Goal: Register for event/course

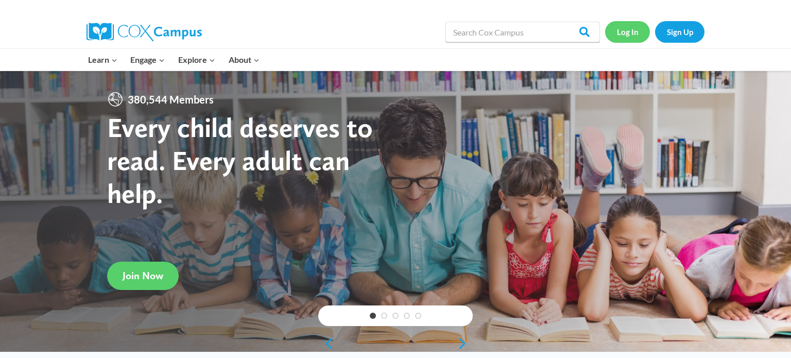
click at [624, 34] on link "Log In" at bounding box center [627, 31] width 45 height 21
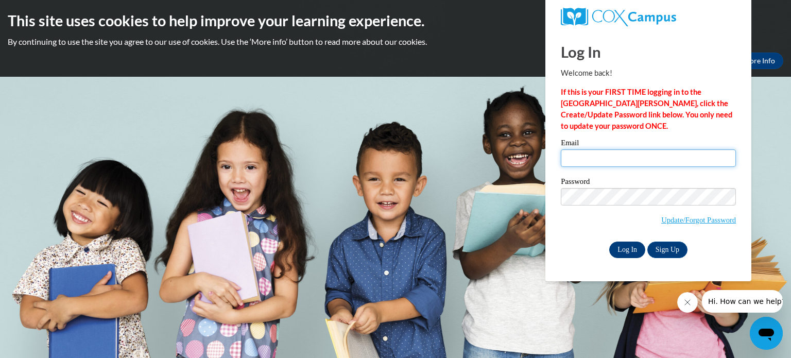
type input "nbetts@waupun.k12.wi.us"
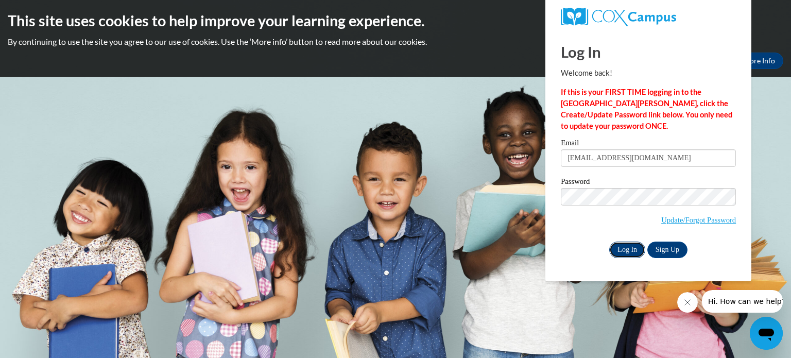
click at [630, 248] on input "Log In" at bounding box center [627, 250] width 36 height 16
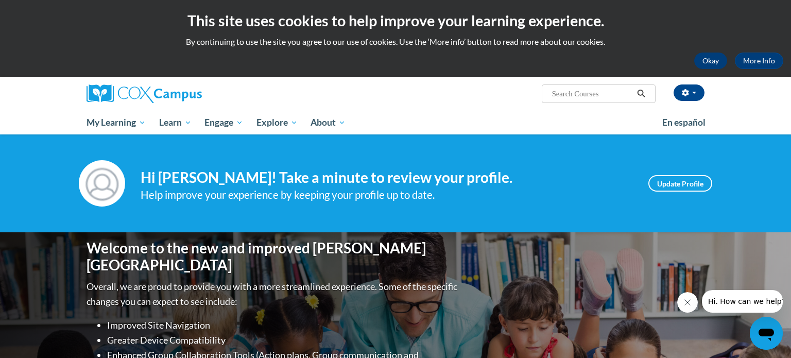
click at [714, 62] on button "Okay" at bounding box center [711, 61] width 33 height 16
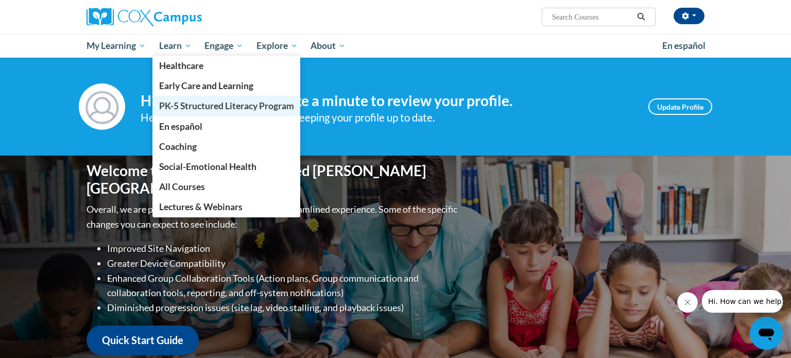
click at [188, 107] on span "PK-5 Structured Literacy Program" at bounding box center [226, 105] width 135 height 11
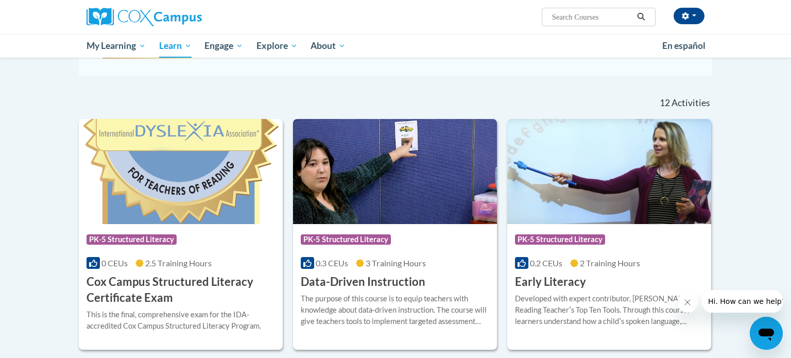
scroll to position [340, 0]
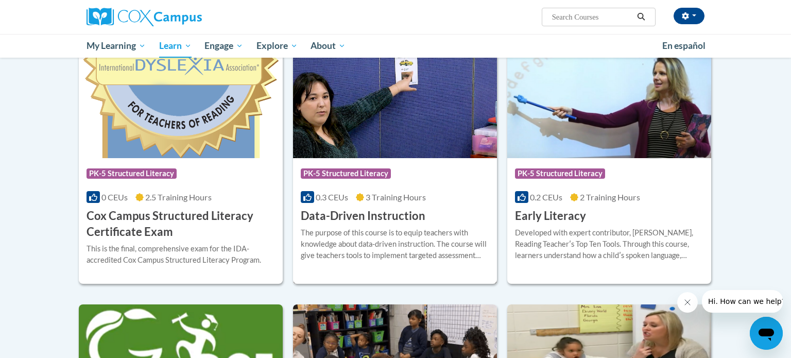
click at [404, 178] on div "Course Category: PK-5 Structured Literacy" at bounding box center [395, 174] width 189 height 23
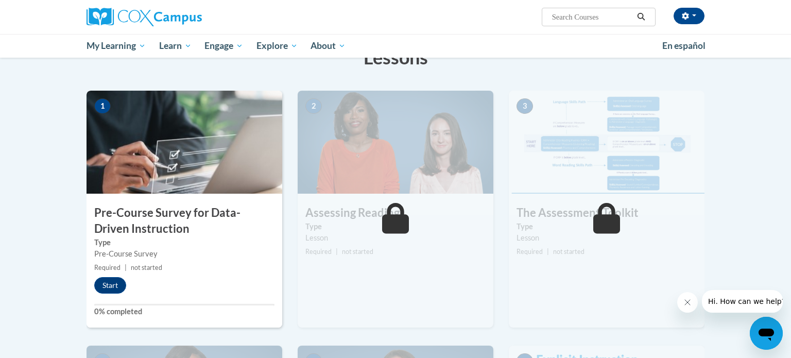
scroll to position [176, 0]
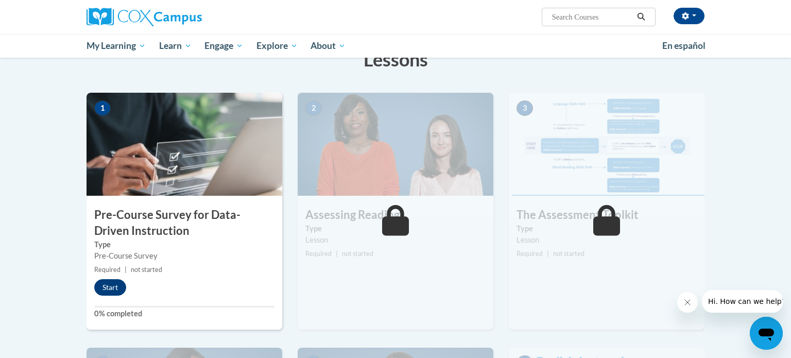
click at [115, 289] on button "Start" at bounding box center [110, 287] width 32 height 16
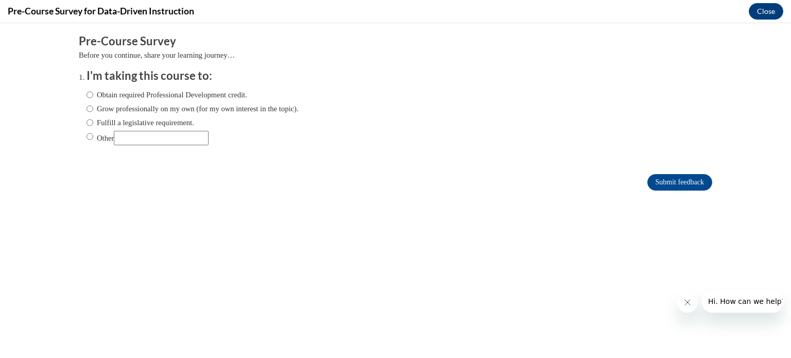
scroll to position [0, 0]
click at [90, 121] on input "Fulfill a legislative requirement." at bounding box center [90, 122] width 7 height 11
radio input "true"
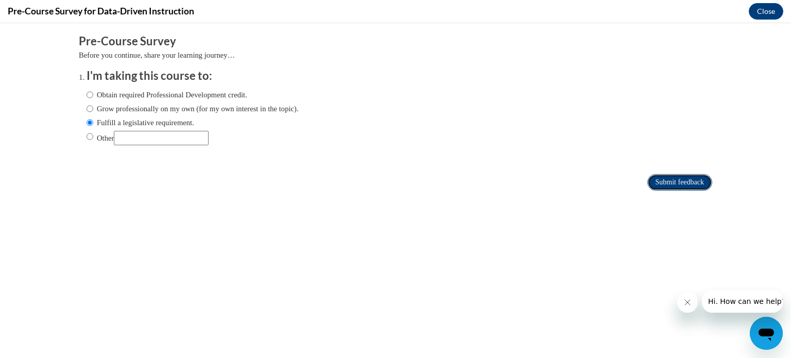
click at [682, 181] on input "Submit feedback" at bounding box center [680, 182] width 65 height 16
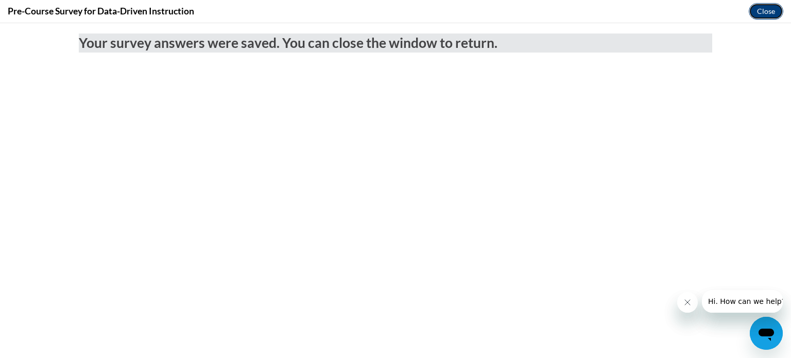
click at [766, 11] on button "Close" at bounding box center [766, 11] width 35 height 16
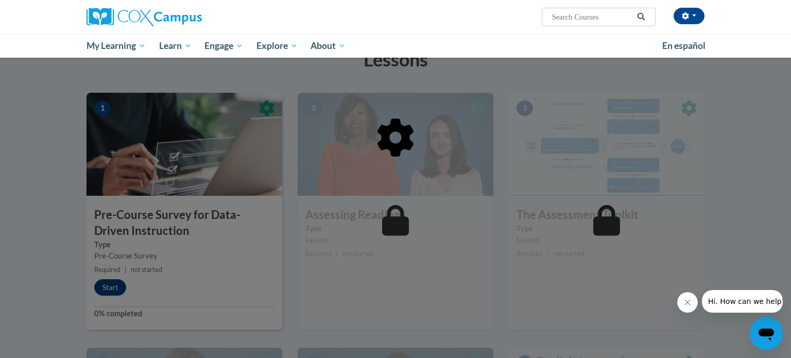
click at [689, 305] on icon "Close message from company" at bounding box center [688, 302] width 8 height 8
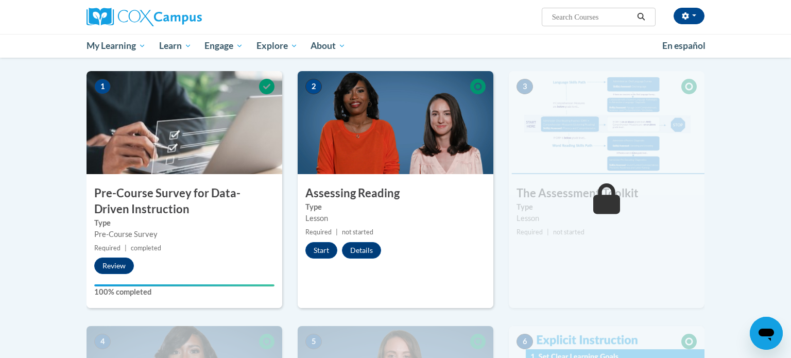
scroll to position [200, 0]
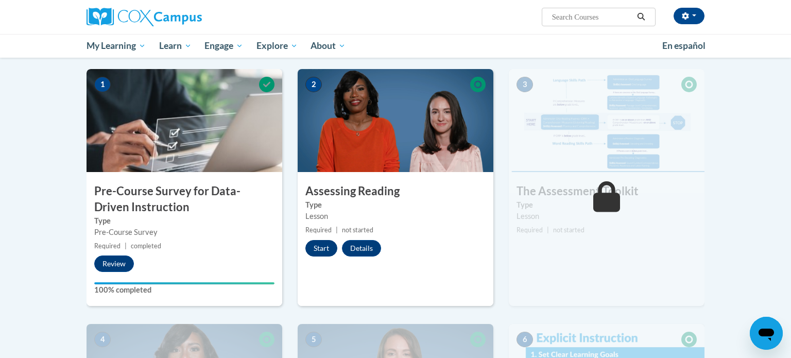
click at [317, 250] on button "Start" at bounding box center [322, 248] width 32 height 16
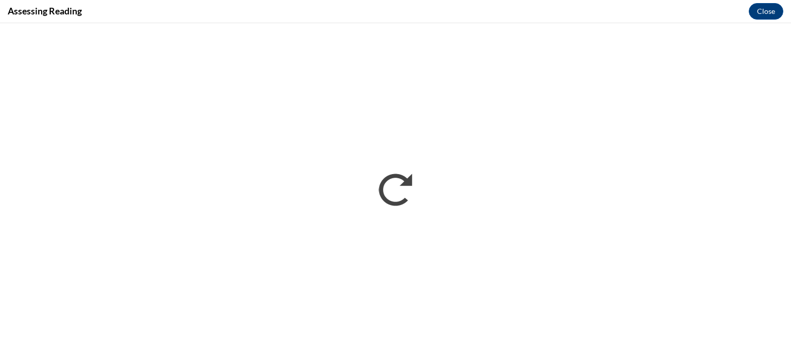
scroll to position [0, 0]
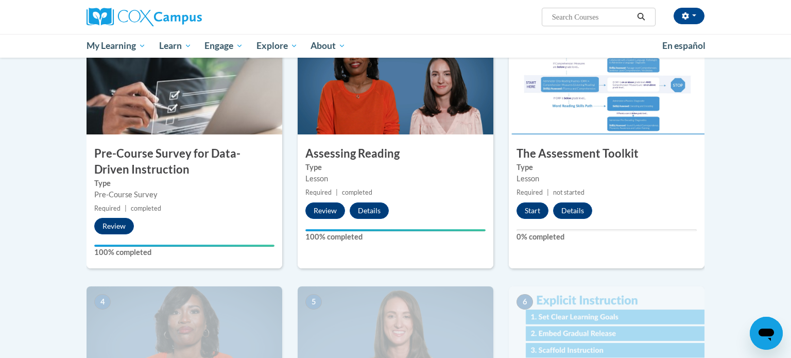
scroll to position [237, 0]
click at [536, 210] on button "Start" at bounding box center [533, 211] width 32 height 16
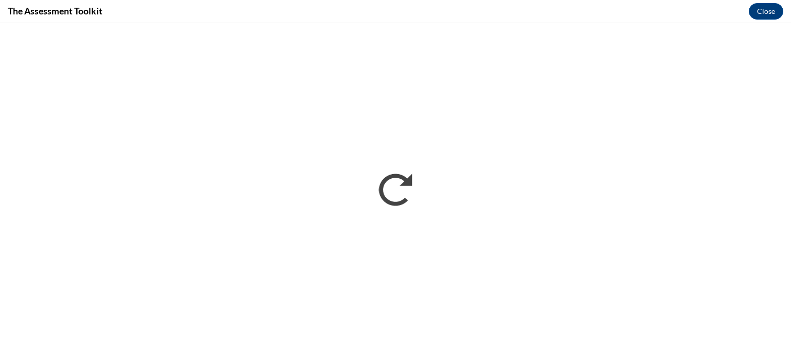
scroll to position [0, 0]
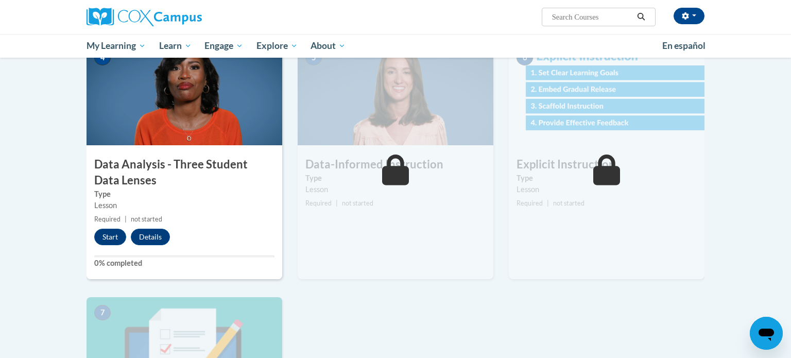
scroll to position [483, 0]
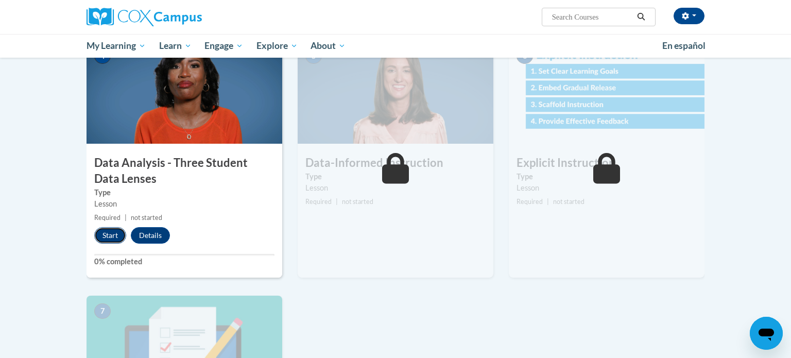
click at [115, 236] on button "Start" at bounding box center [110, 235] width 32 height 16
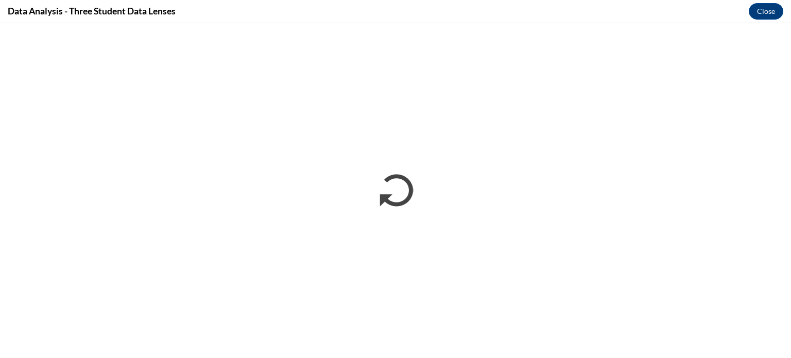
scroll to position [0, 0]
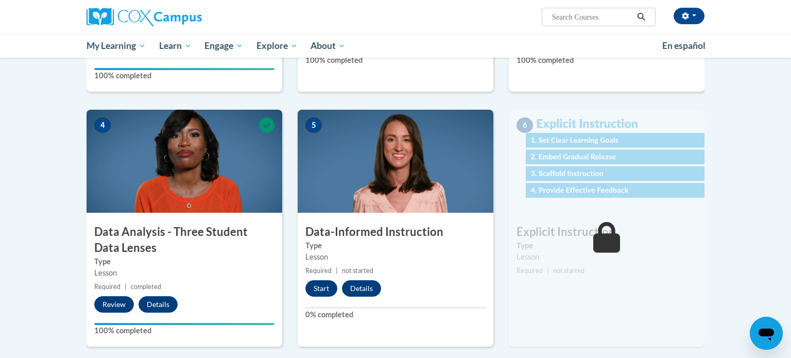
scroll to position [418, 0]
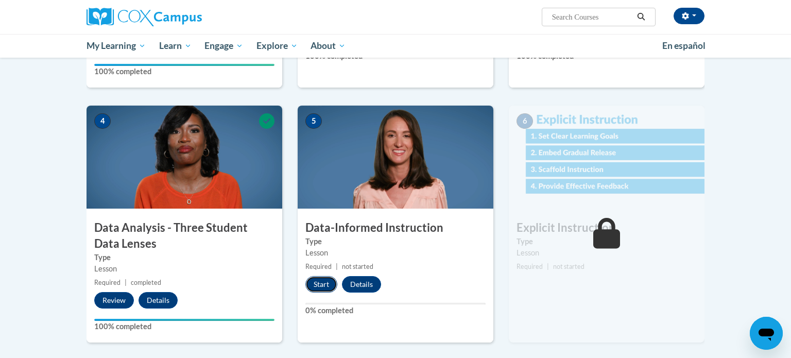
click at [328, 286] on button "Start" at bounding box center [322, 284] width 32 height 16
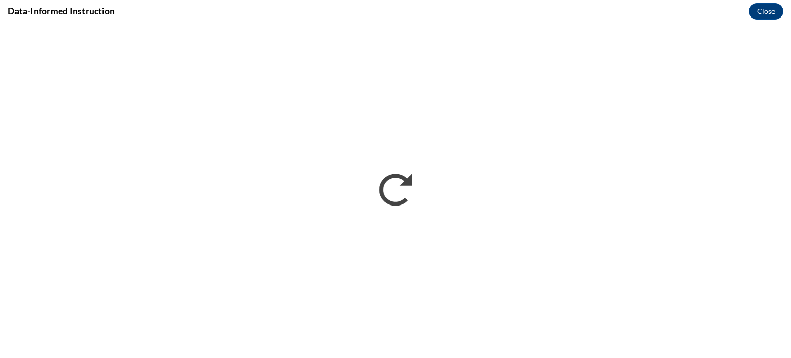
scroll to position [0, 0]
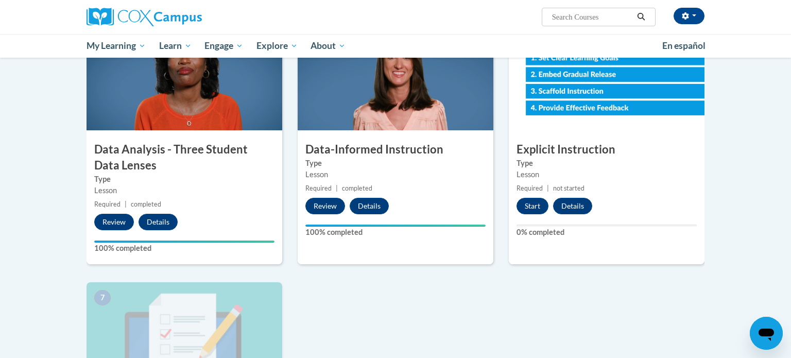
scroll to position [495, 0]
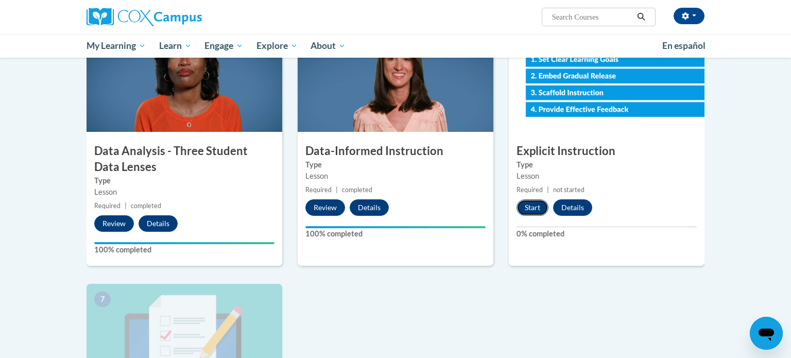
click at [537, 206] on button "Start" at bounding box center [533, 207] width 32 height 16
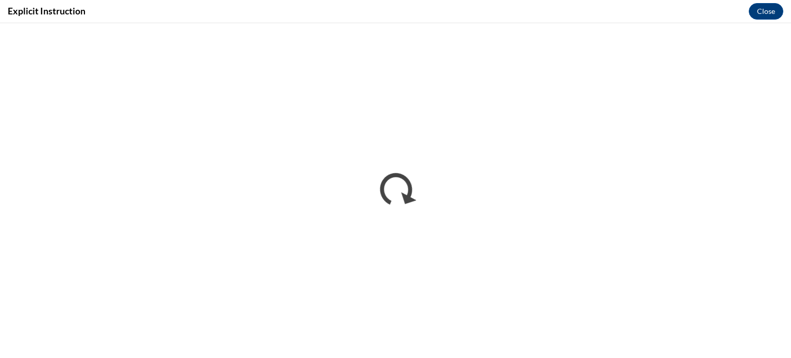
scroll to position [0, 0]
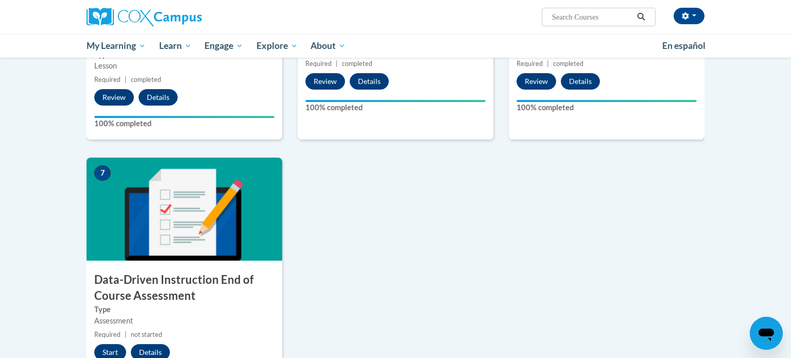
scroll to position [627, 0]
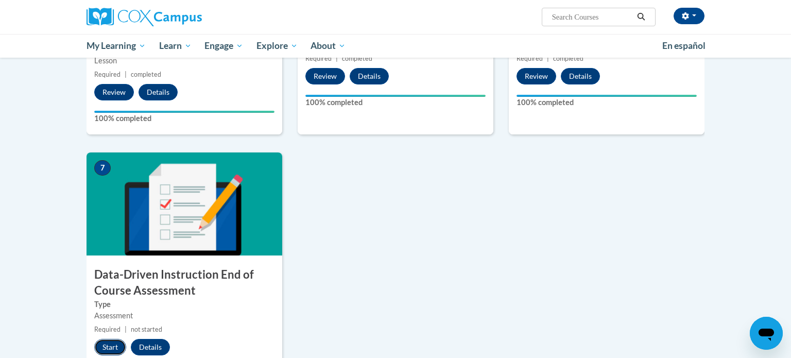
click at [110, 341] on button "Start" at bounding box center [110, 347] width 32 height 16
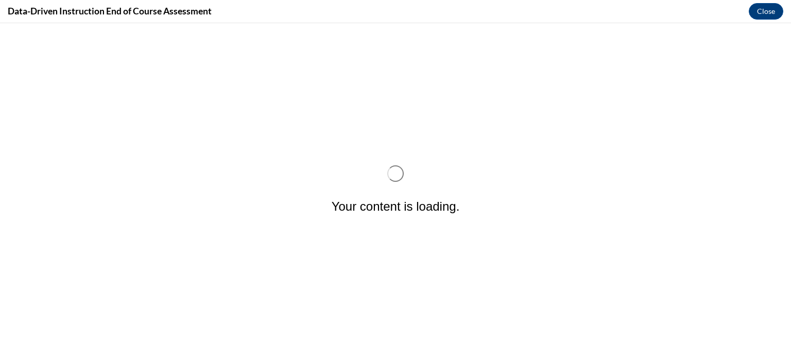
scroll to position [0, 0]
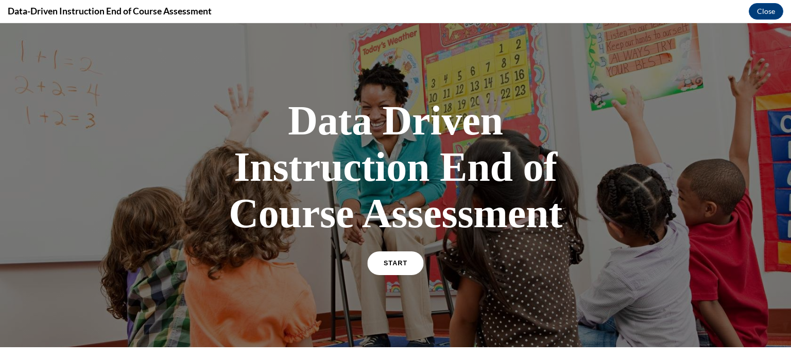
click at [401, 270] on link "START" at bounding box center [395, 263] width 56 height 24
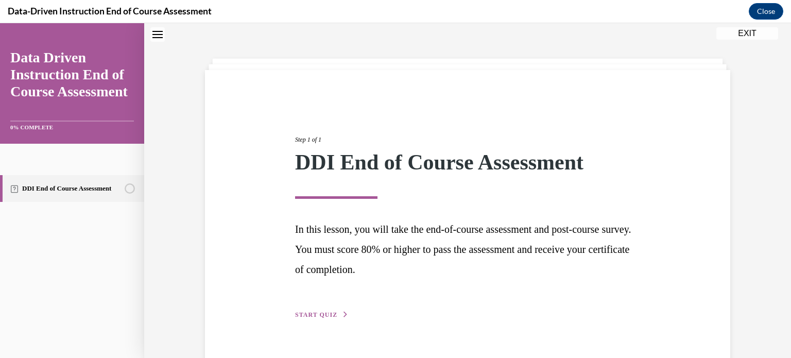
scroll to position [56, 0]
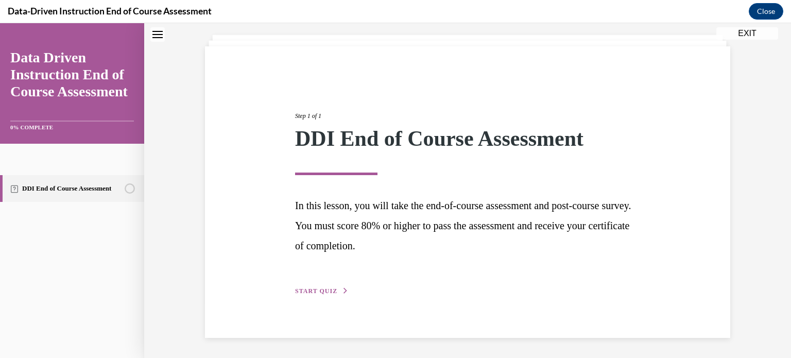
click at [329, 289] on span "START QUIZ" at bounding box center [316, 290] width 42 height 7
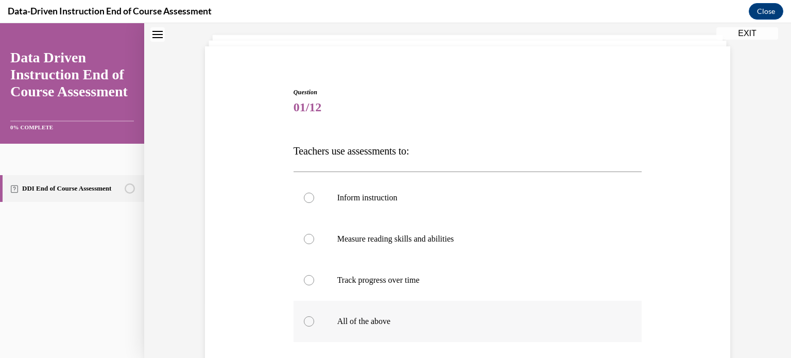
click at [381, 334] on label "All of the above" at bounding box center [468, 321] width 349 height 41
click at [314, 327] on input "All of the above" at bounding box center [309, 321] width 10 height 10
radio input "true"
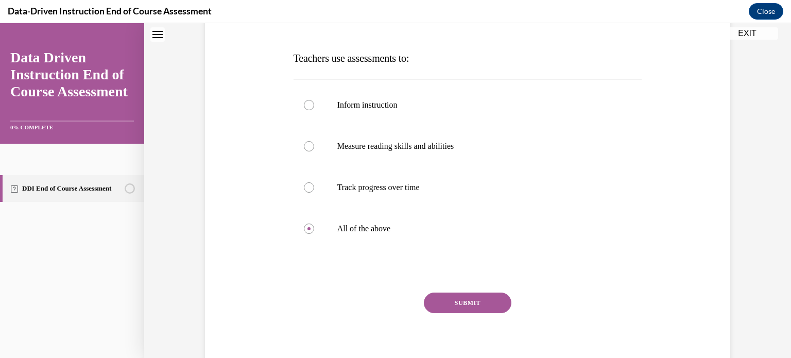
click at [471, 304] on button "SUBMIT" at bounding box center [468, 303] width 88 height 21
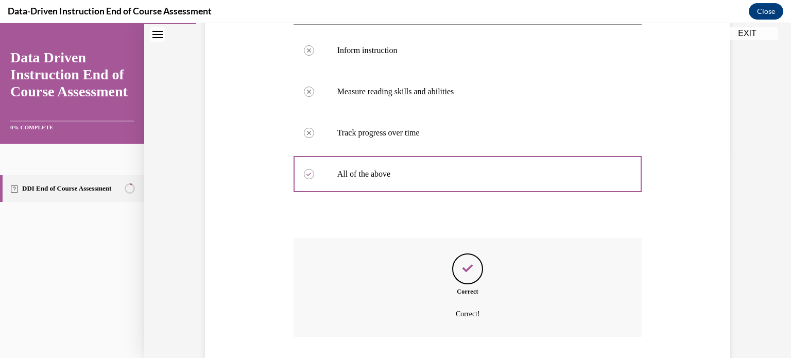
scroll to position [271, 0]
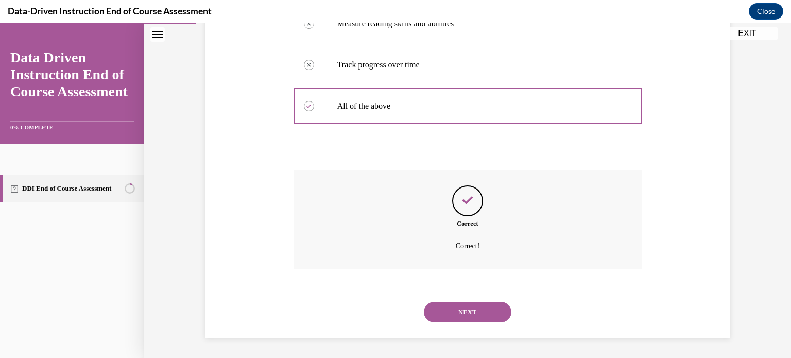
click at [457, 311] on button "NEXT" at bounding box center [468, 312] width 88 height 21
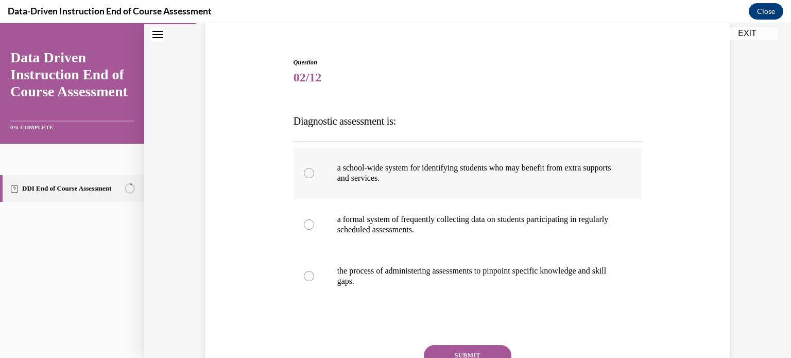
scroll to position [93, 0]
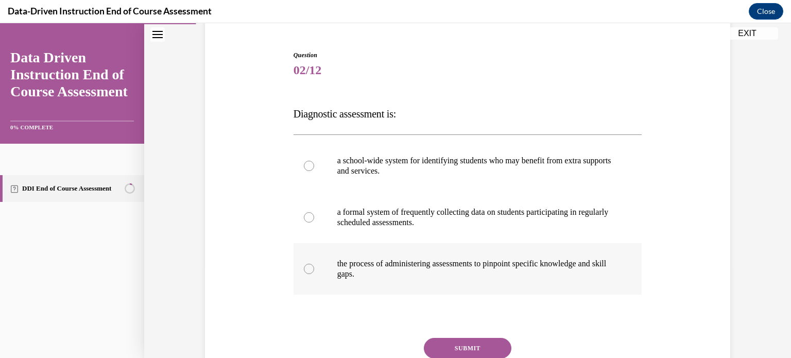
click at [393, 260] on p "the process of administering assessments to pinpoint specific knowledge and ski…" at bounding box center [476, 269] width 279 height 21
click at [314, 264] on input "the process of administering assessments to pinpoint specific knowledge and ski…" at bounding box center [309, 269] width 10 height 10
radio input "true"
click at [459, 344] on button "SUBMIT" at bounding box center [468, 348] width 88 height 21
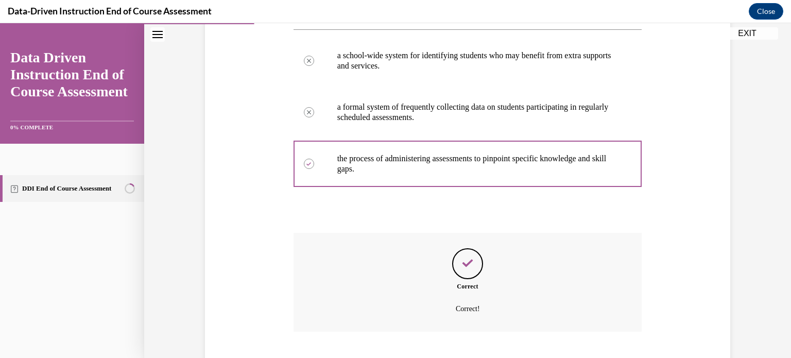
scroll to position [261, 0]
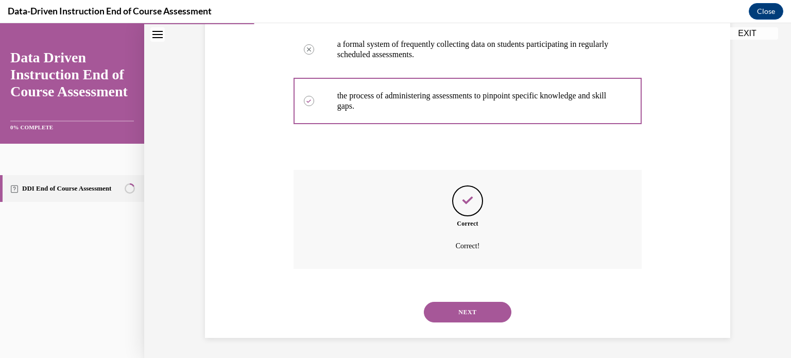
click at [469, 314] on button "NEXT" at bounding box center [468, 312] width 88 height 21
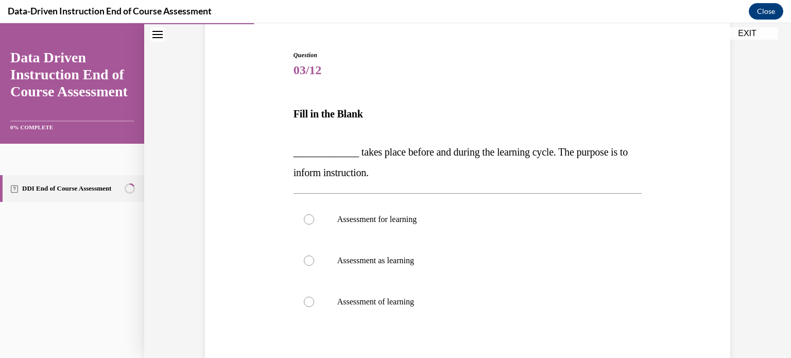
scroll to position [110, 0]
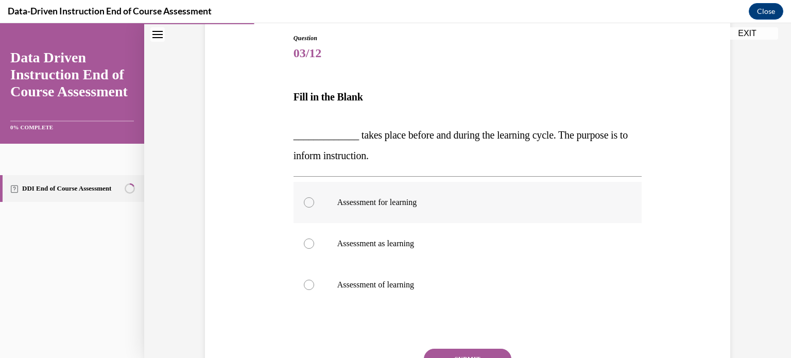
click at [331, 193] on label "Assessment for learning" at bounding box center [468, 202] width 349 height 41
click at [314, 197] on input "Assessment for learning" at bounding box center [309, 202] width 10 height 10
radio input "true"
click at [471, 350] on button "SUBMIT" at bounding box center [468, 359] width 88 height 21
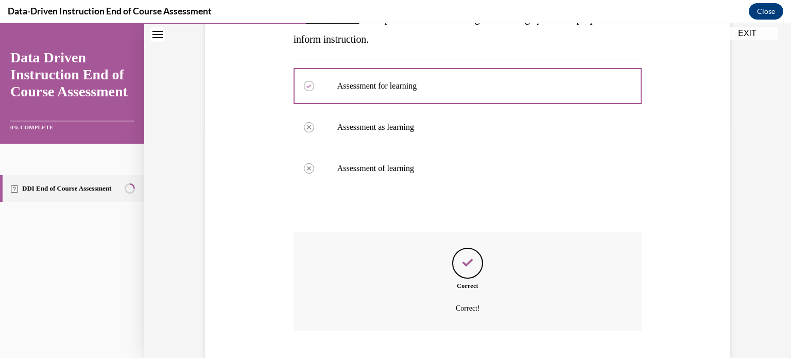
scroll to position [289, 0]
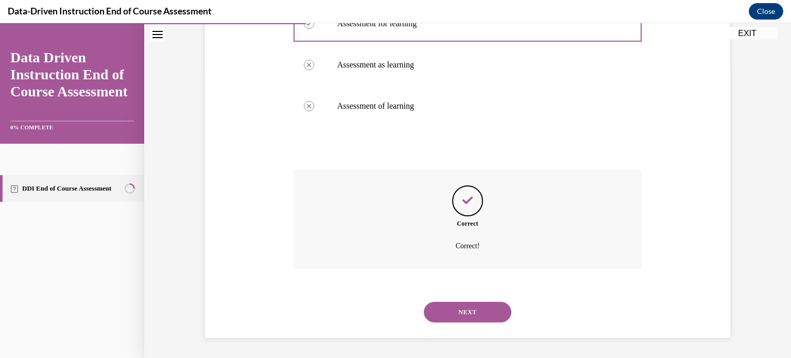
click at [485, 309] on button "NEXT" at bounding box center [468, 312] width 88 height 21
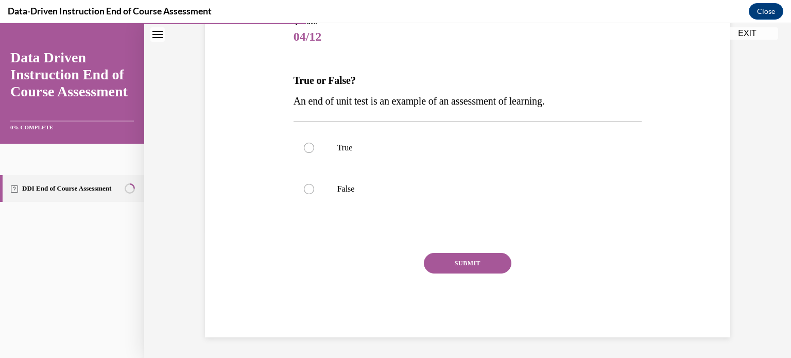
scroll to position [114, 0]
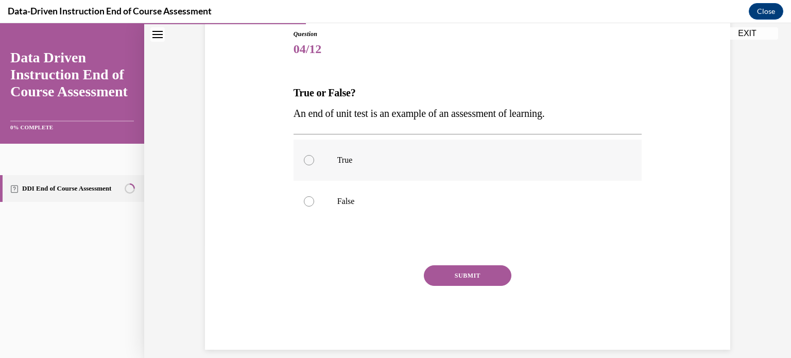
click at [346, 167] on label "True" at bounding box center [468, 160] width 349 height 41
click at [314, 165] on input "True" at bounding box center [309, 160] width 10 height 10
radio input "true"
click at [465, 280] on button "SUBMIT" at bounding box center [468, 275] width 88 height 21
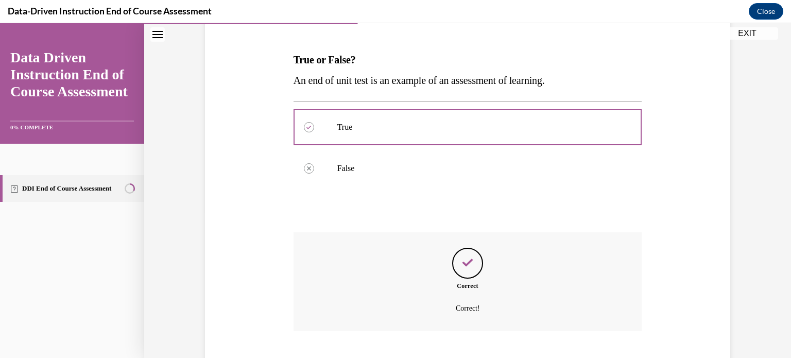
scroll to position [209, 0]
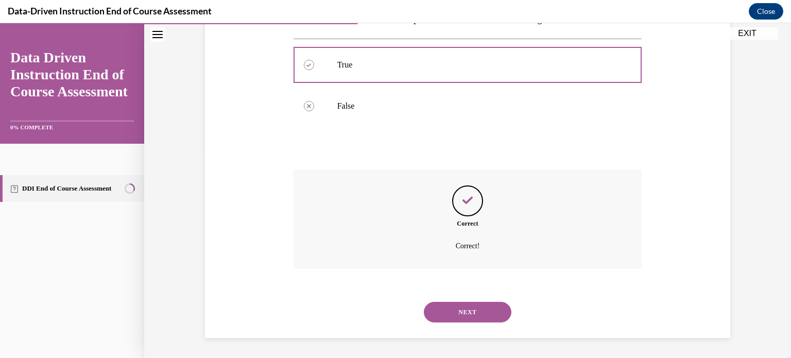
click at [485, 315] on button "NEXT" at bounding box center [468, 312] width 88 height 21
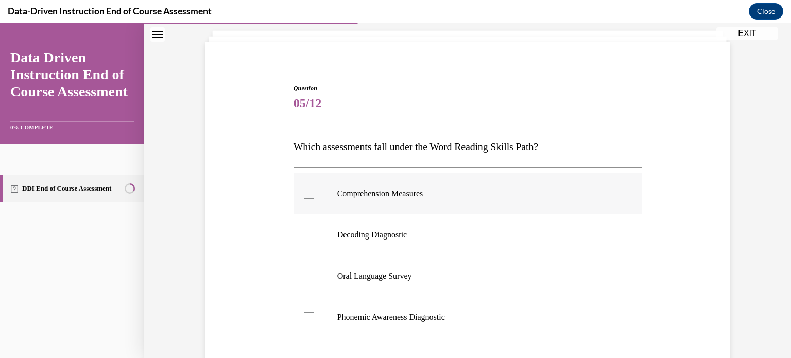
scroll to position [57, 0]
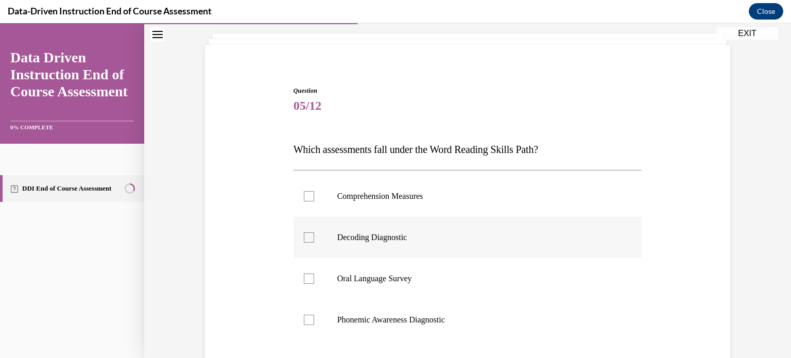
click at [443, 230] on label "Decoding Diagnostic" at bounding box center [468, 237] width 349 height 41
click at [314, 232] on input "Decoding Diagnostic" at bounding box center [309, 237] width 10 height 10
checkbox input "true"
click at [432, 316] on p "Phonemic Awareness Diagnostic" at bounding box center [476, 320] width 279 height 10
click at [314, 316] on input "Phonemic Awareness Diagnostic" at bounding box center [309, 320] width 10 height 10
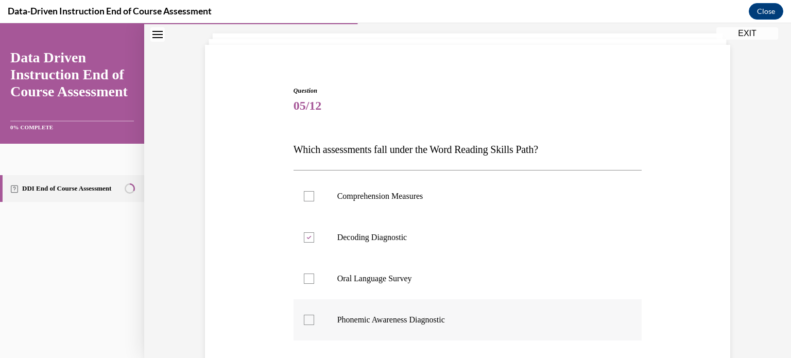
checkbox input "true"
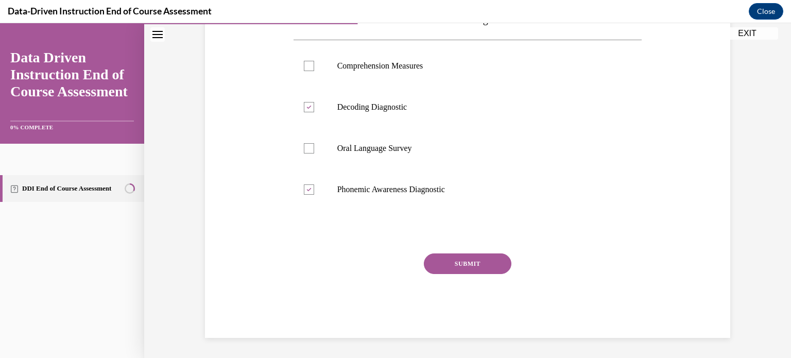
click at [486, 263] on button "SUBMIT" at bounding box center [468, 263] width 88 height 21
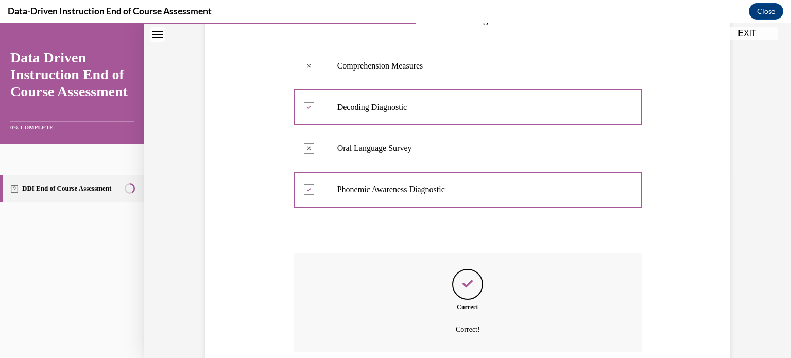
scroll to position [271, 0]
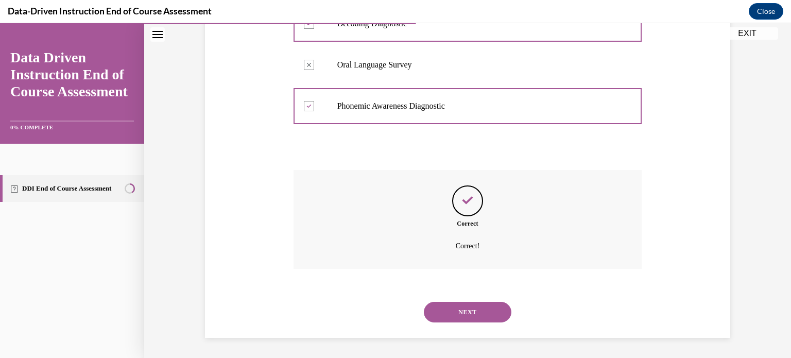
click at [475, 309] on button "NEXT" at bounding box center [468, 312] width 88 height 21
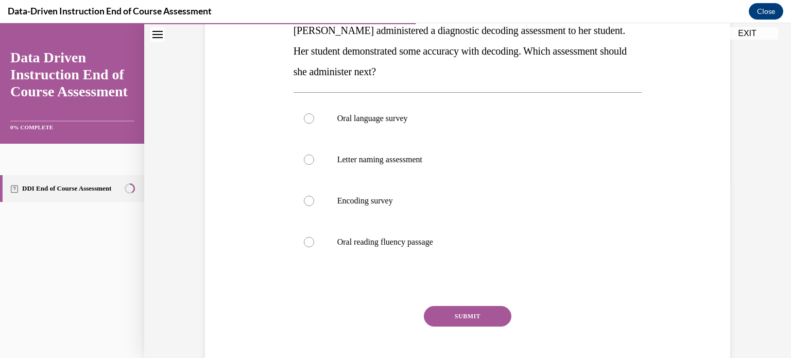
scroll to position [177, 0]
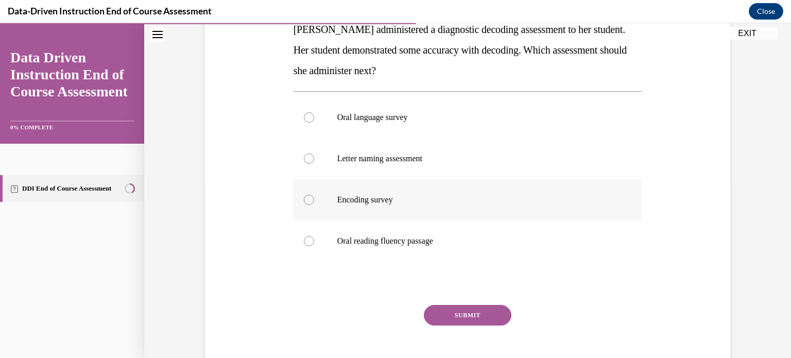
click at [413, 211] on label "Encoding survey" at bounding box center [468, 199] width 349 height 41
click at [314, 205] on input "Encoding survey" at bounding box center [309, 200] width 10 height 10
radio input "true"
click at [470, 314] on button "SUBMIT" at bounding box center [468, 315] width 88 height 21
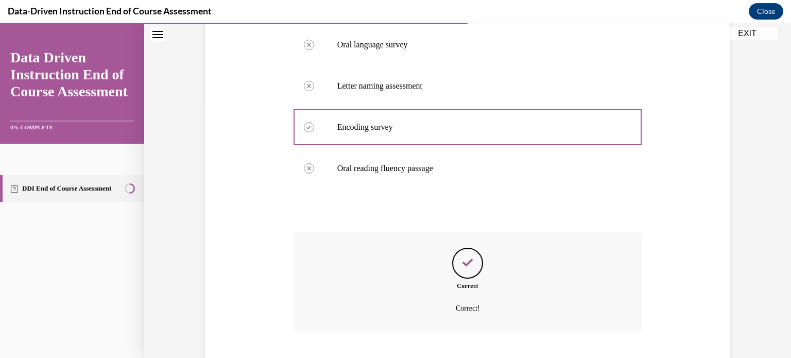
scroll to position [312, 0]
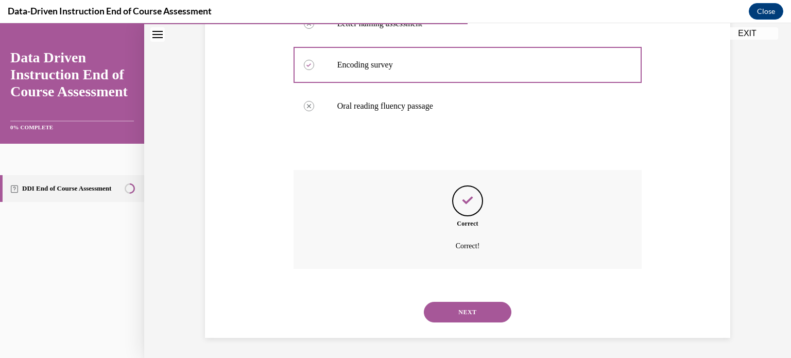
click at [484, 310] on button "NEXT" at bounding box center [468, 312] width 88 height 21
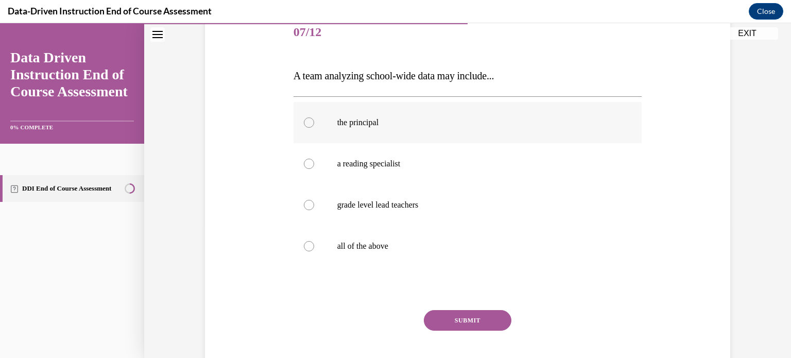
scroll to position [126, 0]
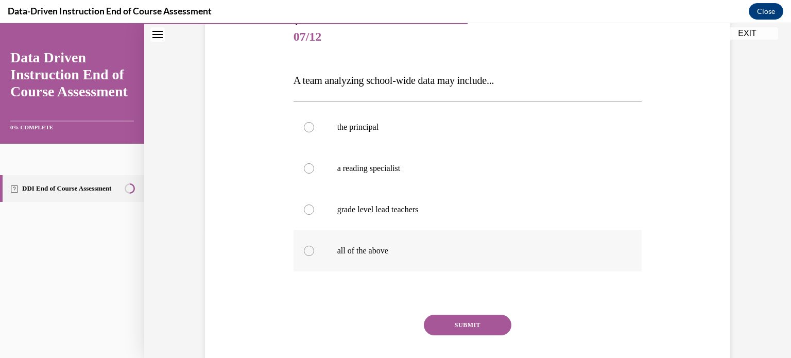
click at [405, 255] on p "all of the above" at bounding box center [476, 251] width 279 height 10
click at [314, 255] on input "all of the above" at bounding box center [309, 251] width 10 height 10
radio input "true"
click at [468, 324] on button "SUBMIT" at bounding box center [468, 325] width 88 height 21
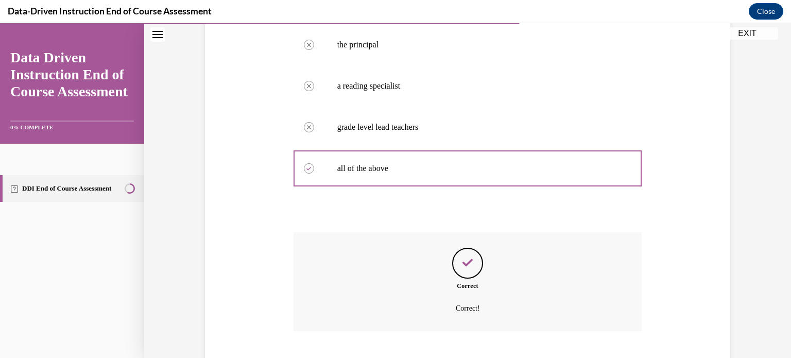
scroll to position [271, 0]
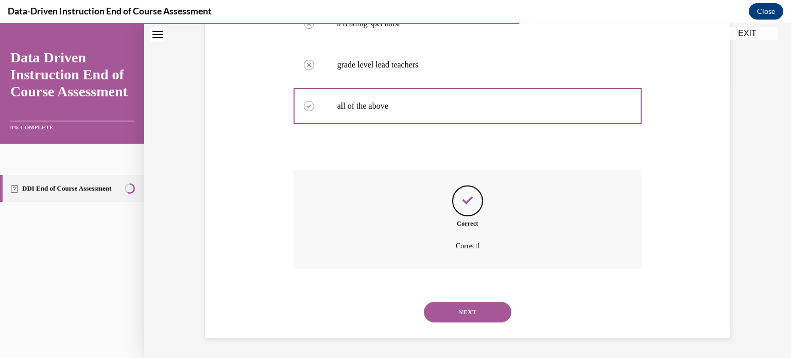
click at [459, 312] on button "NEXT" at bounding box center [468, 312] width 88 height 21
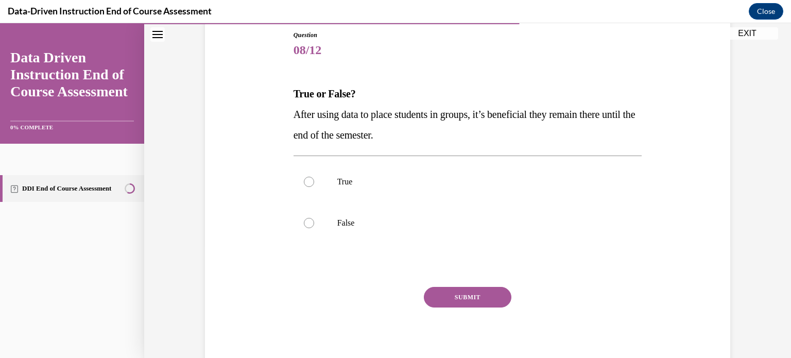
scroll to position [119, 0]
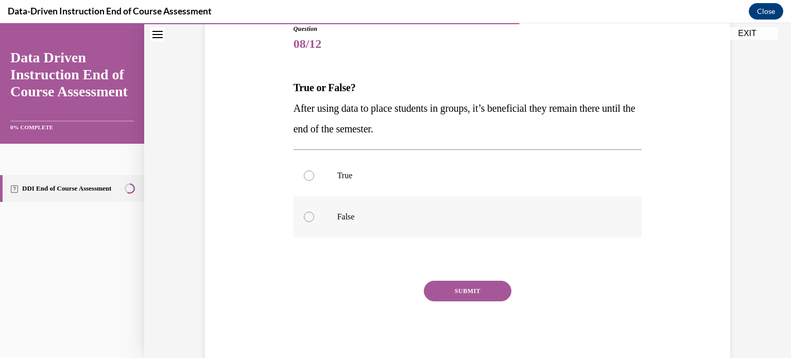
click at [402, 216] on p "False" at bounding box center [476, 217] width 279 height 10
click at [314, 216] on input "False" at bounding box center [309, 217] width 10 height 10
radio input "true"
click at [471, 289] on button "SUBMIT" at bounding box center [468, 291] width 88 height 21
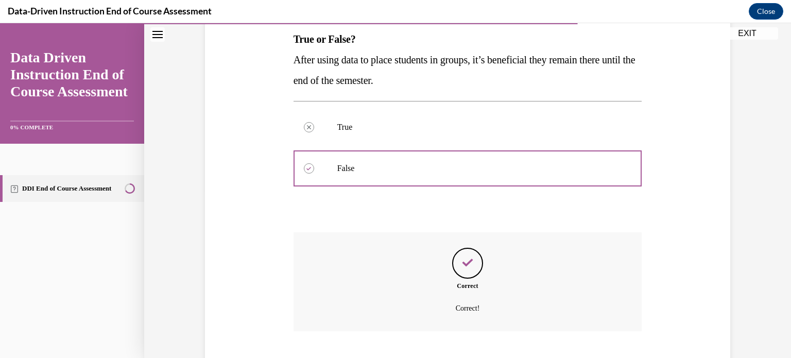
scroll to position [230, 0]
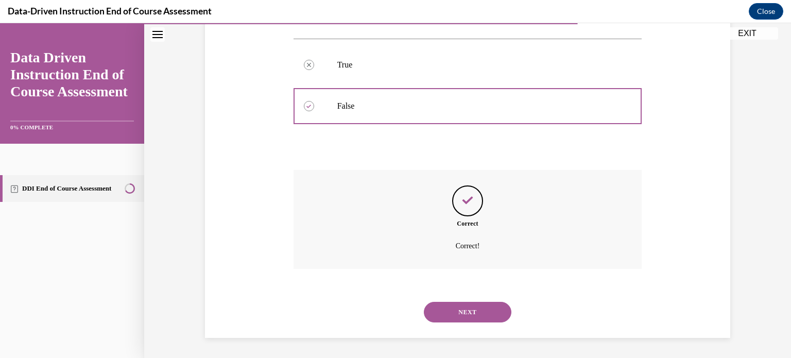
click at [477, 302] on button "NEXT" at bounding box center [468, 312] width 88 height 21
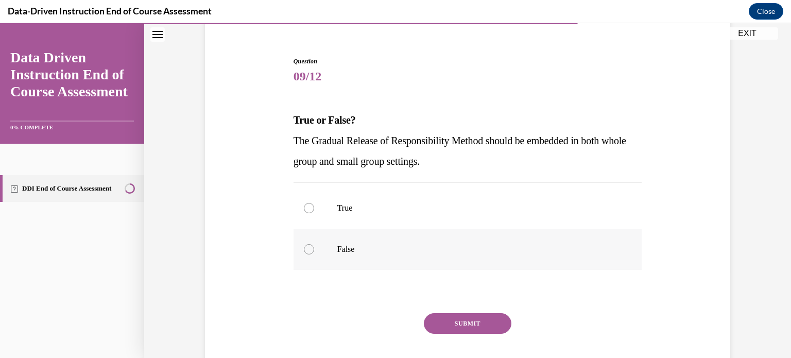
scroll to position [86, 0]
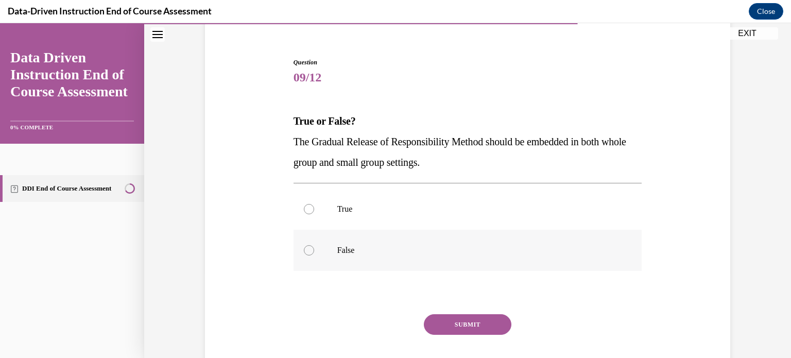
click at [446, 193] on label "True" at bounding box center [468, 209] width 349 height 41
click at [314, 204] on input "True" at bounding box center [309, 209] width 10 height 10
radio input "true"
click at [477, 324] on button "SUBMIT" at bounding box center [468, 324] width 88 height 21
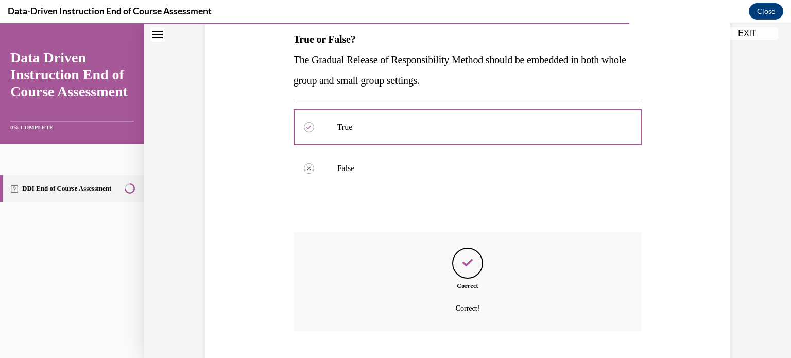
scroll to position [230, 0]
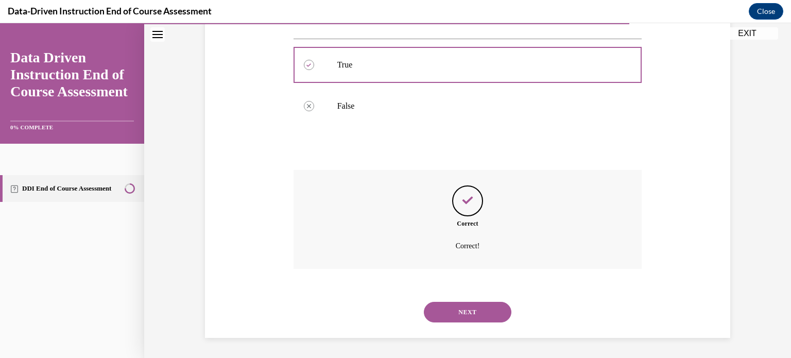
click at [478, 326] on div "NEXT" at bounding box center [468, 312] width 349 height 41
click at [480, 316] on button "NEXT" at bounding box center [468, 312] width 88 height 21
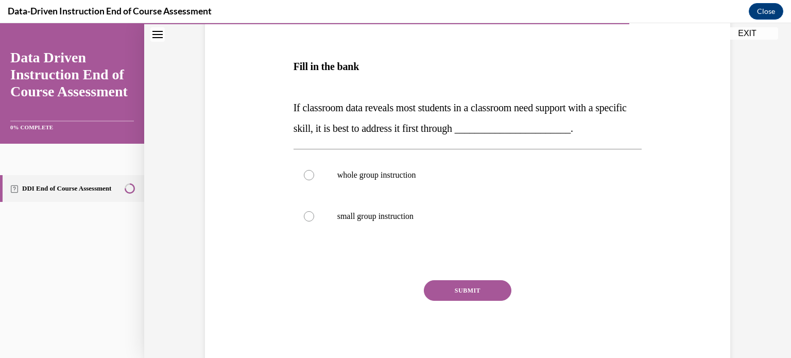
scroll to position [159, 0]
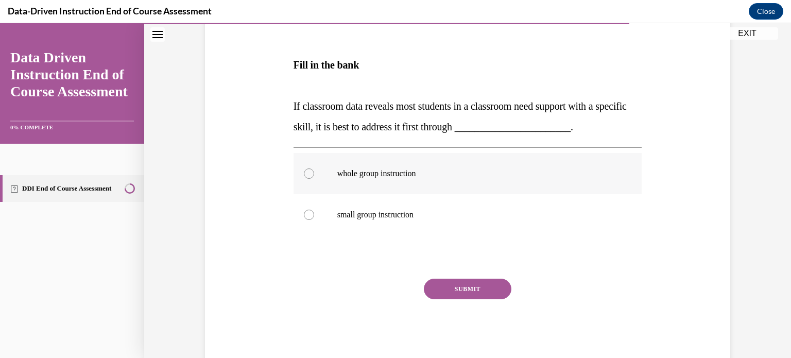
click at [363, 176] on p "whole group instruction" at bounding box center [476, 173] width 279 height 10
click at [314, 176] on input "whole group instruction" at bounding box center [309, 173] width 10 height 10
radio input "true"
click at [466, 286] on button "SUBMIT" at bounding box center [468, 289] width 88 height 21
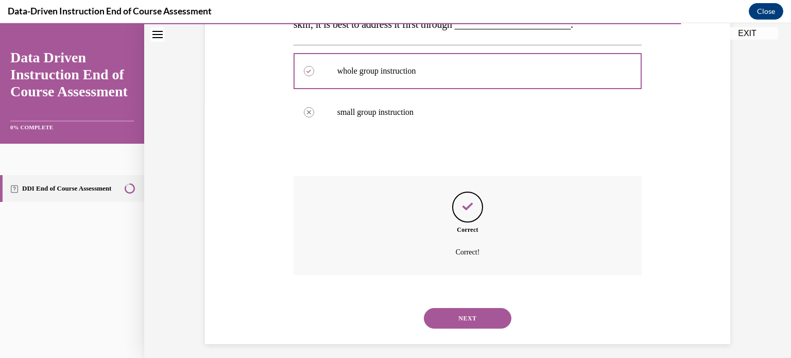
scroll to position [268, 0]
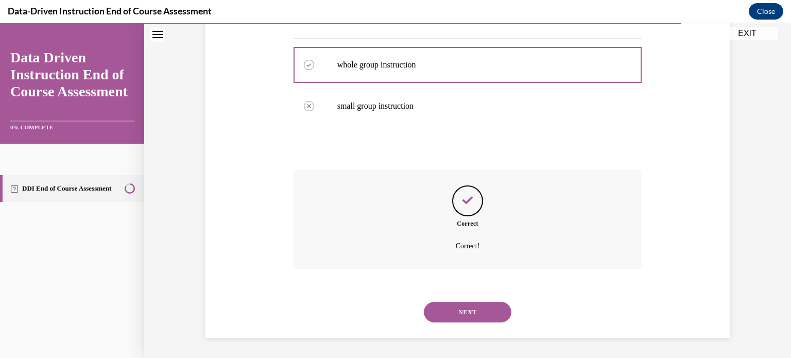
click at [475, 313] on button "NEXT" at bounding box center [468, 312] width 88 height 21
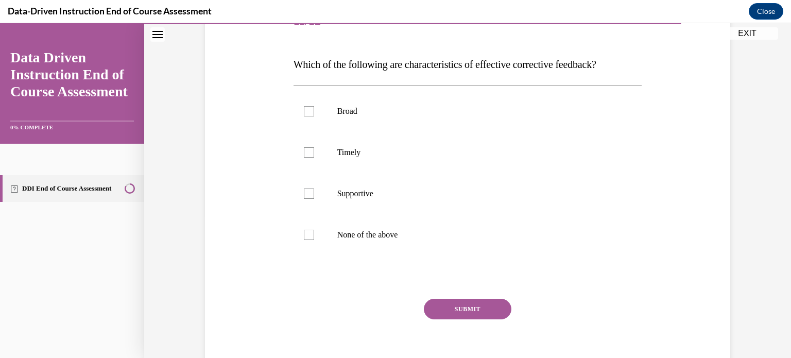
scroll to position [137, 0]
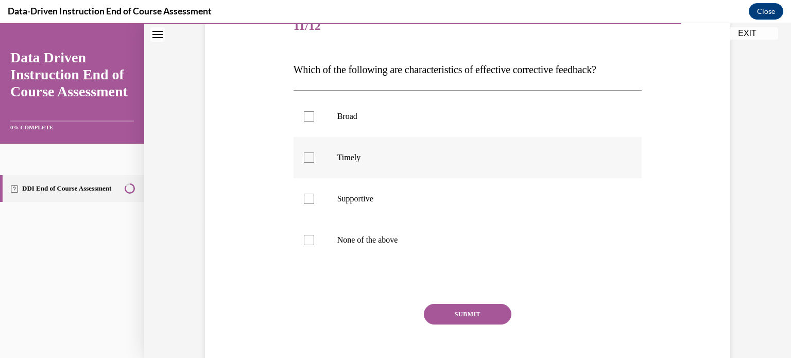
click at [351, 156] on p "Timely" at bounding box center [476, 158] width 279 height 10
click at [314, 156] on input "Timely" at bounding box center [309, 158] width 10 height 10
checkbox input "true"
click at [364, 199] on p "Supportive" at bounding box center [476, 199] width 279 height 10
click at [314, 199] on input "Supportive" at bounding box center [309, 199] width 10 height 10
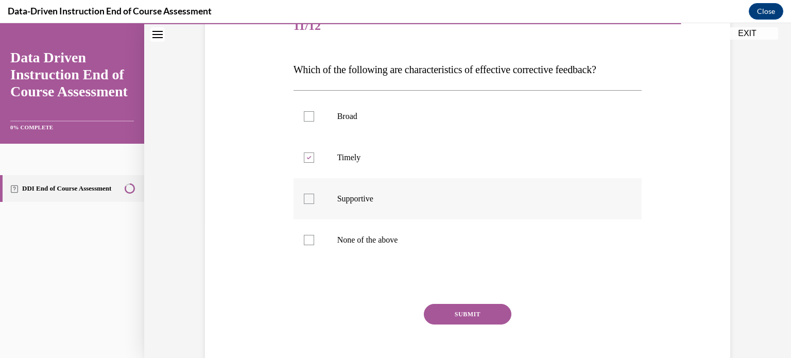
checkbox input "true"
click at [460, 314] on button "SUBMIT" at bounding box center [468, 314] width 88 height 21
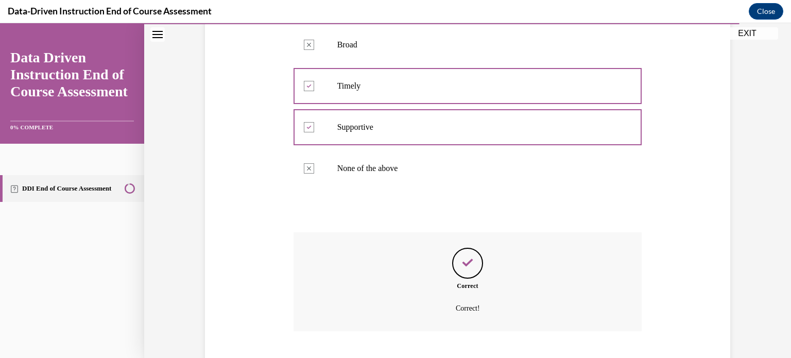
scroll to position [271, 0]
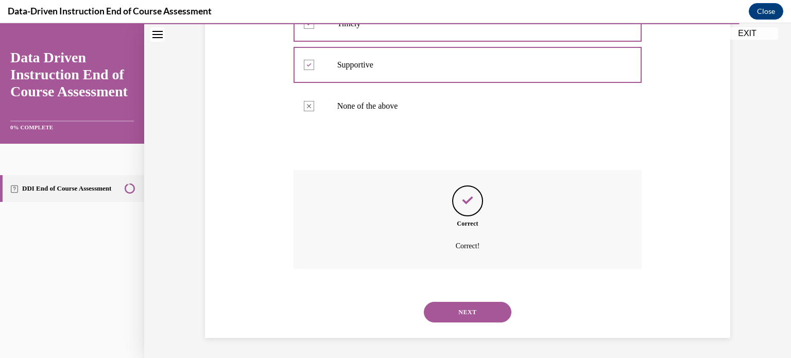
click at [477, 312] on button "NEXT" at bounding box center [468, 312] width 88 height 21
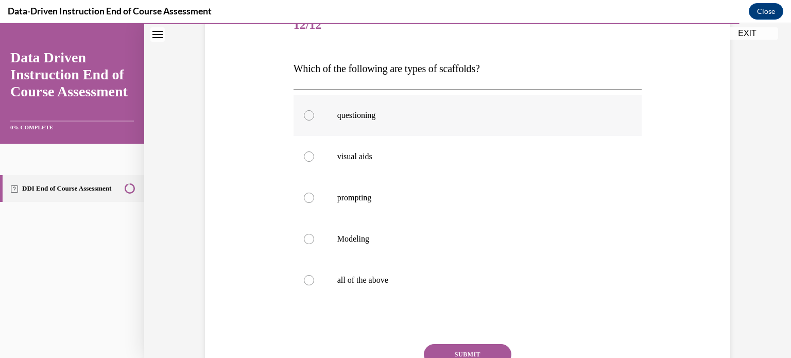
scroll to position [158, 0]
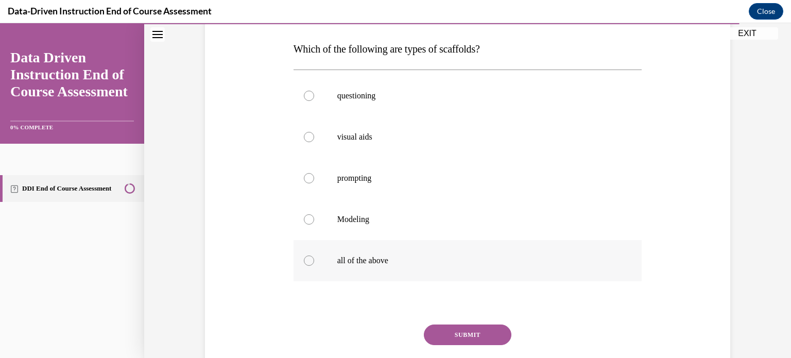
click at [447, 266] on label "all of the above" at bounding box center [468, 260] width 349 height 41
click at [314, 266] on input "all of the above" at bounding box center [309, 261] width 10 height 10
radio input "true"
click at [483, 333] on button "SUBMIT" at bounding box center [468, 335] width 88 height 21
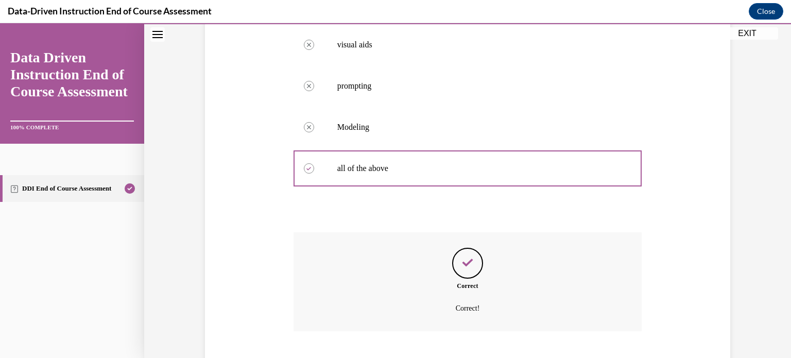
scroll to position [312, 0]
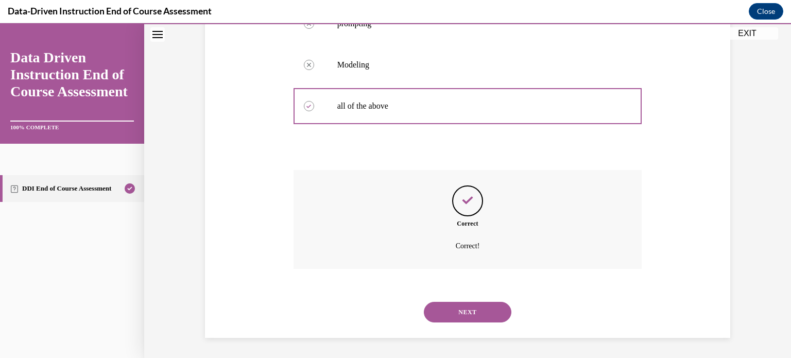
click at [482, 314] on button "NEXT" at bounding box center [468, 312] width 88 height 21
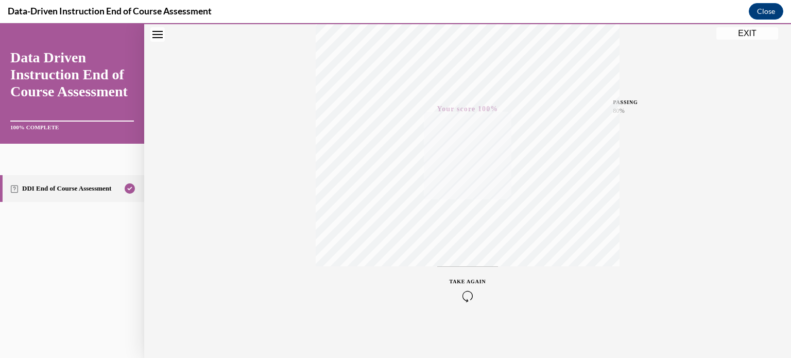
scroll to position [193, 0]
click at [760, 37] on button "EXIT" at bounding box center [748, 33] width 62 height 12
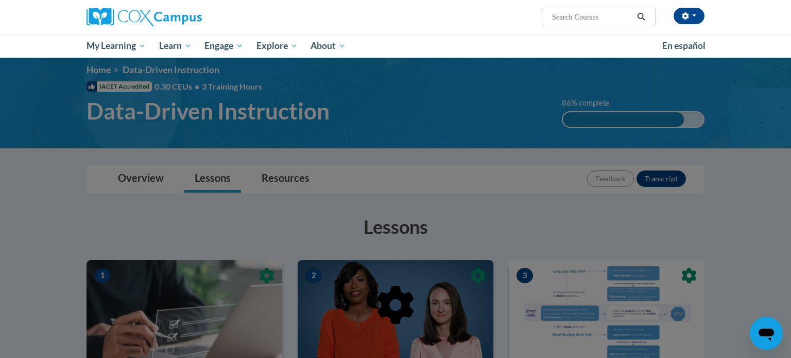
scroll to position [0, 0]
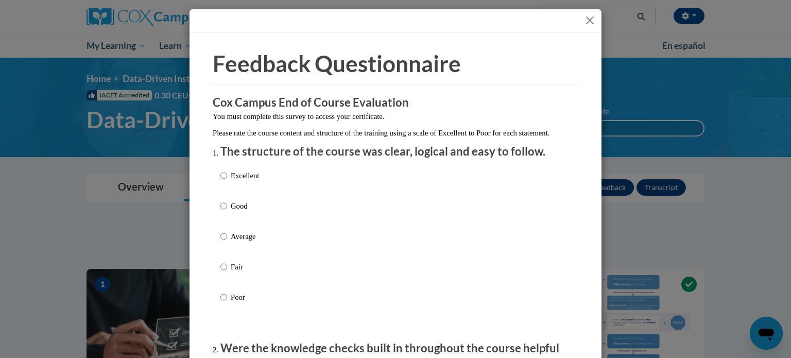
click at [267, 187] on div "Excellent Good Average Fair Poor" at bounding box center [396, 249] width 350 height 168
click at [224, 181] on input "Excellent" at bounding box center [224, 175] width 7 height 11
radio input "true"
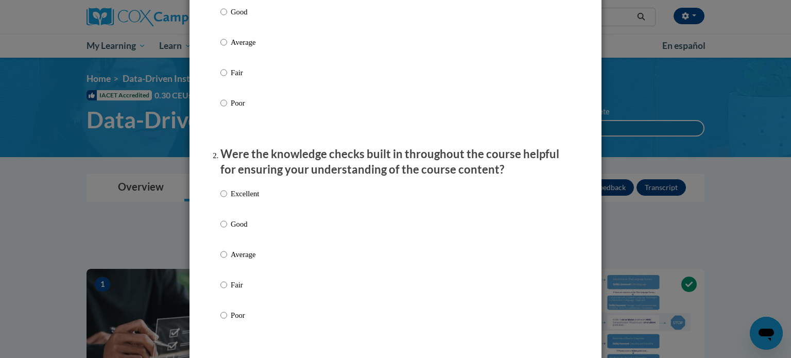
scroll to position [202, 0]
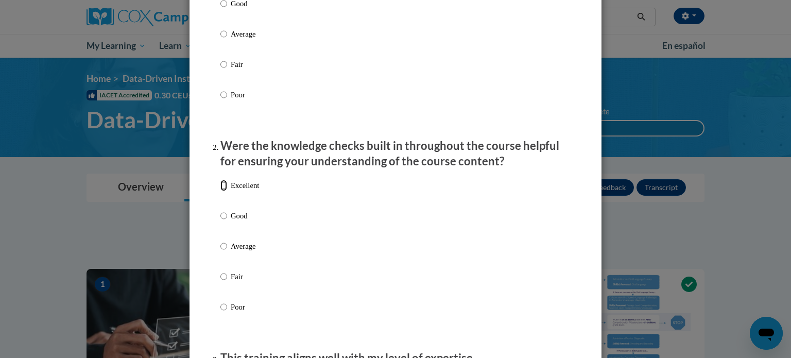
click at [225, 191] on input "Excellent" at bounding box center [224, 185] width 7 height 11
radio input "true"
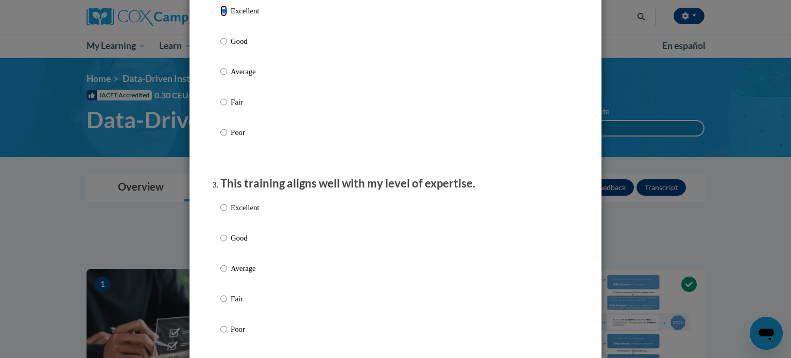
scroll to position [399, 0]
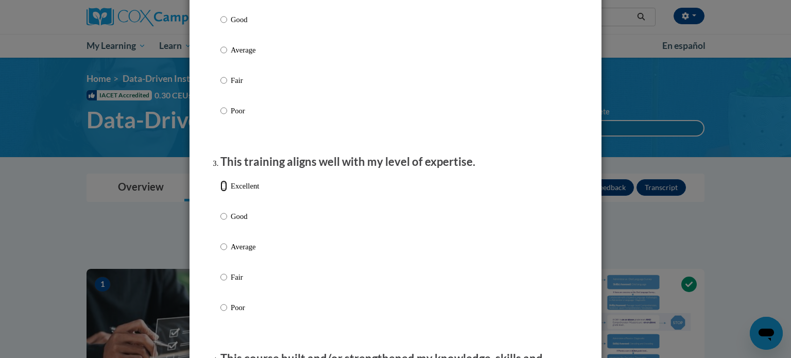
click at [225, 192] on input "Excellent" at bounding box center [224, 185] width 7 height 11
radio input "true"
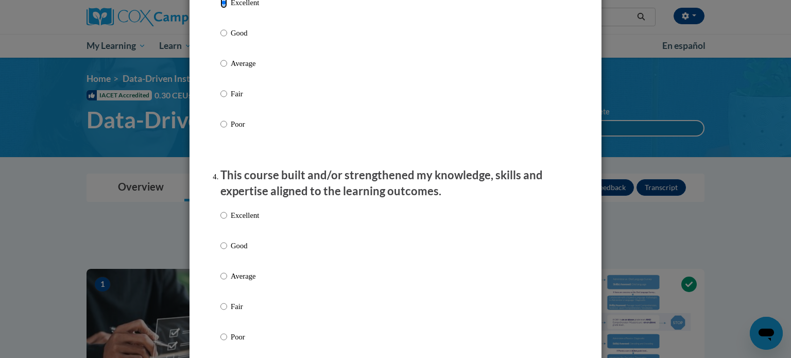
scroll to position [580, 0]
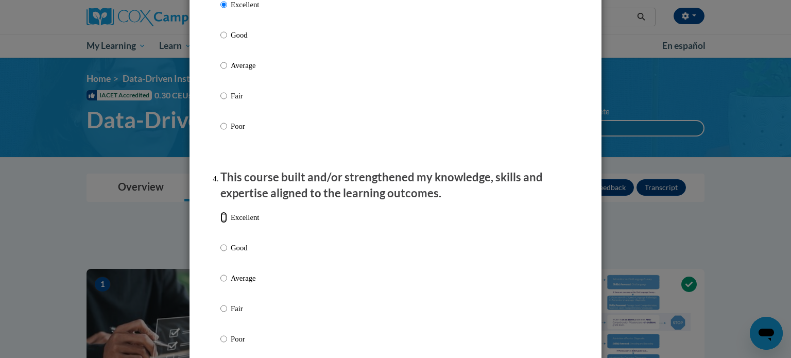
click at [222, 223] on input "Excellent" at bounding box center [224, 217] width 7 height 11
radio input "true"
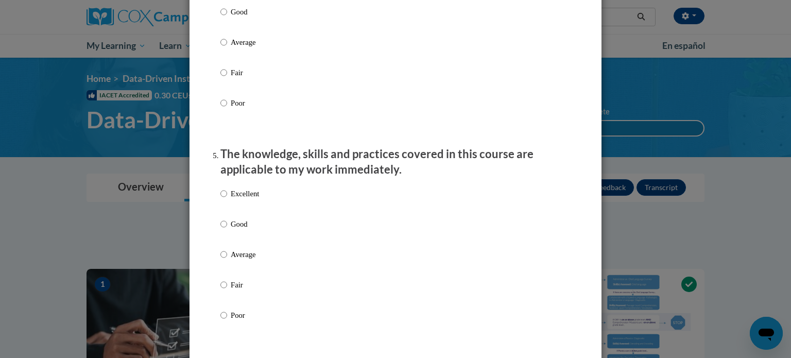
scroll to position [815, 0]
click at [223, 201] on input "Excellent" at bounding box center [224, 195] width 7 height 11
radio input "true"
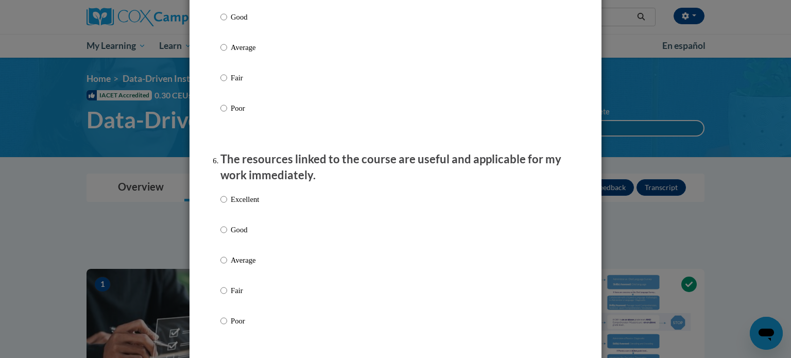
scroll to position [1020, 0]
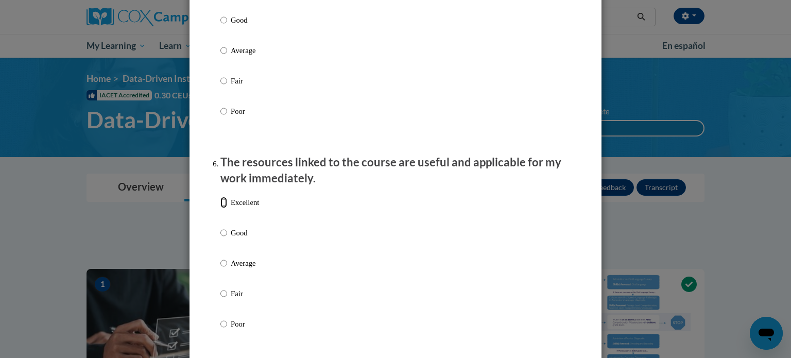
click at [224, 208] on input "Excellent" at bounding box center [224, 202] width 7 height 11
radio input "true"
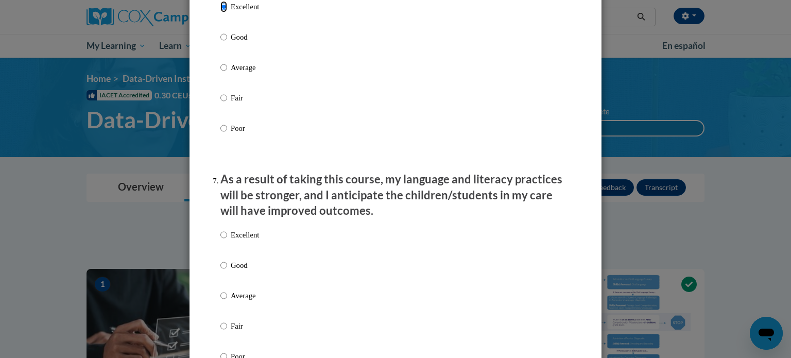
scroll to position [1216, 0]
click at [224, 241] on input "Excellent" at bounding box center [224, 234] width 7 height 11
radio input "true"
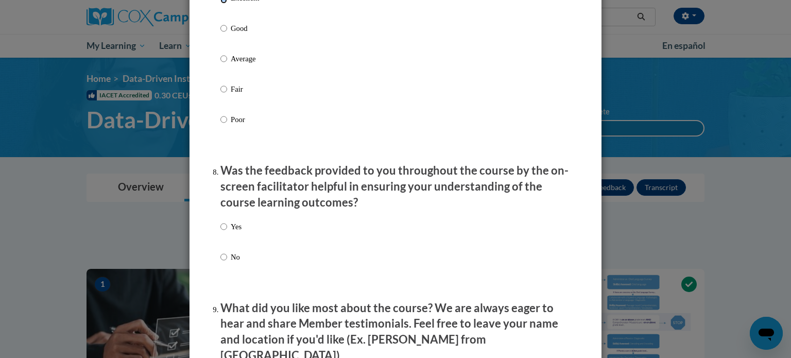
scroll to position [1523, 0]
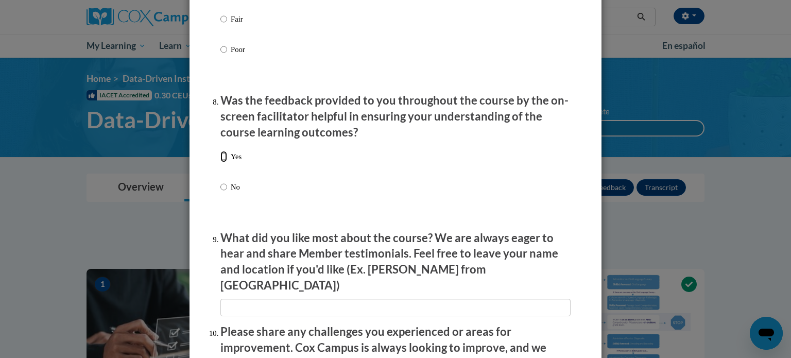
click at [223, 162] on input "Yes" at bounding box center [224, 156] width 7 height 11
radio input "true"
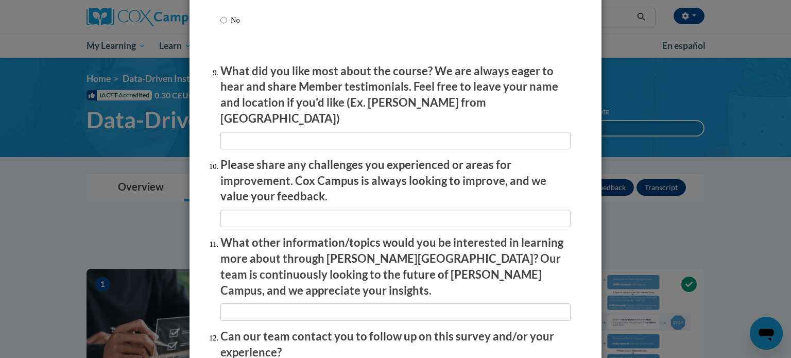
scroll to position [1695, 0]
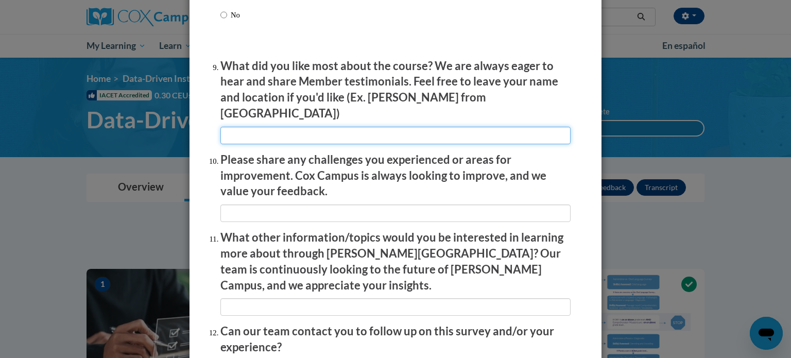
click at [334, 136] on input "textbox" at bounding box center [396, 136] width 350 height 18
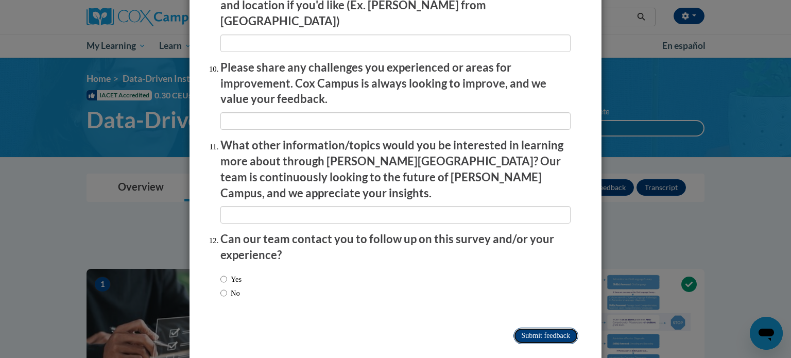
click at [524, 328] on input "Submit feedback" at bounding box center [546, 336] width 65 height 16
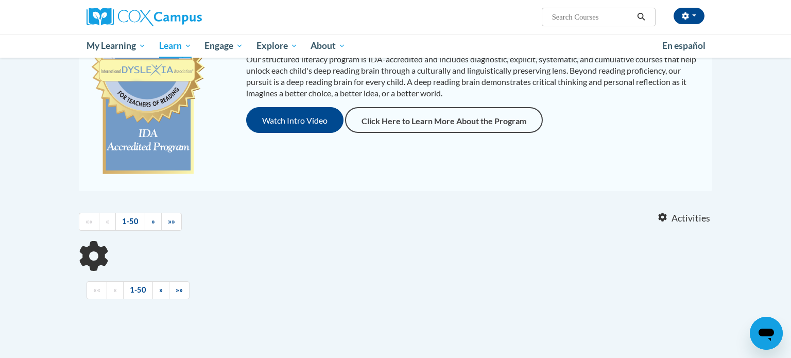
scroll to position [252, 0]
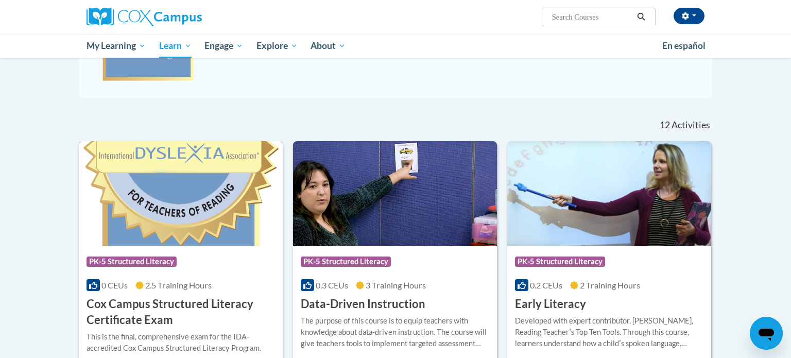
click at [165, 284] on span "2.5 Training Hours" at bounding box center [178, 285] width 66 height 10
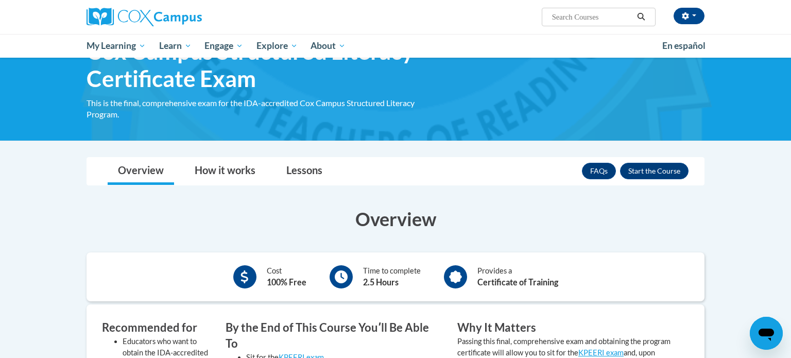
scroll to position [55, 0]
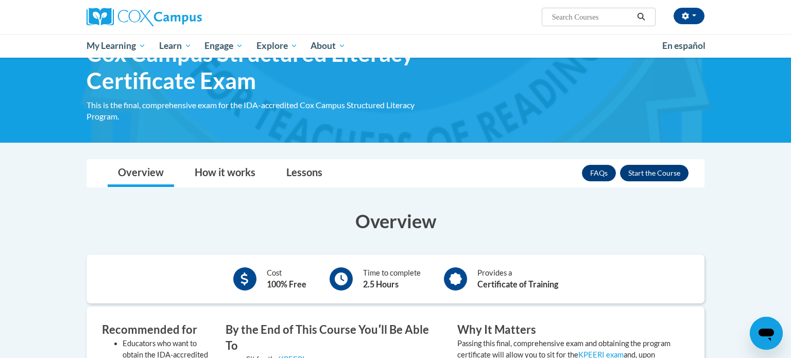
click at [656, 176] on button "Enroll" at bounding box center [654, 173] width 69 height 16
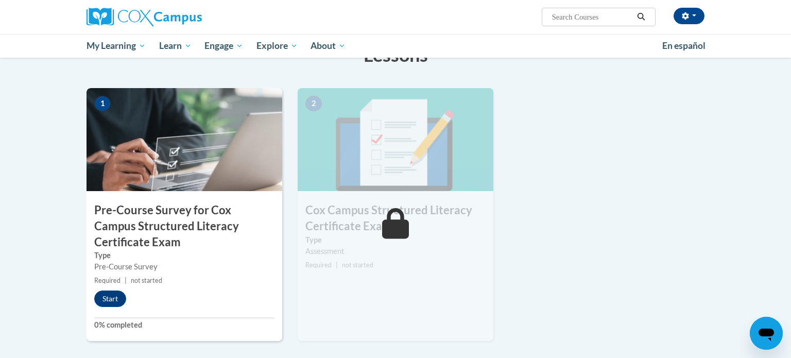
scroll to position [225, 0]
click at [116, 299] on button "Start" at bounding box center [110, 298] width 32 height 16
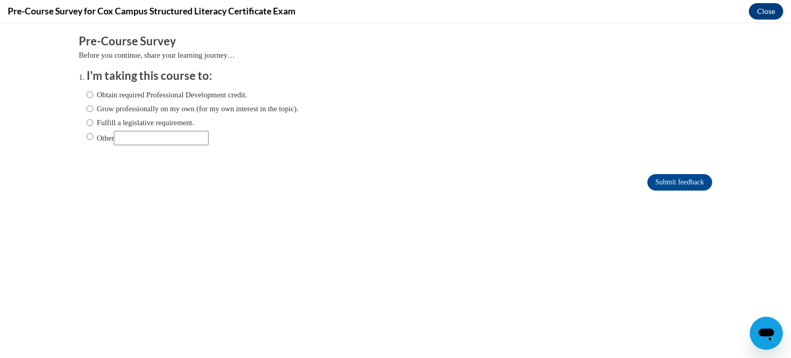
scroll to position [0, 0]
click at [91, 123] on input "Fulfill a legislative requirement." at bounding box center [90, 122] width 7 height 11
radio input "true"
click at [682, 184] on input "Submit feedback" at bounding box center [680, 182] width 65 height 16
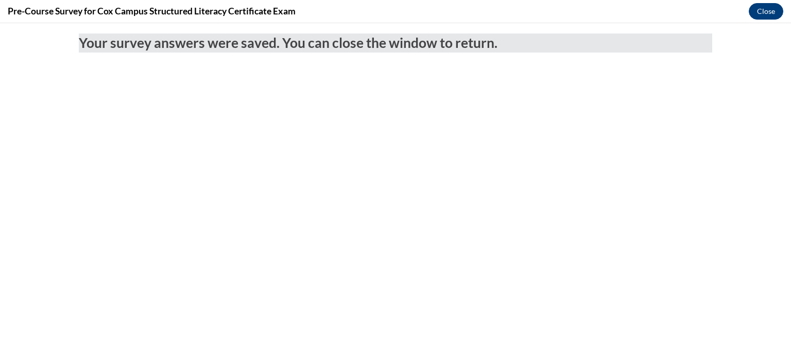
click at [758, 13] on button "Close" at bounding box center [766, 11] width 35 height 16
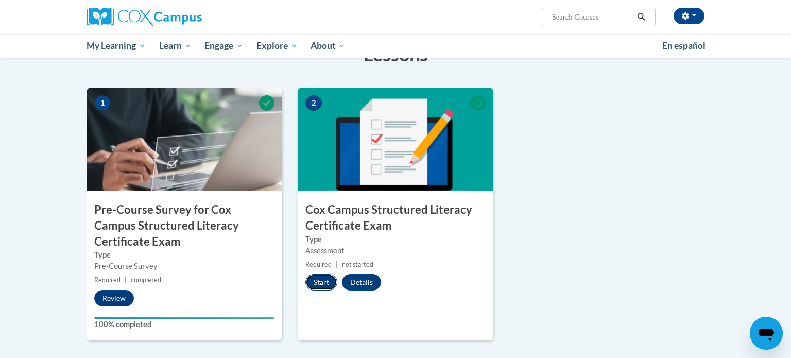
click at [321, 278] on button "Start" at bounding box center [322, 282] width 32 height 16
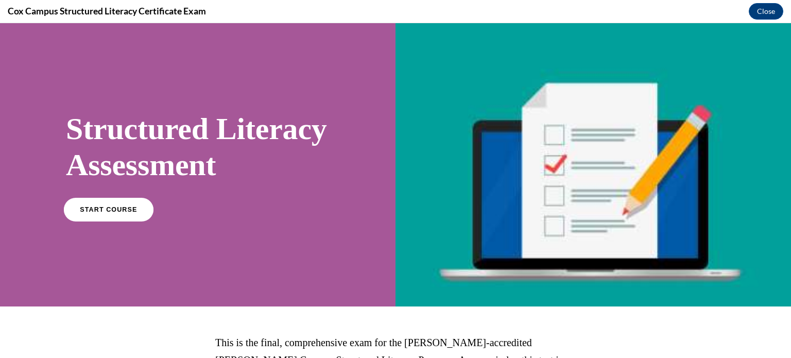
click at [119, 221] on link "START COURSE" at bounding box center [109, 209] width 90 height 24
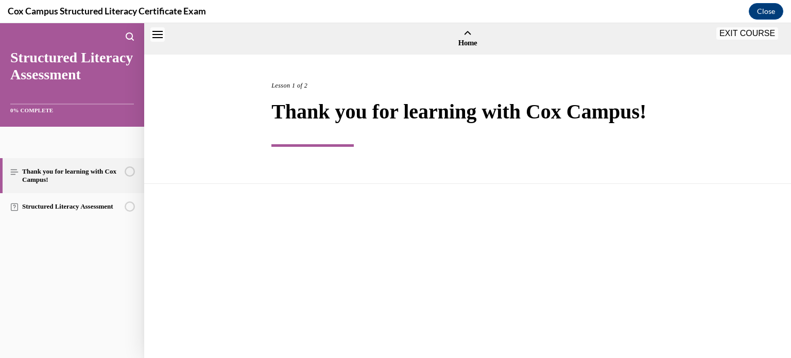
scroll to position [32, 0]
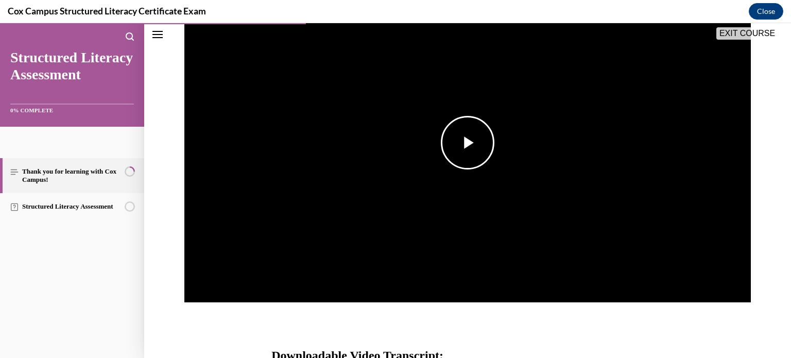
click at [468, 143] on span "Video player" at bounding box center [468, 143] width 0 height 0
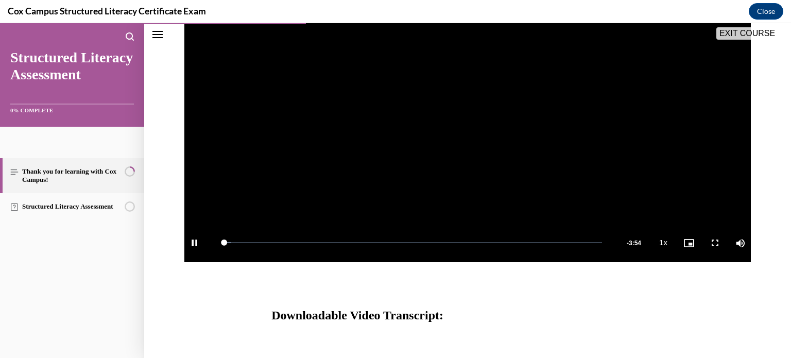
scroll to position [267, 0]
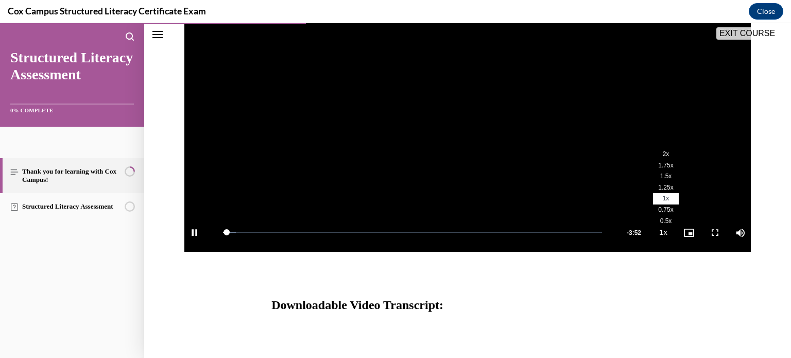
click at [662, 156] on li "2x" at bounding box center [666, 154] width 26 height 11
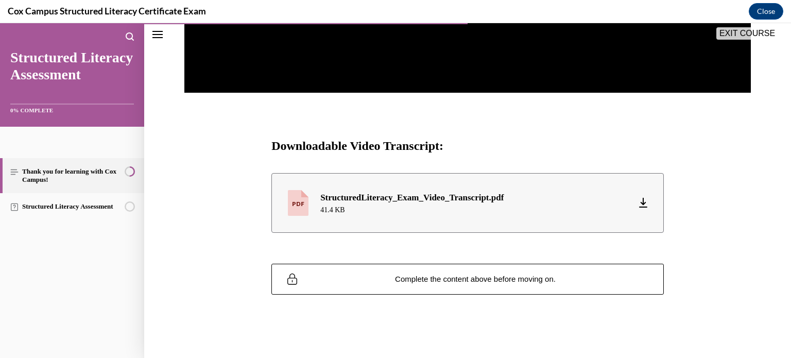
scroll to position [425, 0]
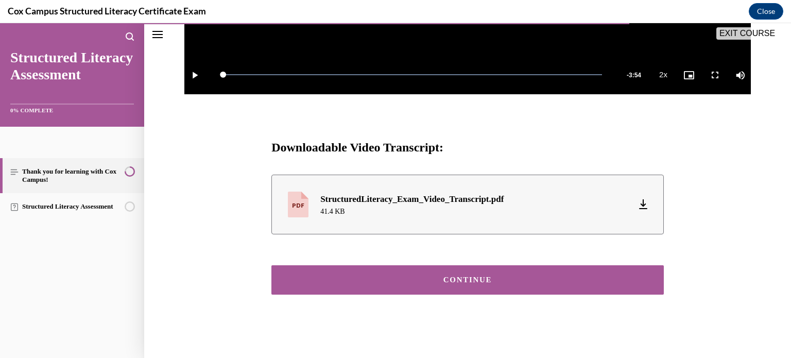
click at [476, 276] on div "CONTINUE" at bounding box center [467, 280] width 361 height 8
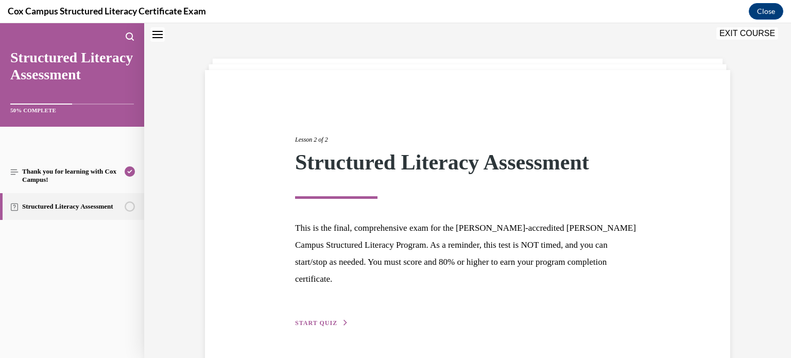
scroll to position [47, 0]
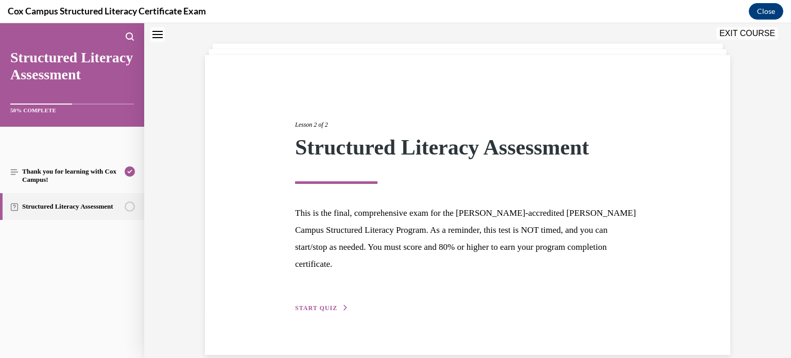
click at [324, 303] on button "START QUIZ" at bounding box center [322, 307] width 54 height 9
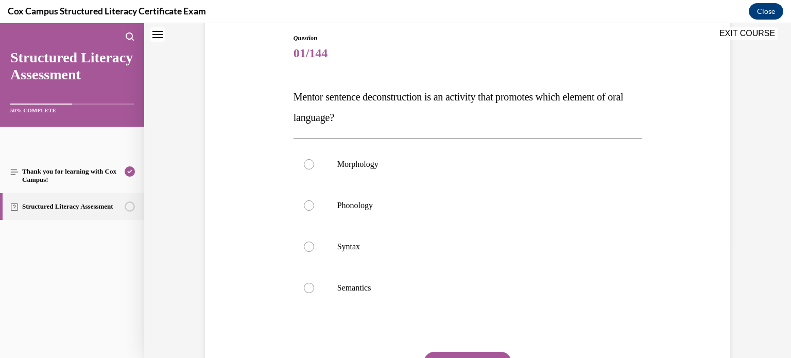
scroll to position [107, 0]
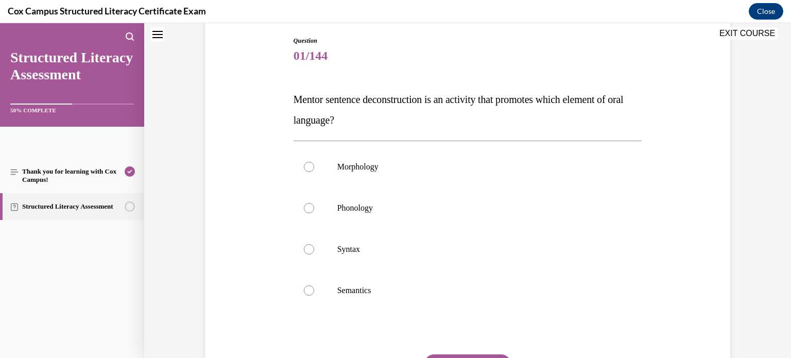
click at [320, 100] on span "Mentor sentence deconstruction is an activity that promotes which element of or…" at bounding box center [459, 110] width 330 height 32
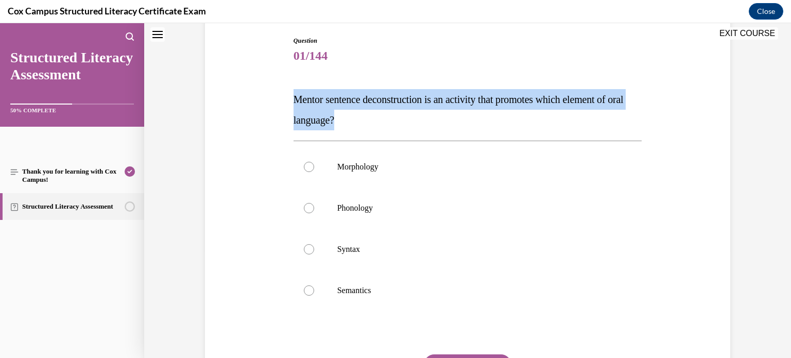
copy span "Mentor sentence deconstruction is an activity that promotes which element of or…"
click at [337, 244] on p "Syntax" at bounding box center [476, 249] width 279 height 10
click at [314, 244] on input "Syntax" at bounding box center [309, 249] width 10 height 10
radio input "true"
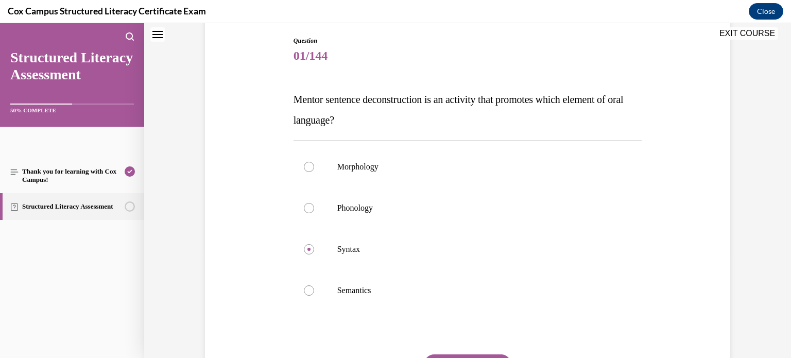
click at [194, 204] on div "Question 01/144 Mentor sentence deconstruction is an activity that promotes whi…" at bounding box center [467, 203] width 647 height 511
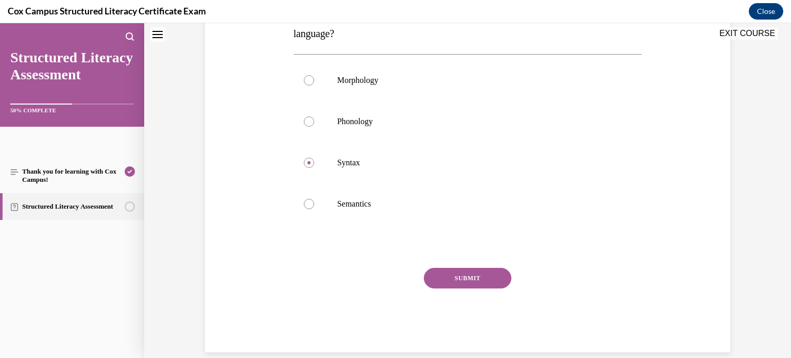
scroll to position [188, 0]
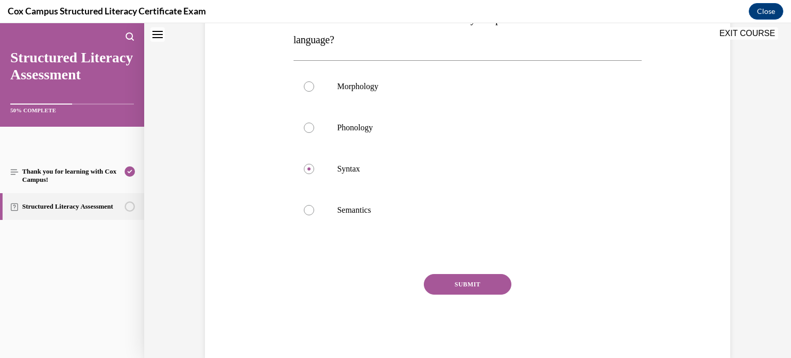
click at [490, 283] on button "SUBMIT" at bounding box center [468, 284] width 88 height 21
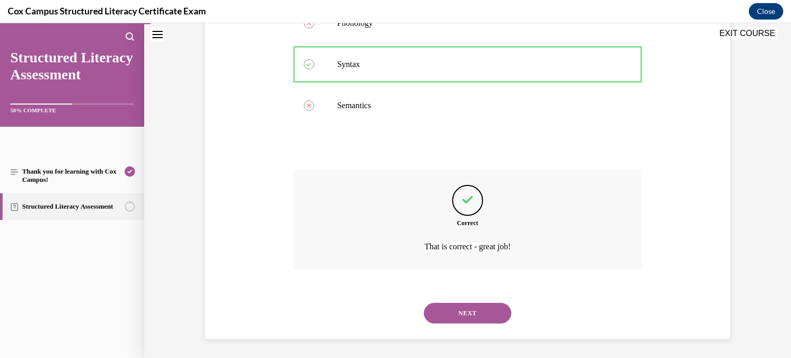
scroll to position [293, 0]
click at [480, 314] on button "NEXT" at bounding box center [468, 312] width 88 height 21
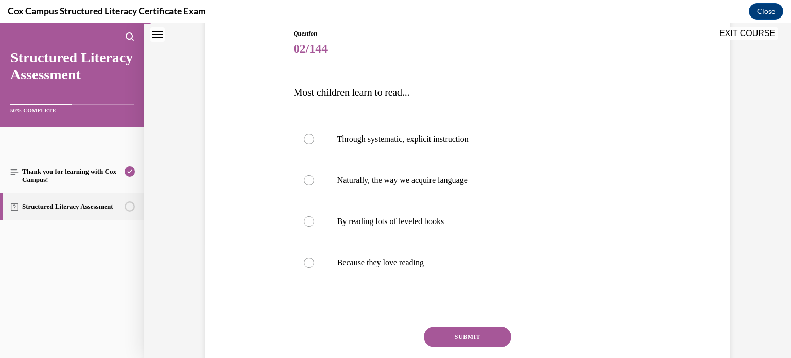
scroll to position [116, 0]
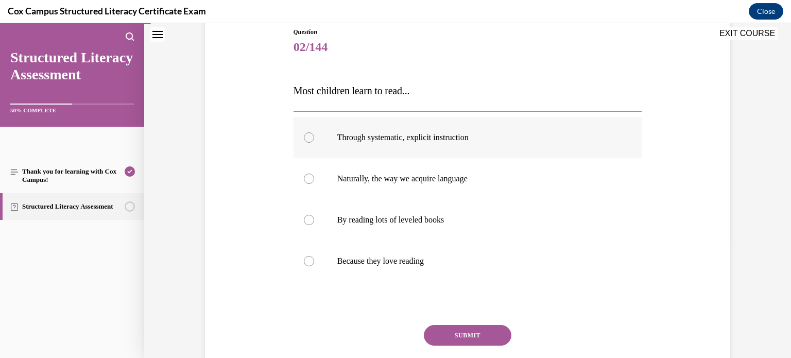
click at [387, 138] on span "Through systematic, explicit instruction" at bounding box center [402, 137] width 131 height 9
click at [314, 138] on input "Through systematic, explicit instruction" at bounding box center [309, 137] width 10 height 10
radio input "true"
click at [437, 328] on button "SUBMIT" at bounding box center [468, 335] width 88 height 21
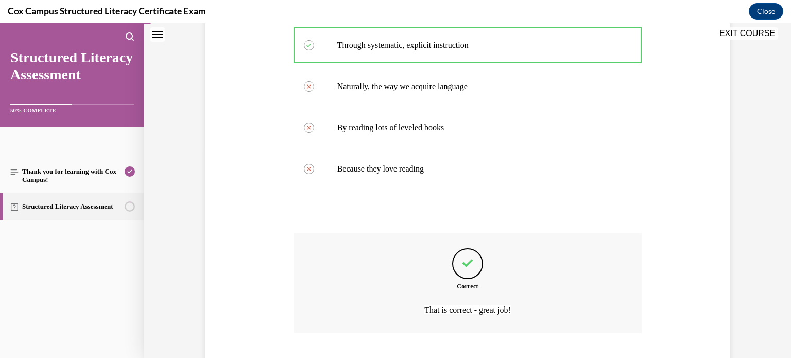
scroll to position [273, 0]
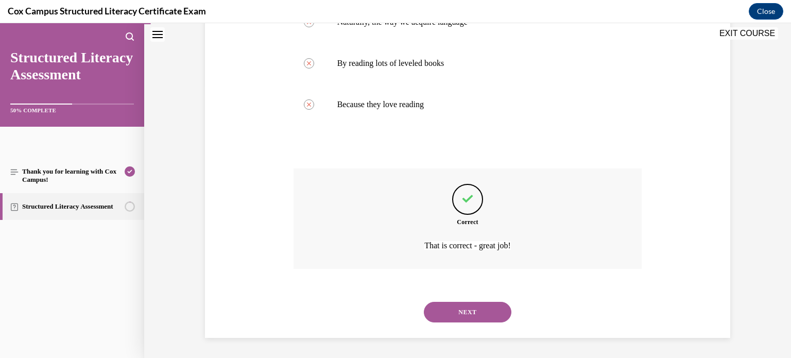
click at [458, 312] on button "NEXT" at bounding box center [468, 312] width 88 height 21
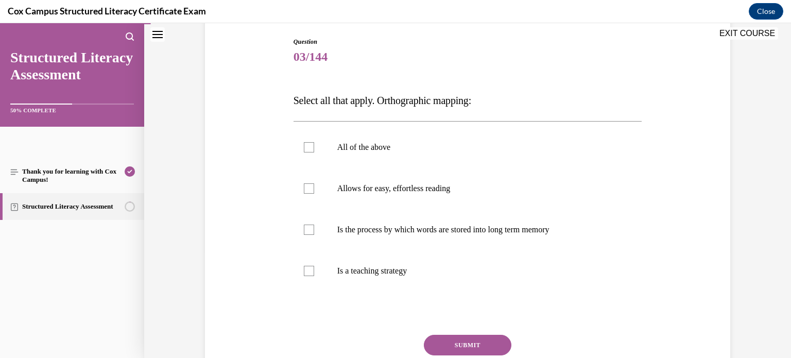
scroll to position [107, 0]
click at [309, 191] on div at bounding box center [309, 188] width 10 height 10
click at [309, 191] on input "Allows for easy, effortless reading" at bounding box center [309, 188] width 10 height 10
checkbox input "true"
click at [308, 228] on div at bounding box center [309, 229] width 10 height 10
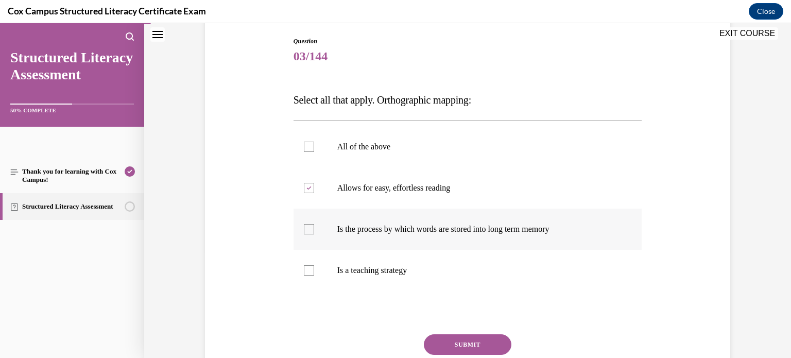
click at [308, 228] on input "Is the process by which words are stored into long term memory" at bounding box center [309, 229] width 10 height 10
checkbox input "true"
click at [487, 343] on button "SUBMIT" at bounding box center [468, 344] width 88 height 21
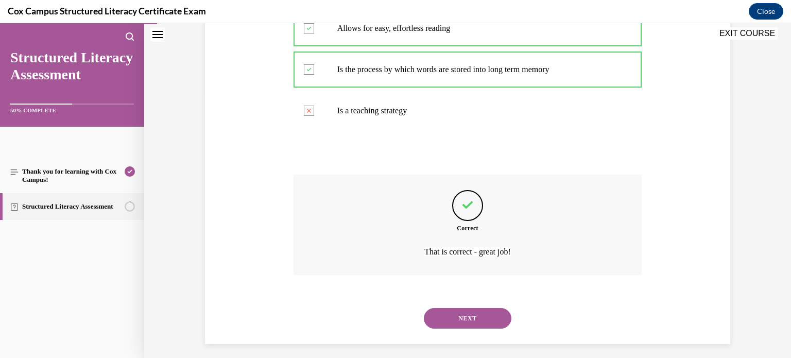
scroll to position [273, 0]
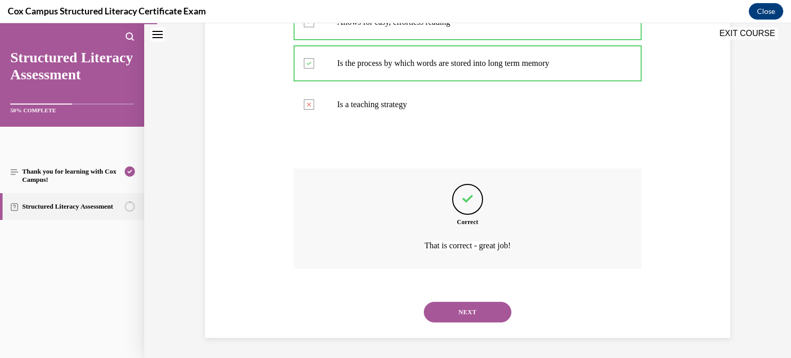
click at [479, 313] on button "NEXT" at bounding box center [468, 312] width 88 height 21
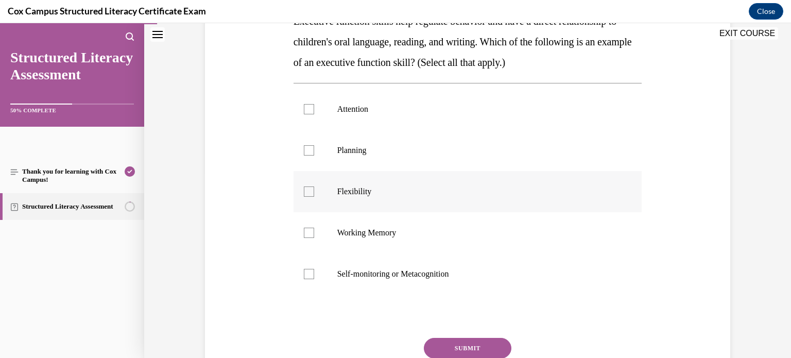
scroll to position [182, 0]
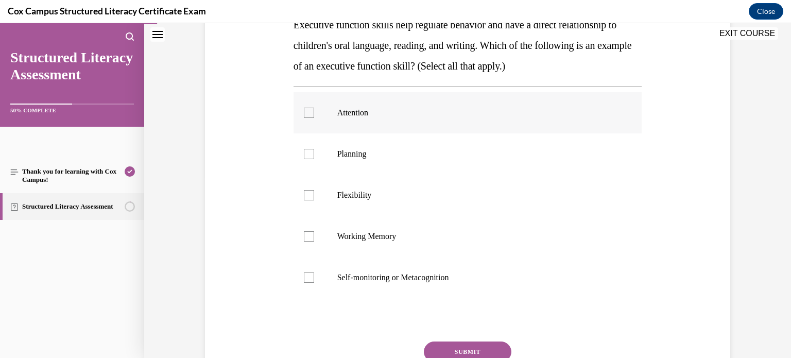
click at [359, 111] on span "Attention" at bounding box center [352, 112] width 31 height 9
click at [314, 111] on input "Attention" at bounding box center [309, 113] width 10 height 10
checkbox input "true"
click at [353, 150] on span "Planning" at bounding box center [351, 153] width 29 height 9
click at [314, 150] on input "Planning" at bounding box center [309, 154] width 10 height 10
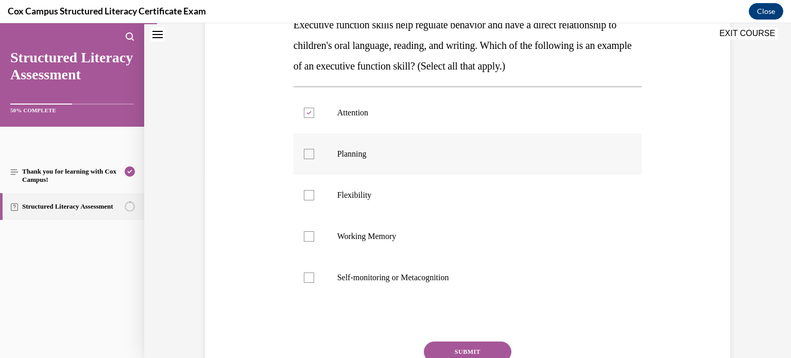
checkbox input "true"
click at [347, 198] on p "Flexibility" at bounding box center [476, 195] width 279 height 10
click at [314, 198] on input "Flexibility" at bounding box center [309, 195] width 10 height 10
checkbox input "true"
click at [353, 242] on label "Working Memory" at bounding box center [468, 236] width 349 height 41
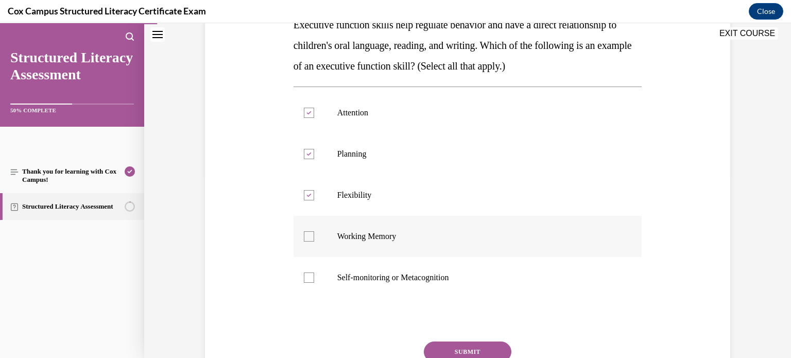
click at [314, 242] on input "Working Memory" at bounding box center [309, 236] width 10 height 10
checkbox input "true"
click at [357, 280] on p "Self-monitoring or Metacognition" at bounding box center [476, 278] width 279 height 10
click at [314, 280] on input "Self-monitoring or Metacognition" at bounding box center [309, 278] width 10 height 10
checkbox input "true"
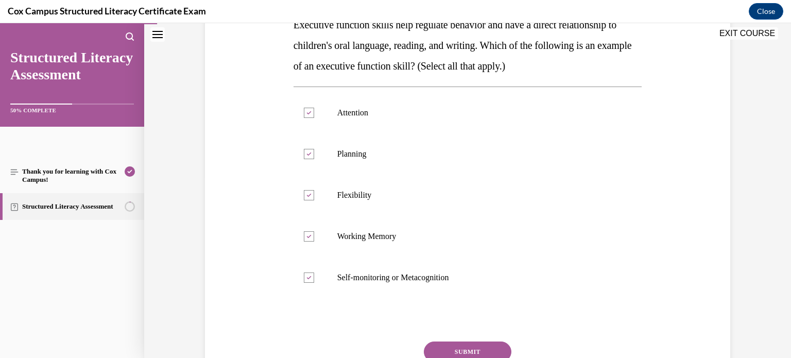
click at [471, 349] on button "SUBMIT" at bounding box center [468, 352] width 88 height 21
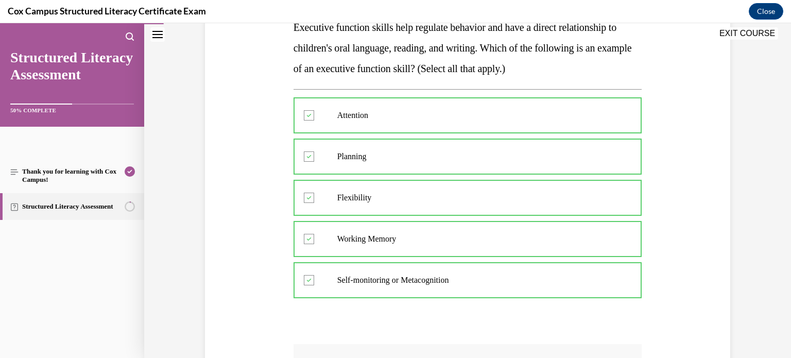
scroll to position [355, 0]
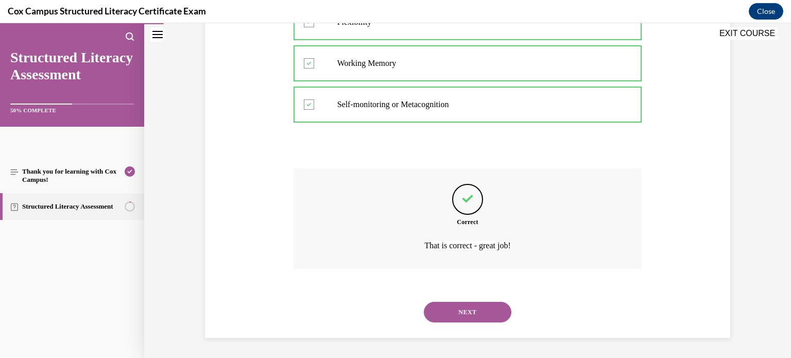
click at [463, 313] on button "NEXT" at bounding box center [468, 312] width 88 height 21
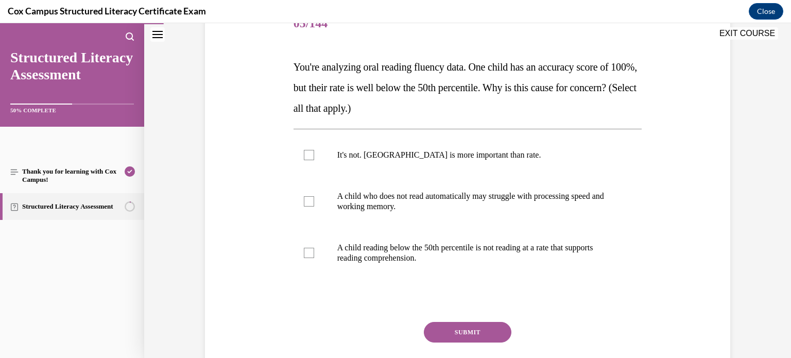
scroll to position [134, 0]
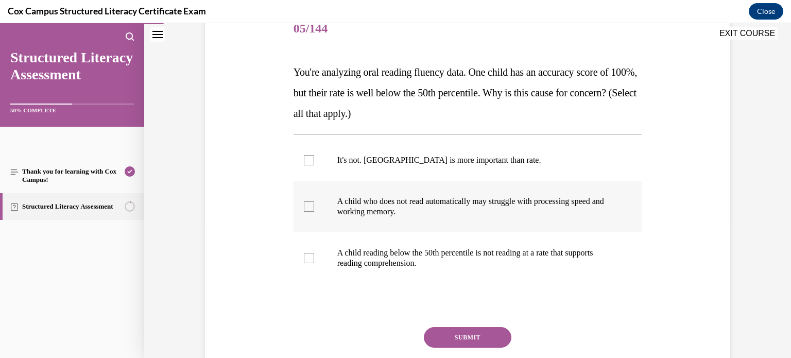
click at [309, 208] on div at bounding box center [309, 206] width 10 height 10
click at [309, 208] on input "A child who does not read automatically may struggle with processing speed and …" at bounding box center [309, 206] width 10 height 10
checkbox input "true"
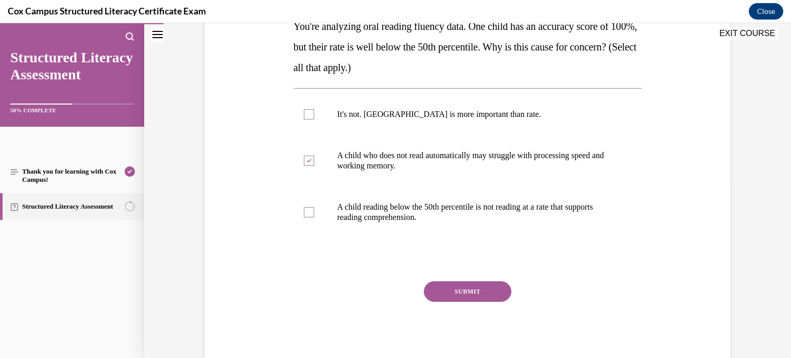
scroll to position [178, 0]
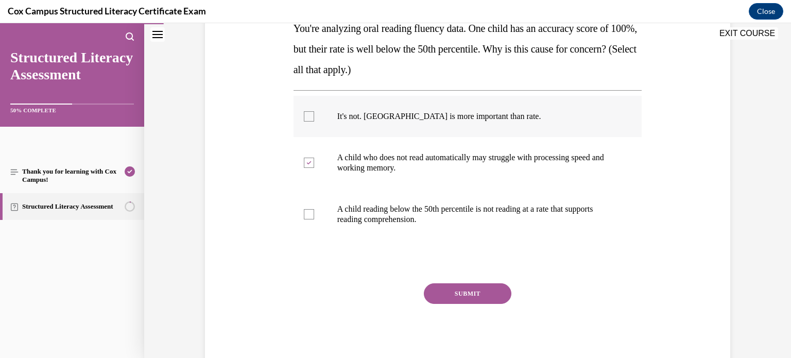
click at [371, 122] on label "It's not. Accuracy is more important than rate." at bounding box center [468, 116] width 349 height 41
click at [314, 122] on input "It's not. Accuracy is more important than rate." at bounding box center [309, 116] width 10 height 10
checkbox input "true"
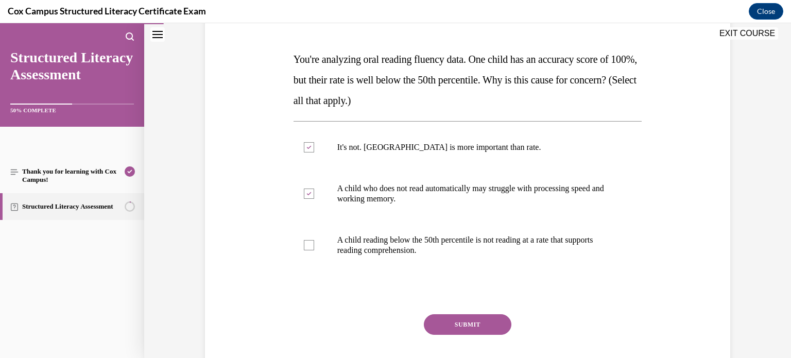
scroll to position [149, 0]
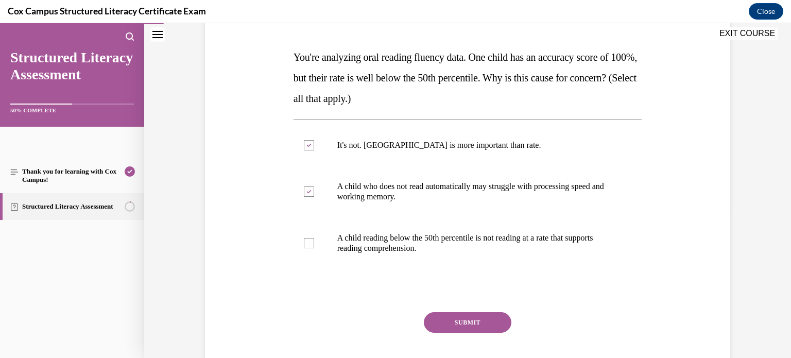
click at [380, 76] on span "You're analyzing oral reading fluency data. One child has an accuracy score of …" at bounding box center [466, 78] width 344 height 53
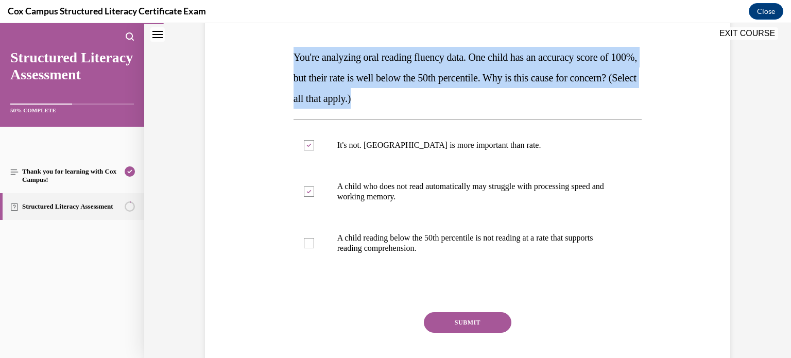
copy span "You're analyzing oral reading fluency data. One child has an accuracy score of …"
click at [374, 244] on span "A child reading below the 50th percentile is not reading at a rate that support…" at bounding box center [465, 242] width 256 height 19
click at [314, 244] on input "A child reading below the 50th percentile is not reading at a rate that support…" at bounding box center [309, 243] width 10 height 10
checkbox input "true"
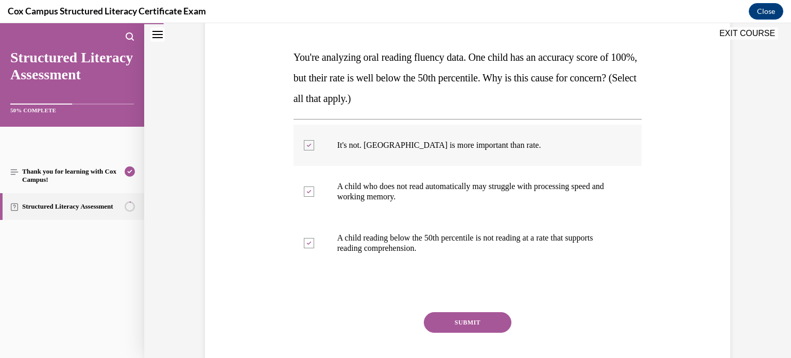
click at [384, 141] on span "It's not. Accuracy is more important than rate." at bounding box center [439, 145] width 204 height 9
click at [314, 141] on input "It's not. Accuracy is more important than rate." at bounding box center [309, 145] width 10 height 10
checkbox input "false"
click at [464, 326] on button "SUBMIT" at bounding box center [468, 322] width 88 height 21
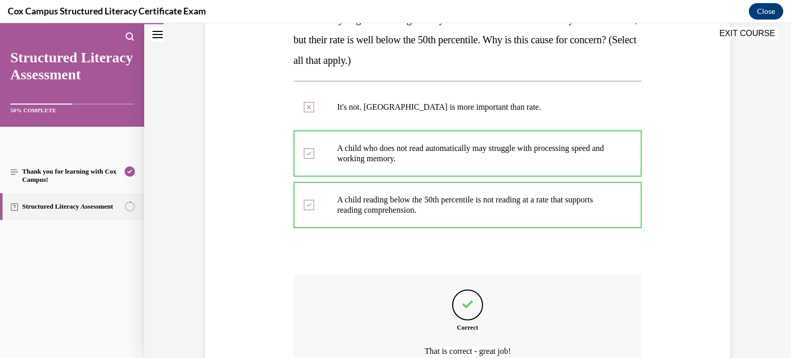
scroll to position [293, 0]
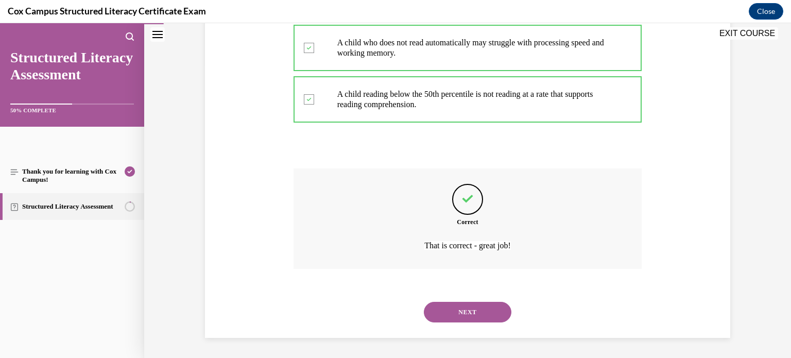
click at [491, 315] on button "NEXT" at bounding box center [468, 312] width 88 height 21
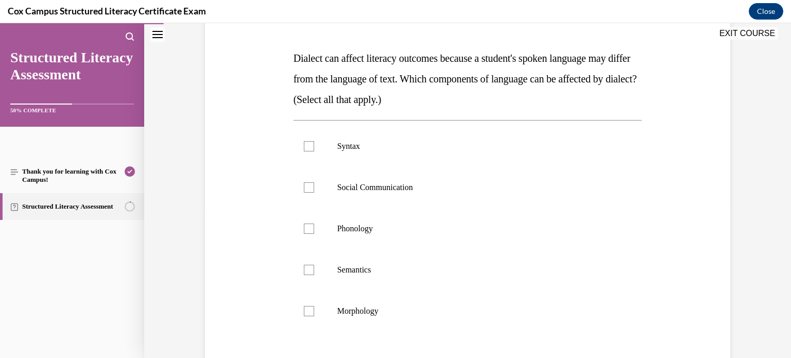
scroll to position [153, 0]
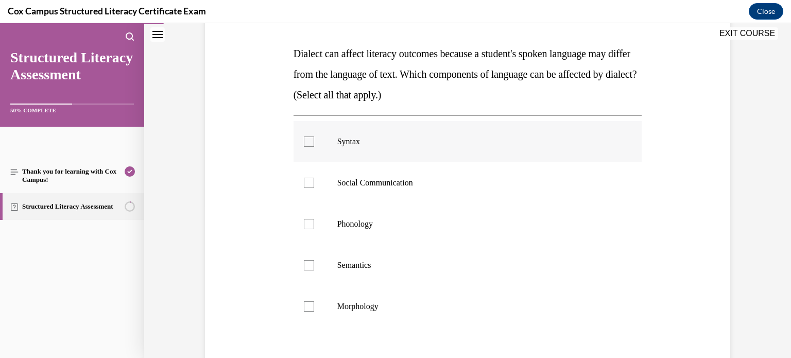
click at [306, 145] on div at bounding box center [309, 142] width 10 height 10
click at [306, 145] on input "Syntax" at bounding box center [309, 142] width 10 height 10
checkbox input "true"
click at [309, 188] on label "Social Communication" at bounding box center [468, 182] width 349 height 41
click at [309, 188] on input "Social Communication" at bounding box center [309, 183] width 10 height 10
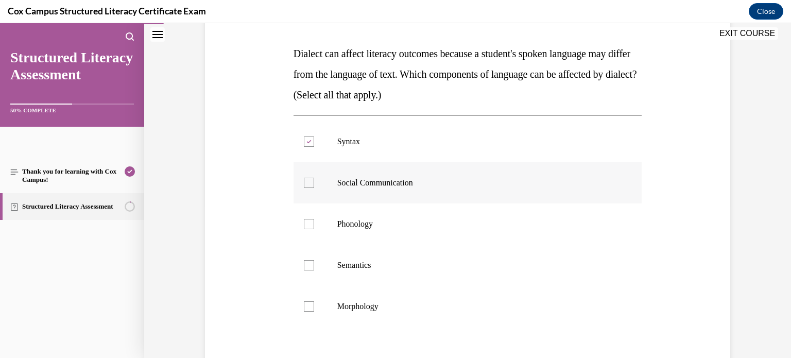
checkbox input "true"
click at [308, 224] on div at bounding box center [309, 224] width 10 height 10
click at [308, 224] on input "Phonology" at bounding box center [309, 224] width 10 height 10
checkbox input "true"
click at [309, 269] on div at bounding box center [309, 265] width 10 height 10
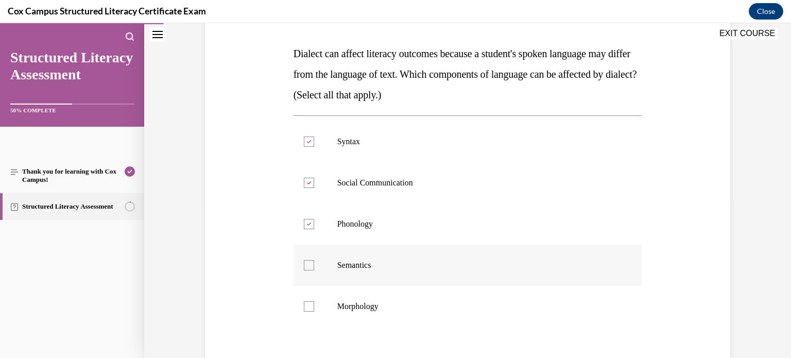
click at [309, 269] on input "Semantics" at bounding box center [309, 265] width 10 height 10
checkbox input "true"
click at [309, 302] on div at bounding box center [309, 306] width 10 height 10
click at [309, 302] on input "Morphology" at bounding box center [309, 306] width 10 height 10
checkbox input "true"
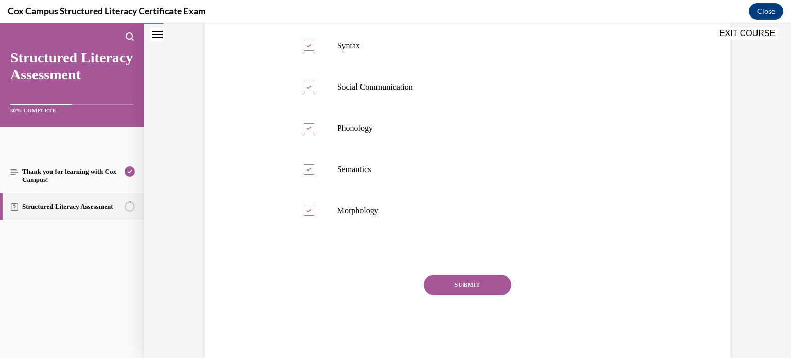
scroll to position [270, 0]
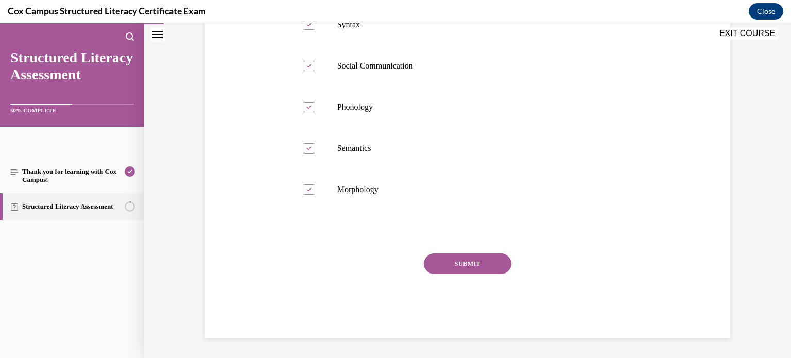
click at [455, 264] on button "SUBMIT" at bounding box center [468, 263] width 88 height 21
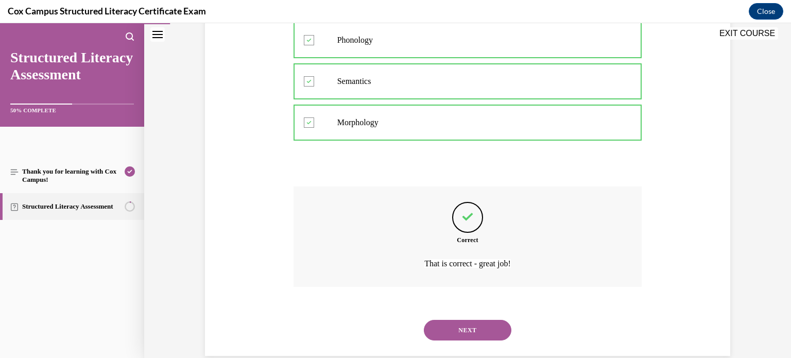
scroll to position [355, 0]
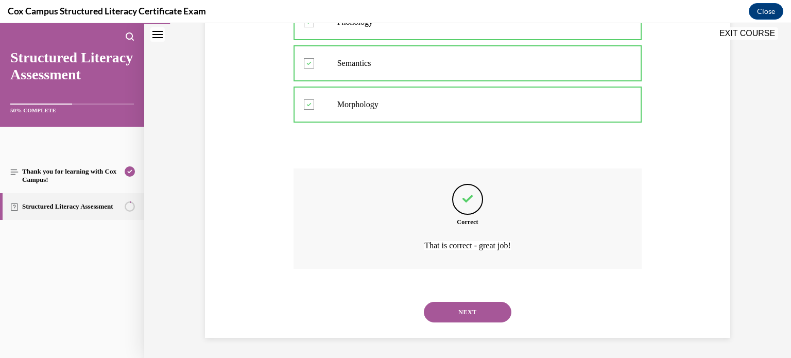
click at [489, 312] on button "NEXT" at bounding box center [468, 312] width 88 height 21
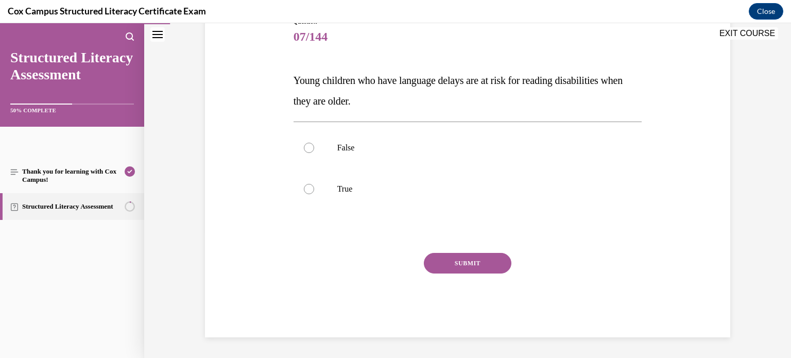
scroll to position [114, 0]
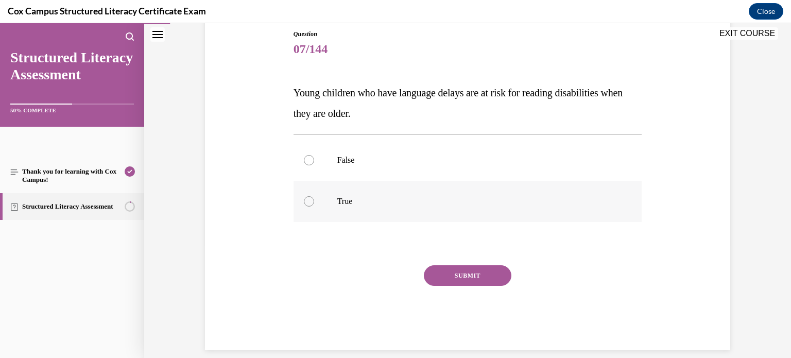
click at [347, 202] on span "True" at bounding box center [344, 201] width 15 height 9
click at [314, 202] on input "True" at bounding box center [309, 201] width 10 height 10
radio input "true"
click at [497, 279] on button "SUBMIT" at bounding box center [468, 275] width 88 height 21
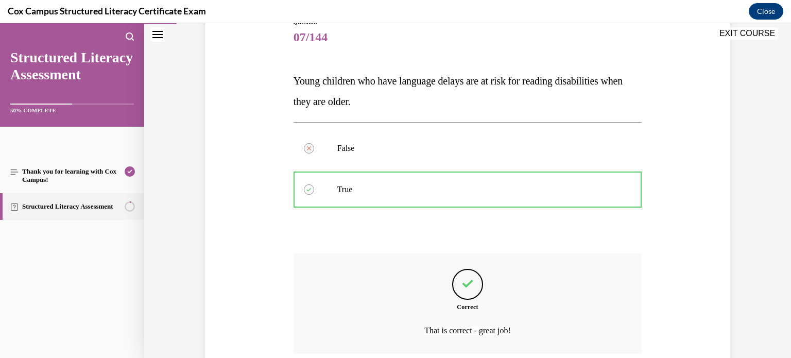
scroll to position [211, 0]
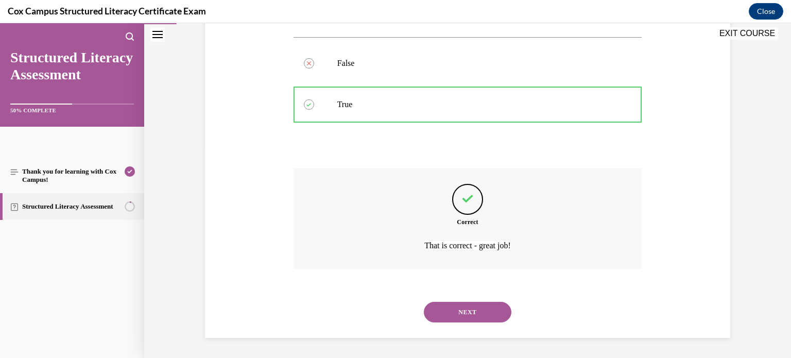
click at [472, 310] on button "NEXT" at bounding box center [468, 312] width 88 height 21
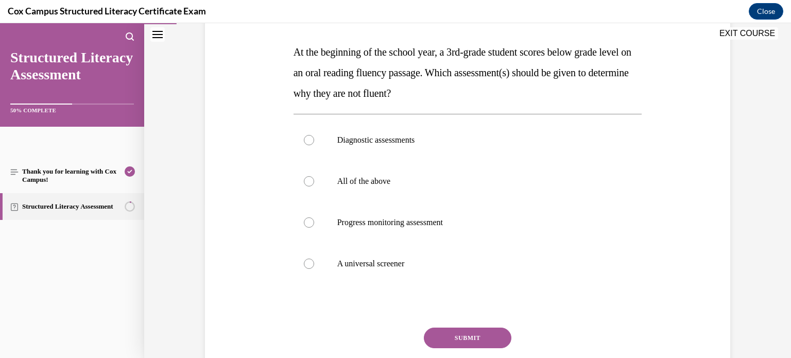
scroll to position [153, 0]
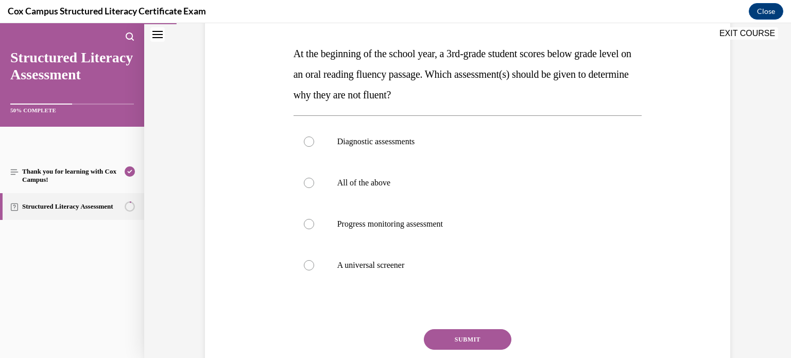
click at [376, 74] on span "At the beginning of the school year, a 3rd-grade student scores below grade lev…" at bounding box center [463, 74] width 338 height 53
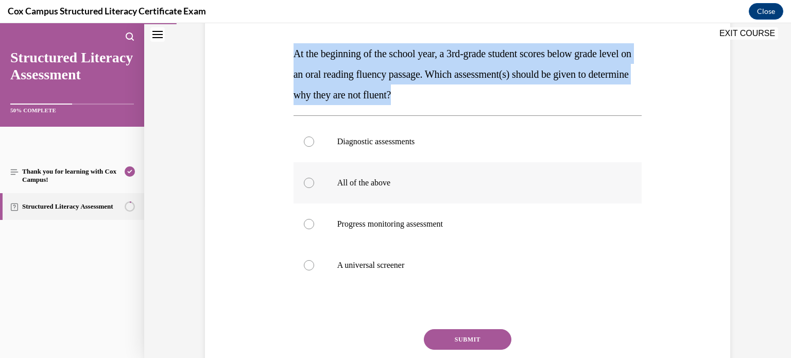
click at [312, 184] on div at bounding box center [309, 183] width 10 height 10
click at [312, 184] on input "All of the above" at bounding box center [309, 183] width 10 height 10
radio input "true"
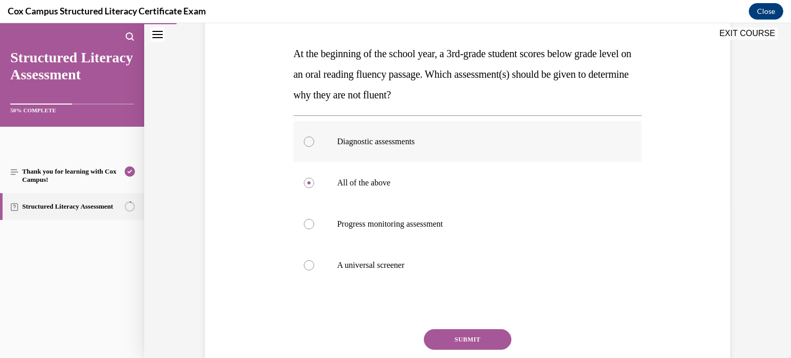
click at [313, 144] on div at bounding box center [309, 142] width 10 height 10
click at [313, 144] on input "Diagnostic assessments" at bounding box center [309, 142] width 10 height 10
radio input "true"
click at [471, 339] on button "SUBMIT" at bounding box center [468, 339] width 88 height 21
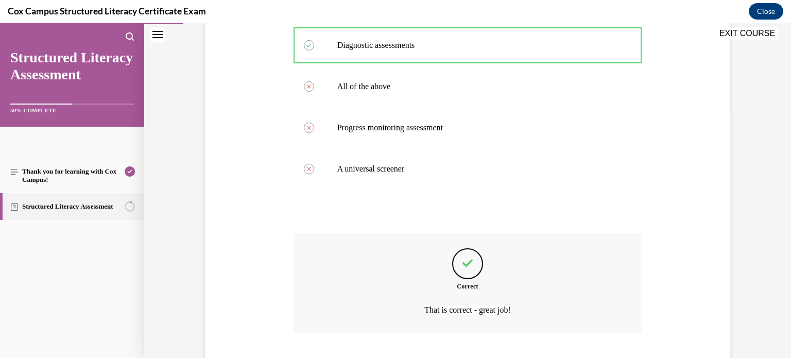
scroll to position [314, 0]
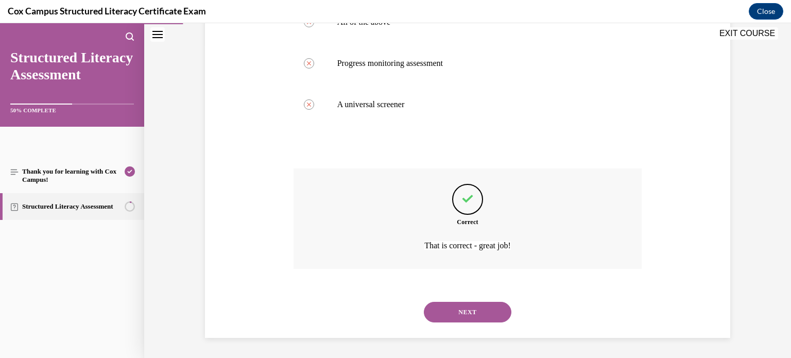
click at [473, 305] on button "NEXT" at bounding box center [468, 312] width 88 height 21
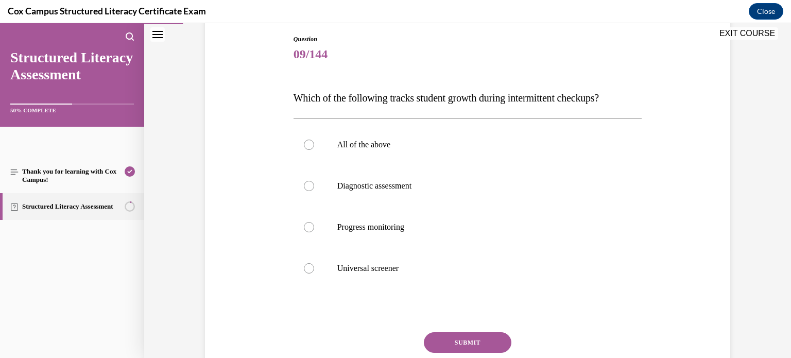
scroll to position [105, 0]
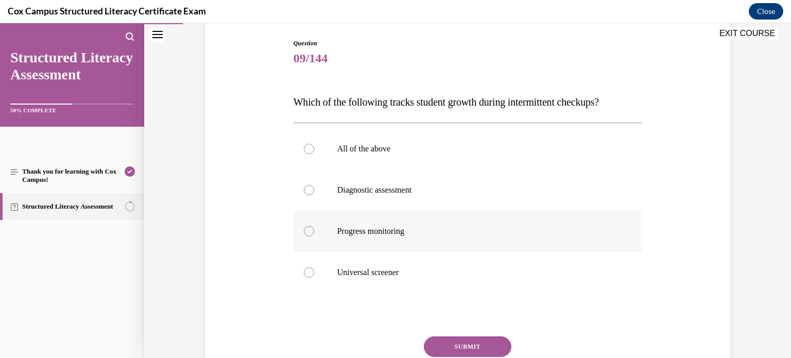
click at [306, 239] on label "Progress monitoring" at bounding box center [468, 231] width 349 height 41
click at [306, 236] on input "Progress monitoring" at bounding box center [309, 231] width 10 height 10
radio input "true"
click at [465, 342] on button "SUBMIT" at bounding box center [468, 346] width 88 height 21
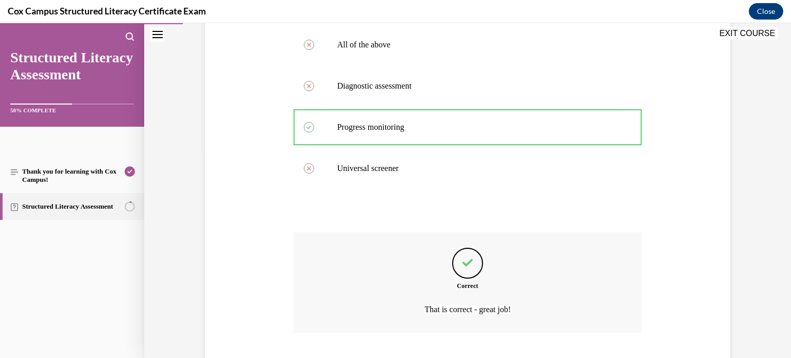
scroll to position [273, 0]
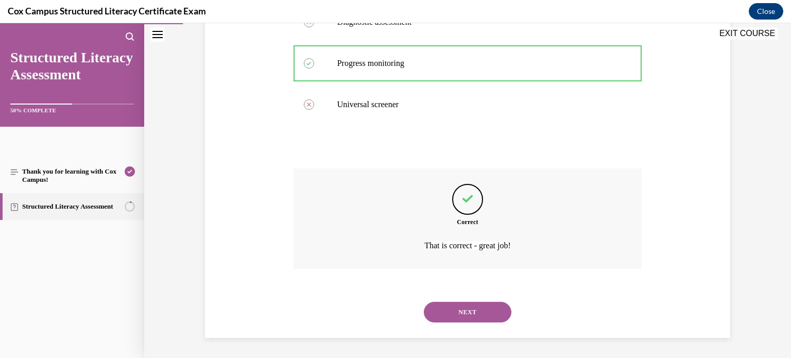
click at [461, 308] on button "NEXT" at bounding box center [468, 312] width 88 height 21
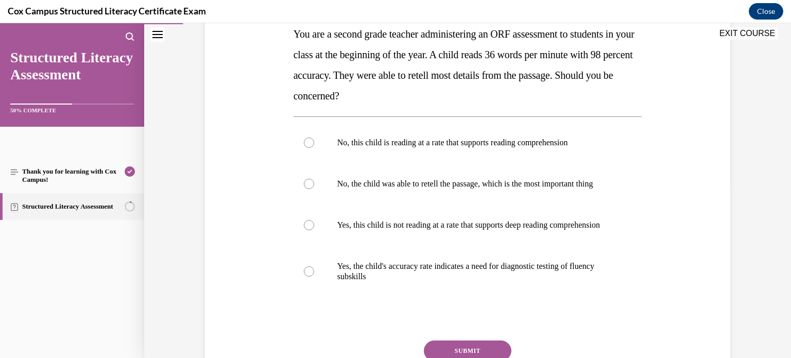
scroll to position [167, 0]
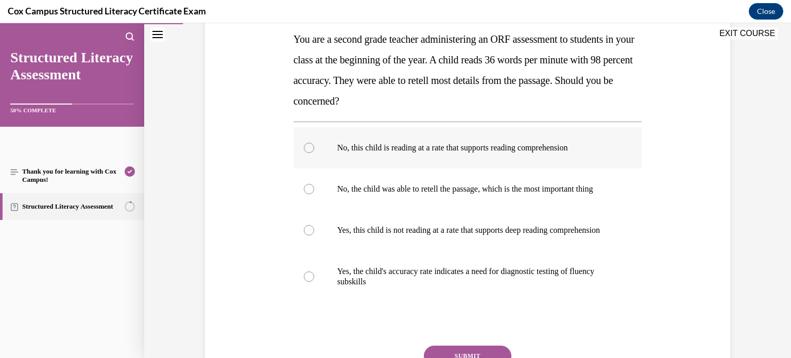
click at [305, 147] on div at bounding box center [309, 148] width 10 height 10
click at [305, 147] on input "No, this child is reading at a rate that supports reading comprehension" at bounding box center [309, 148] width 10 height 10
radio input "true"
click at [374, 235] on p "Yes, this child is not reading at a rate that supports deep reading comprehensi…" at bounding box center [476, 230] width 279 height 10
click at [314, 235] on input "Yes, this child is not reading at a rate that supports deep reading comprehensi…" at bounding box center [309, 230] width 10 height 10
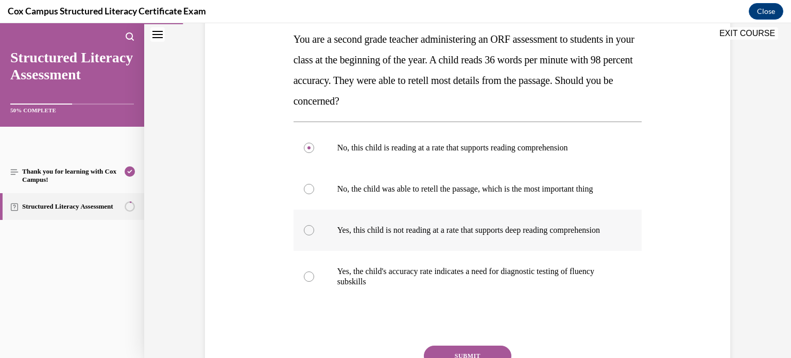
radio input "true"
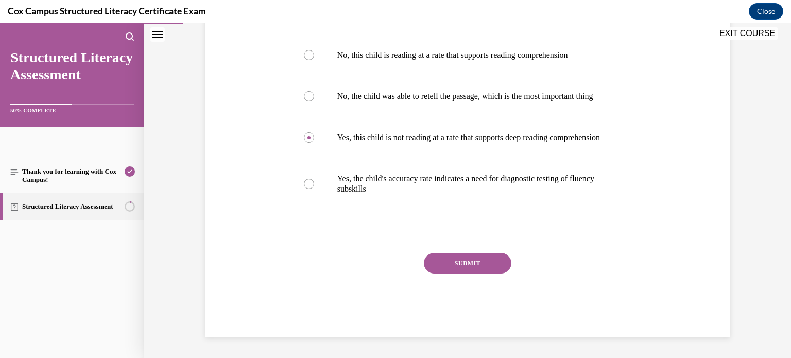
click at [455, 262] on button "SUBMIT" at bounding box center [468, 263] width 88 height 21
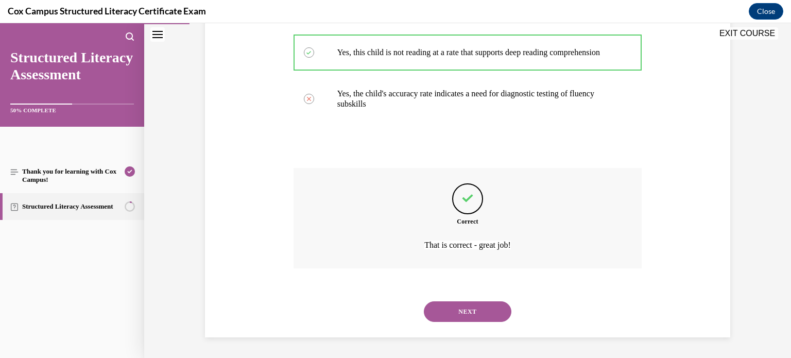
scroll to position [365, 0]
click at [460, 312] on button "NEXT" at bounding box center [468, 311] width 88 height 21
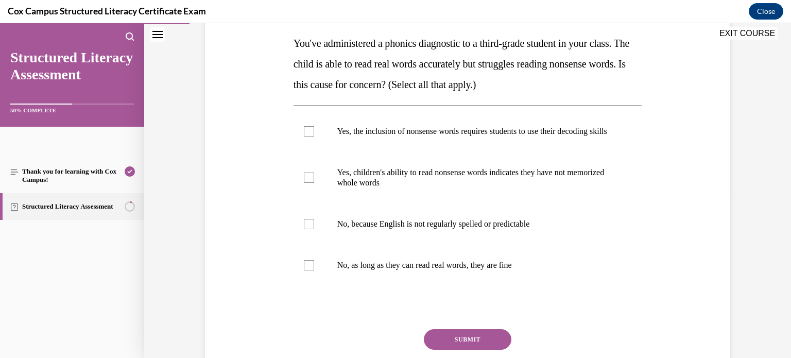
scroll to position [163, 0]
click at [304, 137] on div at bounding box center [309, 131] width 10 height 10
click at [304, 137] on input "Yes, the inclusion of nonsense words requires students to use their decoding sk…" at bounding box center [309, 131] width 10 height 10
checkbox input "true"
click at [310, 183] on div at bounding box center [309, 178] width 10 height 10
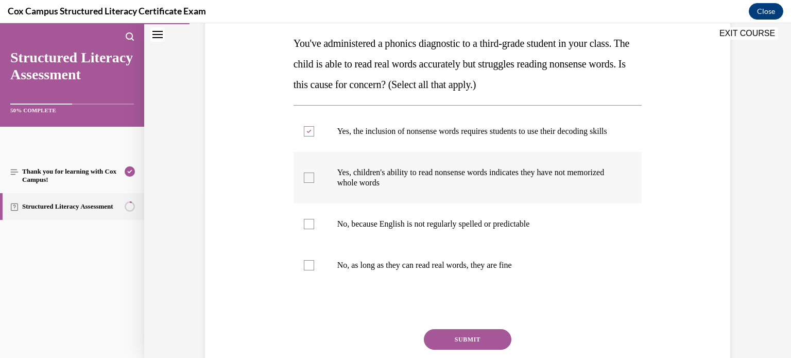
click at [310, 183] on input "Yes, children's ability to read nonsense words indicates they have not memorize…" at bounding box center [309, 178] width 10 height 10
checkbox input "true"
click at [475, 348] on button "SUBMIT" at bounding box center [468, 339] width 88 height 21
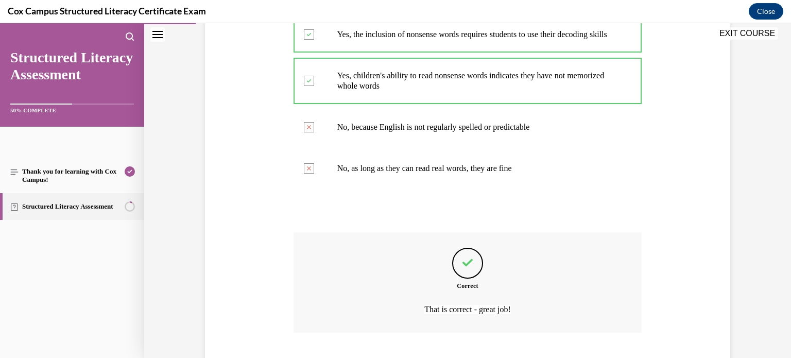
scroll to position [334, 0]
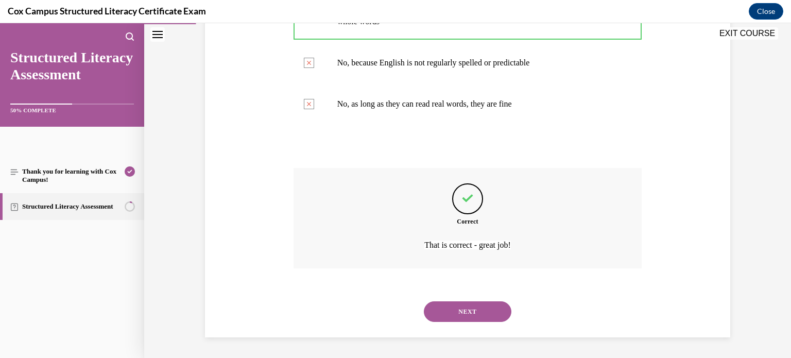
click at [481, 312] on button "NEXT" at bounding box center [468, 311] width 88 height 21
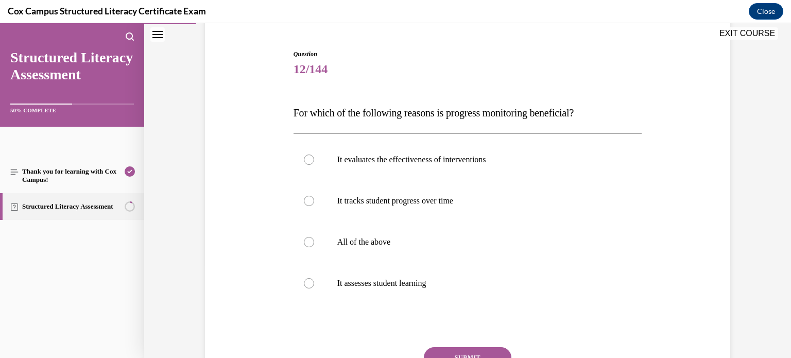
scroll to position [95, 0]
click at [309, 242] on div at bounding box center [309, 241] width 10 height 10
click at [309, 242] on input "All of the above" at bounding box center [309, 241] width 10 height 10
radio input "true"
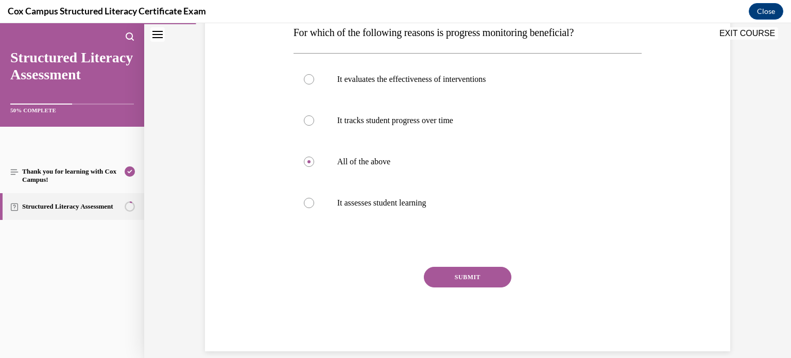
scroll to position [170, 0]
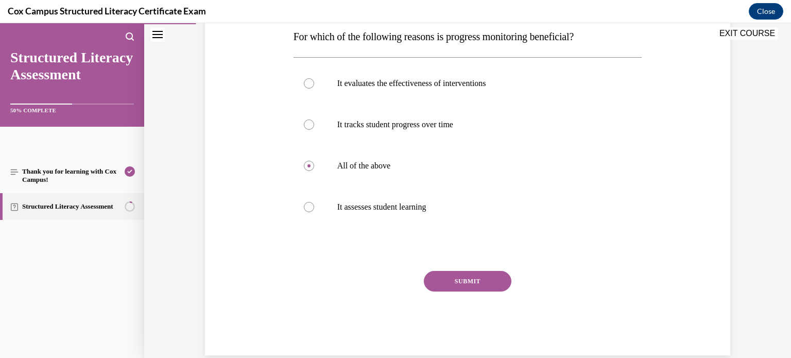
click at [474, 279] on button "SUBMIT" at bounding box center [468, 281] width 88 height 21
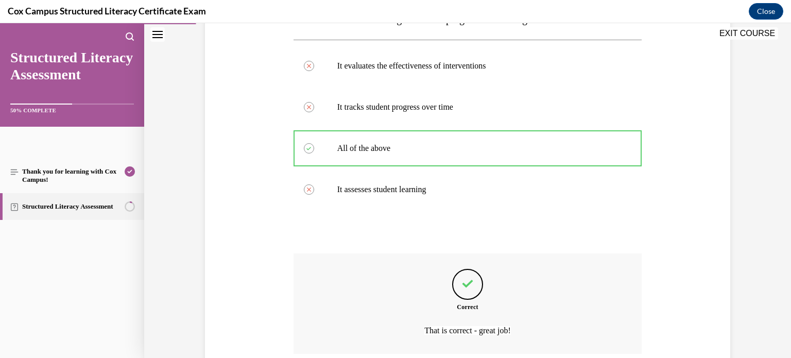
scroll to position [273, 0]
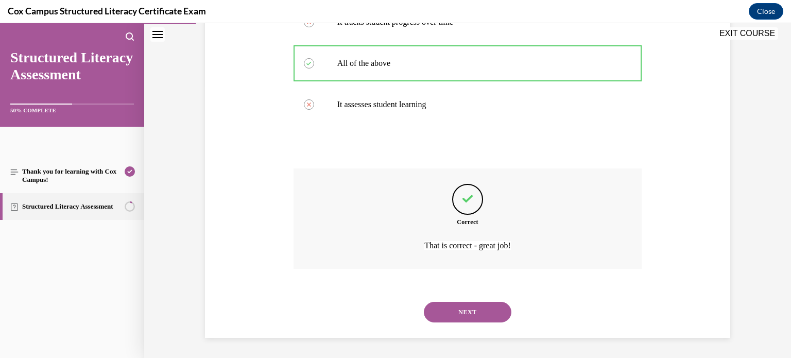
click at [477, 311] on button "NEXT" at bounding box center [468, 312] width 88 height 21
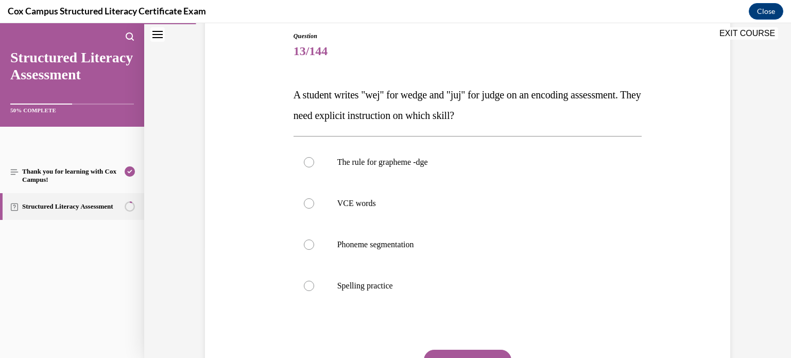
scroll to position [115, 0]
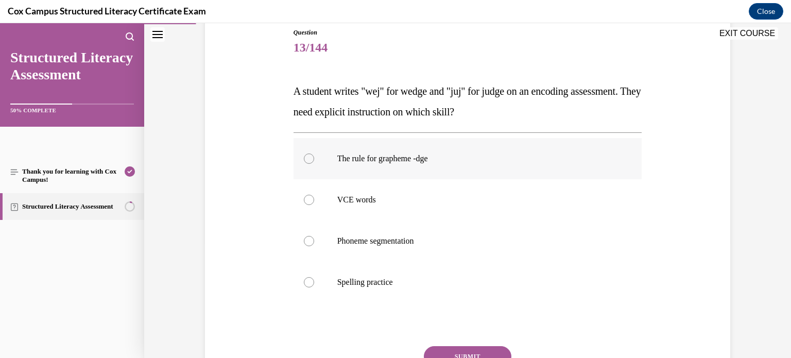
click at [349, 158] on span "The rule for grapheme -dge" at bounding box center [382, 158] width 91 height 9
click at [314, 158] on input "The rule for grapheme -dge" at bounding box center [309, 159] width 10 height 10
radio input "true"
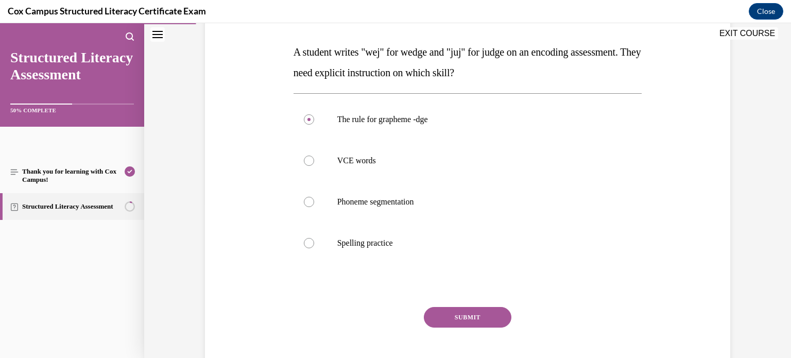
scroll to position [156, 0]
click at [480, 316] on button "SUBMIT" at bounding box center [468, 316] width 88 height 21
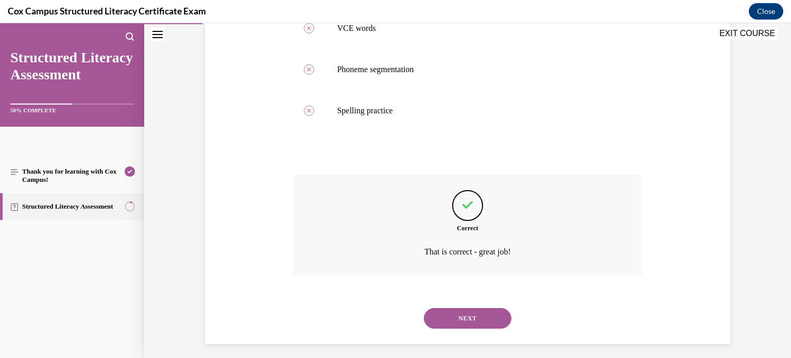
scroll to position [293, 0]
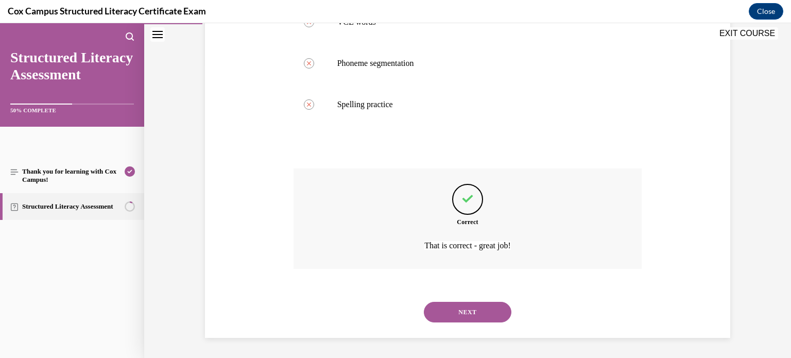
click at [472, 314] on button "NEXT" at bounding box center [468, 312] width 88 height 21
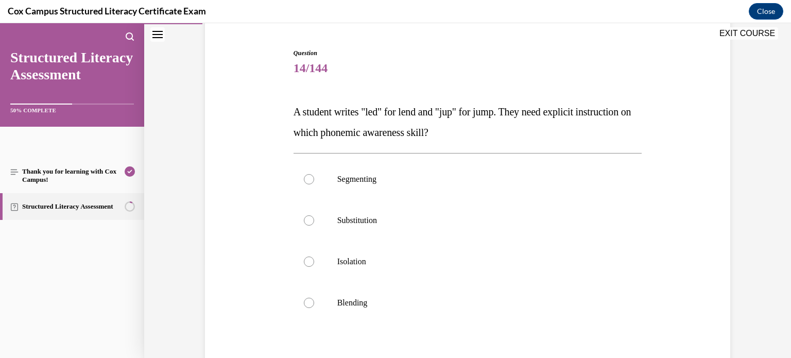
scroll to position [95, 0]
click at [409, 177] on p "Segmenting" at bounding box center [476, 179] width 279 height 10
click at [314, 177] on input "Segmenting" at bounding box center [309, 179] width 10 height 10
radio input "true"
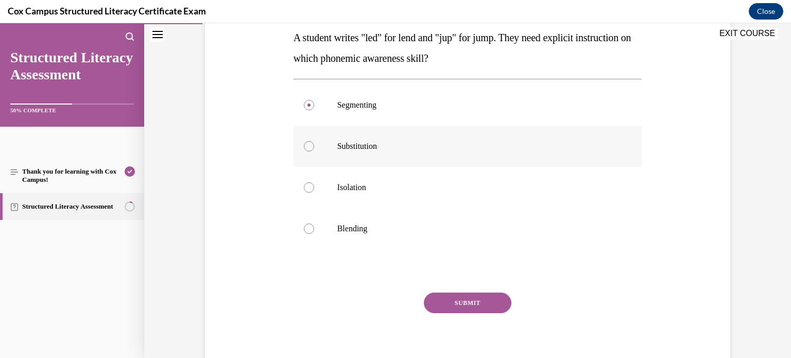
scroll to position [208, 0]
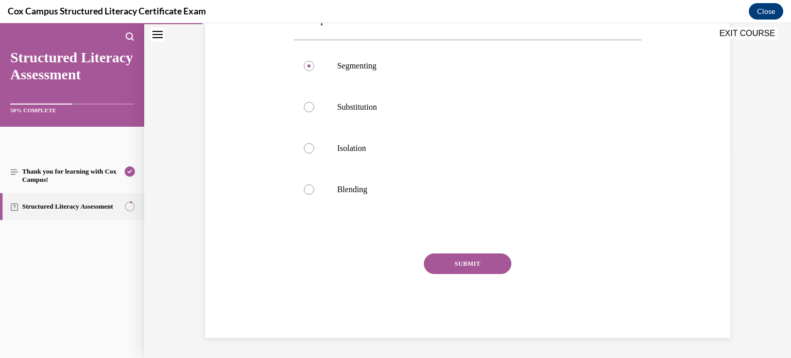
click at [470, 262] on button "SUBMIT" at bounding box center [468, 263] width 88 height 21
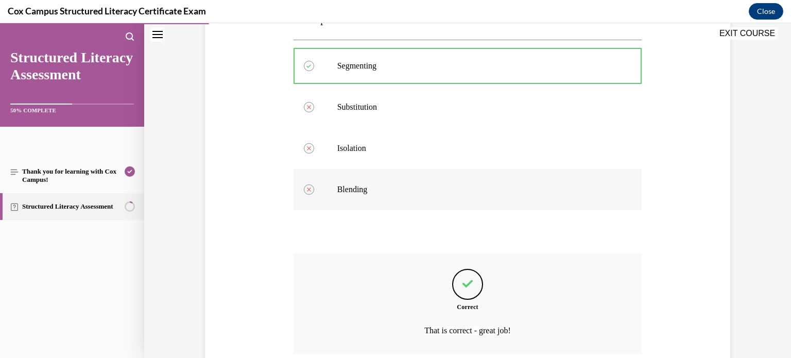
scroll to position [293, 0]
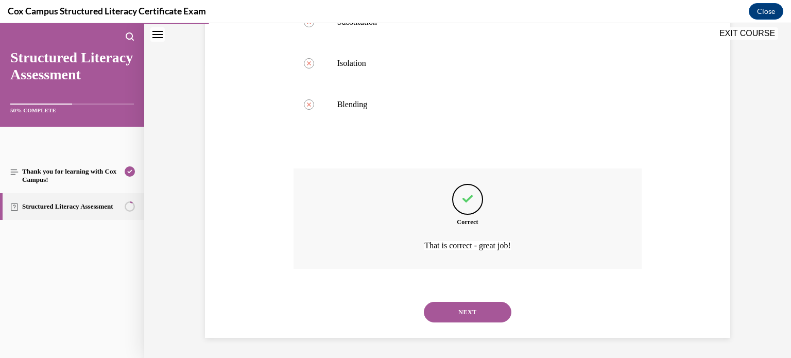
click at [466, 320] on button "NEXT" at bounding box center [468, 312] width 88 height 21
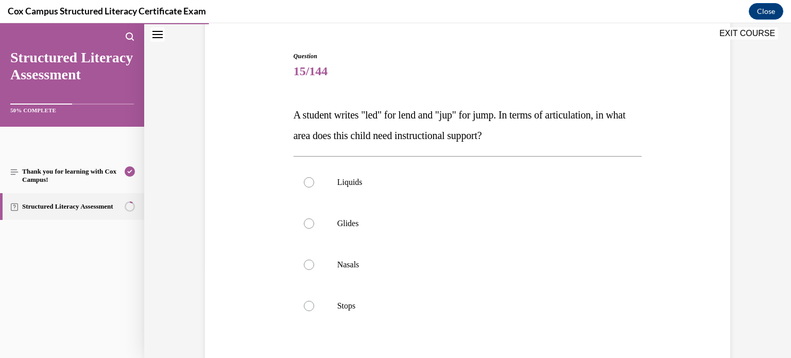
scroll to position [94, 0]
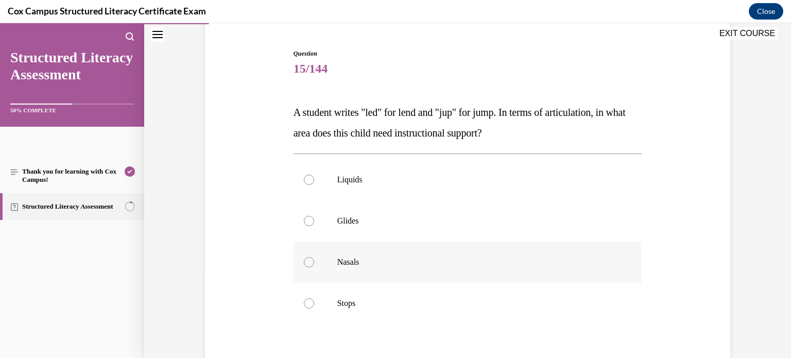
click at [457, 247] on label "Nasals" at bounding box center [468, 262] width 349 height 41
click at [314, 257] on input "Nasals" at bounding box center [309, 262] width 10 height 10
radio input "true"
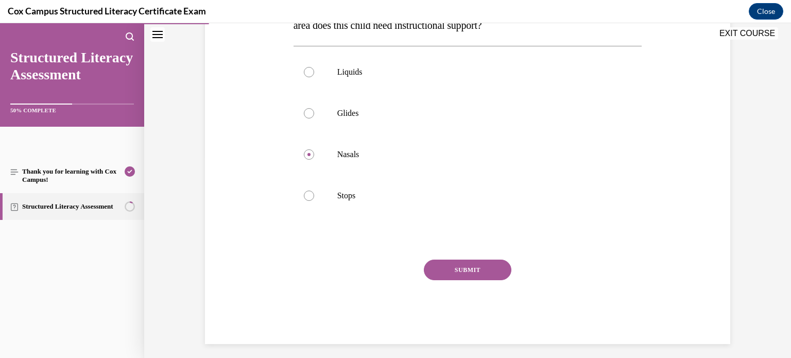
scroll to position [205, 0]
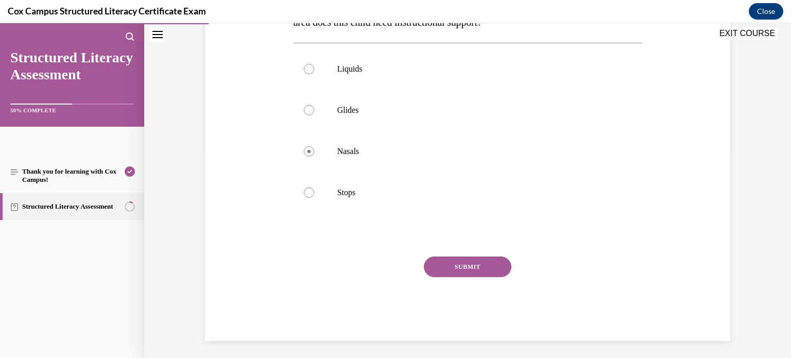
click at [495, 267] on button "SUBMIT" at bounding box center [468, 267] width 88 height 21
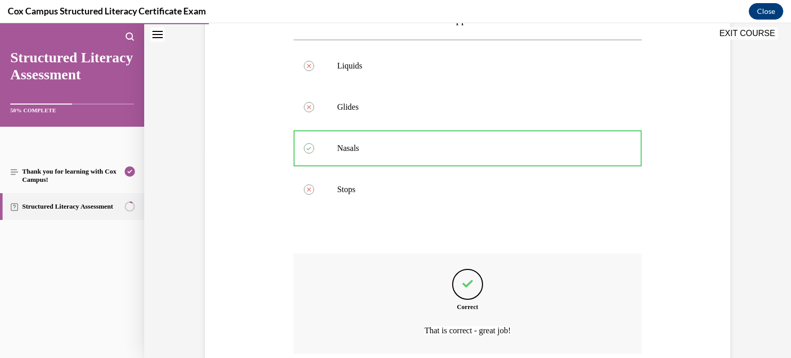
scroll to position [293, 0]
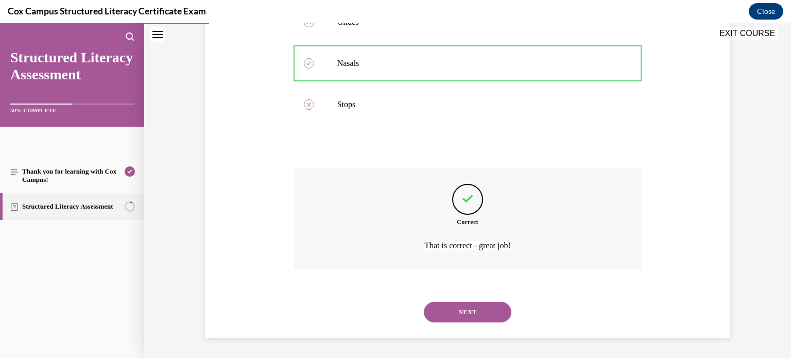
click at [481, 307] on button "NEXT" at bounding box center [468, 312] width 88 height 21
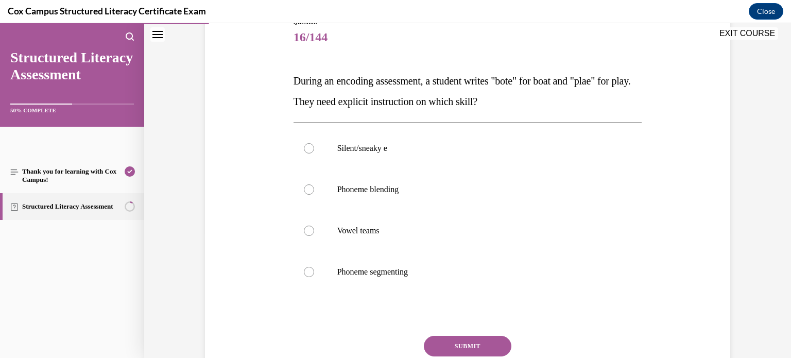
scroll to position [125, 0]
click at [336, 228] on label "Vowel teams" at bounding box center [468, 231] width 349 height 41
click at [314, 228] on input "Vowel teams" at bounding box center [309, 232] width 10 height 10
radio input "true"
click at [460, 343] on button "SUBMIT" at bounding box center [468, 347] width 88 height 21
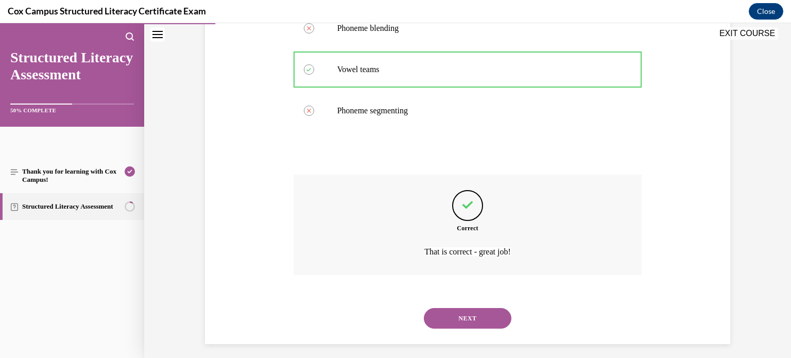
scroll to position [293, 0]
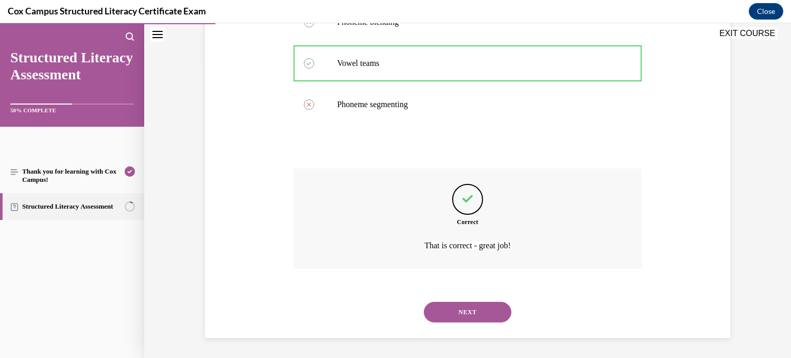
click at [456, 315] on button "NEXT" at bounding box center [468, 312] width 88 height 21
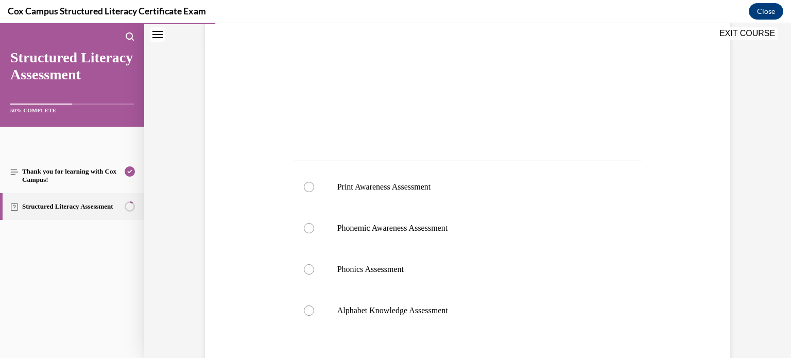
scroll to position [311, 0]
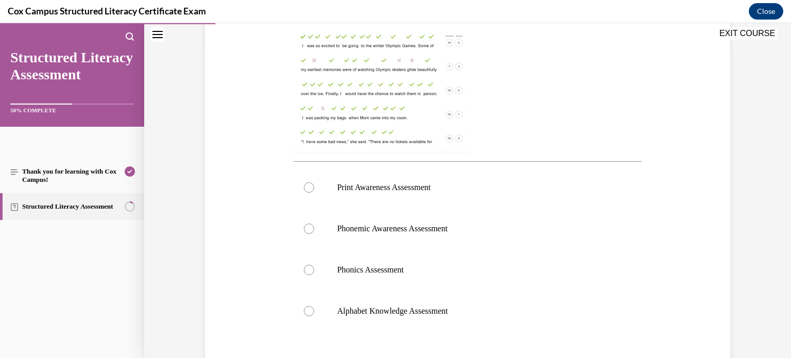
click at [412, 101] on img at bounding box center [381, 56] width 175 height 196
click at [409, 93] on img at bounding box center [381, 56] width 175 height 196
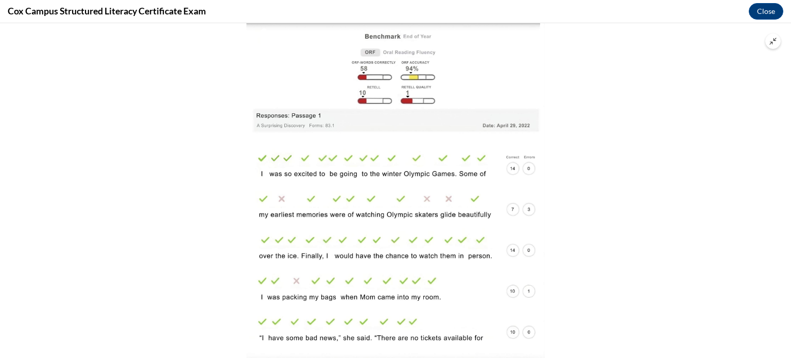
click at [746, 51] on div at bounding box center [395, 190] width 791 height 335
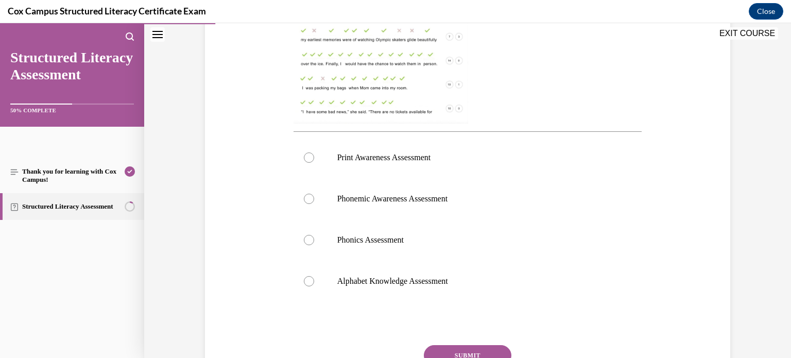
scroll to position [341, 0]
click at [313, 240] on div at bounding box center [309, 239] width 10 height 10
click at [313, 240] on input "Phonics Assessment" at bounding box center [309, 239] width 10 height 10
radio input "true"
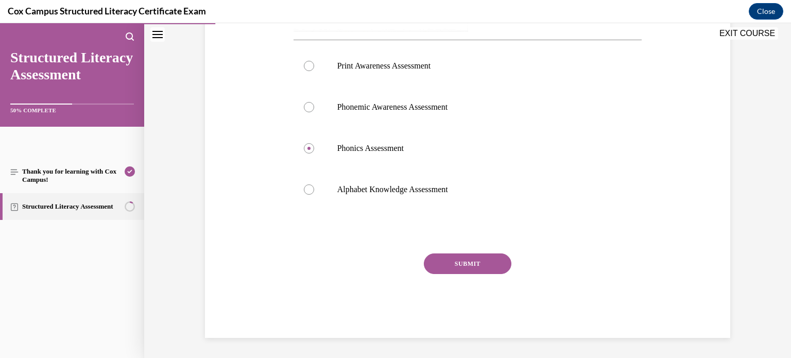
click at [481, 266] on button "SUBMIT" at bounding box center [468, 263] width 88 height 21
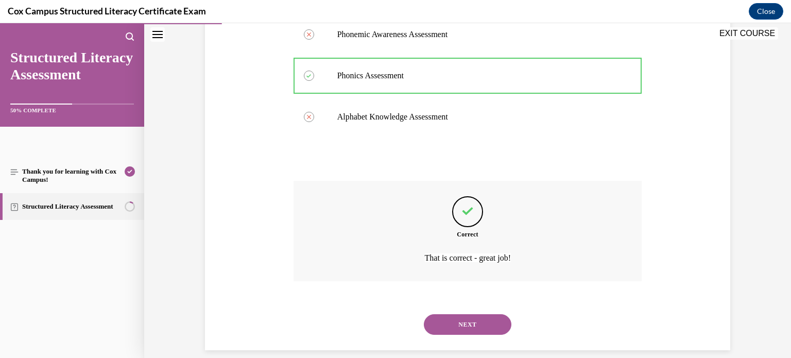
scroll to position [517, 0]
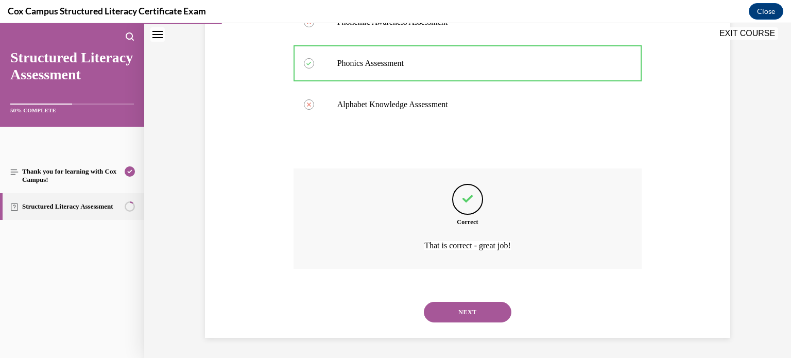
click at [467, 308] on button "NEXT" at bounding box center [468, 312] width 88 height 21
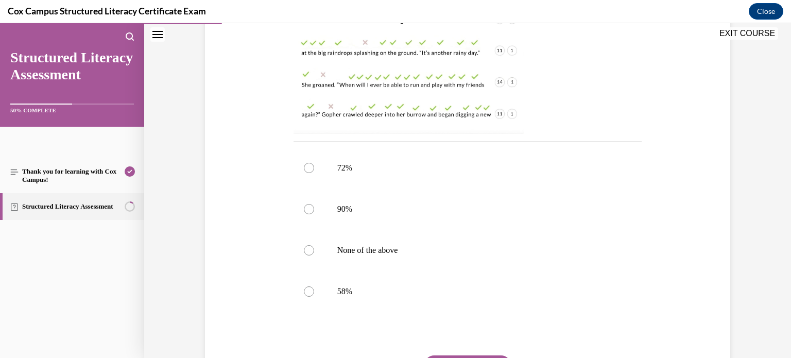
scroll to position [331, 0]
click at [469, 201] on label "90%" at bounding box center [468, 208] width 349 height 41
click at [314, 204] on input "90%" at bounding box center [309, 209] width 10 height 10
radio input "true"
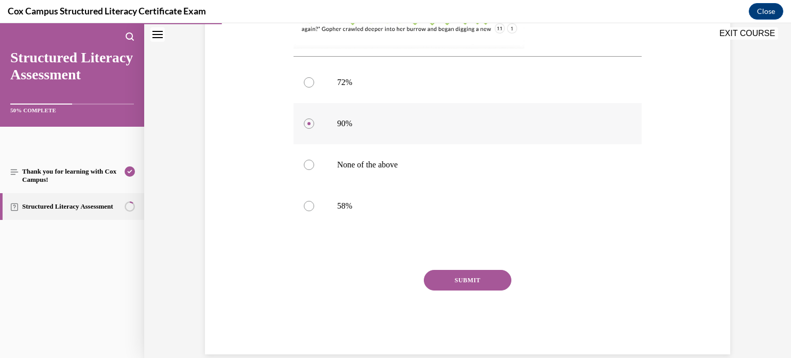
scroll to position [432, 0]
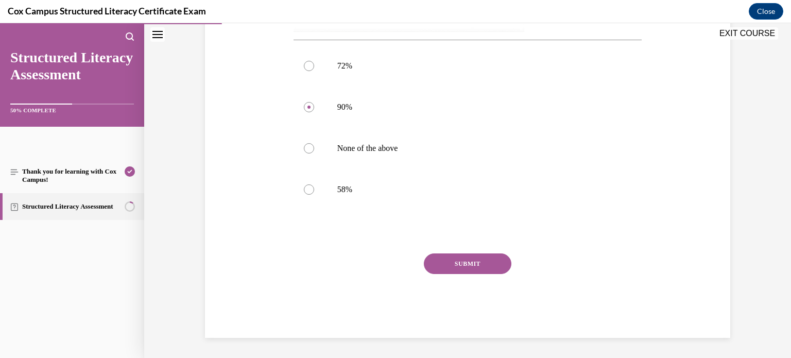
click at [472, 266] on button "SUBMIT" at bounding box center [468, 263] width 88 height 21
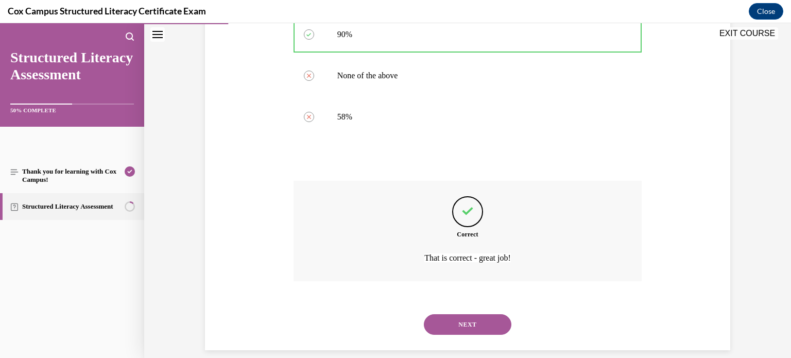
scroll to position [517, 0]
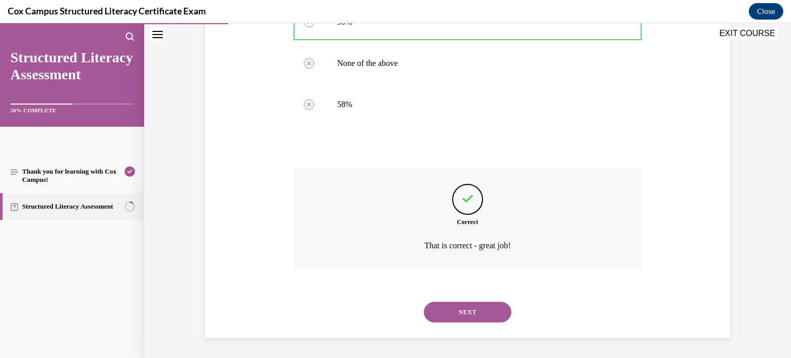
click at [470, 311] on button "NEXT" at bounding box center [468, 312] width 88 height 21
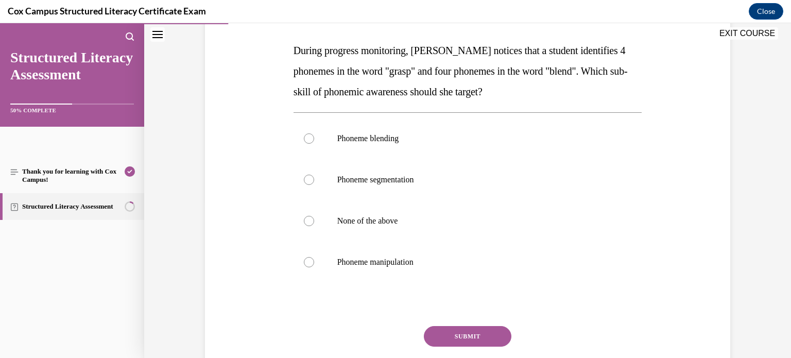
scroll to position [153, 0]
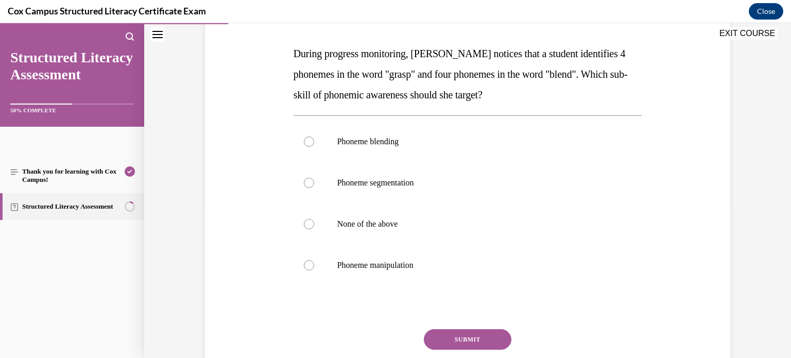
click at [388, 72] on span "During progress monitoring, Mrs. Murillo notices that a student identifies 4 ph…" at bounding box center [461, 74] width 334 height 53
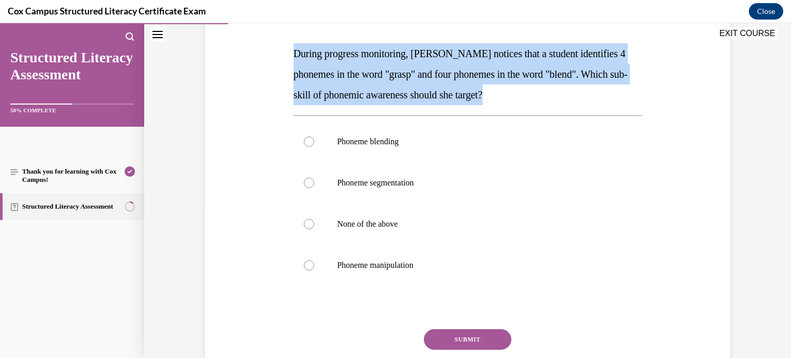
copy span "During progress monitoring, Mrs. Murillo notices that a student identifies 4 ph…"
click at [307, 139] on div at bounding box center [309, 142] width 10 height 10
click at [307, 139] on input "Phoneme blending" at bounding box center [309, 142] width 10 height 10
radio input "true"
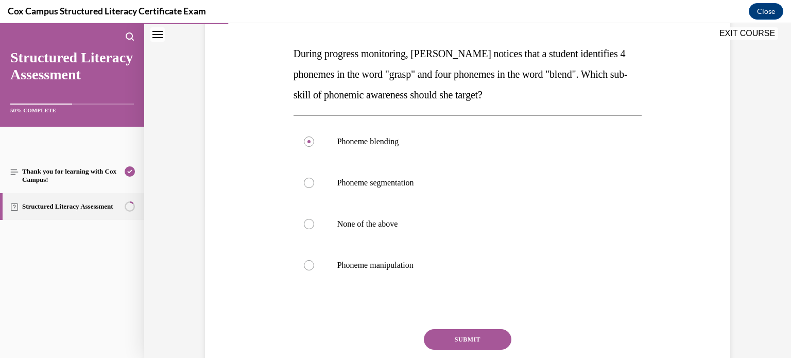
click at [214, 177] on div "Question 19/144 During progress monitoring, Mrs. Murillo notices that a student…" at bounding box center [467, 186] width 531 height 454
click at [310, 177] on label "Phoneme segmentation" at bounding box center [468, 182] width 349 height 41
click at [310, 178] on input "Phoneme segmentation" at bounding box center [309, 183] width 10 height 10
radio input "true"
click at [481, 341] on button "SUBMIT" at bounding box center [468, 339] width 88 height 21
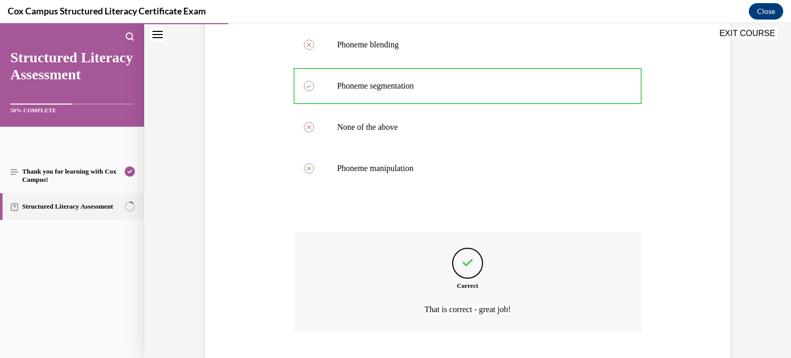
scroll to position [314, 0]
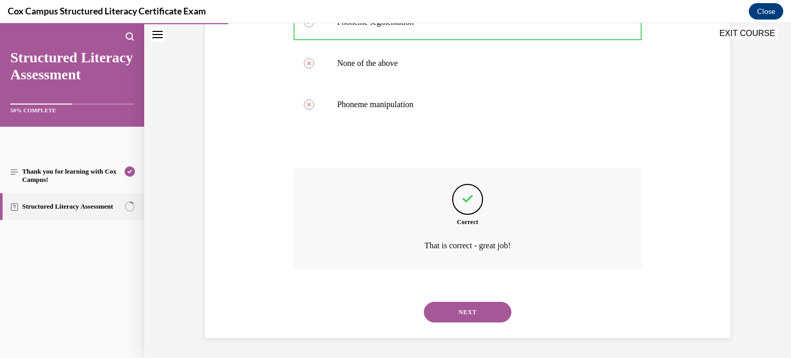
click at [471, 310] on button "NEXT" at bounding box center [468, 312] width 88 height 21
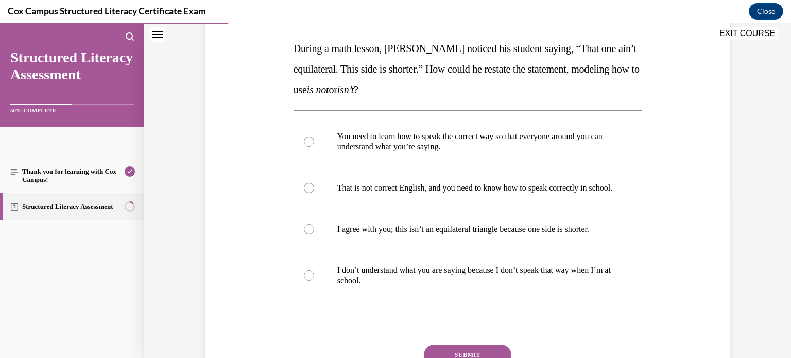
scroll to position [157, 0]
click at [393, 235] on p "I agree with you; this isn’t an equilateral triangle because one side is shorte…" at bounding box center [476, 230] width 279 height 10
click at [314, 235] on input "I agree with you; this isn’t an equilateral triangle because one side is shorte…" at bounding box center [309, 230] width 10 height 10
radio input "true"
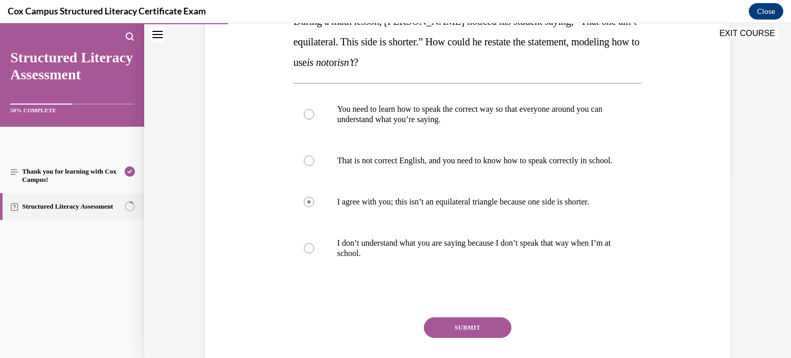
scroll to position [185, 0]
click at [500, 338] on button "SUBMIT" at bounding box center [468, 327] width 88 height 21
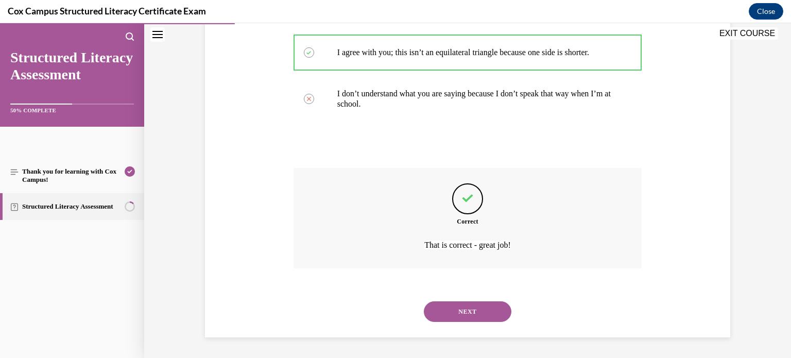
scroll to position [345, 0]
click at [463, 313] on button "NEXT" at bounding box center [468, 311] width 88 height 21
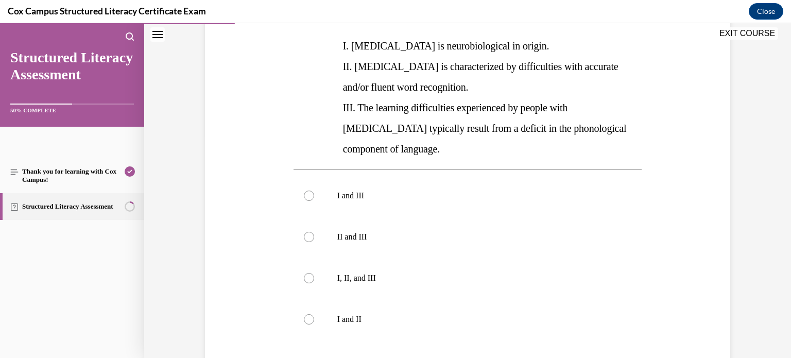
scroll to position [234, 0]
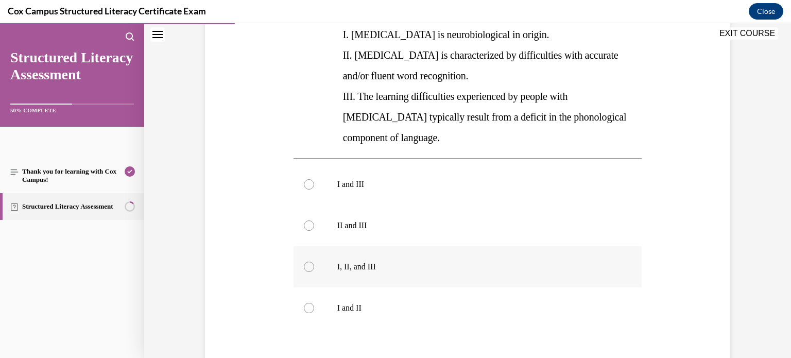
click at [309, 262] on div at bounding box center [309, 267] width 10 height 10
click at [309, 262] on input "I, II, and III" at bounding box center [309, 267] width 10 height 10
radio input "true"
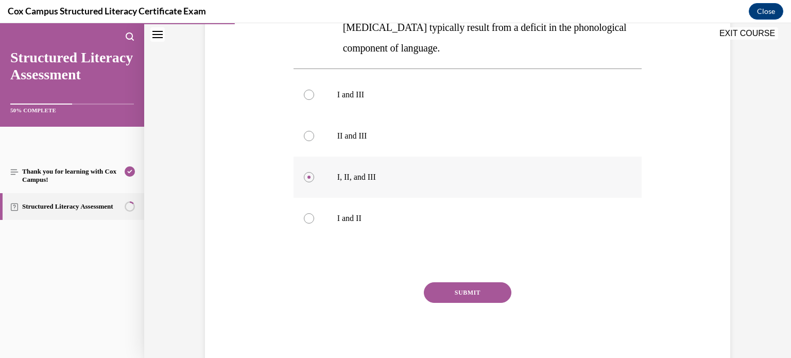
scroll to position [332, 0]
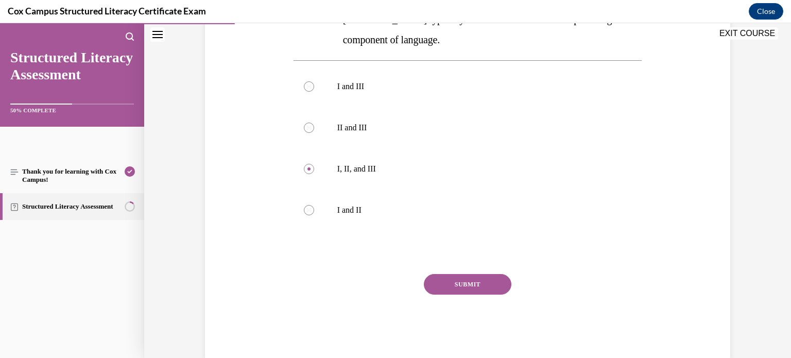
click at [462, 274] on button "SUBMIT" at bounding box center [468, 284] width 88 height 21
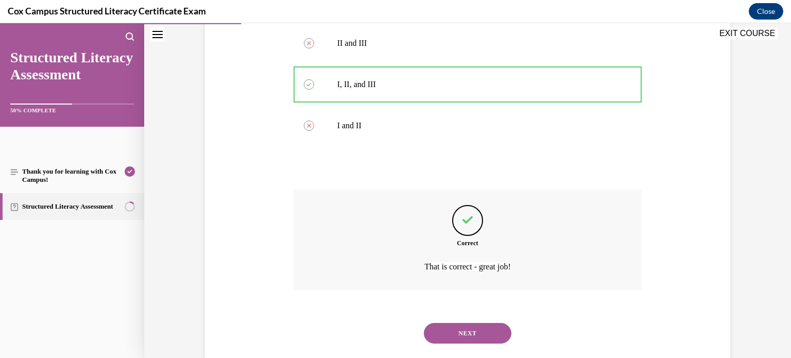
scroll to position [417, 0]
click at [475, 323] on button "NEXT" at bounding box center [468, 333] width 88 height 21
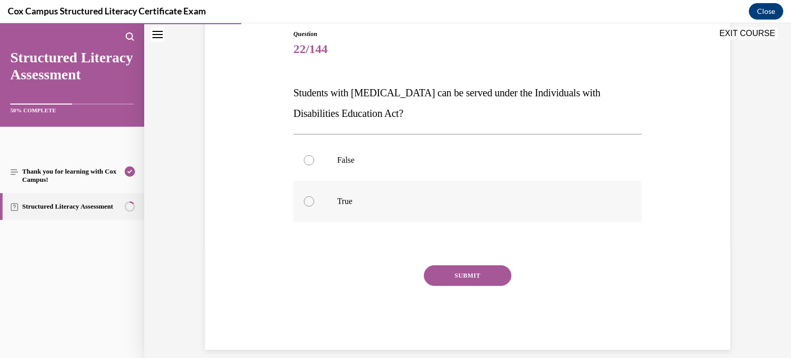
click at [309, 198] on div at bounding box center [309, 201] width 10 height 10
click at [309, 198] on input "True" at bounding box center [309, 201] width 10 height 10
radio input "true"
click at [452, 274] on button "SUBMIT" at bounding box center [468, 275] width 88 height 21
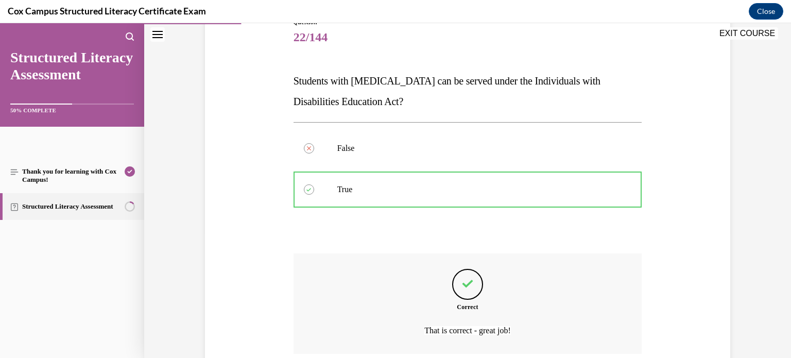
scroll to position [211, 0]
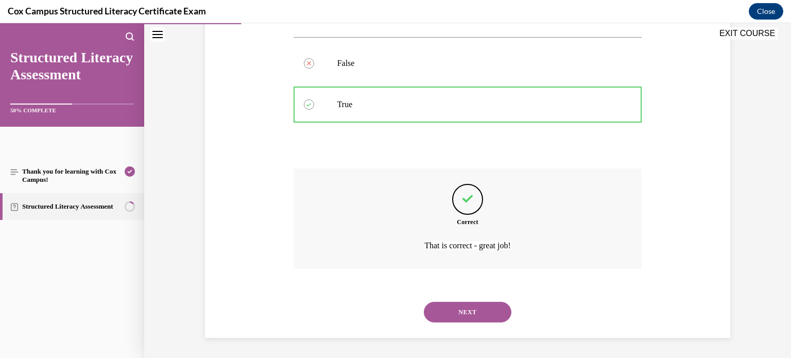
click at [472, 314] on button "NEXT" at bounding box center [468, 312] width 88 height 21
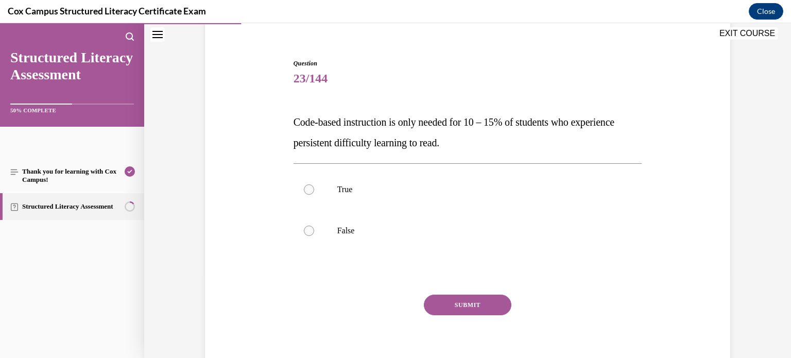
scroll to position [86, 0]
click at [336, 230] on label "False" at bounding box center [468, 229] width 349 height 41
click at [314, 230] on input "False" at bounding box center [309, 230] width 10 height 10
radio input "true"
click at [463, 303] on button "SUBMIT" at bounding box center [468, 304] width 88 height 21
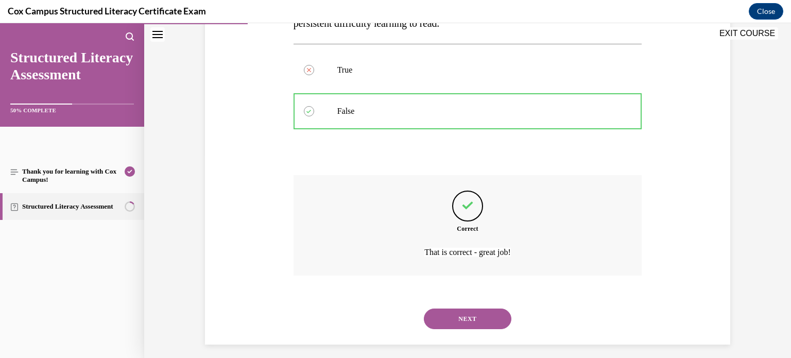
scroll to position [211, 0]
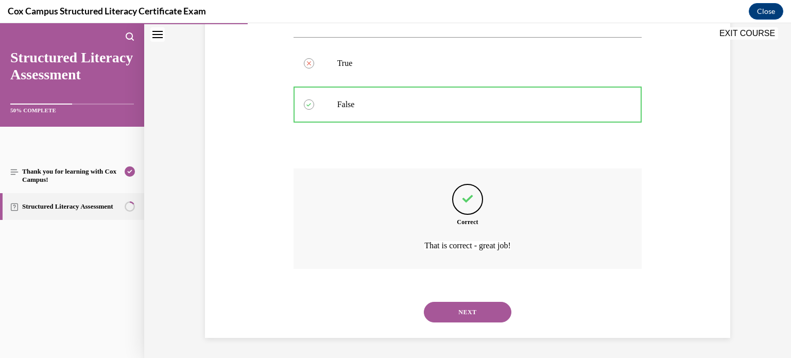
click at [470, 316] on button "NEXT" at bounding box center [468, 312] width 88 height 21
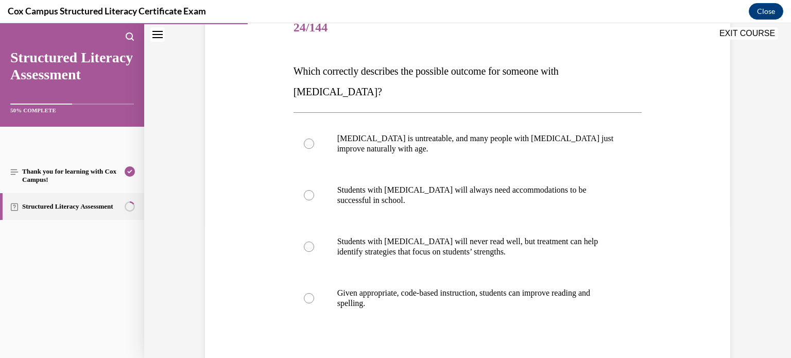
scroll to position [134, 0]
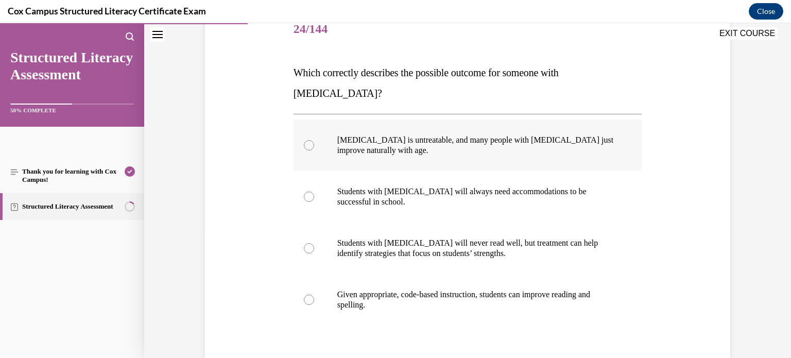
click at [361, 135] on p "Dyslexia is untreatable, and many people with dyslexia just improve naturally w…" at bounding box center [476, 145] width 279 height 21
click at [314, 140] on input "Dyslexia is untreatable, and many people with dyslexia just improve naturally w…" at bounding box center [309, 145] width 10 height 10
radio input "true"
click at [378, 290] on span "Given appropriate, code-based instruction, students can improve reading and spe…" at bounding box center [463, 299] width 253 height 19
click at [314, 295] on input "Given appropriate, code-based instruction, students can improve reading and spe…" at bounding box center [309, 300] width 10 height 10
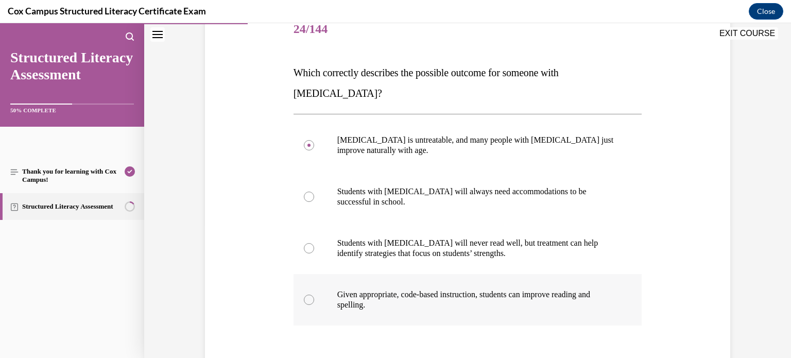
radio input "true"
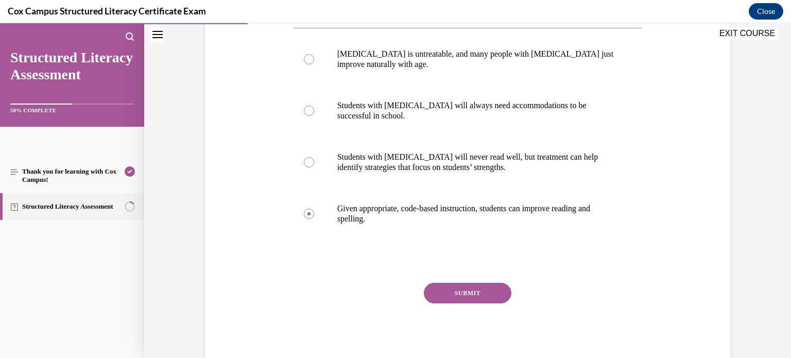
click at [470, 283] on button "SUBMIT" at bounding box center [468, 293] width 88 height 21
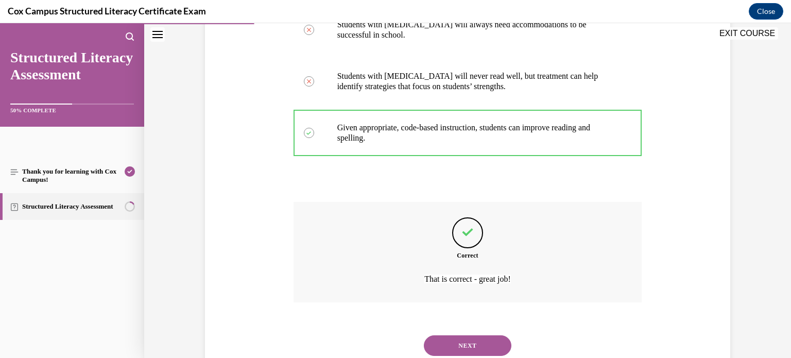
scroll to position [314, 0]
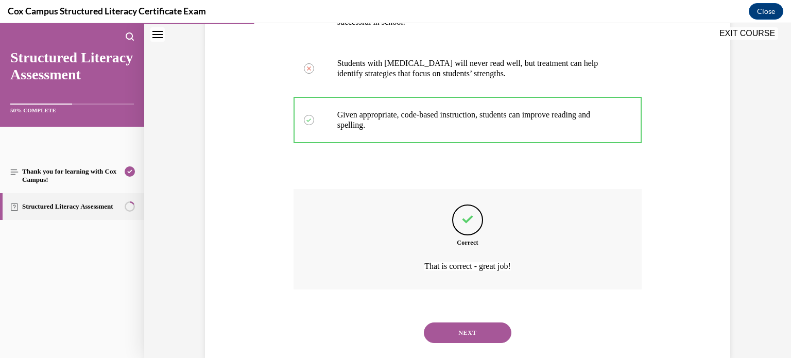
click at [475, 323] on button "NEXT" at bounding box center [468, 333] width 88 height 21
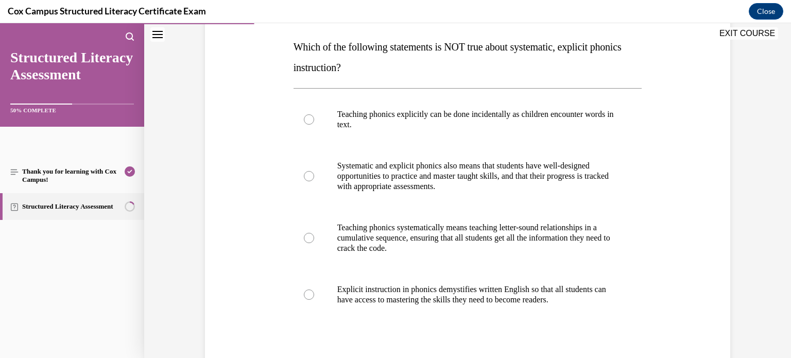
scroll to position [161, 0]
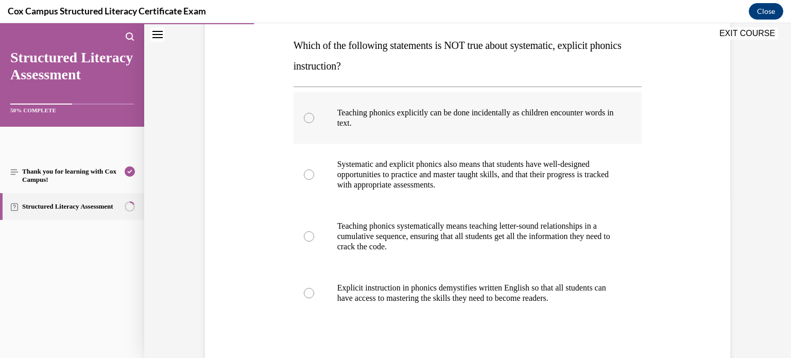
click at [435, 120] on p "Teaching phonics explicitly can be done incidentally as children encounter word…" at bounding box center [476, 118] width 279 height 21
click at [314, 120] on input "Teaching phonics explicitly can be done incidentally as children encounter word…" at bounding box center [309, 118] width 10 height 10
radio input "true"
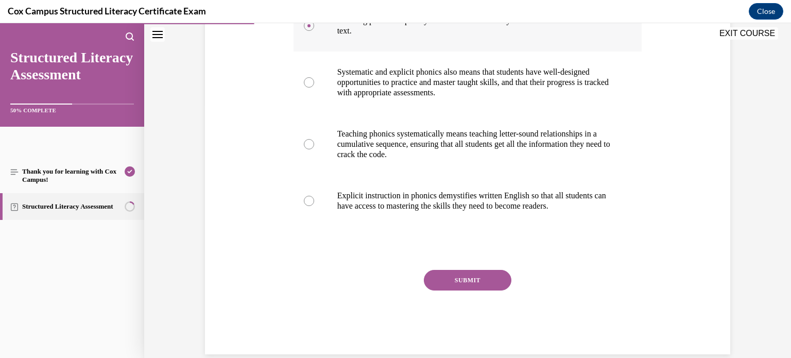
scroll to position [270, 0]
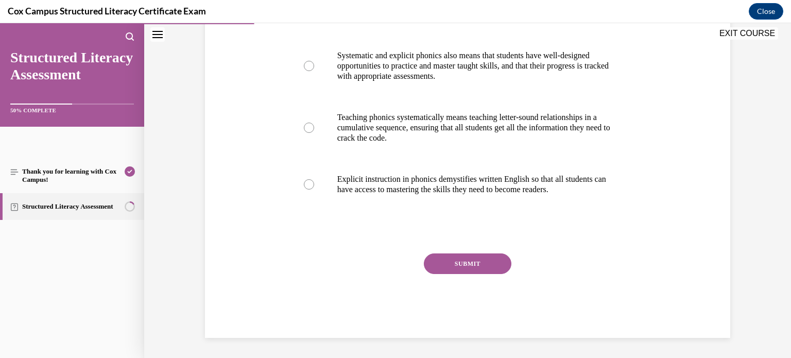
click at [473, 263] on button "SUBMIT" at bounding box center [468, 263] width 88 height 21
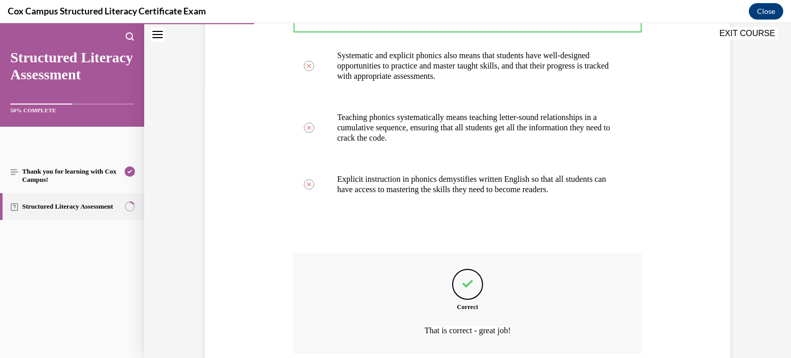
scroll to position [355, 0]
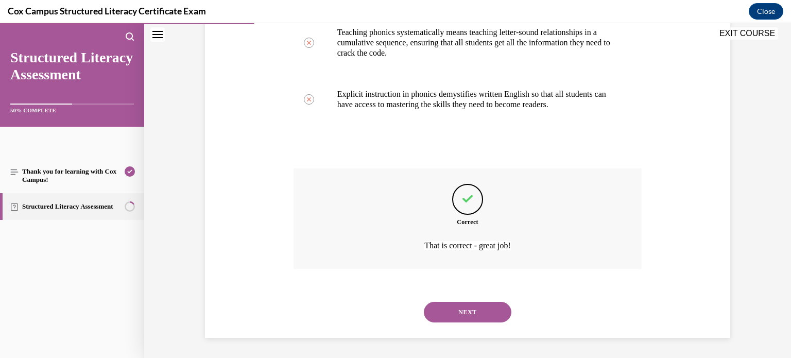
click at [477, 317] on button "NEXT" at bounding box center [468, 312] width 88 height 21
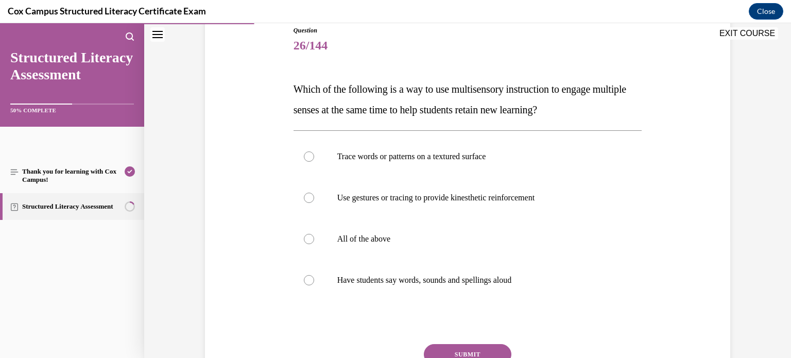
scroll to position [115, 0]
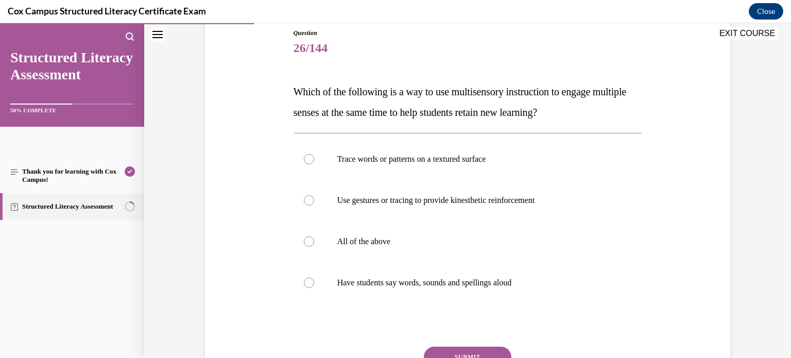
click at [374, 113] on span "Which of the following is a way to use multisensory instruction to engage multi…" at bounding box center [460, 102] width 333 height 32
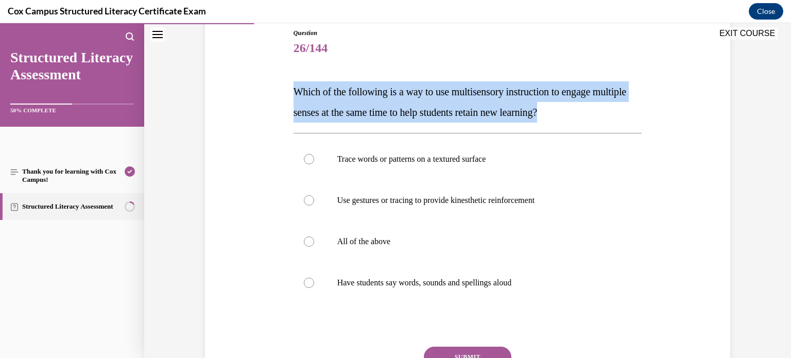
copy span "Which of the following is a way to use multisensory instruction to engage multi…"
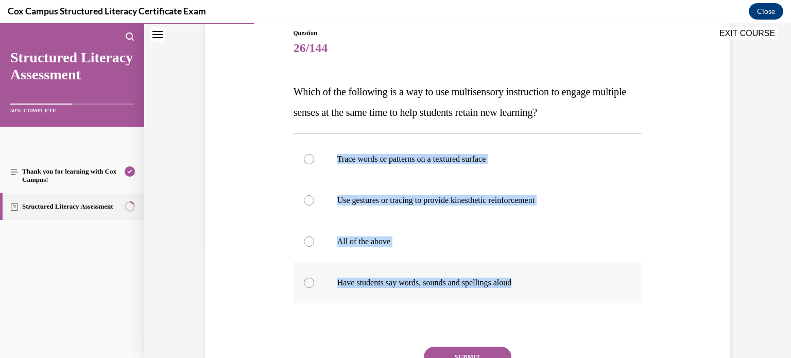
drag, startPoint x: 274, startPoint y: 156, endPoint x: 532, endPoint y: 280, distance: 286.0
click at [532, 280] on div "Question 26/144 Which of the following is a way to use multisensory instruction…" at bounding box center [467, 214] width 531 height 434
copy div "Trace words or patterns on a textured surface Use gestures or tracing to provid…"
click at [182, 124] on div "Question 26/144 Which of the following is a way to use multisensory instruction…" at bounding box center [467, 196] width 647 height 511
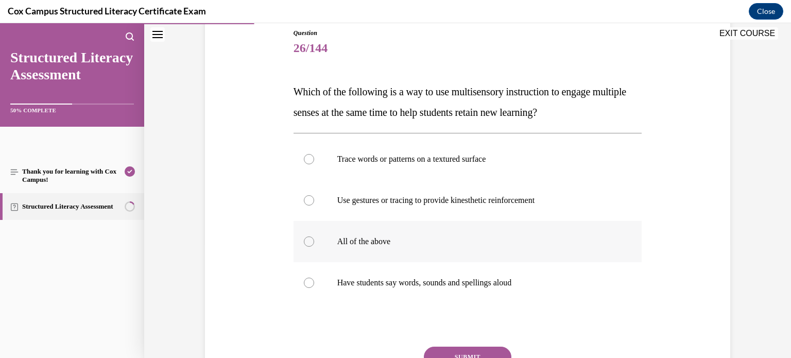
click at [311, 245] on div at bounding box center [309, 241] width 10 height 10
click at [311, 245] on input "All of the above" at bounding box center [309, 241] width 10 height 10
radio input "true"
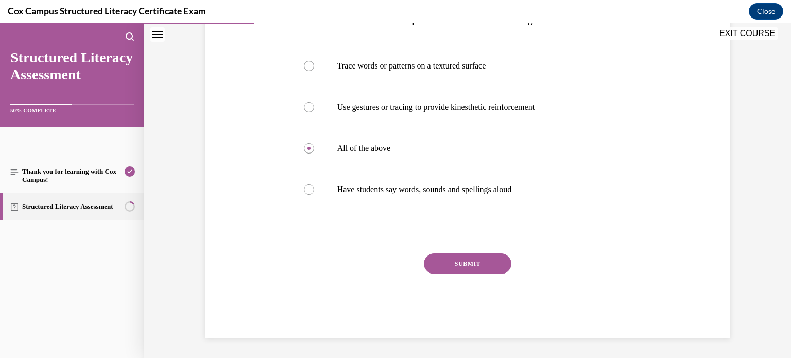
scroll to position [208, 0]
click at [472, 262] on button "SUBMIT" at bounding box center [468, 263] width 88 height 21
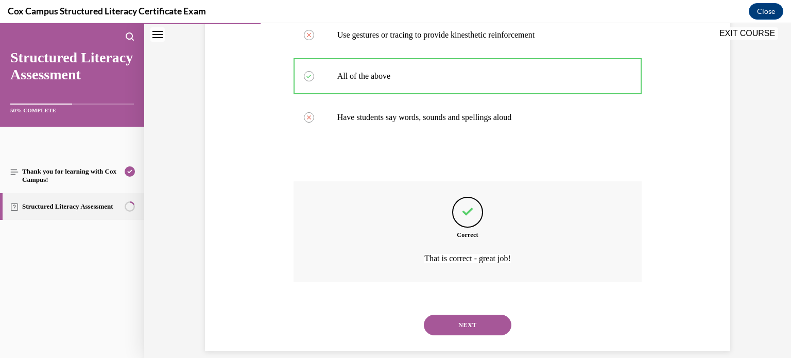
scroll to position [293, 0]
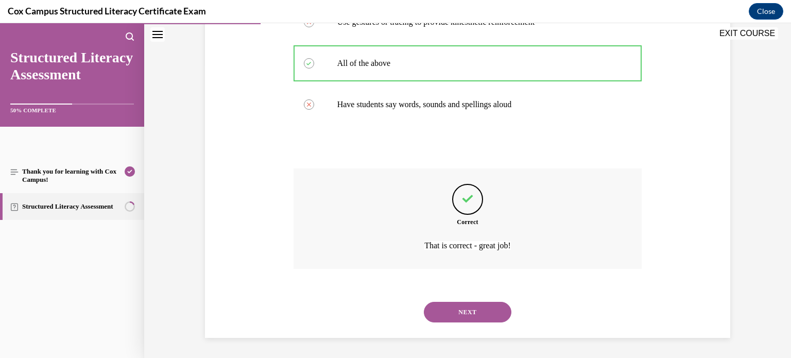
click at [461, 306] on button "NEXT" at bounding box center [468, 312] width 88 height 21
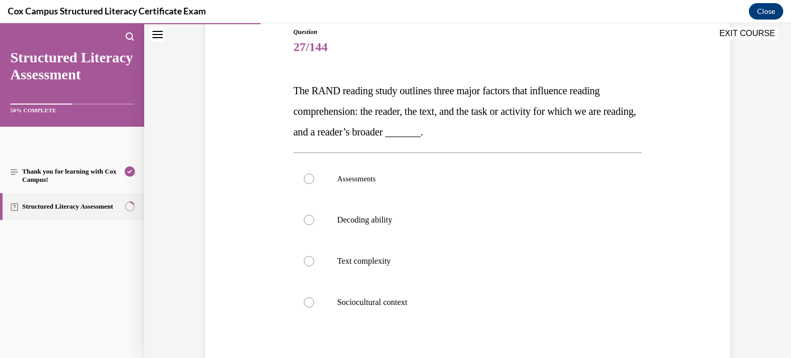
scroll to position [113, 0]
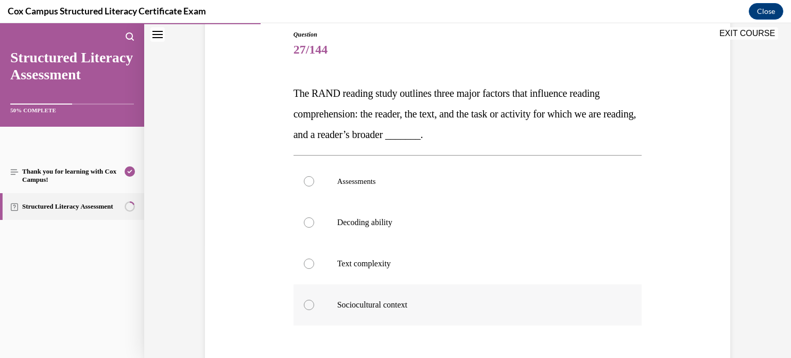
click at [311, 302] on div at bounding box center [309, 305] width 10 height 10
click at [311, 302] on input "Sociocultural context" at bounding box center [309, 305] width 10 height 10
radio input "true"
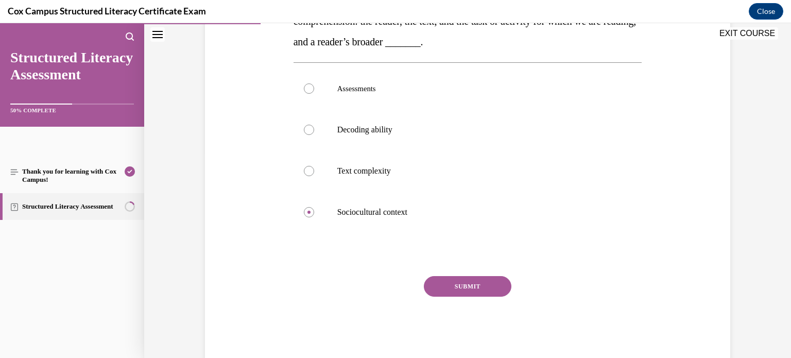
scroll to position [221, 0]
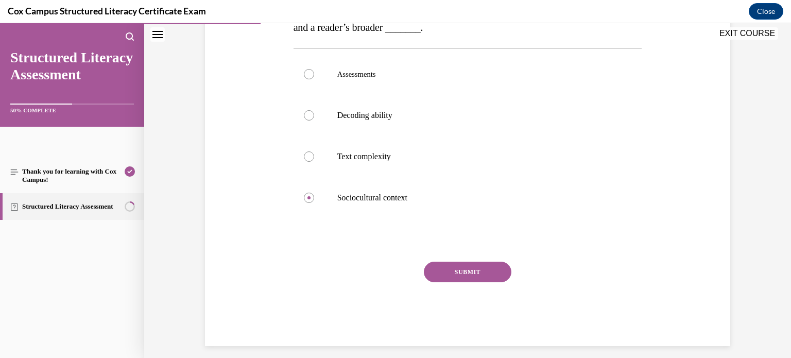
click at [481, 268] on button "SUBMIT" at bounding box center [468, 272] width 88 height 21
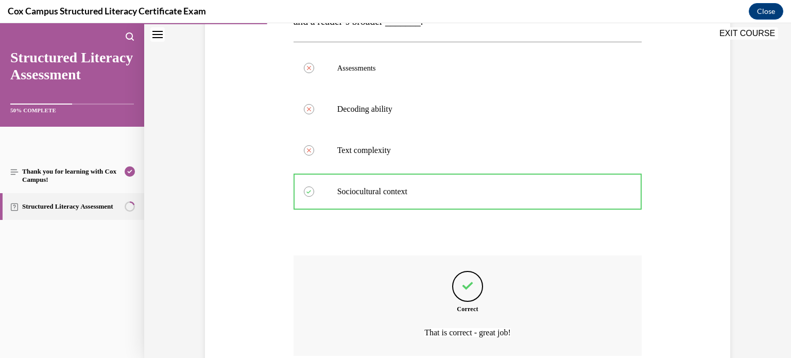
scroll to position [314, 0]
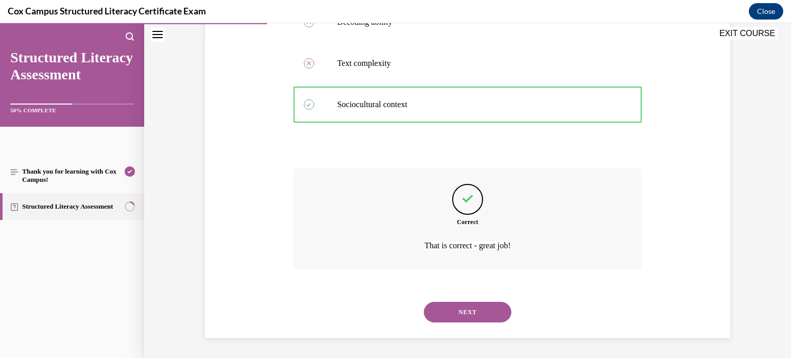
click at [479, 311] on button "NEXT" at bounding box center [468, 312] width 88 height 21
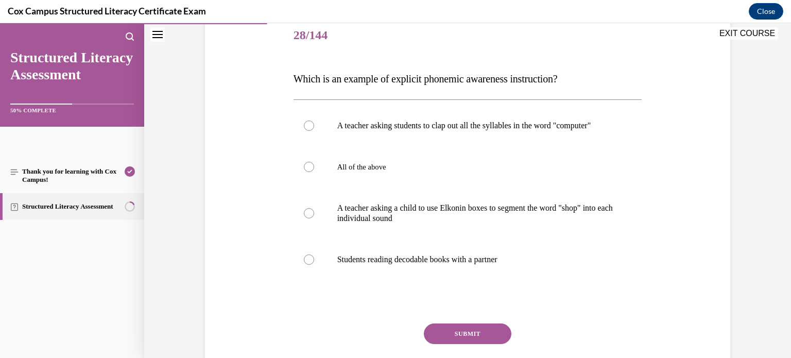
scroll to position [128, 0]
click at [320, 225] on label "A teacher asking a child to use Elkonin boxes to segment the word "shop" into e…" at bounding box center [468, 214] width 349 height 52
click at [314, 218] on input "A teacher asking a child to use Elkonin boxes to segment the word "shop" into e…" at bounding box center [309, 213] width 10 height 10
radio input "true"
click at [473, 340] on button "SUBMIT" at bounding box center [468, 334] width 88 height 21
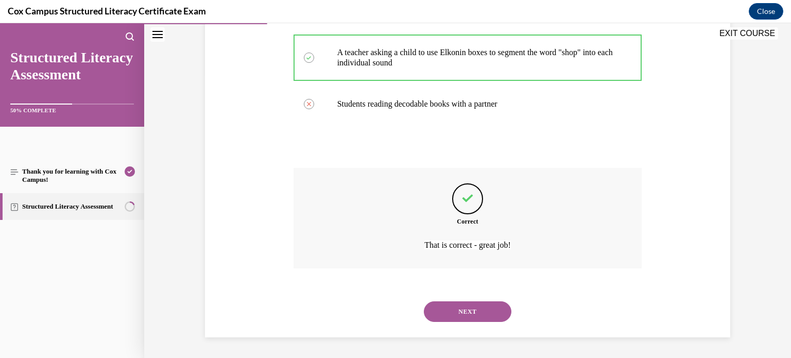
scroll to position [293, 0]
click at [445, 310] on button "NEXT" at bounding box center [468, 311] width 88 height 21
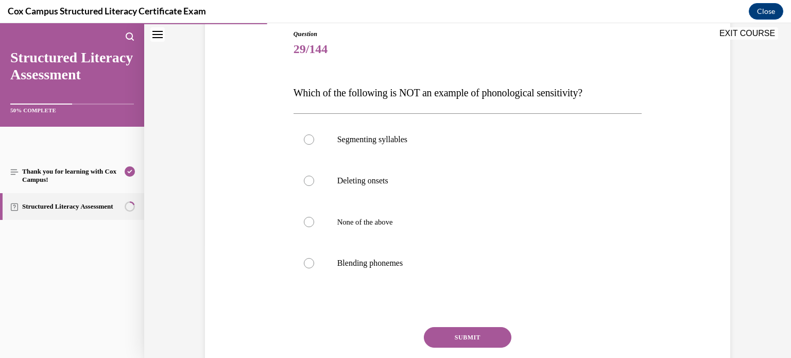
scroll to position [113, 0]
click at [309, 266] on div at bounding box center [309, 264] width 10 height 10
click at [309, 266] on input "Blending phonemes" at bounding box center [309, 264] width 10 height 10
radio input "true"
click at [451, 341] on button "SUBMIT" at bounding box center [468, 338] width 88 height 21
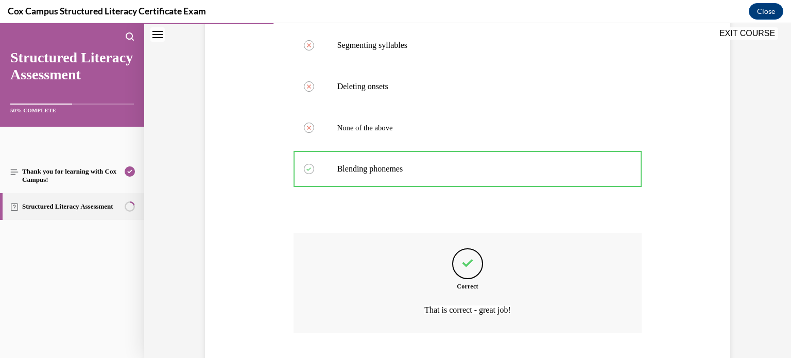
scroll to position [273, 0]
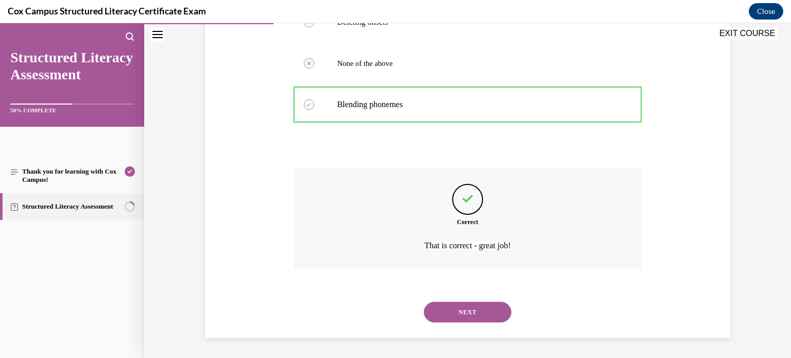
click at [468, 314] on button "NEXT" at bounding box center [468, 312] width 88 height 21
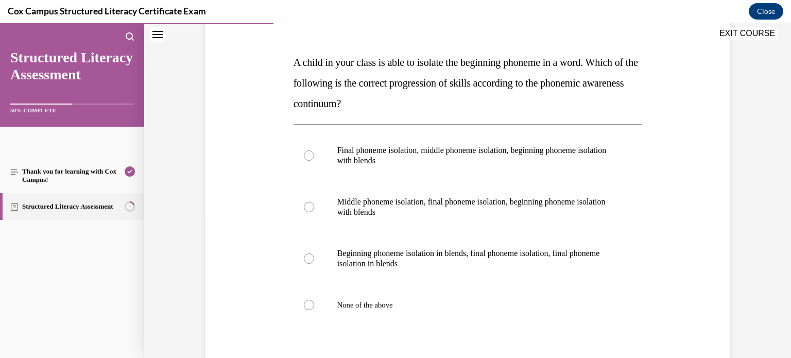
scroll to position [146, 0]
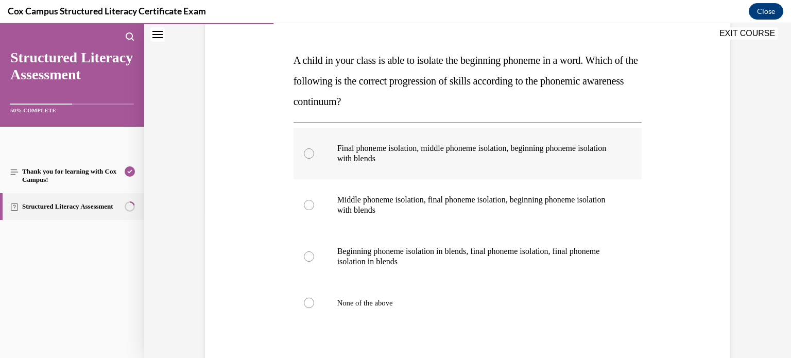
click at [309, 150] on div at bounding box center [309, 153] width 10 height 10
click at [309, 150] on input "Final phoneme isolation, middle phoneme isolation, beginning phoneme isolation …" at bounding box center [309, 153] width 10 height 10
radio input "true"
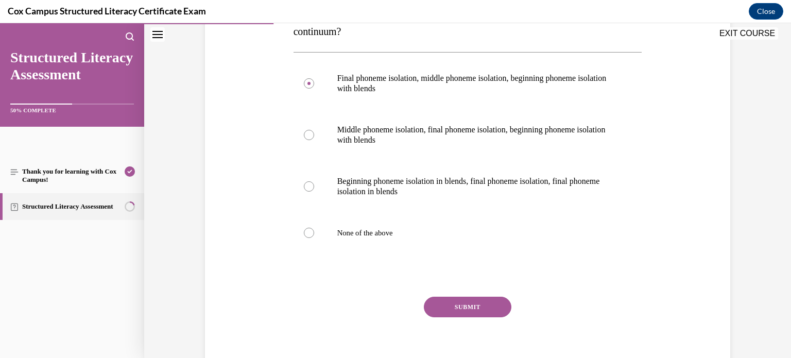
click at [469, 306] on button "SUBMIT" at bounding box center [468, 307] width 88 height 21
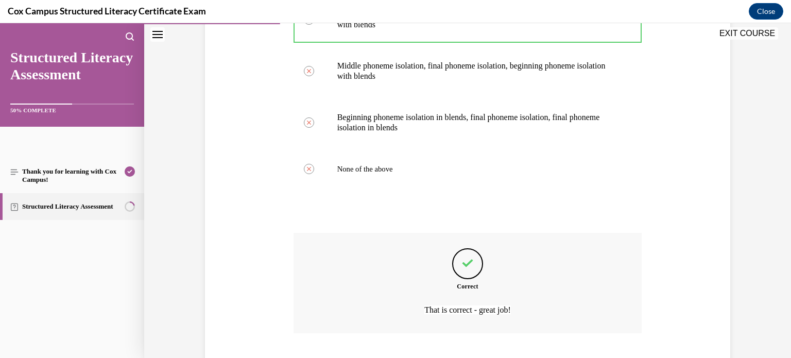
scroll to position [345, 0]
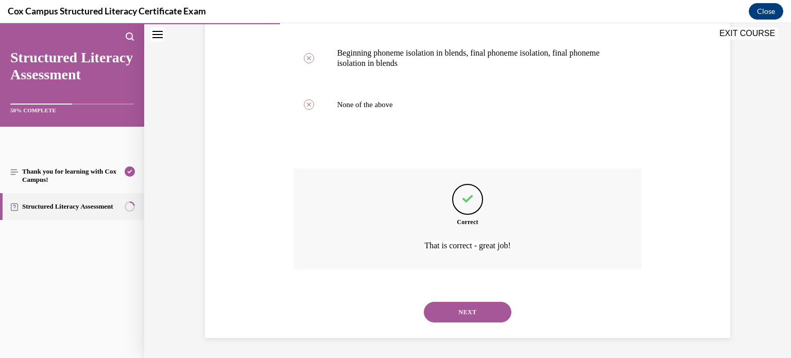
click at [474, 318] on button "NEXT" at bounding box center [468, 312] width 88 height 21
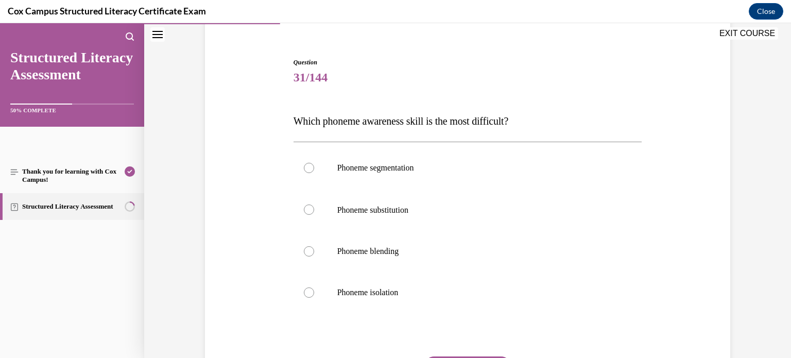
scroll to position [81, 0]
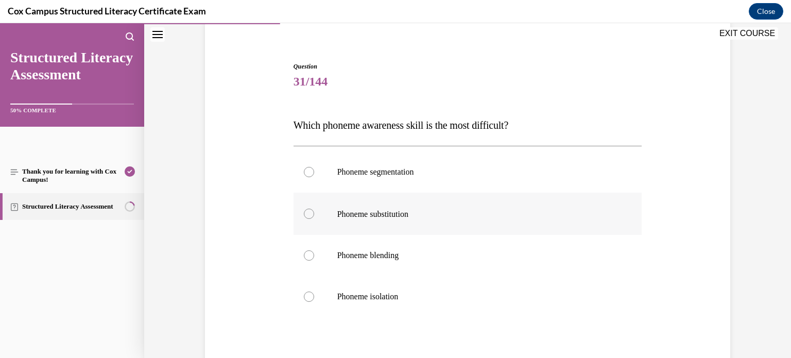
click at [397, 222] on label "Phoneme substitution" at bounding box center [468, 214] width 349 height 42
click at [314, 219] on input "Phoneme substitution" at bounding box center [309, 214] width 10 height 10
radio input "true"
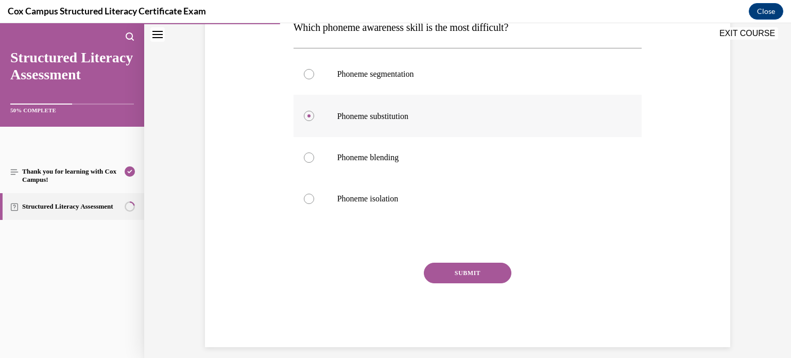
scroll to position [189, 0]
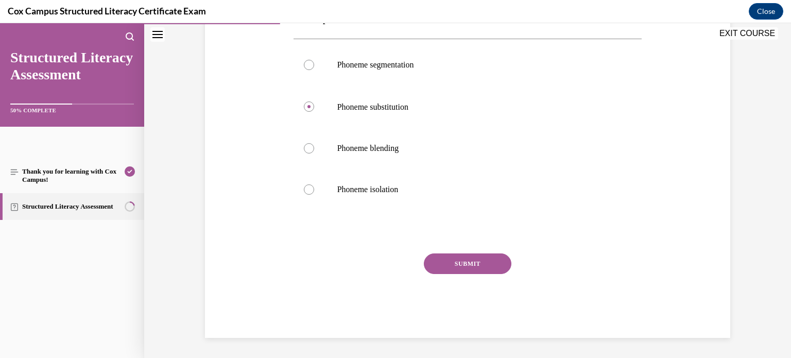
click at [472, 262] on button "SUBMIT" at bounding box center [468, 263] width 88 height 21
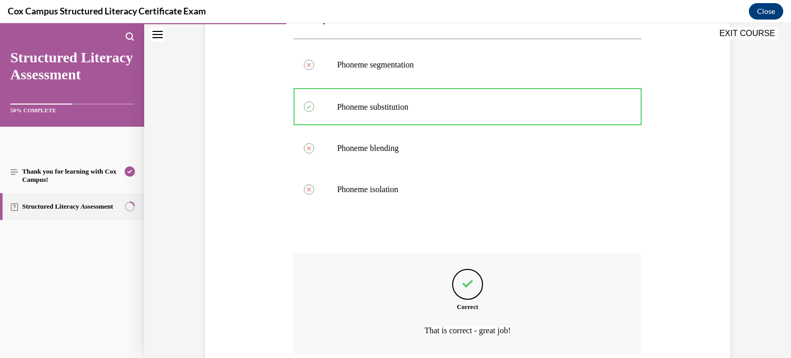
scroll to position [274, 0]
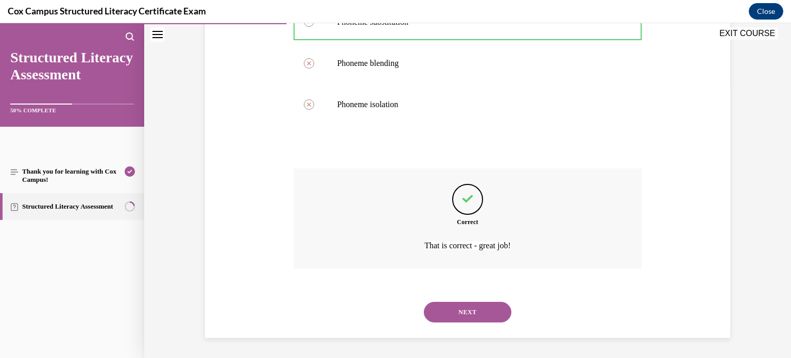
click at [462, 313] on button "NEXT" at bounding box center [468, 312] width 88 height 21
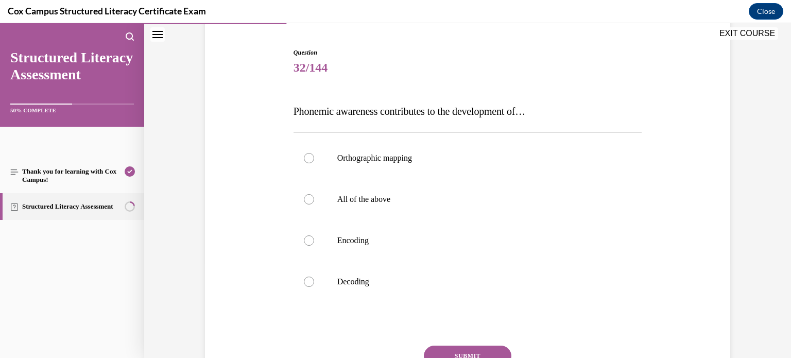
scroll to position [94, 0]
click at [352, 198] on span "All of the above" at bounding box center [364, 200] width 54 height 9
click at [314, 198] on input "All of the above" at bounding box center [309, 201] width 10 height 10
radio input "true"
click at [491, 353] on button "SUBMIT" at bounding box center [468, 357] width 88 height 21
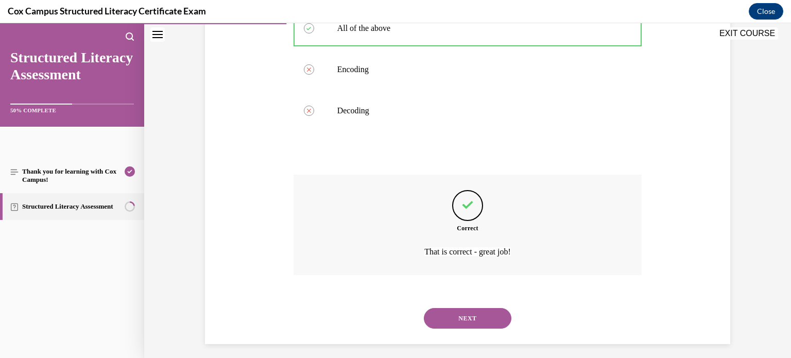
scroll to position [273, 0]
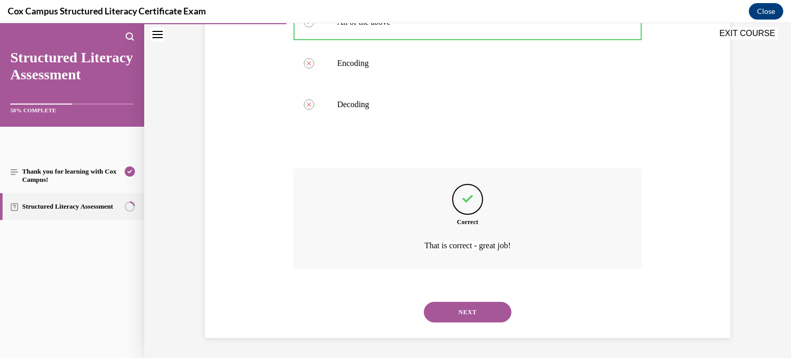
click at [494, 316] on button "NEXT" at bounding box center [468, 312] width 88 height 21
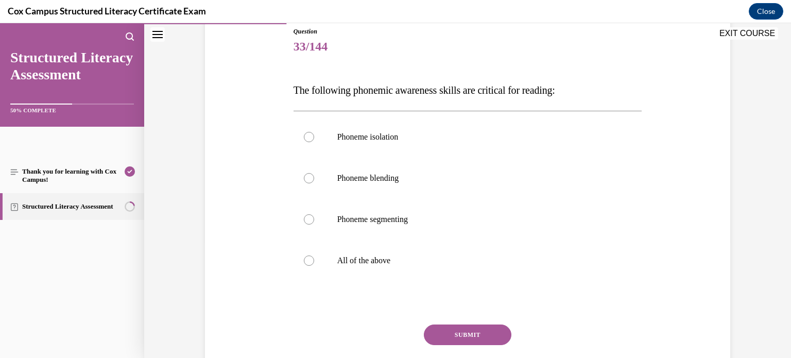
scroll to position [115, 0]
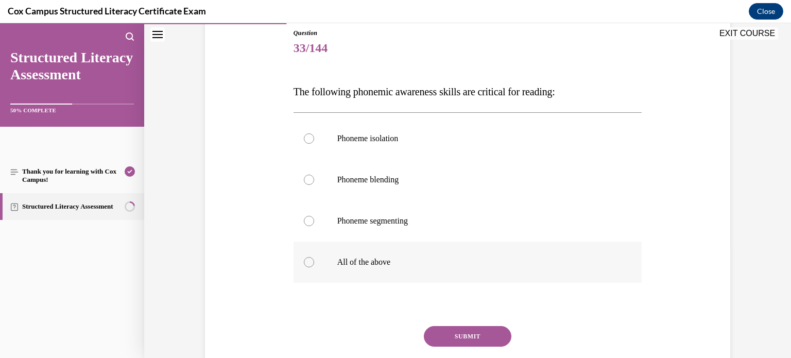
click at [335, 262] on label "All of the above" at bounding box center [468, 262] width 349 height 41
click at [314, 262] on input "All of the above" at bounding box center [309, 262] width 10 height 10
radio input "true"
click at [468, 336] on button "SUBMIT" at bounding box center [468, 336] width 88 height 21
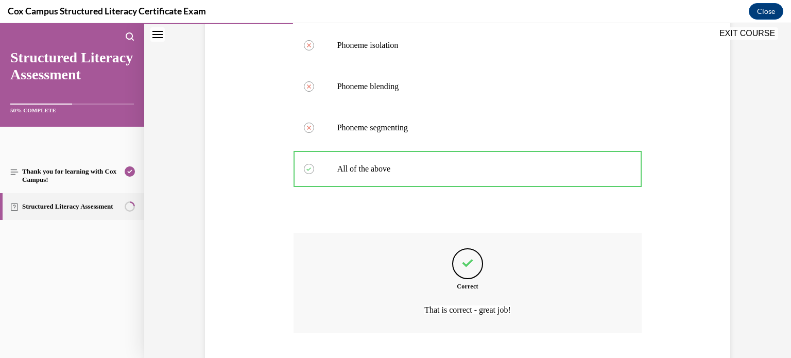
scroll to position [273, 0]
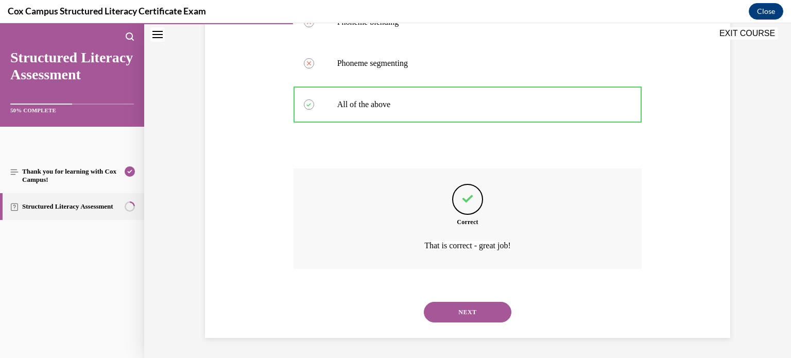
click at [477, 307] on button "NEXT" at bounding box center [468, 312] width 88 height 21
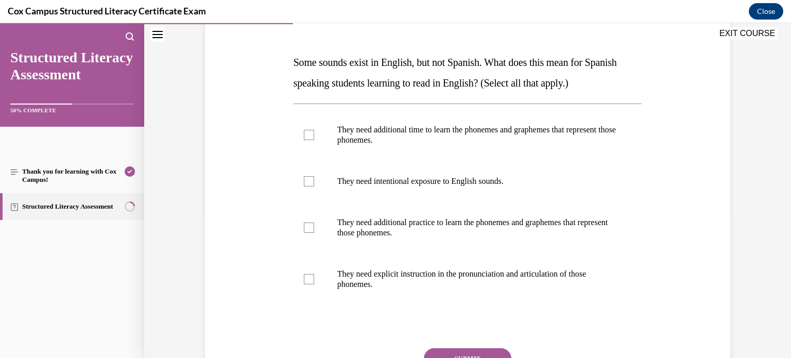
scroll to position [157, 0]
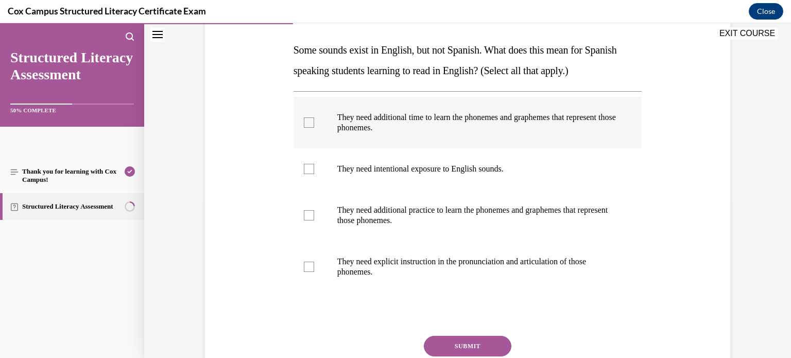
click at [319, 126] on label "They need additional time to learn the phonemes and graphemes that represent th…" at bounding box center [468, 123] width 349 height 52
click at [314, 126] on input "They need additional time to learn the phonemes and graphemes that represent th…" at bounding box center [309, 122] width 10 height 10
checkbox input "true"
click at [321, 176] on label "They need intentional exposure to English sounds." at bounding box center [468, 168] width 349 height 41
click at [314, 174] on input "They need intentional exposure to English sounds." at bounding box center [309, 169] width 10 height 10
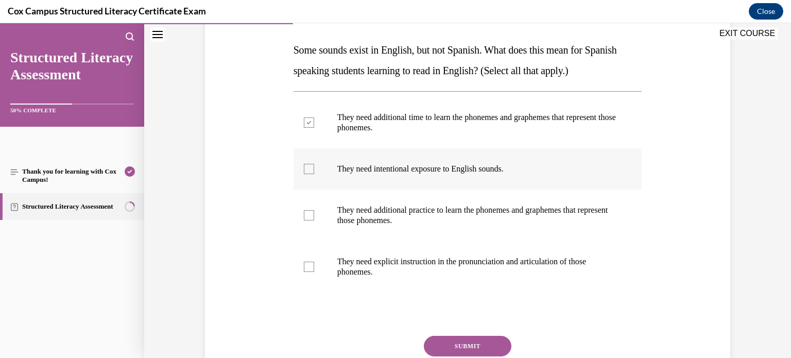
checkbox input "true"
click at [321, 210] on label "They need additional practice to learn the phonemes and graphemes that represen…" at bounding box center [468, 216] width 349 height 52
click at [314, 210] on input "They need additional practice to learn the phonemes and graphemes that represen…" at bounding box center [309, 215] width 10 height 10
checkbox input "true"
click at [324, 276] on label "They need explicit instruction in the pronunciation and articulation of those p…" at bounding box center [468, 267] width 349 height 52
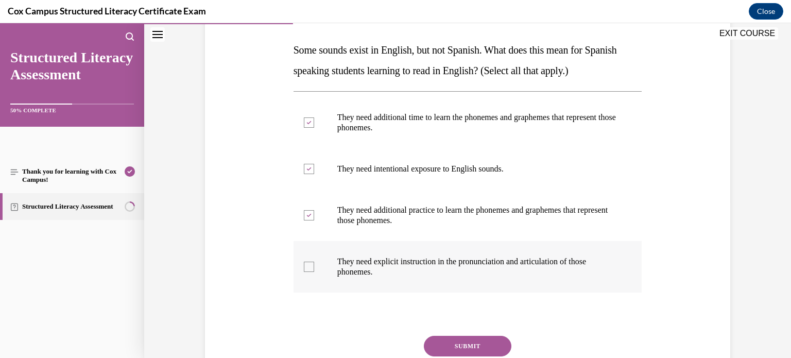
click at [314, 272] on input "They need explicit instruction in the pronunciation and articulation of those p…" at bounding box center [309, 267] width 10 height 10
checkbox input "true"
click at [462, 345] on button "SUBMIT" at bounding box center [468, 346] width 88 height 21
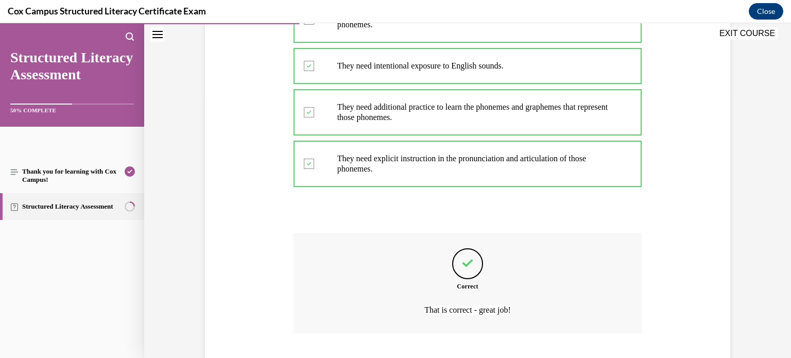
scroll to position [324, 0]
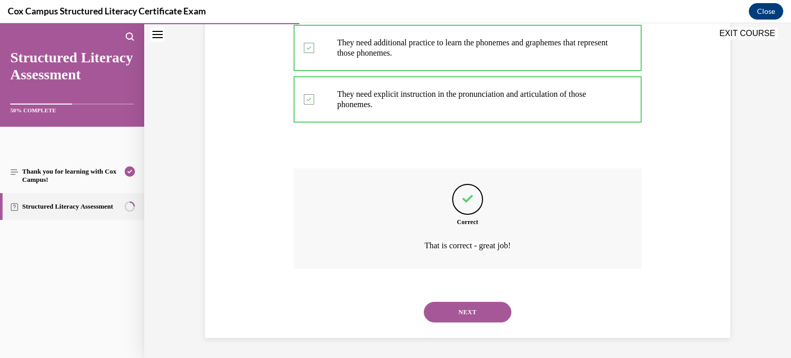
click at [479, 312] on button "NEXT" at bounding box center [468, 312] width 88 height 21
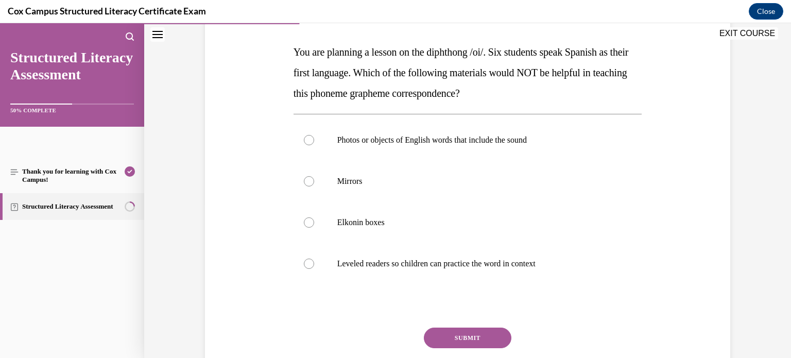
scroll to position [154, 0]
click at [413, 146] on label "Photos or objects of English words that include the sound" at bounding box center [468, 141] width 349 height 41
click at [314, 146] on input "Photos or objects of English words that include the sound" at bounding box center [309, 141] width 10 height 10
radio input "true"
click at [364, 263] on p "Leveled readers so children can practice the word in context" at bounding box center [476, 265] width 279 height 10
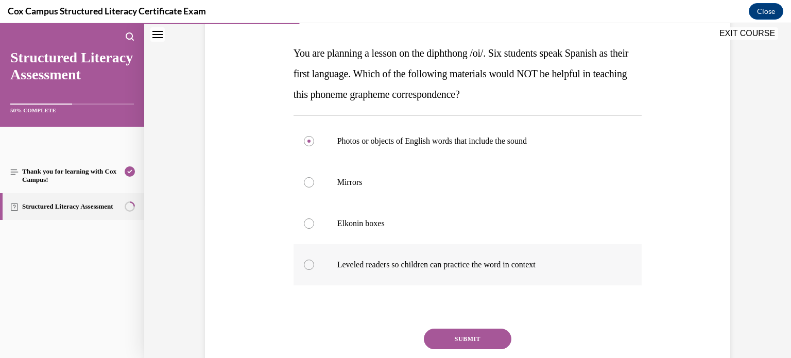
click at [314, 263] on input "Leveled readers so children can practice the word in context" at bounding box center [309, 265] width 10 height 10
radio input "true"
click at [458, 338] on button "SUBMIT" at bounding box center [468, 339] width 88 height 21
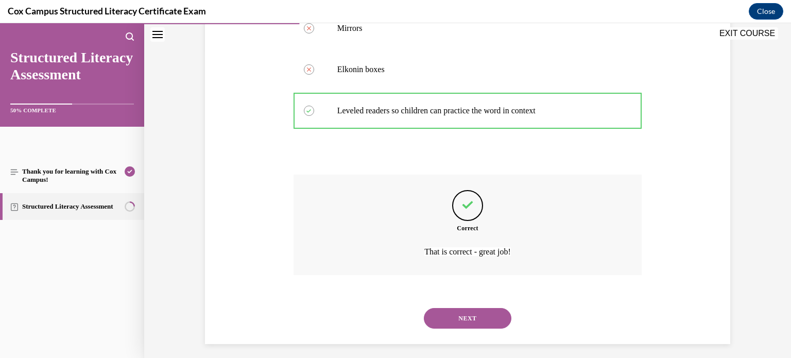
scroll to position [314, 0]
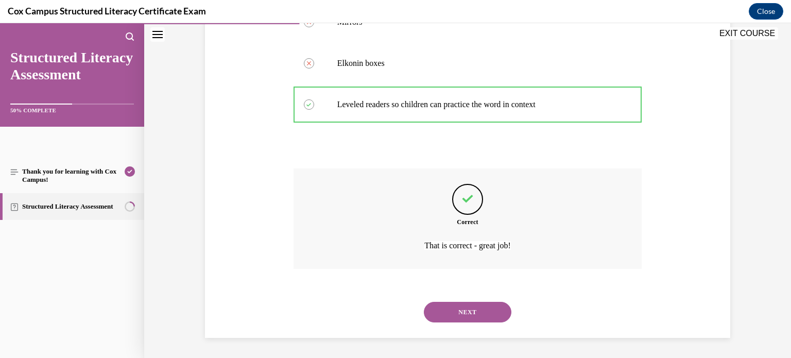
click at [480, 315] on button "NEXT" at bounding box center [468, 312] width 88 height 21
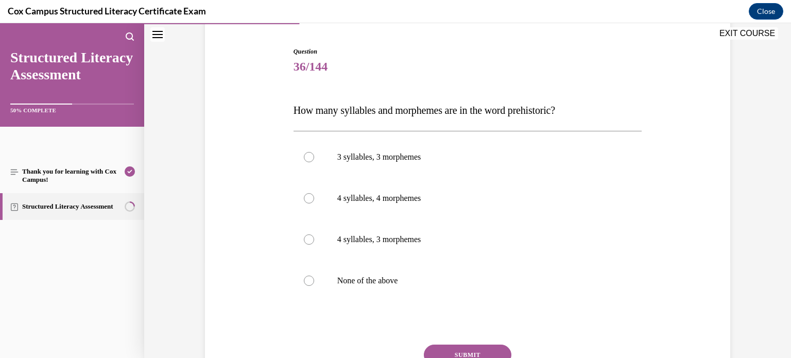
scroll to position [97, 0]
click at [331, 230] on label "4 syllables, 3 morphemes" at bounding box center [468, 238] width 349 height 41
click at [314, 233] on input "4 syllables, 3 morphemes" at bounding box center [309, 238] width 10 height 10
radio input "true"
click at [453, 349] on button "SUBMIT" at bounding box center [468, 354] width 88 height 21
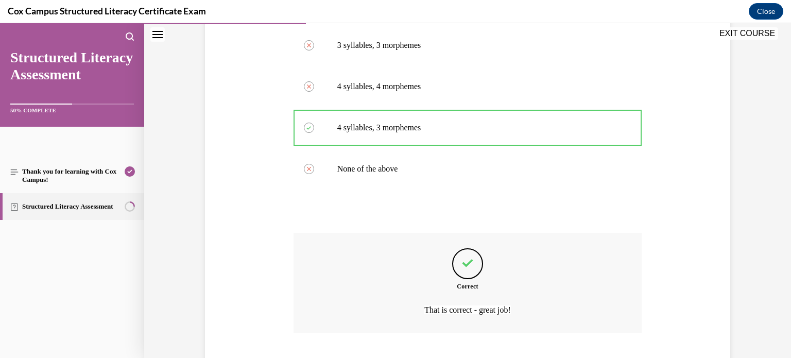
scroll to position [273, 0]
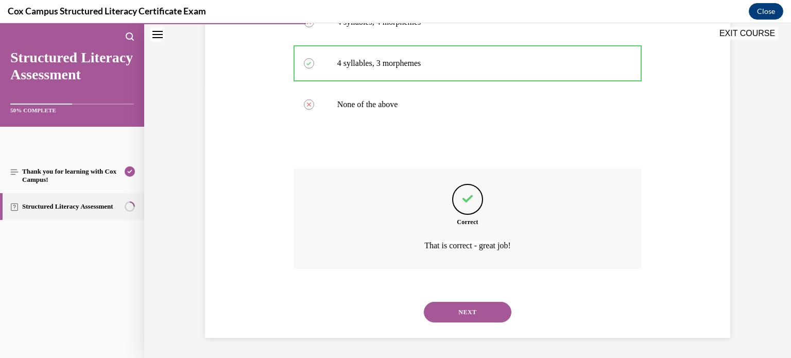
click at [487, 311] on button "NEXT" at bounding box center [468, 312] width 88 height 21
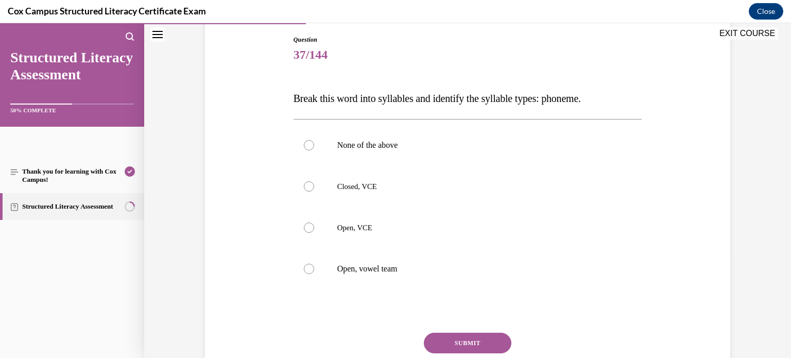
scroll to position [109, 0]
click at [334, 226] on label "Open, VCE" at bounding box center [468, 226] width 349 height 41
click at [314, 226] on input "Open, VCE" at bounding box center [309, 227] width 10 height 10
radio input "true"
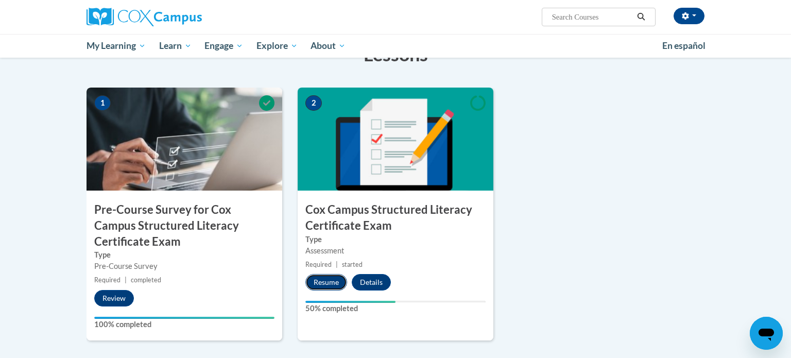
click at [324, 280] on button "Resume" at bounding box center [327, 282] width 42 height 16
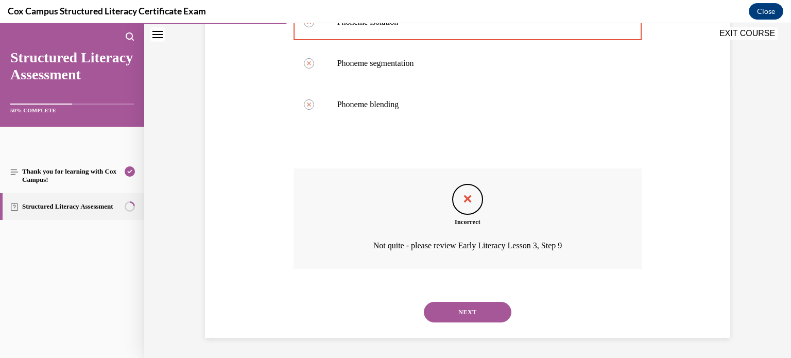
scroll to position [273, 0]
click at [483, 313] on button "NEXT" at bounding box center [468, 312] width 88 height 21
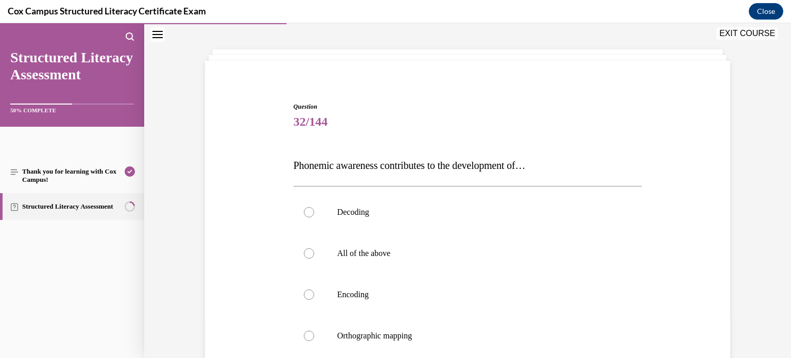
scroll to position [54, 0]
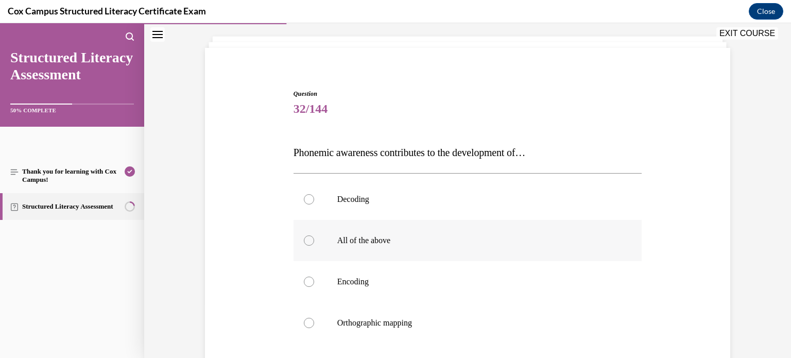
click at [317, 238] on label "All of the above" at bounding box center [468, 240] width 349 height 41
click at [314, 238] on input "All of the above" at bounding box center [309, 240] width 10 height 10
radio input "true"
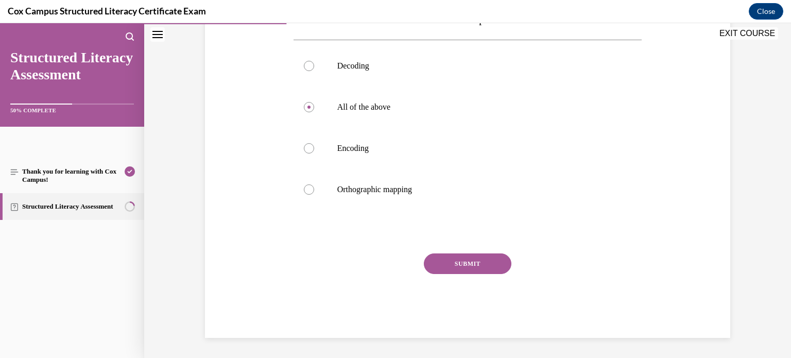
click at [455, 261] on button "SUBMIT" at bounding box center [468, 263] width 88 height 21
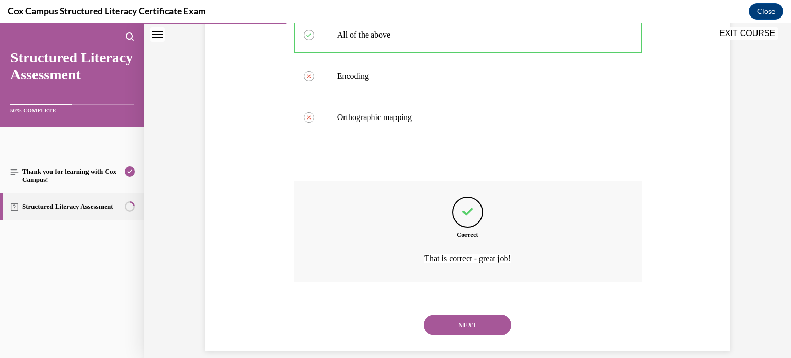
scroll to position [273, 0]
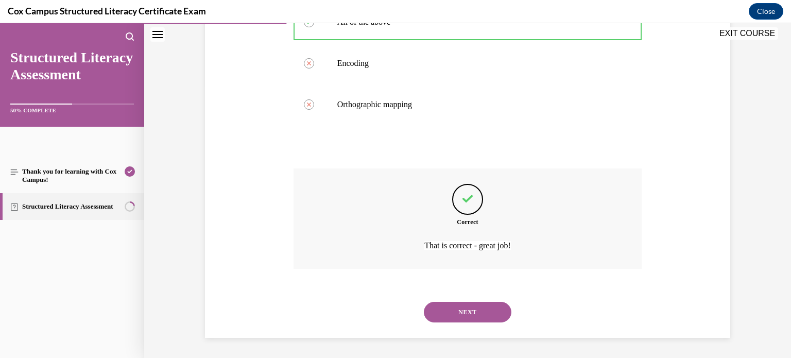
click at [444, 311] on button "NEXT" at bounding box center [468, 312] width 88 height 21
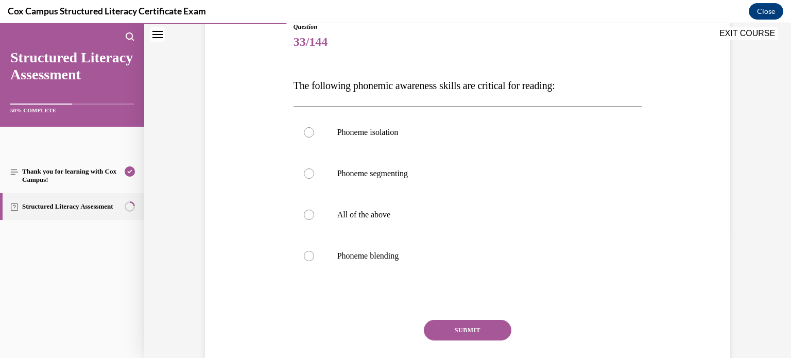
scroll to position [132, 0]
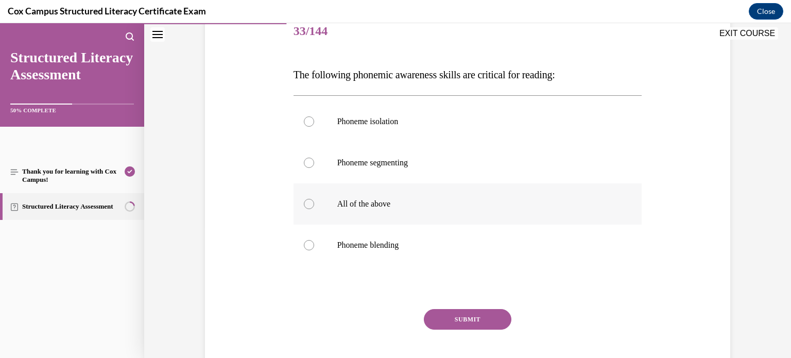
click at [351, 205] on span "All of the above" at bounding box center [364, 203] width 54 height 9
click at [314, 205] on input "All of the above" at bounding box center [309, 204] width 10 height 10
radio input "true"
click at [491, 322] on button "SUBMIT" at bounding box center [468, 319] width 88 height 21
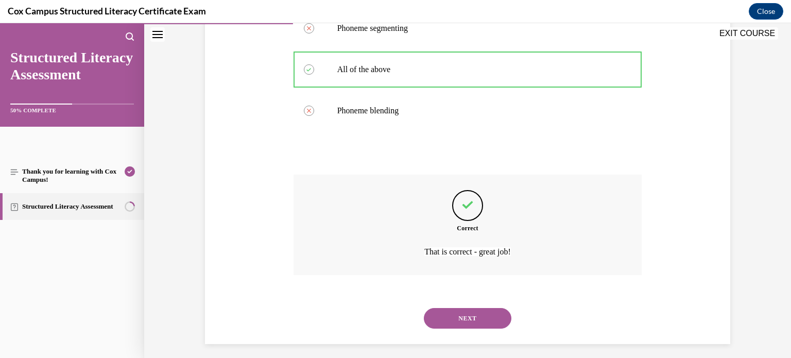
scroll to position [273, 0]
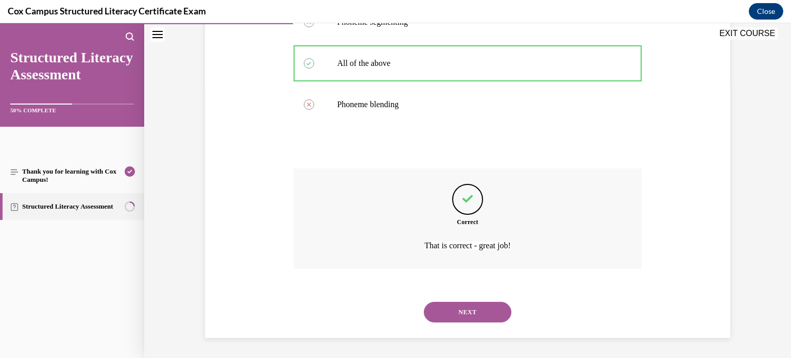
click at [480, 313] on button "NEXT" at bounding box center [468, 312] width 88 height 21
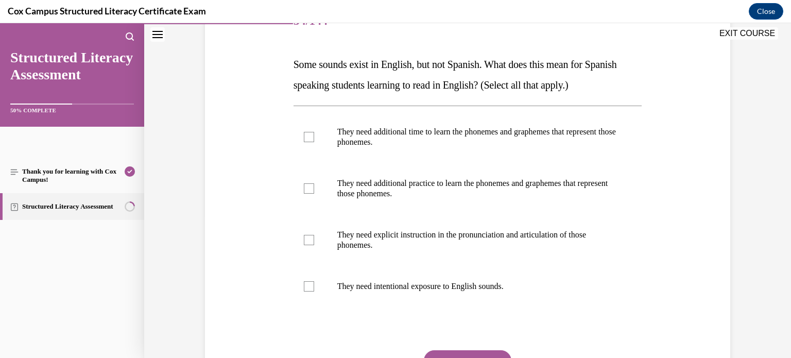
scroll to position [148, 0]
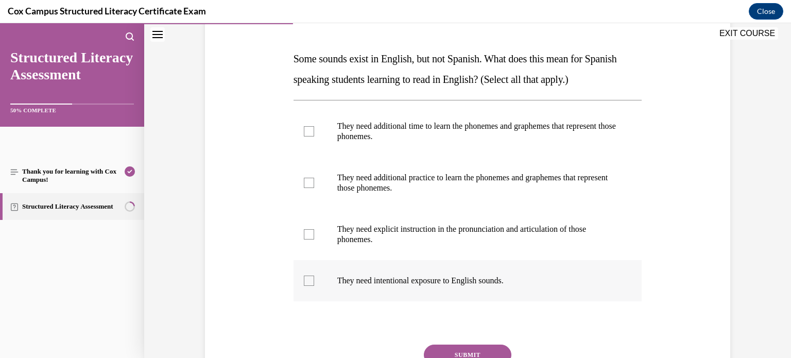
click at [340, 282] on p "They need intentional exposure to English sounds." at bounding box center [476, 281] width 279 height 10
click at [314, 282] on input "They need intentional exposure to English sounds." at bounding box center [309, 281] width 10 height 10
checkbox input "true"
click at [369, 221] on label "They need explicit instruction in the pronunciation and articulation of those p…" at bounding box center [468, 235] width 349 height 52
click at [314, 229] on input "They need explicit instruction in the pronunciation and articulation of those p…" at bounding box center [309, 234] width 10 height 10
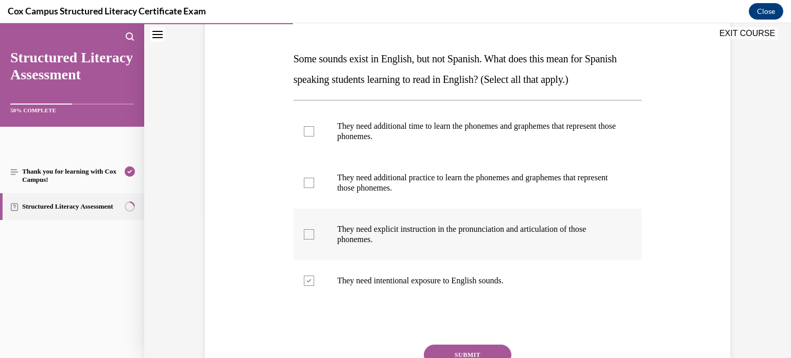
checkbox input "true"
click at [387, 188] on p "They need additional practice to learn the phonemes and graphemes that represen…" at bounding box center [476, 183] width 279 height 21
click at [314, 188] on input "They need additional practice to learn the phonemes and graphemes that represen…" at bounding box center [309, 183] width 10 height 10
checkbox input "true"
click at [398, 138] on p "They need additional time to learn the phonemes and graphemes that represent th…" at bounding box center [476, 131] width 279 height 21
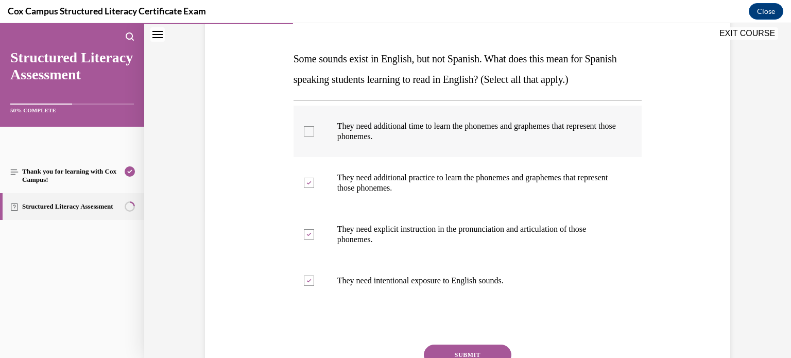
click at [314, 137] on input "They need additional time to learn the phonemes and graphemes that represent th…" at bounding box center [309, 131] width 10 height 10
checkbox input "true"
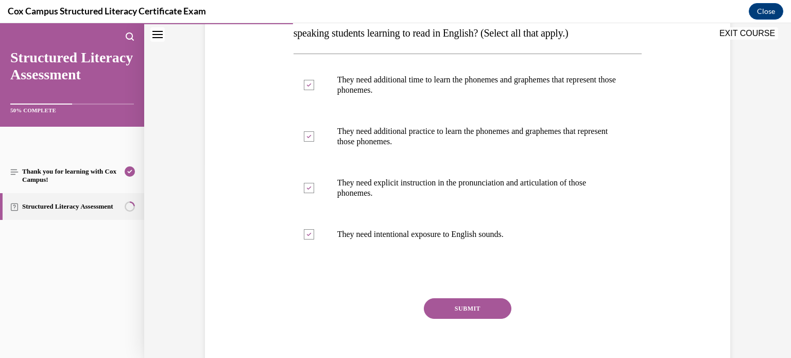
click at [480, 311] on button "SUBMIT" at bounding box center [468, 308] width 88 height 21
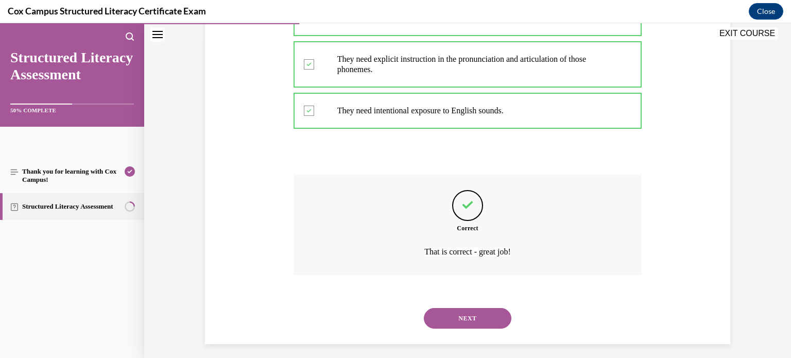
scroll to position [324, 0]
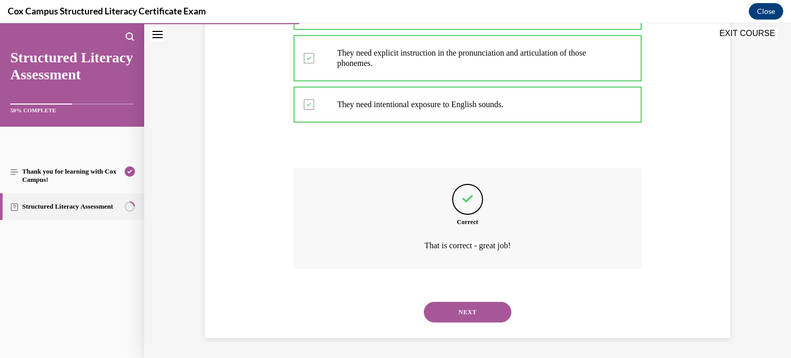
click at [489, 317] on button "NEXT" at bounding box center [468, 312] width 88 height 21
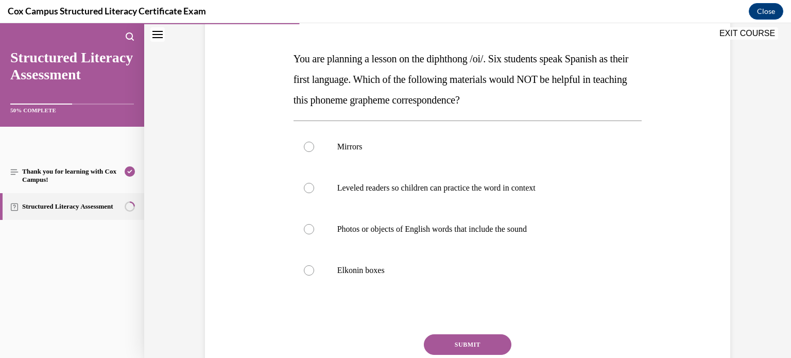
scroll to position [158, 0]
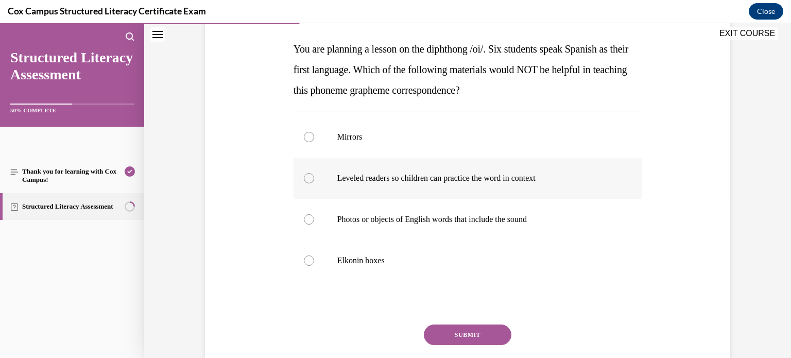
click at [390, 184] on label "Leveled readers so children can practice the word in context" at bounding box center [468, 178] width 349 height 41
click at [314, 183] on input "Leveled readers so children can practice the word in context" at bounding box center [309, 178] width 10 height 10
radio input "true"
click at [483, 334] on button "SUBMIT" at bounding box center [468, 335] width 88 height 21
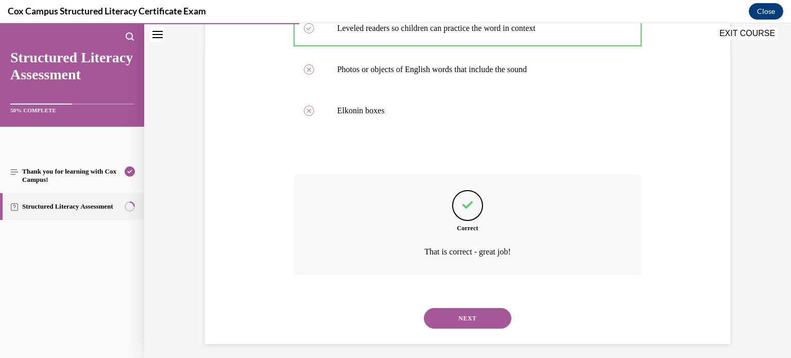
scroll to position [314, 0]
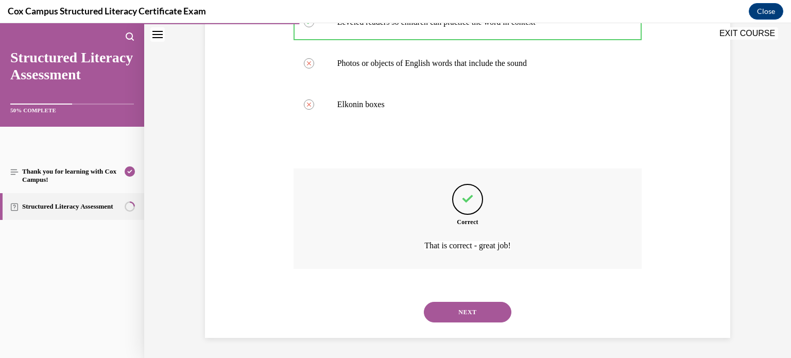
click at [444, 306] on button "NEXT" at bounding box center [468, 312] width 88 height 21
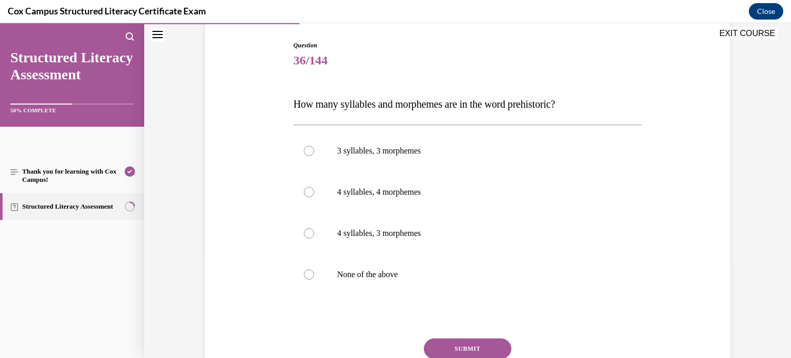
scroll to position [103, 0]
click at [322, 226] on label "4 syllables, 3 morphemes" at bounding box center [468, 232] width 349 height 41
click at [314, 228] on input "4 syllables, 3 morphemes" at bounding box center [309, 233] width 10 height 10
radio input "true"
click at [469, 342] on button "SUBMIT" at bounding box center [468, 348] width 88 height 21
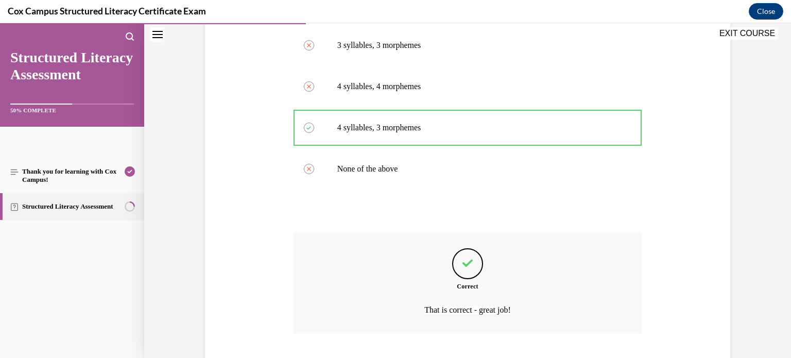
scroll to position [273, 0]
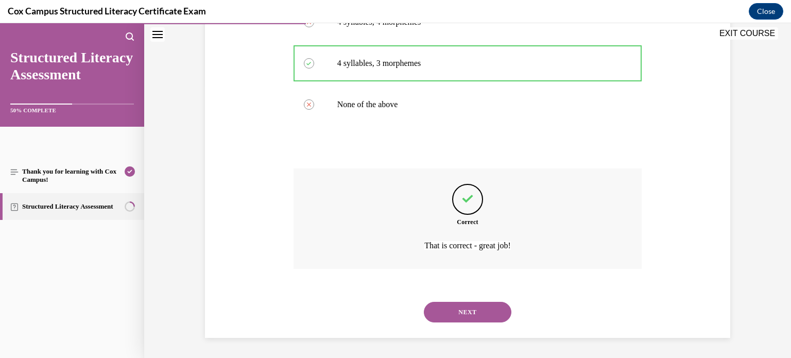
click at [476, 309] on button "NEXT" at bounding box center [468, 312] width 88 height 21
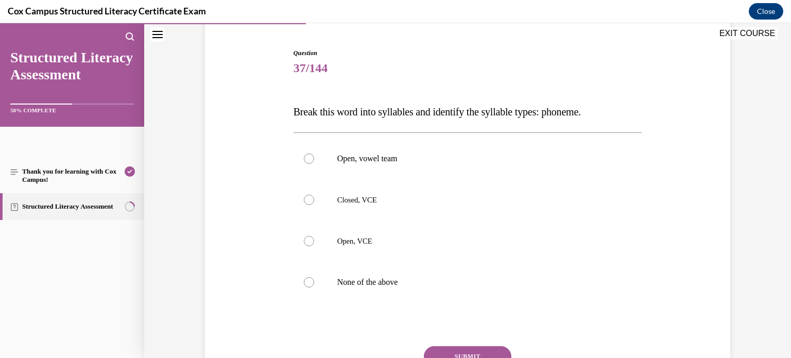
scroll to position [95, 0]
click at [349, 250] on label "Open, VCE" at bounding box center [468, 241] width 349 height 41
click at [314, 246] on input "Open, VCE" at bounding box center [309, 241] width 10 height 10
radio input "true"
click at [472, 352] on button "SUBMIT" at bounding box center [468, 356] width 88 height 21
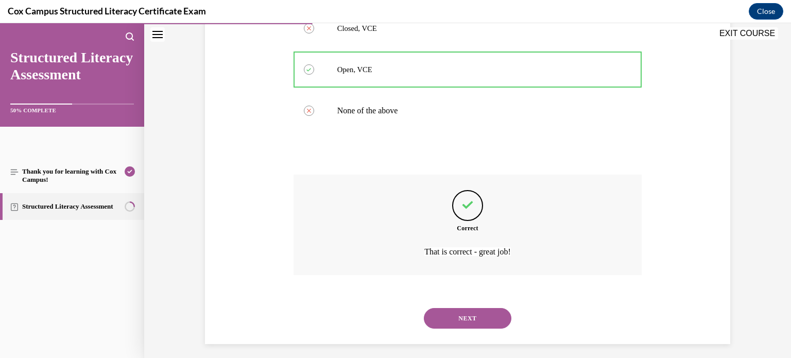
scroll to position [273, 0]
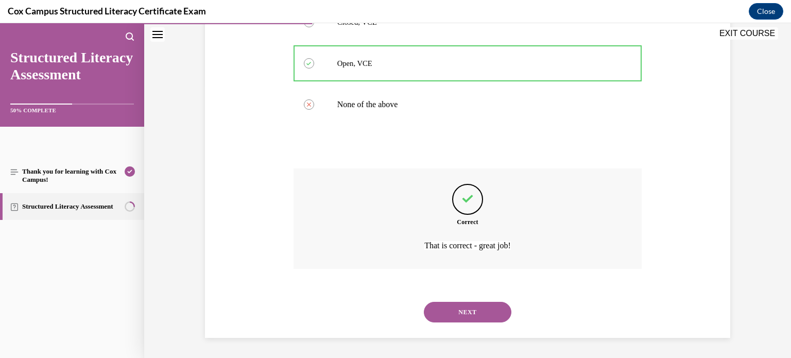
click at [452, 308] on button "NEXT" at bounding box center [468, 312] width 88 height 21
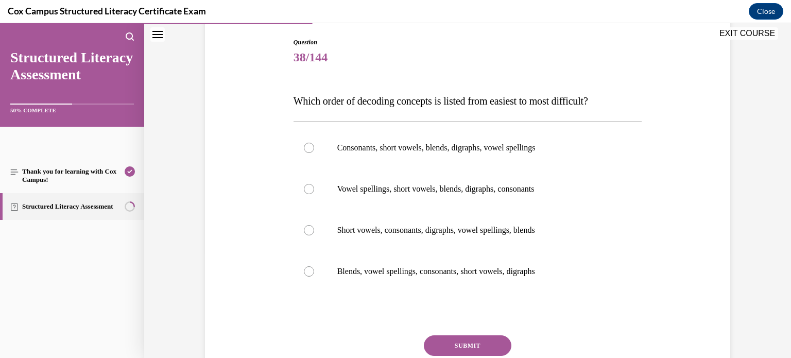
scroll to position [110, 0]
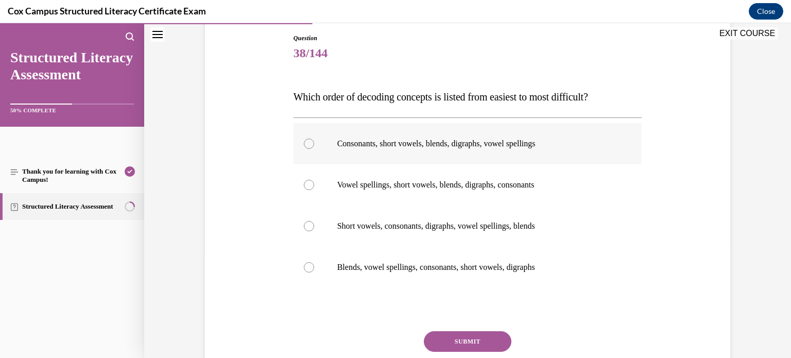
click at [371, 141] on p "Consonants, short vowels, blends, digraphs, vowel spellings" at bounding box center [476, 144] width 279 height 10
click at [314, 141] on input "Consonants, short vowels, blends, digraphs, vowel spellings" at bounding box center [309, 144] width 10 height 10
radio input "true"
click at [478, 341] on button "SUBMIT" at bounding box center [468, 341] width 88 height 21
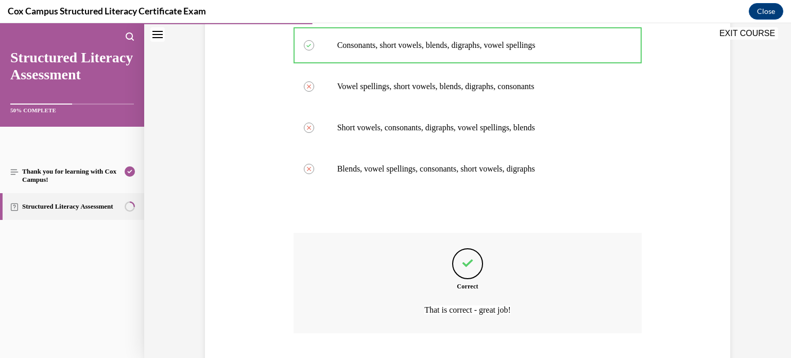
scroll to position [273, 0]
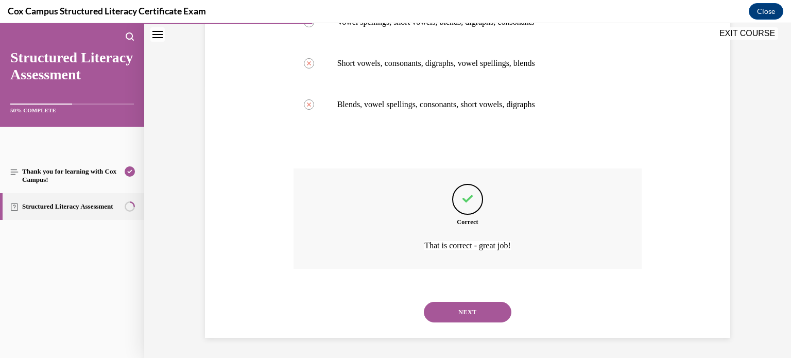
click at [483, 312] on button "NEXT" at bounding box center [468, 312] width 88 height 21
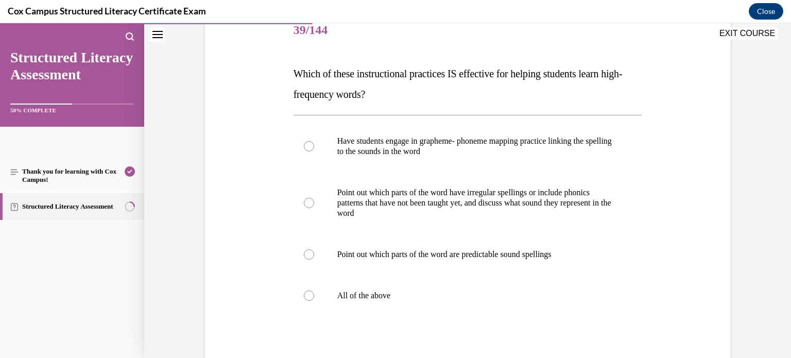
scroll to position [134, 0]
click at [335, 296] on label "All of the above" at bounding box center [468, 294] width 349 height 41
click at [314, 296] on input "All of the above" at bounding box center [309, 295] width 10 height 10
radio input "true"
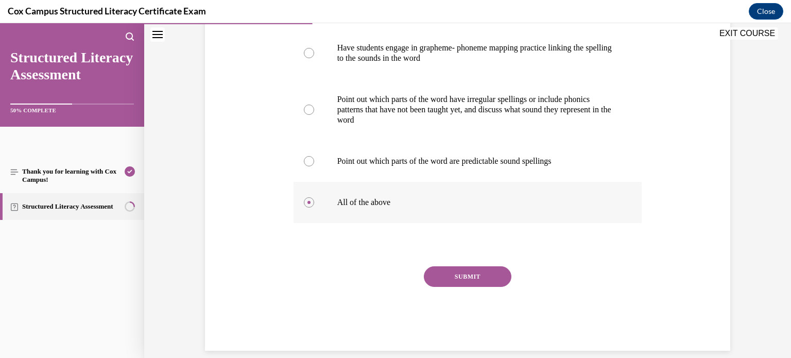
scroll to position [239, 0]
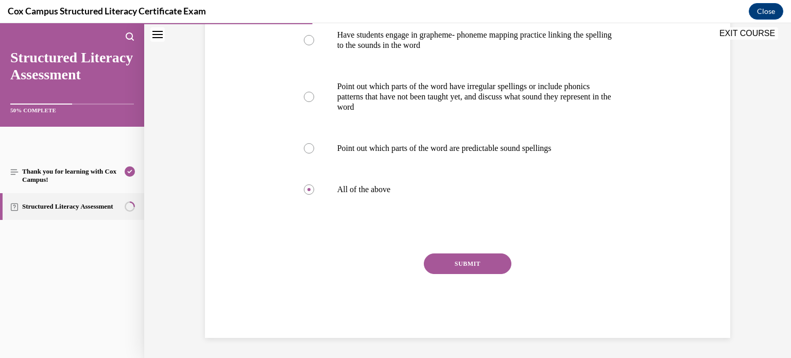
click at [458, 266] on button "SUBMIT" at bounding box center [468, 263] width 88 height 21
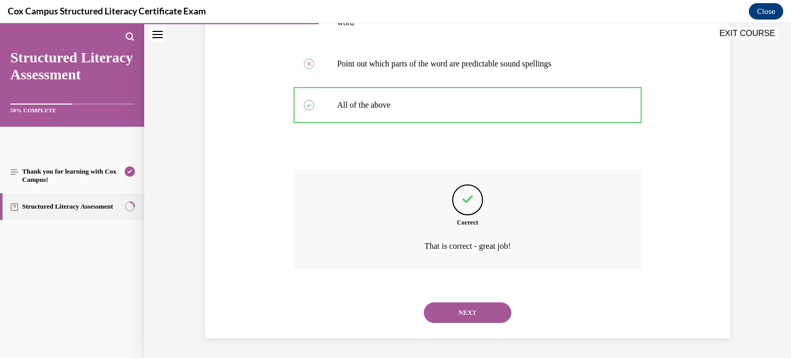
scroll to position [324, 0]
click at [470, 319] on button "NEXT" at bounding box center [468, 312] width 88 height 21
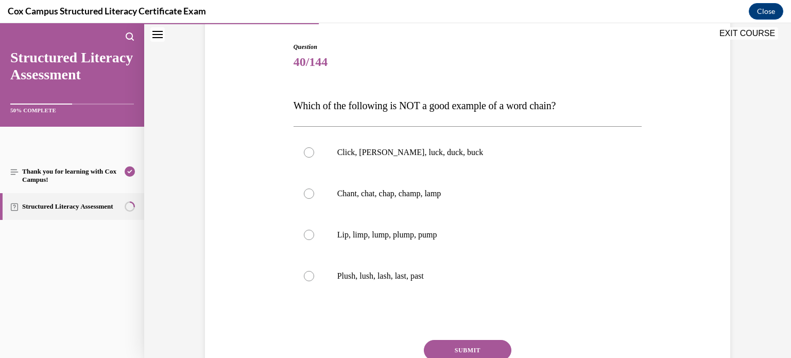
scroll to position [101, 0]
click at [349, 274] on p "Plush, lush, lash, last, past" at bounding box center [476, 276] width 279 height 10
click at [314, 274] on input "Plush, lush, lash, last, past" at bounding box center [309, 276] width 10 height 10
radio input "true"
click at [462, 349] on button "SUBMIT" at bounding box center [468, 350] width 88 height 21
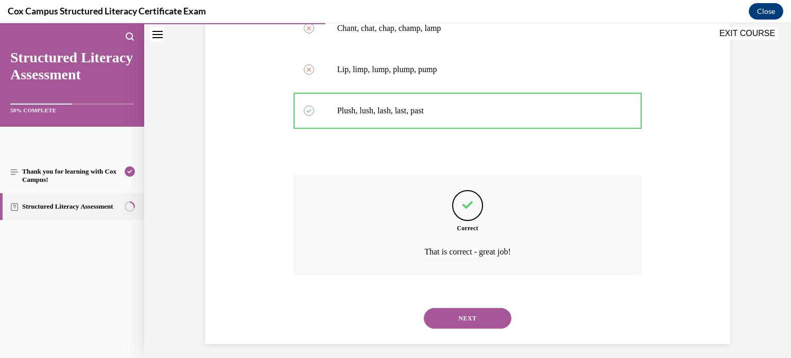
scroll to position [273, 0]
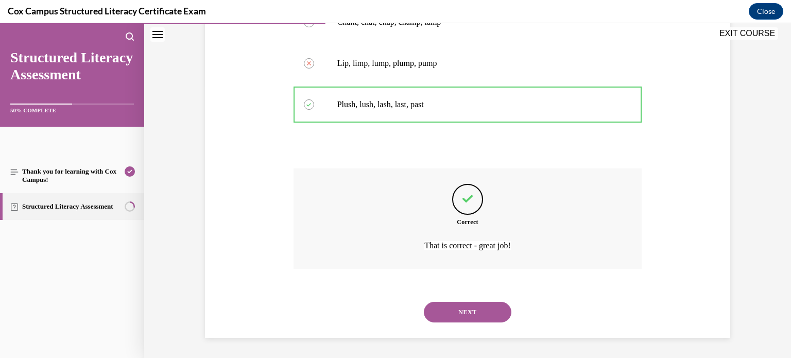
click at [466, 310] on button "NEXT" at bounding box center [468, 312] width 88 height 21
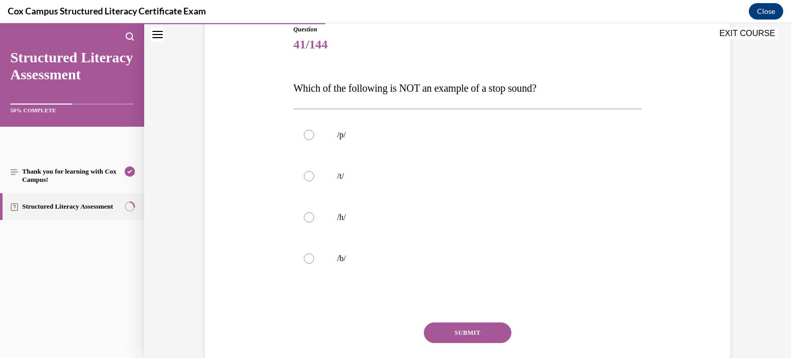
scroll to position [122, 0]
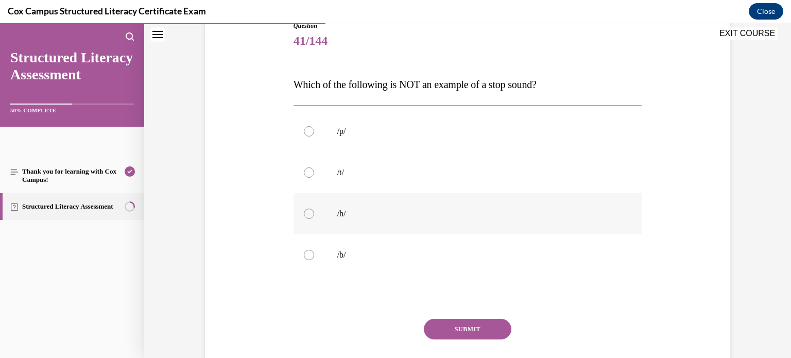
click at [353, 217] on p "/h/" at bounding box center [476, 214] width 279 height 10
click at [314, 217] on input "/h/" at bounding box center [309, 214] width 10 height 10
radio input "true"
click at [453, 327] on button "SUBMIT" at bounding box center [468, 329] width 88 height 21
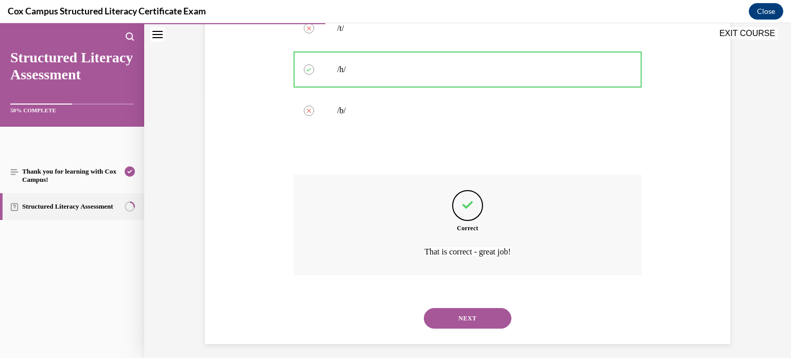
scroll to position [273, 0]
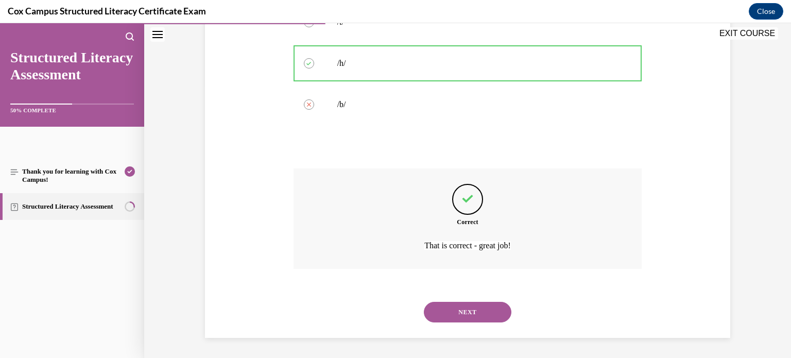
click at [478, 307] on button "NEXT" at bounding box center [468, 312] width 88 height 21
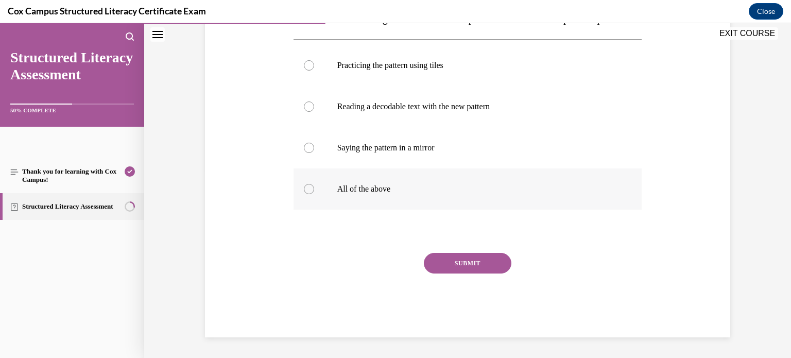
scroll to position [201, 0]
click at [399, 189] on label "All of the above" at bounding box center [468, 188] width 349 height 41
click at [314, 189] on input "All of the above" at bounding box center [309, 189] width 10 height 10
radio input "true"
click at [477, 273] on button "SUBMIT" at bounding box center [468, 263] width 88 height 21
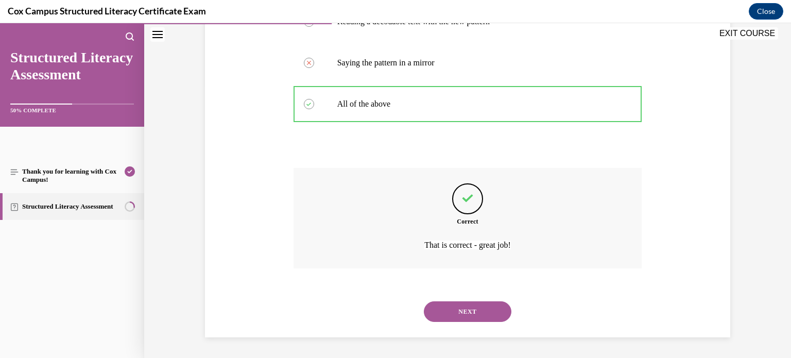
scroll to position [293, 0]
click at [460, 310] on button "NEXT" at bounding box center [468, 311] width 88 height 21
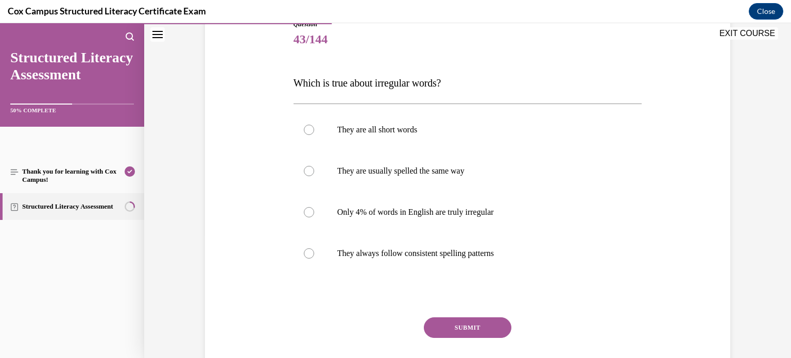
scroll to position [122, 0]
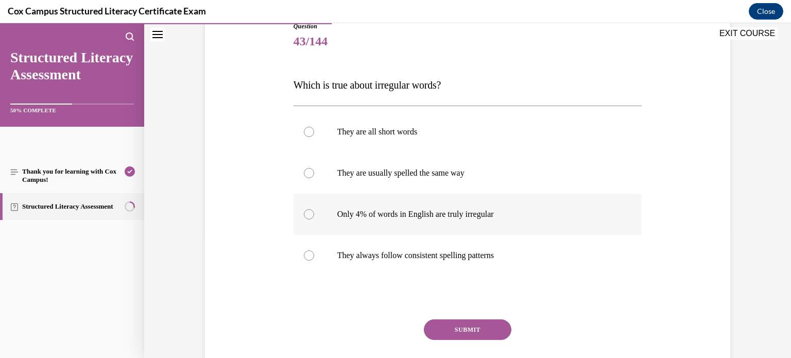
click at [361, 215] on p "Only 4% of words in English are truly irregular" at bounding box center [476, 214] width 279 height 10
click at [314, 215] on input "Only 4% of words in English are truly irregular" at bounding box center [309, 214] width 10 height 10
radio input "true"
click at [463, 327] on button "SUBMIT" at bounding box center [468, 329] width 88 height 21
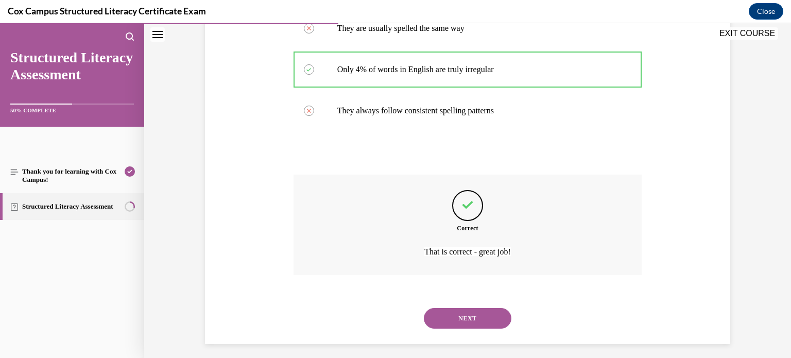
scroll to position [273, 0]
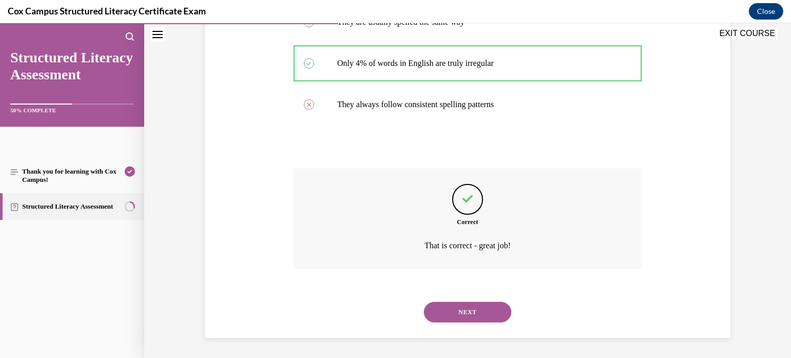
click at [472, 314] on button "NEXT" at bounding box center [468, 312] width 88 height 21
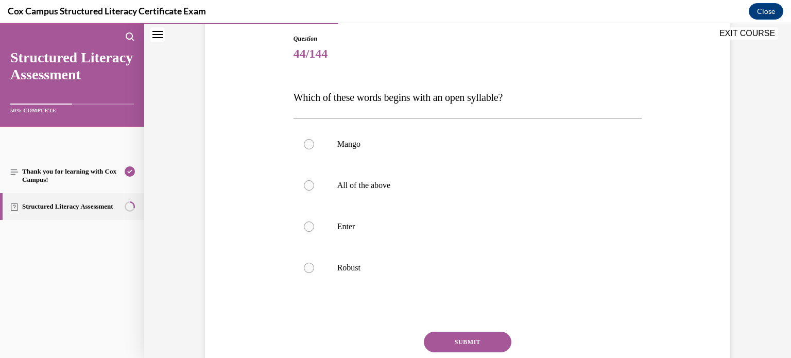
scroll to position [111, 0]
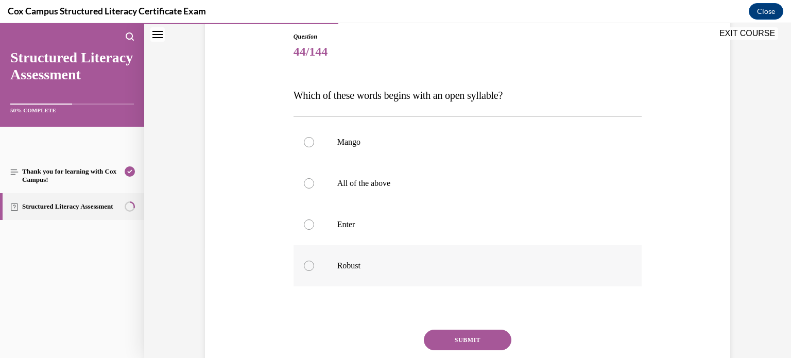
click at [341, 270] on label "Robust" at bounding box center [468, 265] width 349 height 41
click at [314, 270] on input "Robust" at bounding box center [309, 266] width 10 height 10
radio input "true"
click at [466, 340] on button "SUBMIT" at bounding box center [468, 340] width 88 height 21
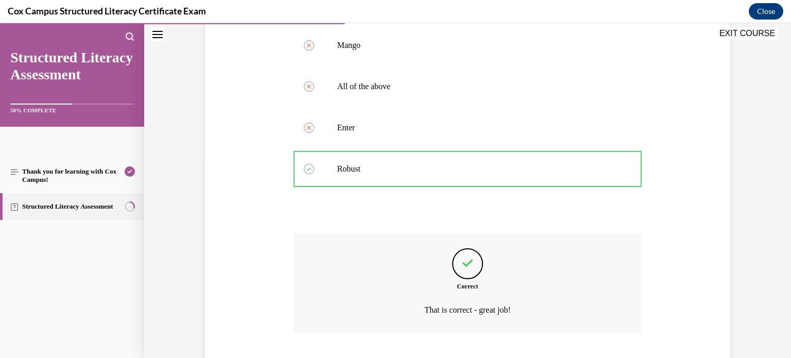
scroll to position [273, 0]
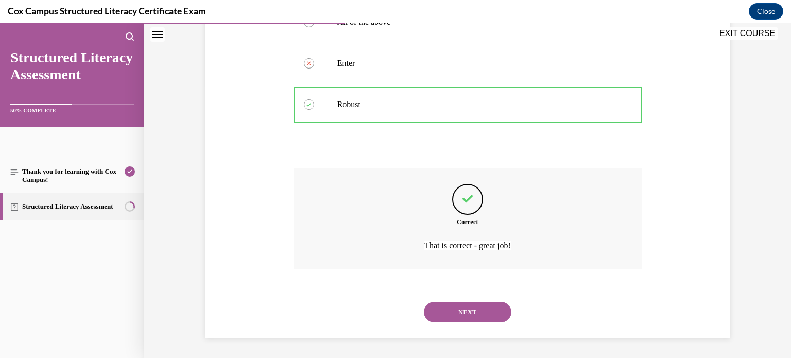
click at [481, 310] on button "NEXT" at bounding box center [468, 312] width 88 height 21
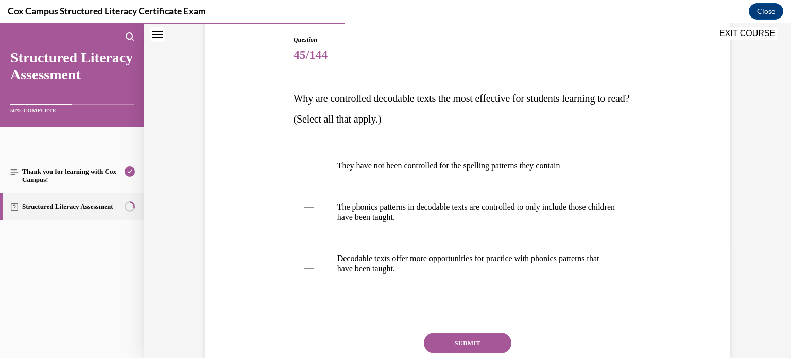
scroll to position [117, 0]
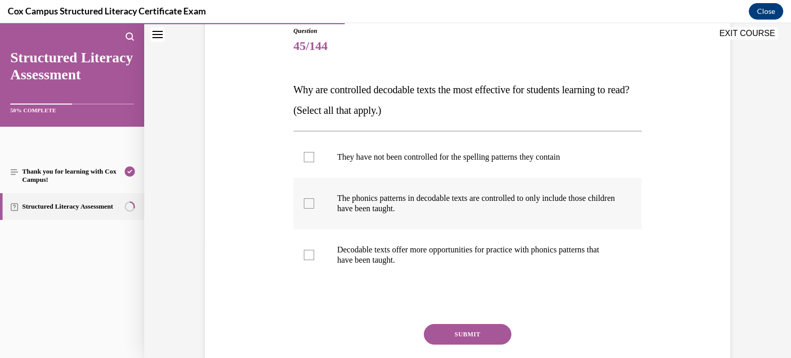
click at [417, 192] on label "The phonics patterns in decodable texts are controlled to only include those ch…" at bounding box center [468, 204] width 349 height 52
click at [314, 198] on input "The phonics patterns in decodable texts are controlled to only include those ch…" at bounding box center [309, 203] width 10 height 10
checkbox input "true"
click at [382, 254] on p "Decodable texts offer more opportunities for practice with phonics patterns tha…" at bounding box center [476, 255] width 279 height 21
click at [314, 254] on input "Decodable texts offer more opportunities for practice with phonics patterns tha…" at bounding box center [309, 255] width 10 height 10
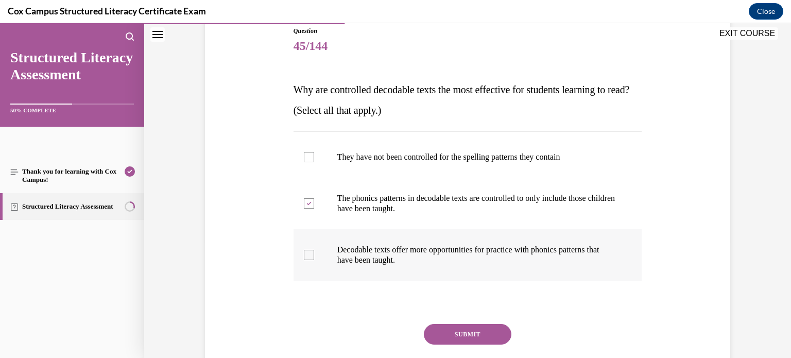
checkbox input "true"
click at [456, 338] on button "SUBMIT" at bounding box center [468, 334] width 88 height 21
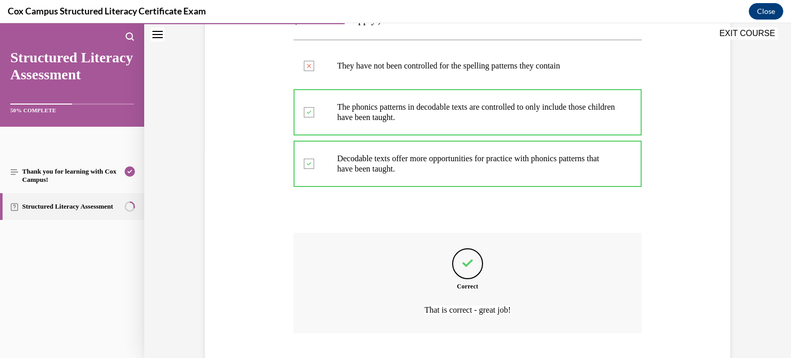
scroll to position [273, 0]
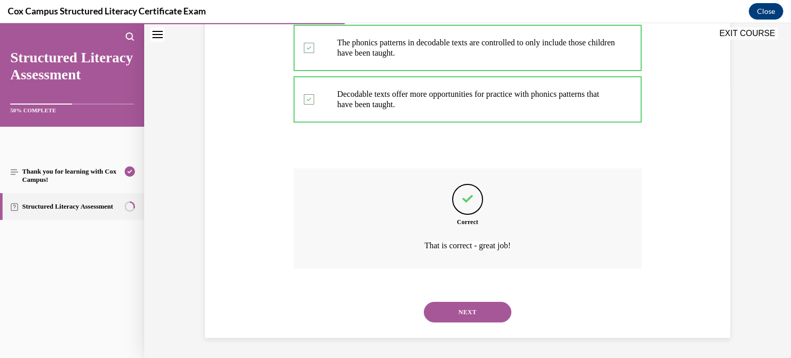
click at [460, 309] on button "NEXT" at bounding box center [468, 312] width 88 height 21
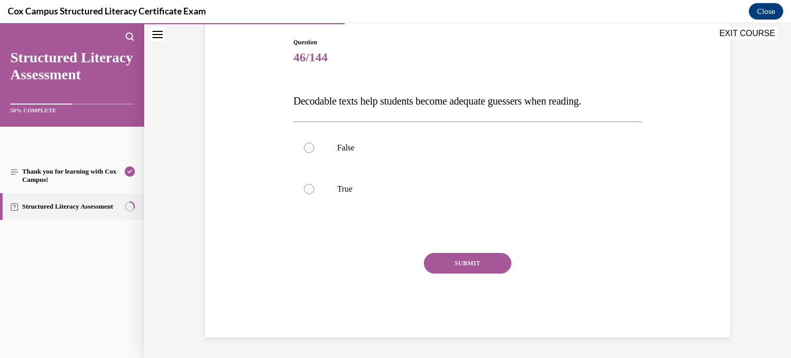
scroll to position [105, 0]
click at [344, 157] on label "False" at bounding box center [468, 148] width 349 height 41
click at [314, 154] on input "False" at bounding box center [309, 148] width 10 height 10
radio input "true"
click at [459, 267] on button "SUBMIT" at bounding box center [468, 263] width 88 height 21
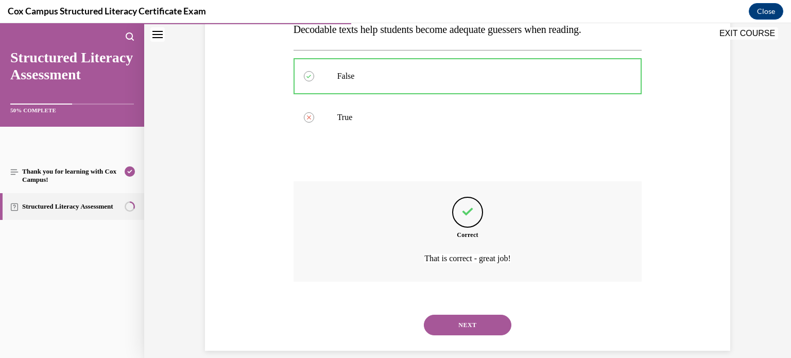
scroll to position [190, 0]
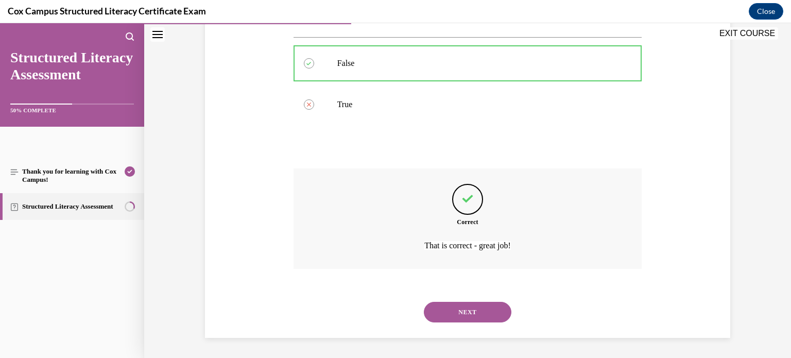
click at [467, 307] on button "NEXT" at bounding box center [468, 312] width 88 height 21
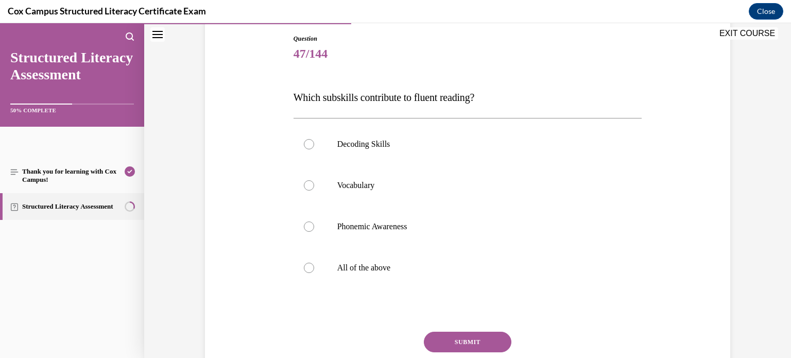
scroll to position [132, 0]
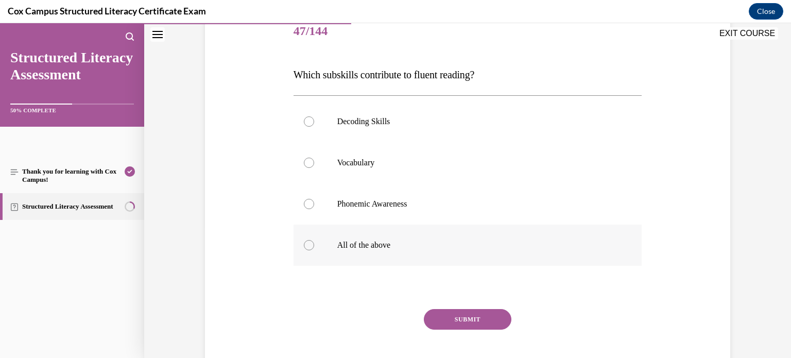
click at [342, 240] on p "All of the above" at bounding box center [476, 245] width 279 height 10
click at [314, 240] on input "All of the above" at bounding box center [309, 245] width 10 height 10
radio input "true"
click at [456, 317] on button "SUBMIT" at bounding box center [468, 319] width 88 height 21
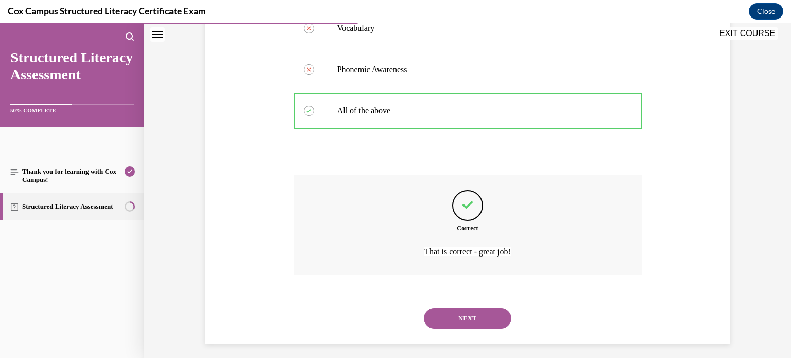
scroll to position [273, 0]
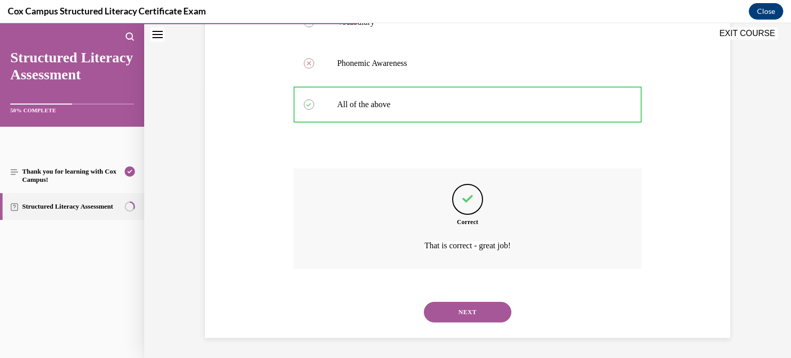
click at [464, 311] on button "NEXT" at bounding box center [468, 312] width 88 height 21
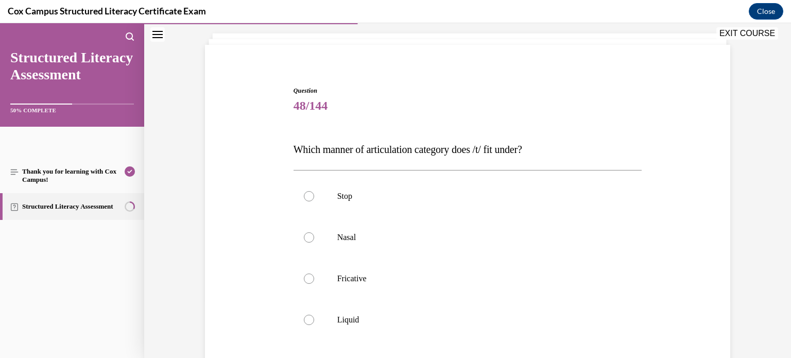
scroll to position [69, 0]
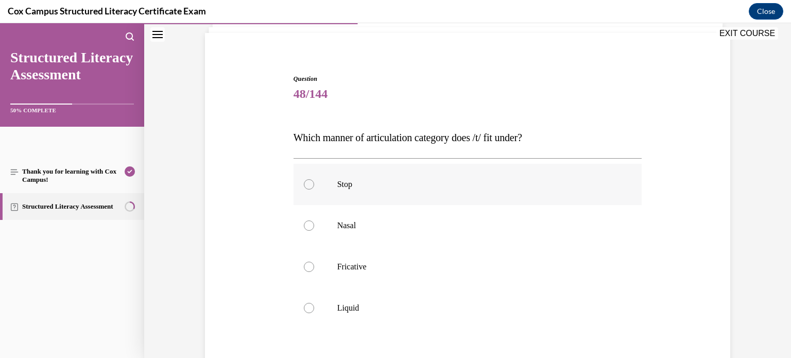
click at [405, 177] on label "Stop" at bounding box center [468, 184] width 349 height 41
click at [314, 179] on input "Stop" at bounding box center [309, 184] width 10 height 10
radio input "true"
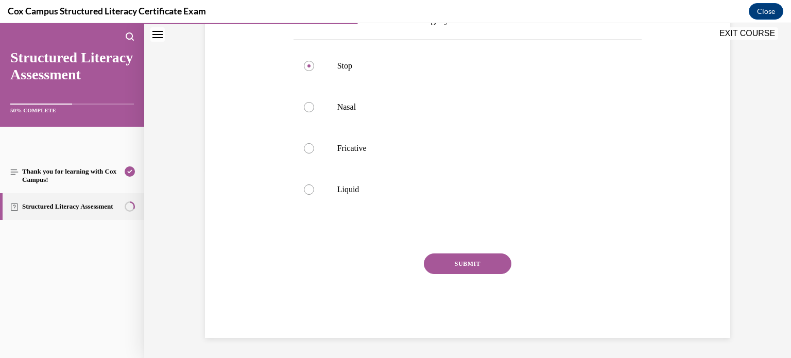
click at [449, 265] on button "SUBMIT" at bounding box center [468, 263] width 88 height 21
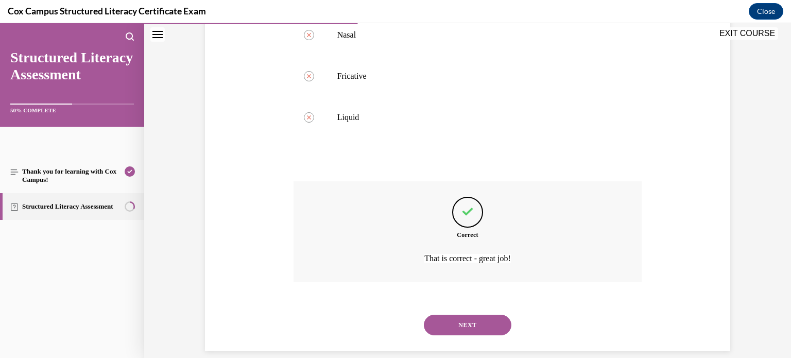
scroll to position [273, 0]
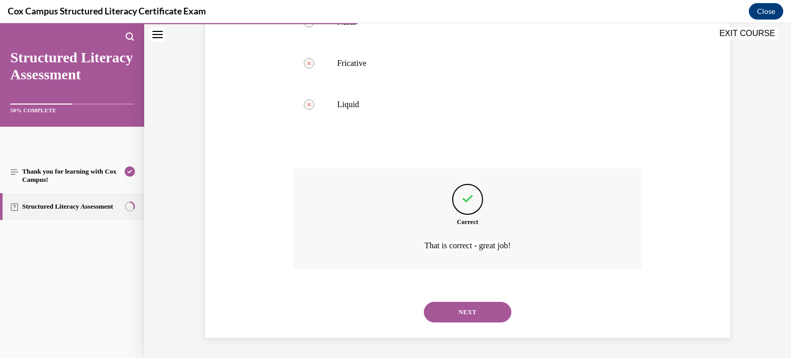
click at [463, 312] on button "NEXT" at bounding box center [468, 312] width 88 height 21
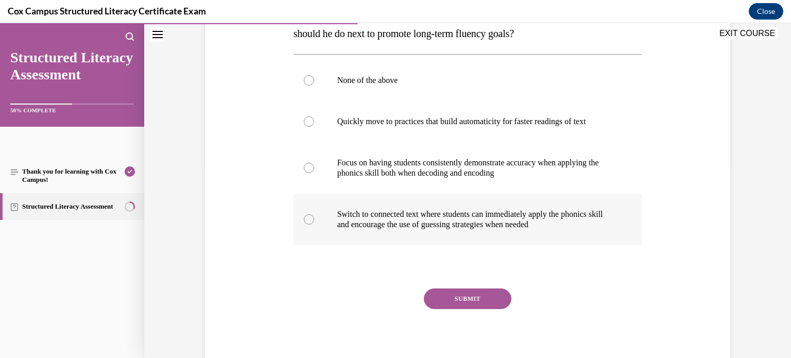
scroll to position [194, 0]
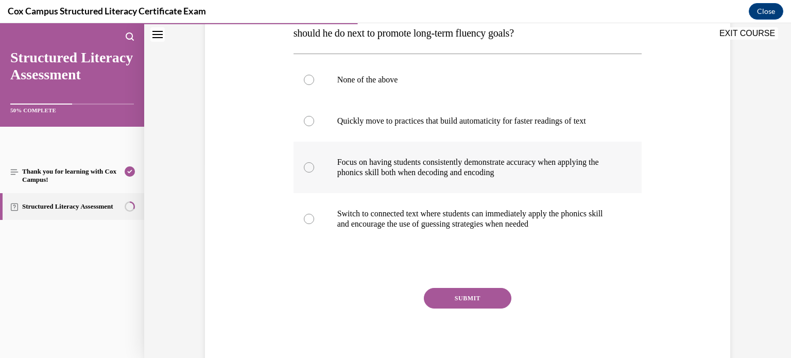
click at [392, 168] on p "Focus on having students consistently demonstrate accuracy when applying the ph…" at bounding box center [476, 167] width 279 height 21
click at [314, 168] on input "Focus on having students consistently demonstrate accuracy when applying the ph…" at bounding box center [309, 167] width 10 height 10
radio input "true"
click at [466, 301] on button "SUBMIT" at bounding box center [468, 298] width 88 height 21
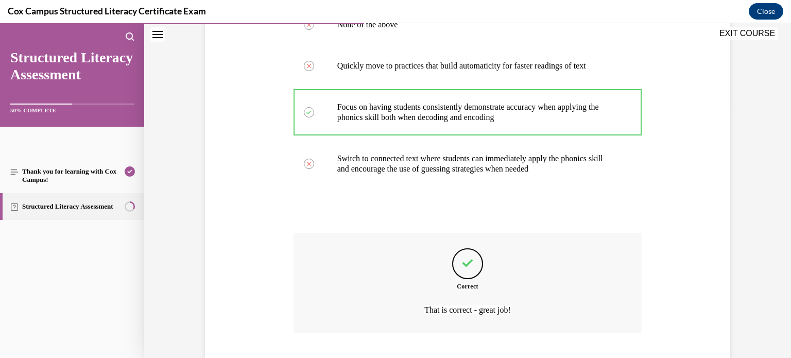
scroll to position [314, 0]
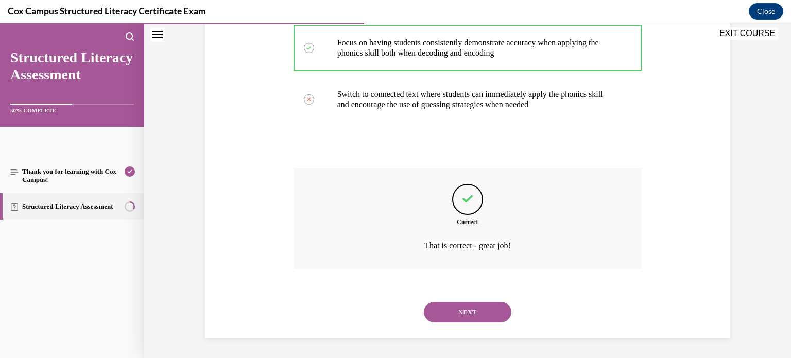
click at [497, 313] on button "NEXT" at bounding box center [468, 312] width 88 height 21
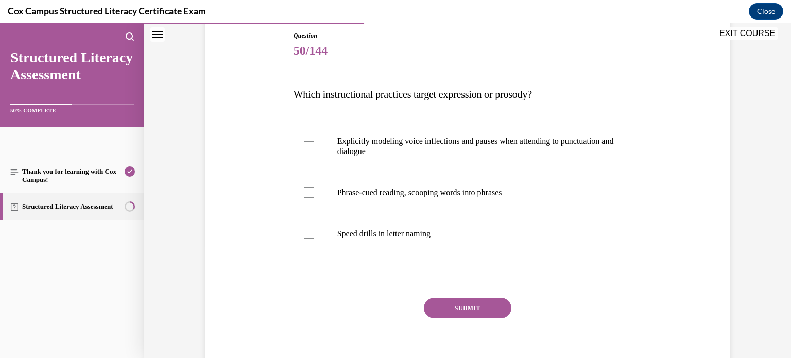
scroll to position [113, 0]
click at [445, 142] on p "Explicitly modeling voice inflections and pauses when attending to punctuation …" at bounding box center [476, 145] width 279 height 21
click at [314, 142] on input "Explicitly modeling voice inflections and pauses when attending to punctuation …" at bounding box center [309, 145] width 10 height 10
click at [322, 147] on label "Explicitly modeling voice inflections and pauses when attending to punctuation …" at bounding box center [468, 146] width 349 height 52
click at [314, 147] on input "Explicitly modeling voice inflections and pauses when attending to punctuation …" at bounding box center [309, 145] width 10 height 10
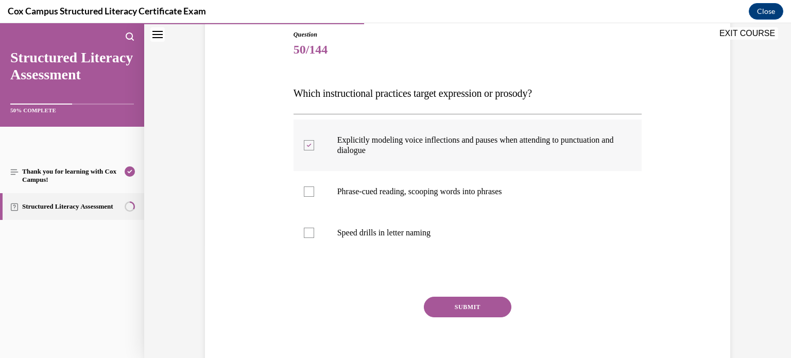
checkbox input "false"
click at [329, 187] on label "Phrase-cued reading, scooping words into phrases" at bounding box center [468, 191] width 349 height 41
click at [314, 187] on input "Phrase-cued reading, scooping words into phrases" at bounding box center [309, 192] width 10 height 10
checkbox input "true"
click at [314, 149] on label "Explicitly modeling voice inflections and pauses when attending to punctuation …" at bounding box center [468, 146] width 349 height 52
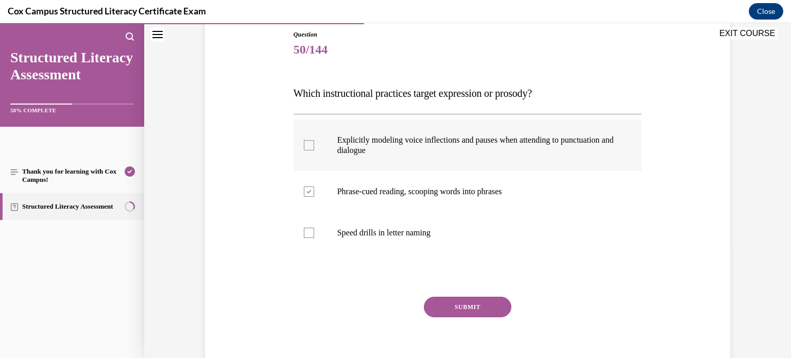
click at [314, 149] on input "Explicitly modeling voice inflections and pauses when attending to punctuation …" at bounding box center [309, 145] width 10 height 10
checkbox input "true"
click at [476, 309] on button "SUBMIT" at bounding box center [468, 307] width 88 height 21
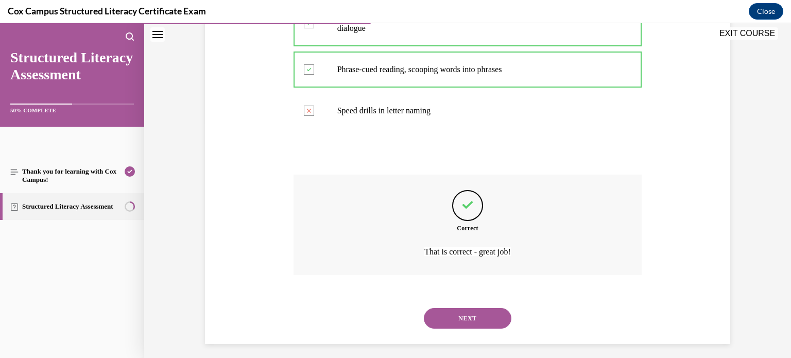
scroll to position [242, 0]
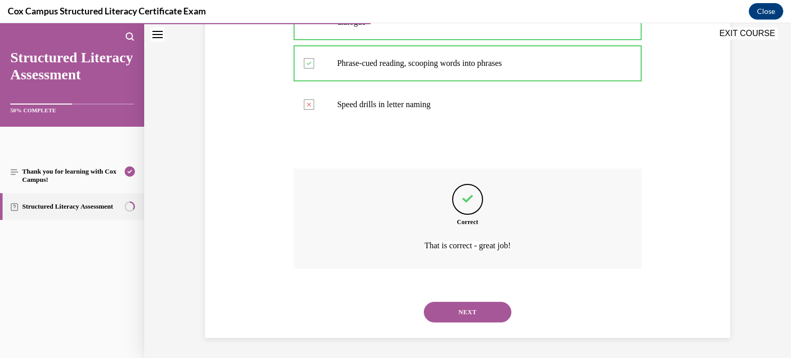
click at [465, 314] on button "NEXT" at bounding box center [468, 312] width 88 height 21
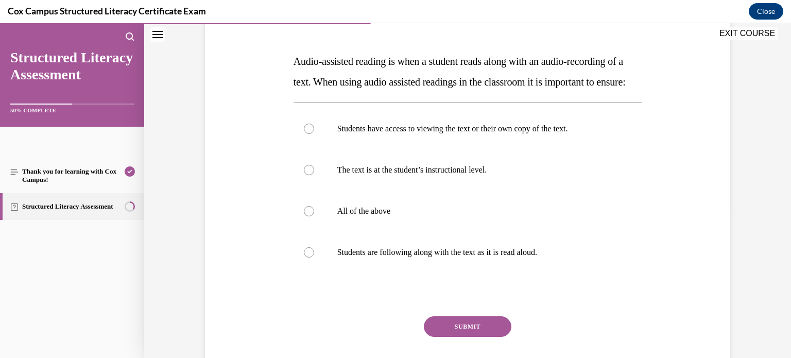
scroll to position [140, 0]
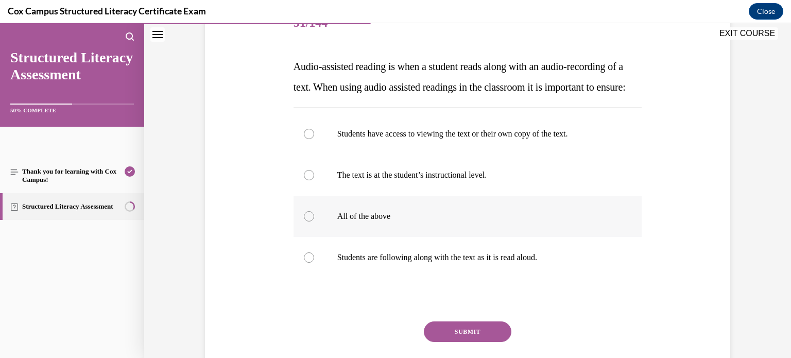
click at [381, 222] on p "All of the above" at bounding box center [476, 216] width 279 height 10
click at [314, 222] on input "All of the above" at bounding box center [309, 216] width 10 height 10
radio input "true"
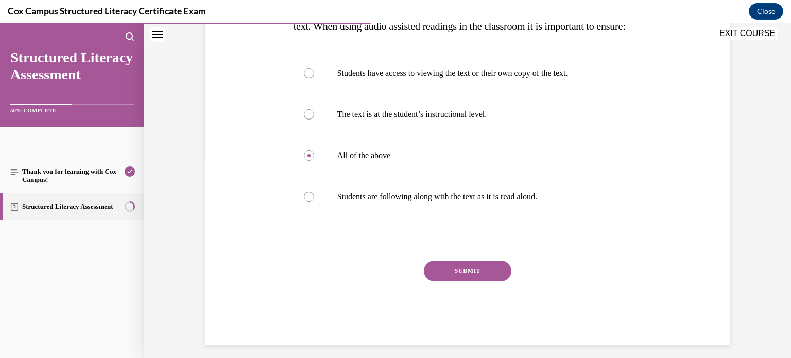
click at [495, 281] on button "SUBMIT" at bounding box center [468, 271] width 88 height 21
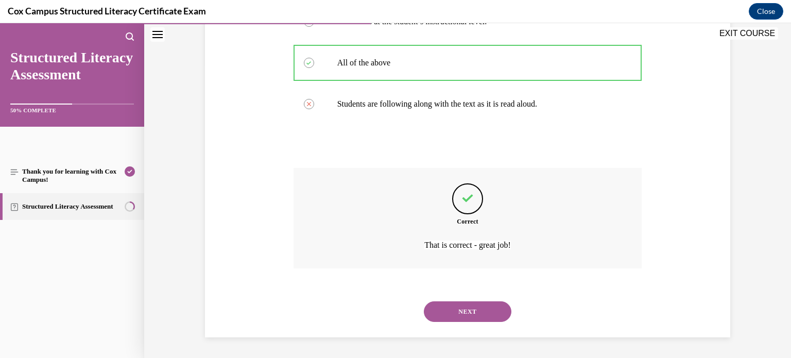
scroll to position [314, 0]
click at [488, 306] on button "NEXT" at bounding box center [468, 311] width 88 height 21
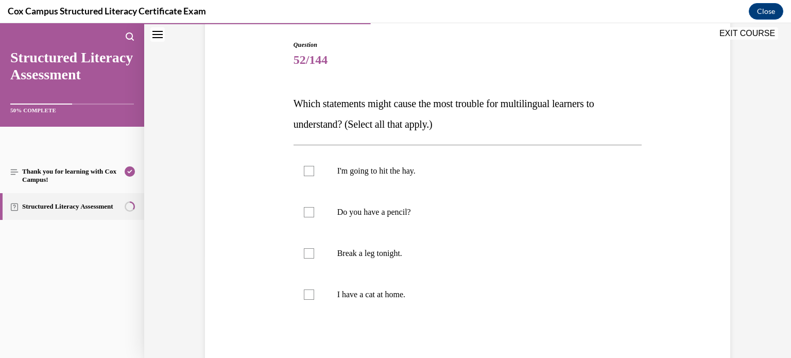
scroll to position [101, 0]
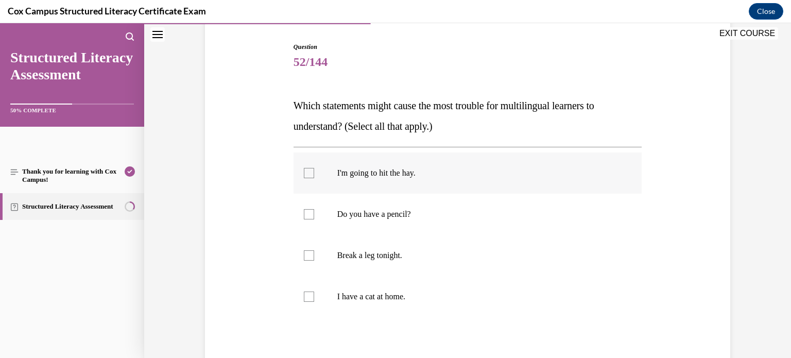
click at [351, 176] on p "I'm going to hit the hay." at bounding box center [476, 173] width 279 height 10
click at [314, 176] on input "I'm going to hit the hay." at bounding box center [309, 173] width 10 height 10
checkbox input "true"
click at [355, 251] on p "Break a leg tonight." at bounding box center [476, 255] width 279 height 10
click at [314, 251] on input "Break a leg tonight." at bounding box center [309, 255] width 10 height 10
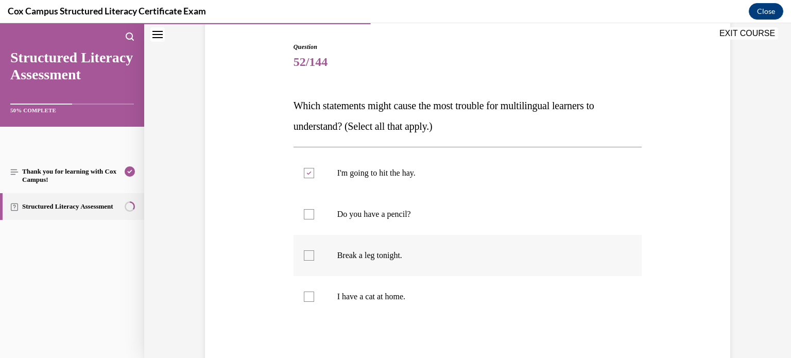
checkbox input "true"
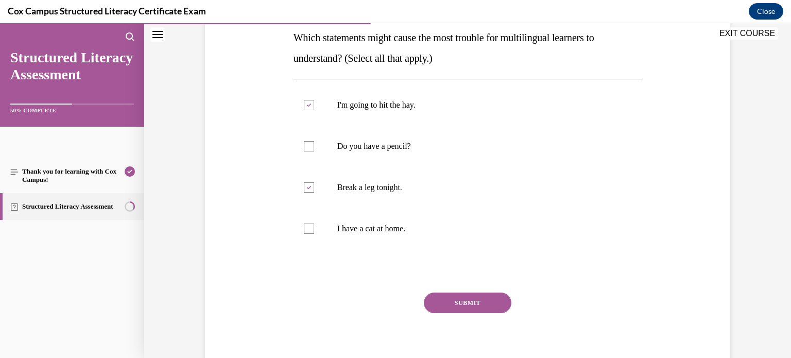
scroll to position [164, 0]
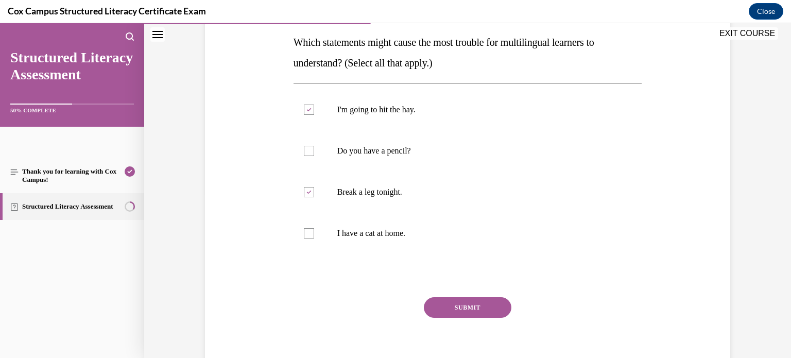
click at [468, 310] on button "SUBMIT" at bounding box center [468, 307] width 88 height 21
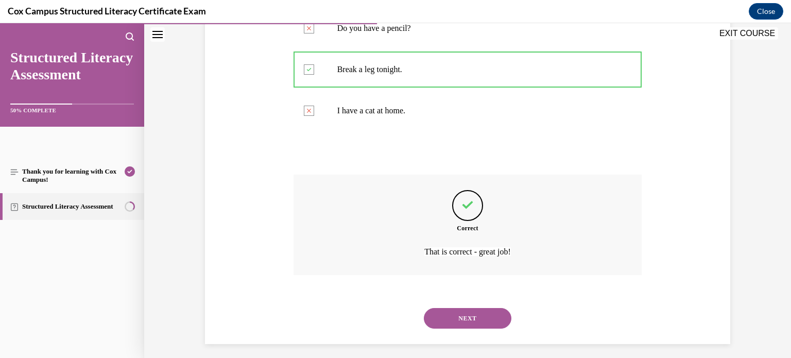
scroll to position [293, 0]
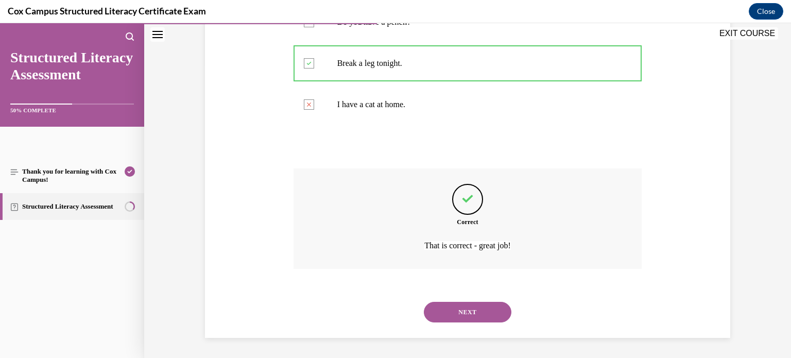
click at [468, 310] on button "NEXT" at bounding box center [468, 312] width 88 height 21
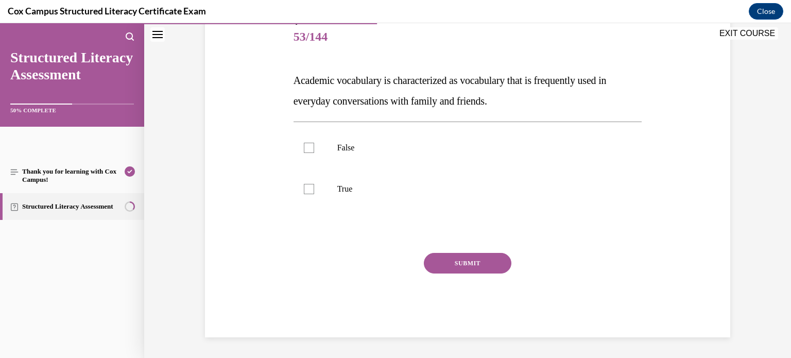
scroll to position [114, 0]
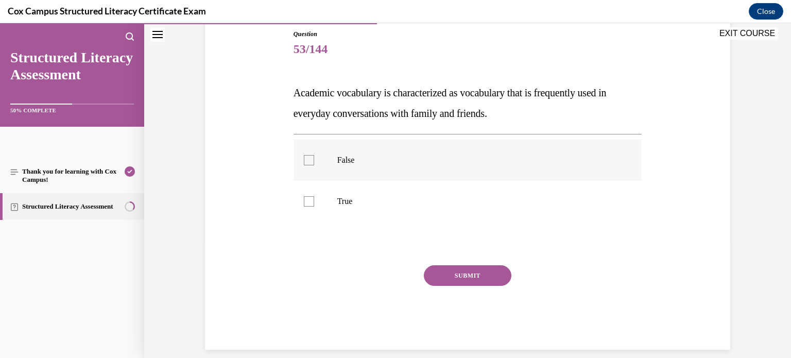
click at [353, 161] on p "False" at bounding box center [476, 160] width 279 height 10
click at [314, 161] on input "False" at bounding box center [309, 160] width 10 height 10
checkbox input "true"
click at [471, 275] on button "SUBMIT" at bounding box center [468, 275] width 88 height 21
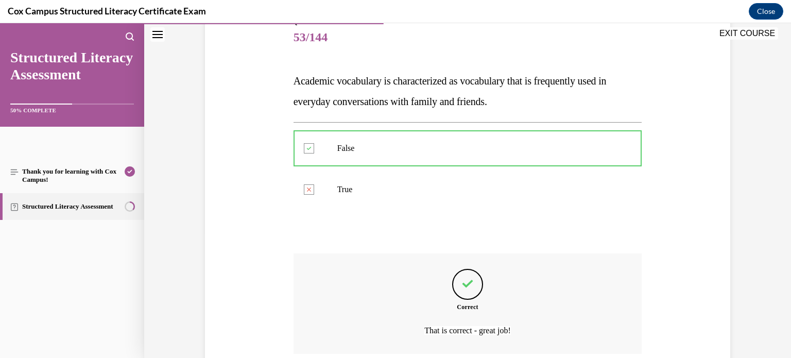
scroll to position [211, 0]
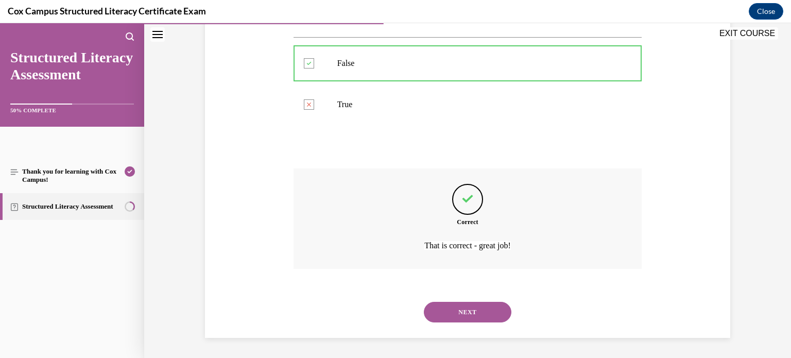
click at [479, 311] on button "NEXT" at bounding box center [468, 312] width 88 height 21
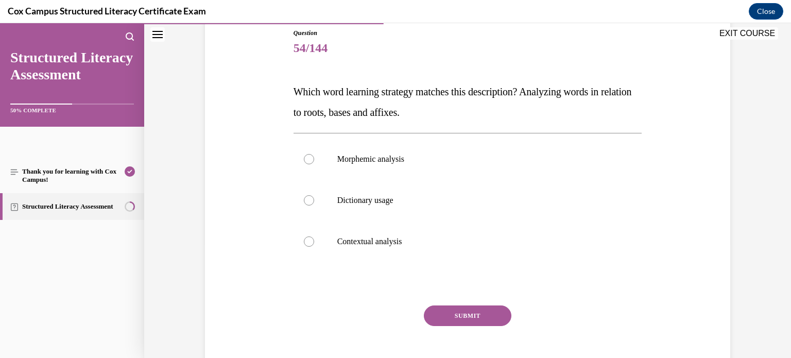
scroll to position [114, 0]
click at [468, 111] on p "Which word learning strategy matches this description? Analyzing words in relat…" at bounding box center [468, 102] width 349 height 41
click at [421, 156] on p "Morphemic analysis" at bounding box center [476, 160] width 279 height 10
click at [314, 156] on input "Morphemic analysis" at bounding box center [309, 160] width 10 height 10
radio input "true"
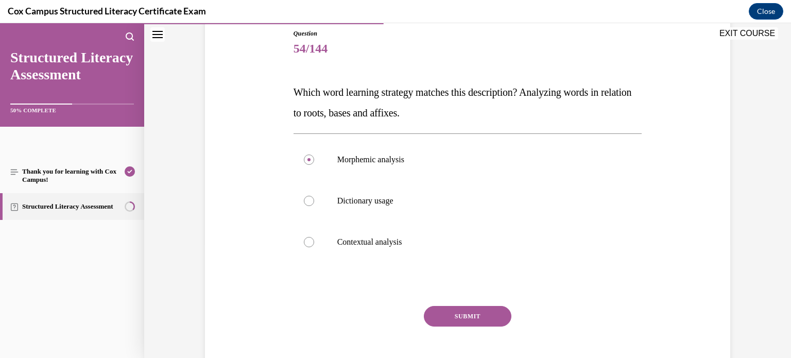
click at [448, 317] on button "SUBMIT" at bounding box center [468, 316] width 88 height 21
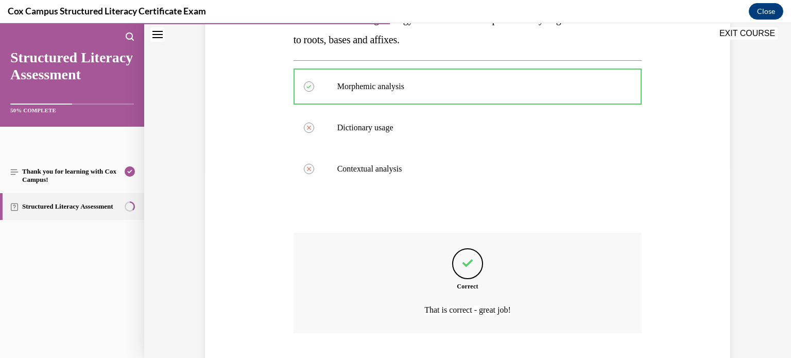
scroll to position [252, 0]
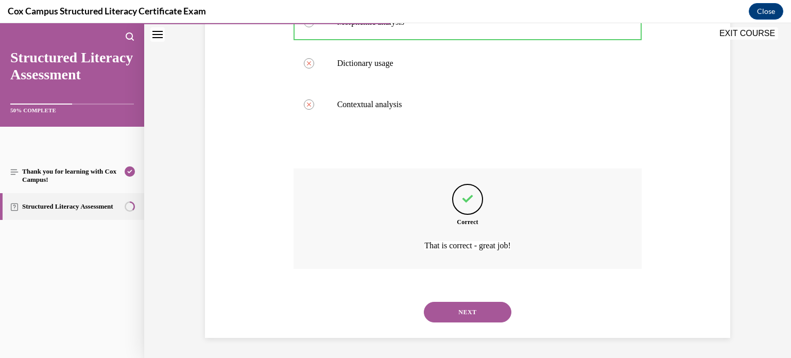
click at [462, 316] on button "NEXT" at bounding box center [468, 312] width 88 height 21
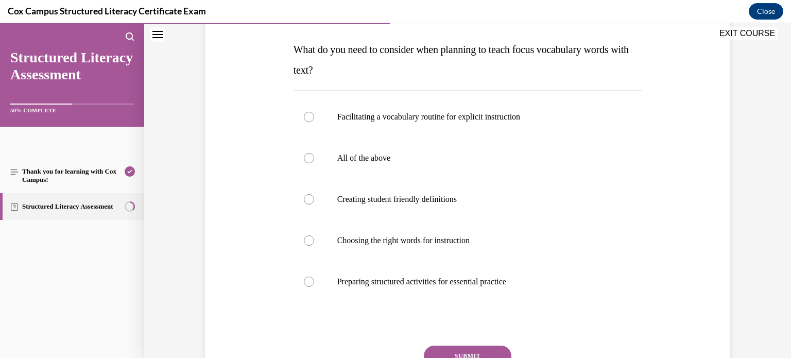
scroll to position [155, 0]
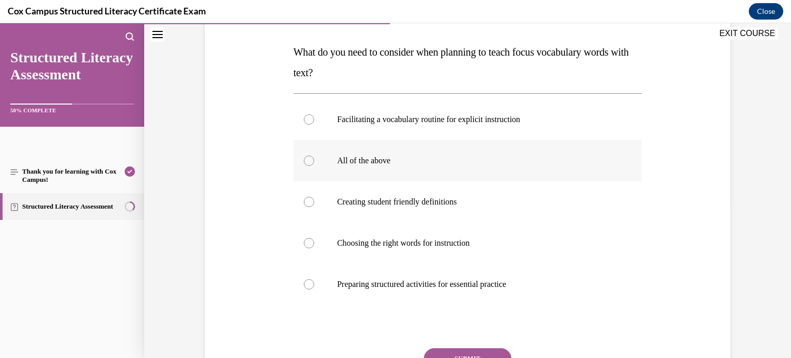
click at [412, 161] on p "All of the above" at bounding box center [476, 161] width 279 height 10
click at [314, 161] on input "All of the above" at bounding box center [309, 161] width 10 height 10
radio input "true"
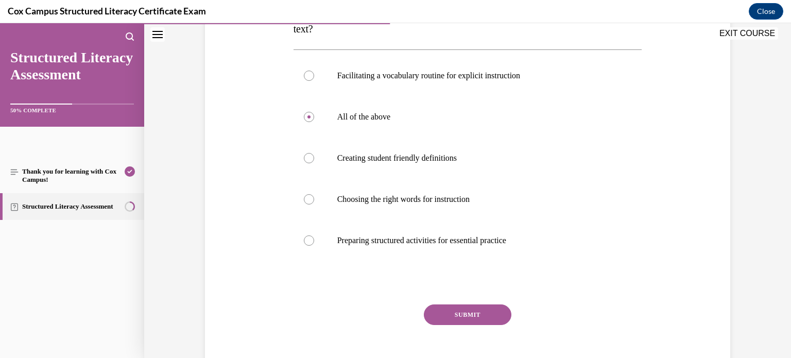
scroll to position [208, 0]
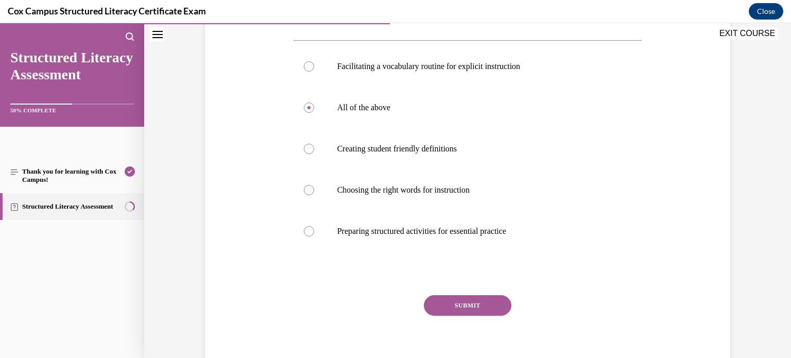
click at [449, 310] on button "SUBMIT" at bounding box center [468, 305] width 88 height 21
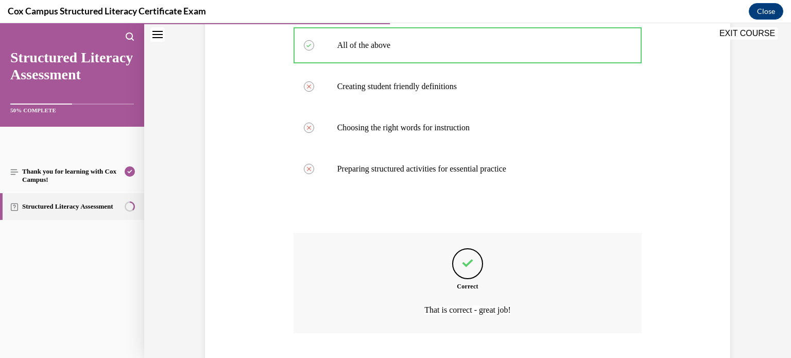
scroll to position [334, 0]
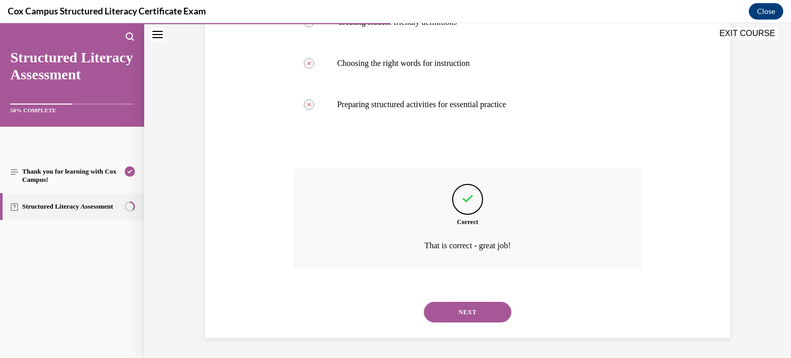
click at [461, 312] on button "NEXT" at bounding box center [468, 312] width 88 height 21
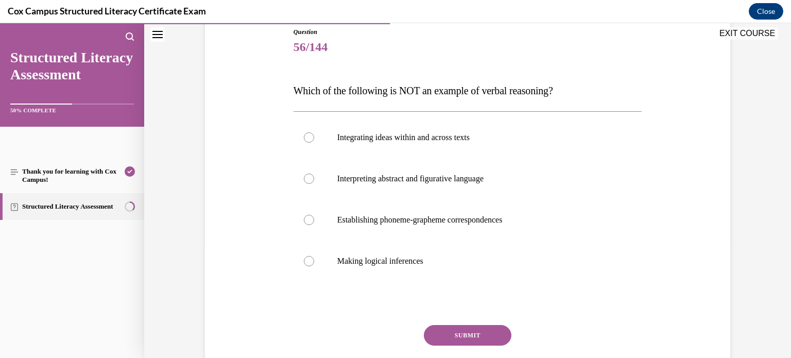
scroll to position [113, 0]
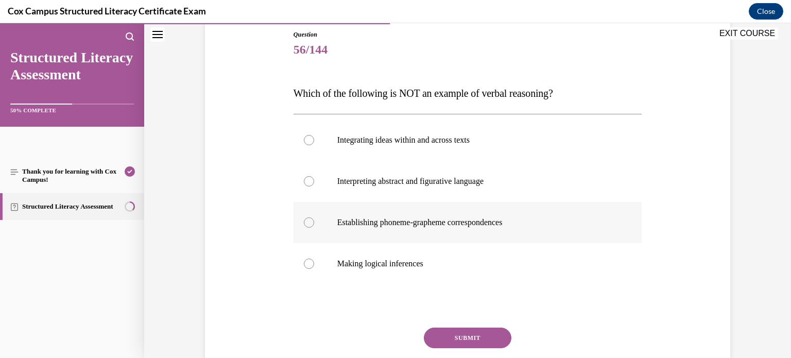
click at [423, 227] on label "Establishing phoneme-grapheme correspondences" at bounding box center [468, 222] width 349 height 41
click at [314, 227] on input "Establishing phoneme-grapheme correspondences" at bounding box center [309, 222] width 10 height 10
radio input "true"
click at [478, 339] on button "SUBMIT" at bounding box center [468, 338] width 88 height 21
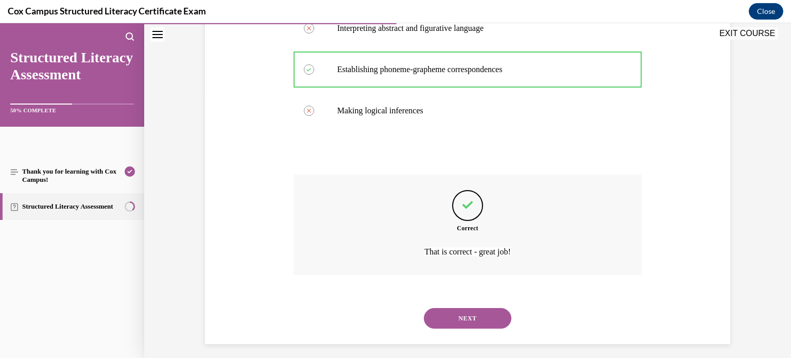
scroll to position [273, 0]
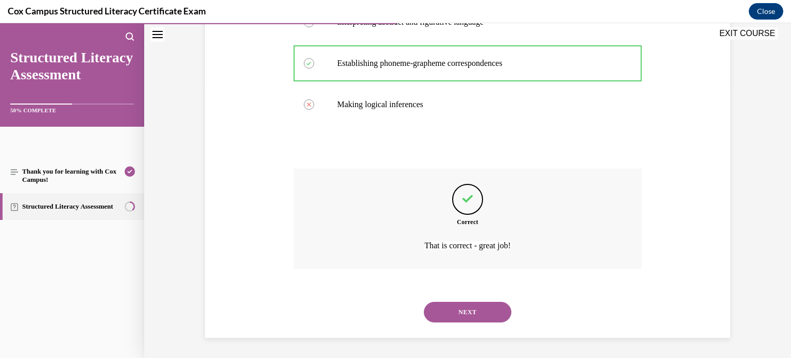
click at [475, 317] on button "NEXT" at bounding box center [468, 312] width 88 height 21
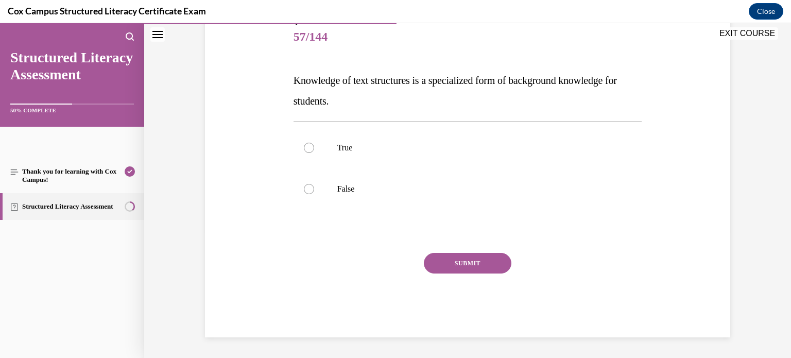
scroll to position [114, 0]
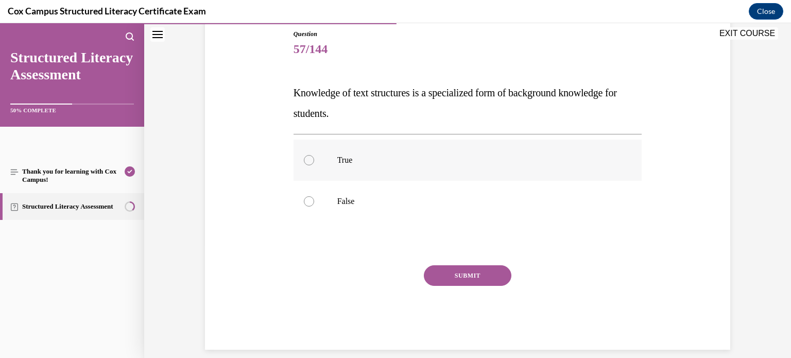
click at [351, 168] on label "True" at bounding box center [468, 160] width 349 height 41
click at [314, 165] on input "True" at bounding box center [309, 160] width 10 height 10
radio input "true"
click at [485, 278] on button "SUBMIT" at bounding box center [468, 275] width 88 height 21
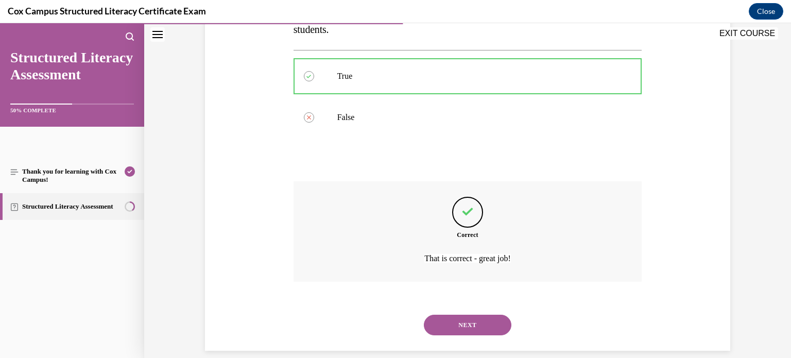
scroll to position [211, 0]
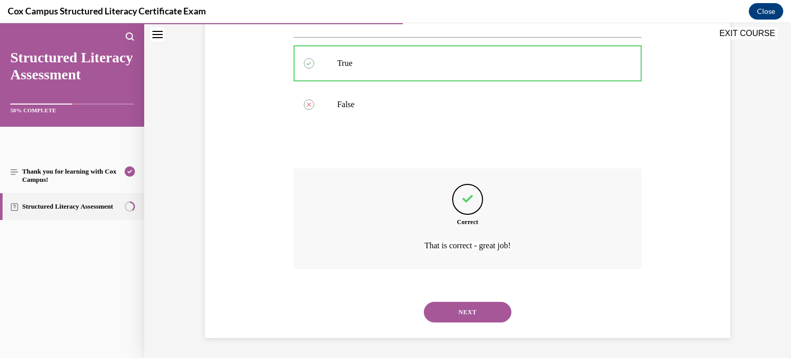
click at [473, 309] on button "NEXT" at bounding box center [468, 312] width 88 height 21
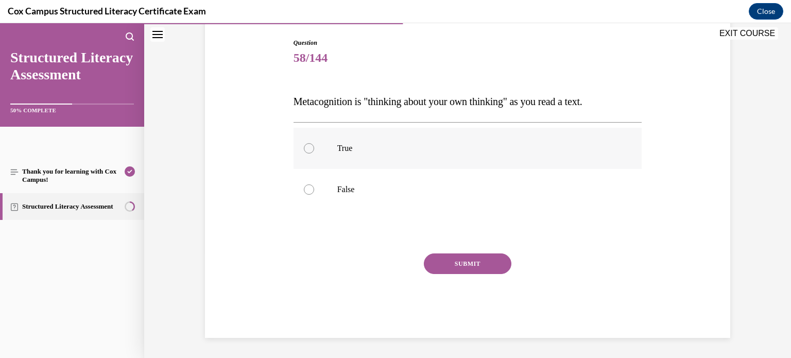
click at [373, 154] on label "True" at bounding box center [468, 148] width 349 height 41
click at [314, 154] on input "True" at bounding box center [309, 148] width 10 height 10
radio input "true"
click at [467, 262] on button "SUBMIT" at bounding box center [468, 263] width 88 height 21
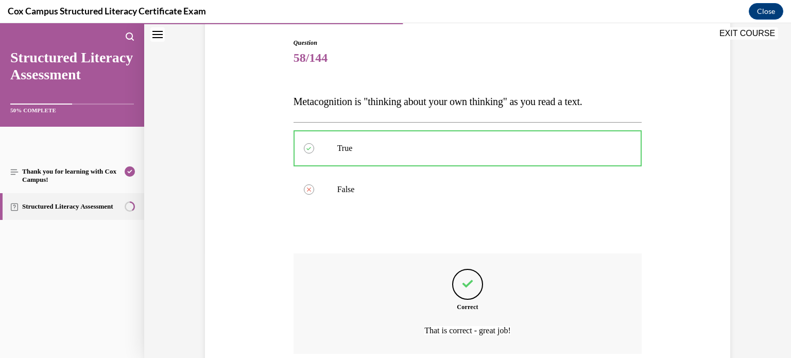
scroll to position [190, 0]
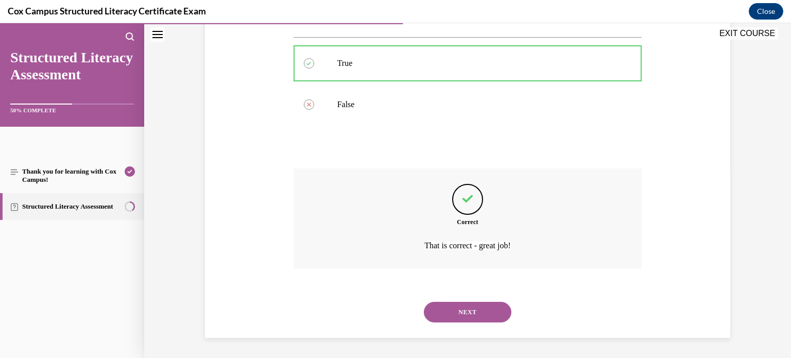
click at [467, 314] on button "NEXT" at bounding box center [468, 312] width 88 height 21
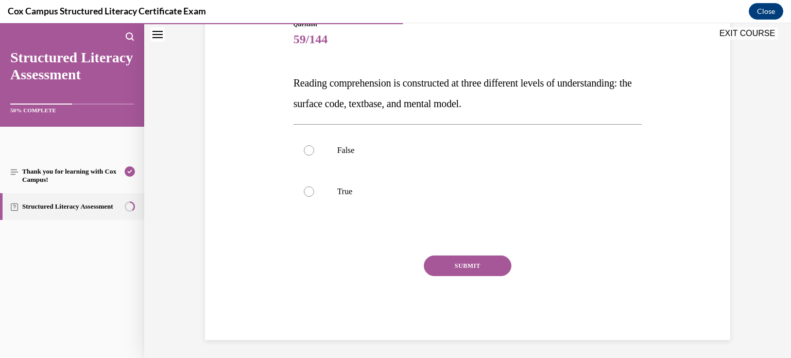
scroll to position [126, 0]
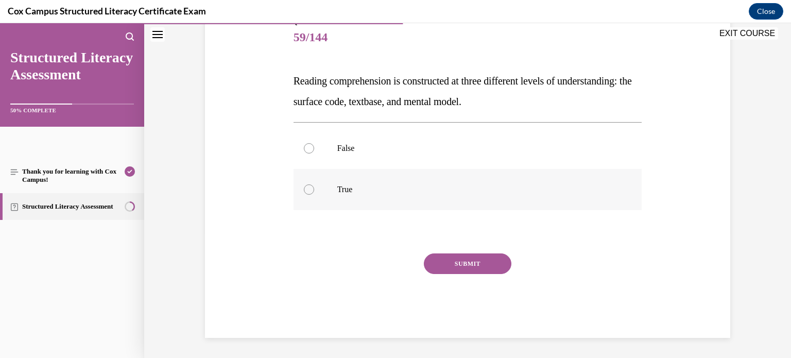
click at [345, 182] on label "True" at bounding box center [468, 189] width 349 height 41
click at [314, 184] on input "True" at bounding box center [309, 189] width 10 height 10
radio input "true"
click at [448, 258] on button "SUBMIT" at bounding box center [468, 263] width 88 height 21
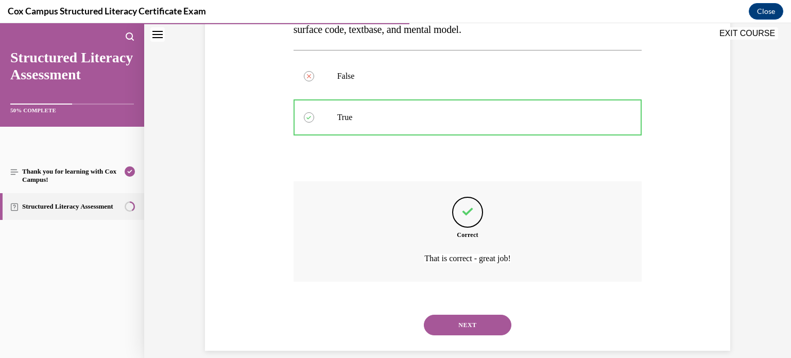
scroll to position [211, 0]
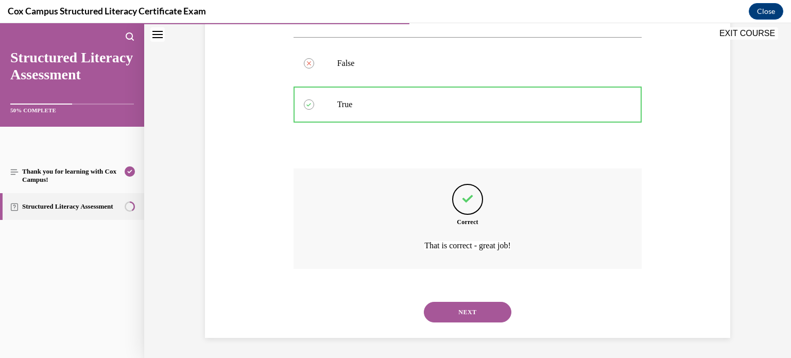
click at [464, 308] on button "NEXT" at bounding box center [468, 312] width 88 height 21
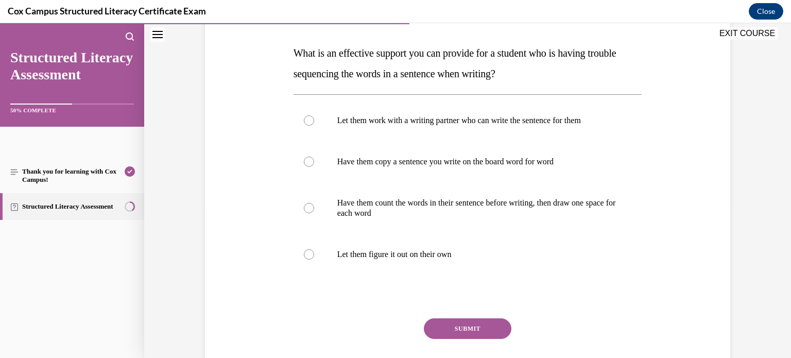
scroll to position [149, 0]
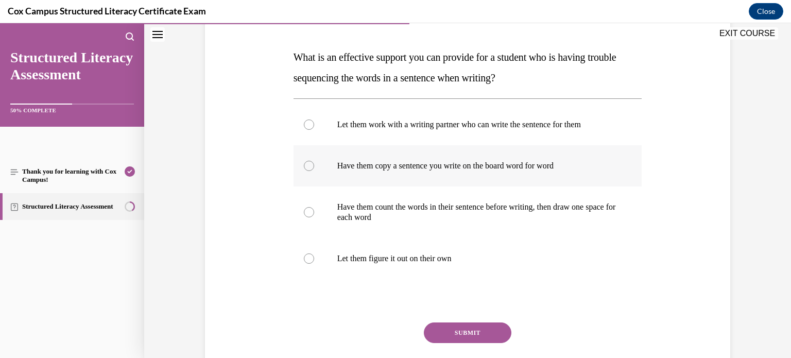
click at [432, 170] on p "Have them copy a sentence you write on the board word for word" at bounding box center [476, 166] width 279 height 10
click at [314, 170] on input "Have them copy a sentence you write on the board word for word" at bounding box center [309, 166] width 10 height 10
radio input "true"
click at [403, 211] on p "Have them count the words in their sentence before writing, then draw one space…" at bounding box center [476, 212] width 279 height 21
click at [314, 211] on input "Have them count the words in their sentence before writing, then draw one space…" at bounding box center [309, 212] width 10 height 10
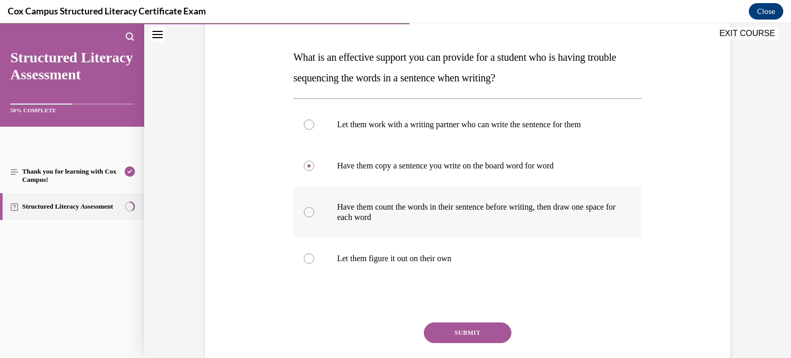
radio input "true"
click at [463, 328] on button "SUBMIT" at bounding box center [468, 333] width 88 height 21
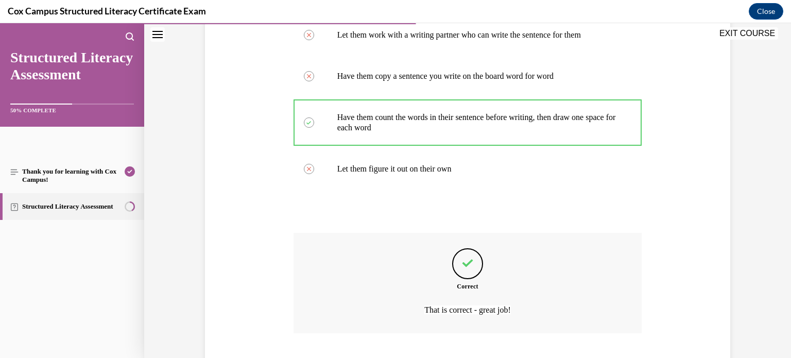
scroll to position [303, 0]
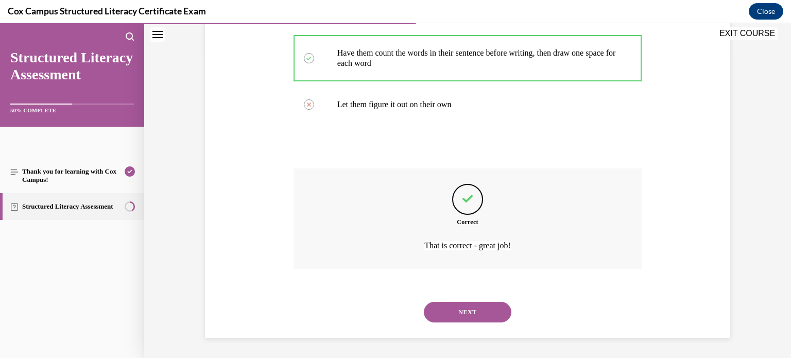
click at [481, 310] on button "NEXT" at bounding box center [468, 312] width 88 height 21
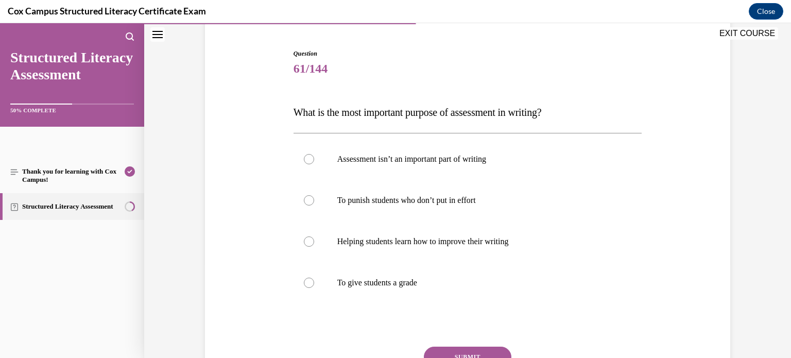
scroll to position [112, 0]
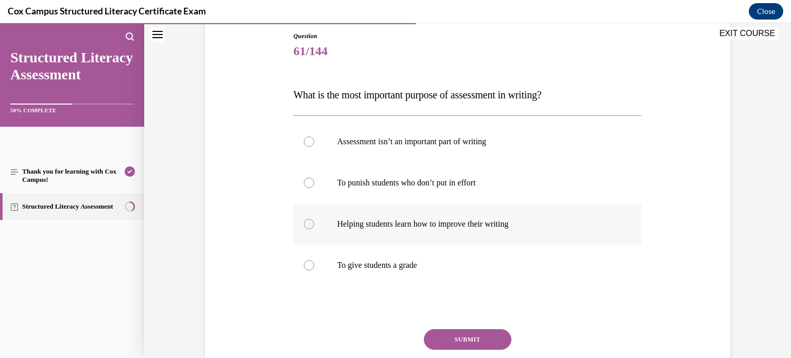
click at [468, 219] on p "Helping students learn how to improve their writing" at bounding box center [476, 224] width 279 height 10
click at [314, 219] on input "Helping students learn how to improve their writing" at bounding box center [309, 224] width 10 height 10
radio input "true"
click at [483, 339] on button "SUBMIT" at bounding box center [468, 339] width 88 height 21
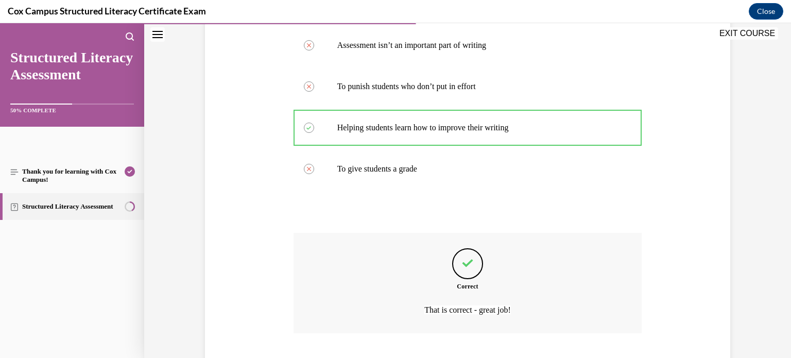
scroll to position [273, 0]
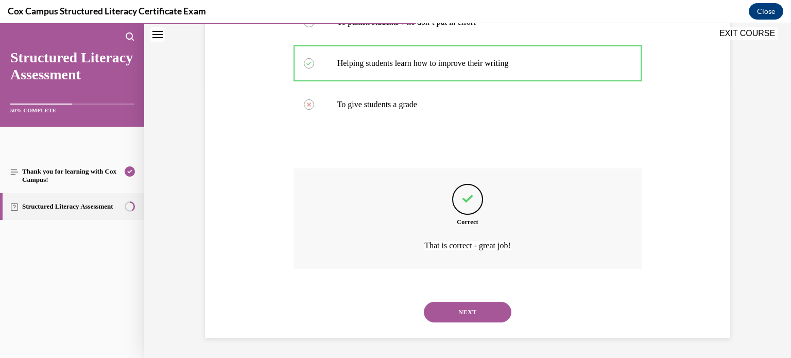
click at [470, 310] on button "NEXT" at bounding box center [468, 312] width 88 height 21
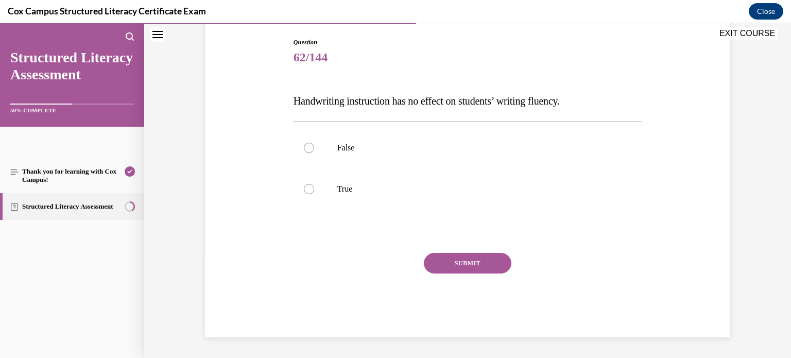
scroll to position [105, 0]
click at [388, 145] on p "False" at bounding box center [476, 148] width 279 height 10
click at [314, 145] on input "False" at bounding box center [309, 148] width 10 height 10
radio input "true"
click at [483, 259] on button "SUBMIT" at bounding box center [468, 263] width 88 height 21
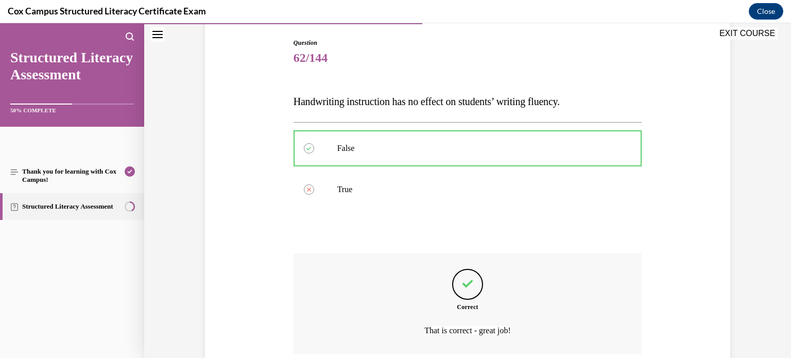
scroll to position [190, 0]
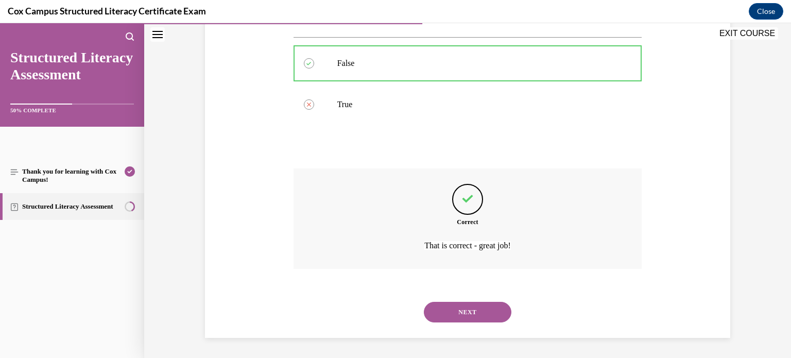
click at [470, 310] on button "NEXT" at bounding box center [468, 312] width 88 height 21
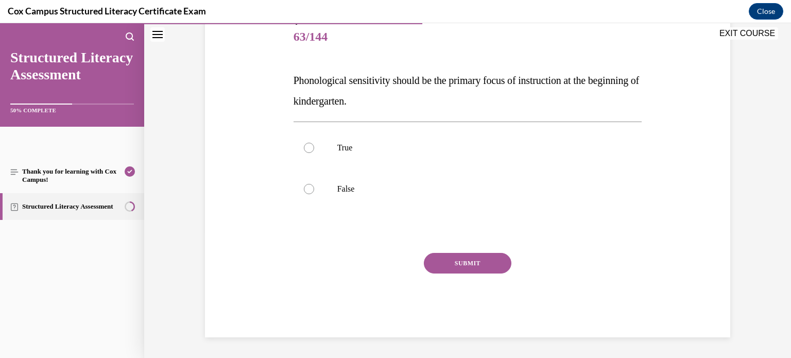
scroll to position [114, 0]
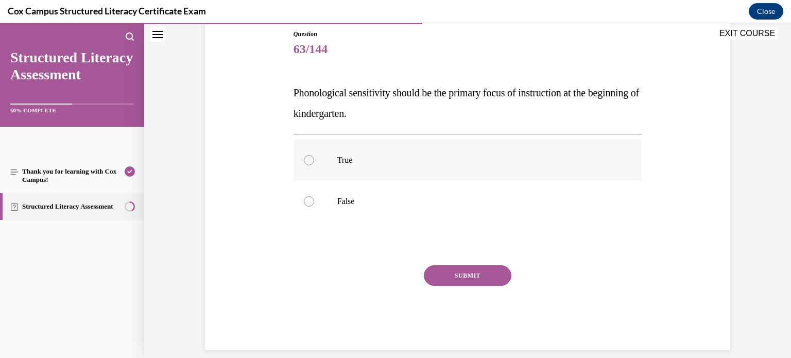
click at [354, 158] on p "True" at bounding box center [476, 160] width 279 height 10
click at [314, 158] on input "True" at bounding box center [309, 160] width 10 height 10
radio input "true"
click at [473, 273] on button "SUBMIT" at bounding box center [468, 275] width 88 height 21
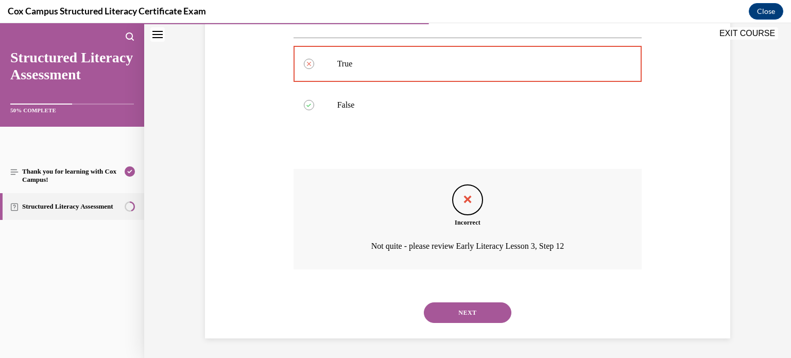
scroll to position [211, 0]
click at [486, 310] on button "NEXT" at bounding box center [468, 312] width 88 height 21
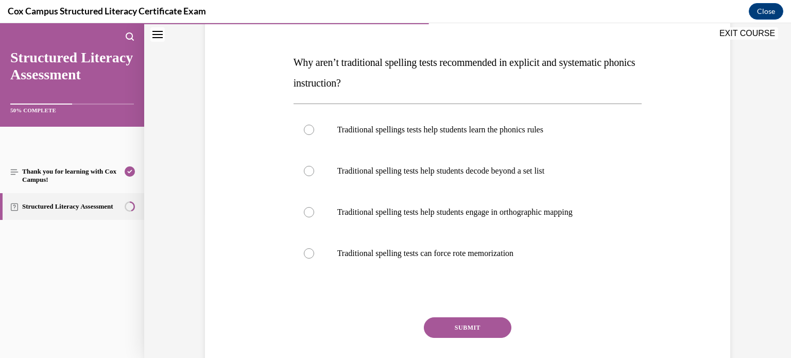
scroll to position [143, 0]
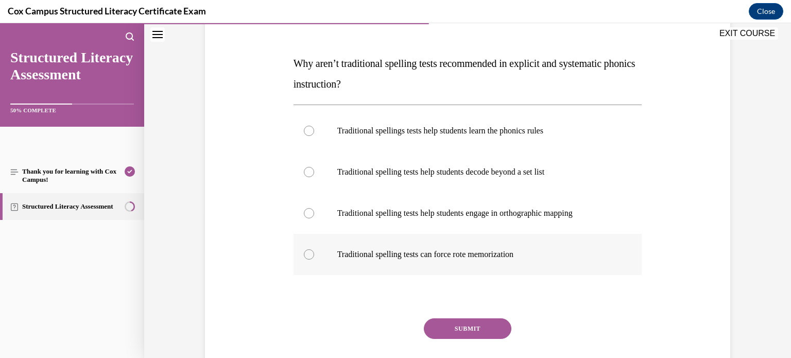
click at [351, 246] on label "Traditional spelling tests can force rote memorization" at bounding box center [468, 254] width 349 height 41
click at [314, 249] on input "Traditional spelling tests can force rote memorization" at bounding box center [309, 254] width 10 height 10
radio input "true"
click at [461, 323] on button "SUBMIT" at bounding box center [468, 328] width 88 height 21
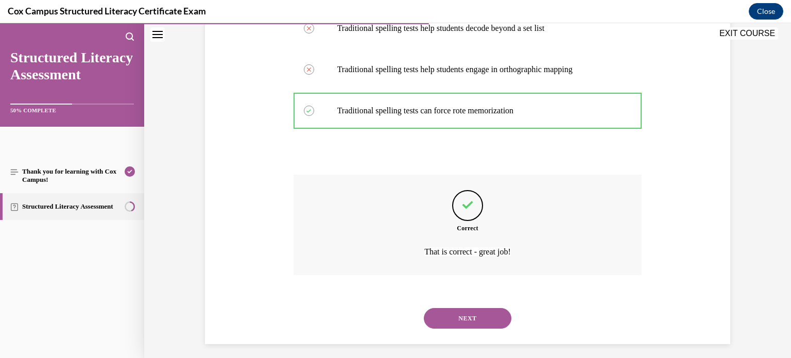
scroll to position [293, 0]
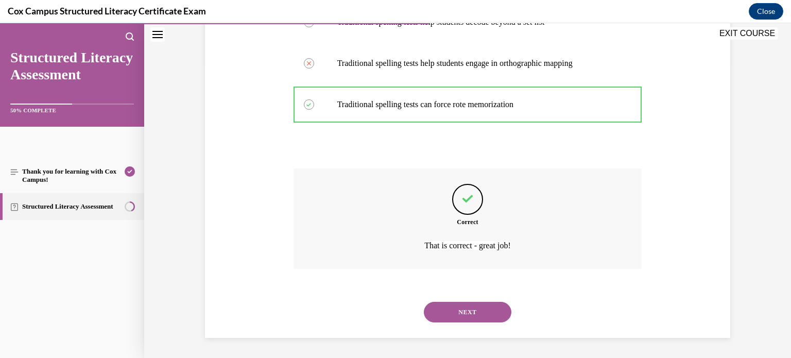
click at [462, 314] on button "NEXT" at bounding box center [468, 312] width 88 height 21
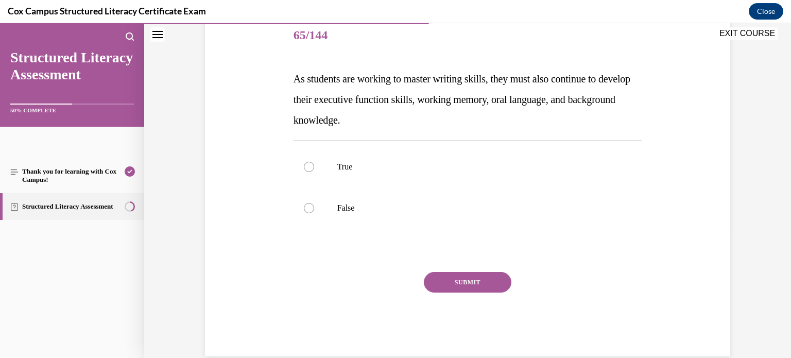
scroll to position [127, 0]
click at [371, 178] on label "True" at bounding box center [468, 167] width 349 height 41
click at [314, 173] on input "True" at bounding box center [309, 167] width 10 height 10
radio input "true"
click at [464, 280] on button "SUBMIT" at bounding box center [468, 283] width 88 height 21
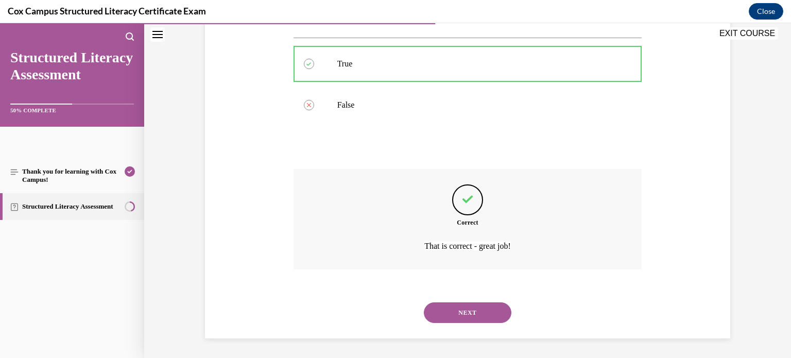
scroll to position [231, 0]
click at [470, 313] on button "NEXT" at bounding box center [468, 312] width 88 height 21
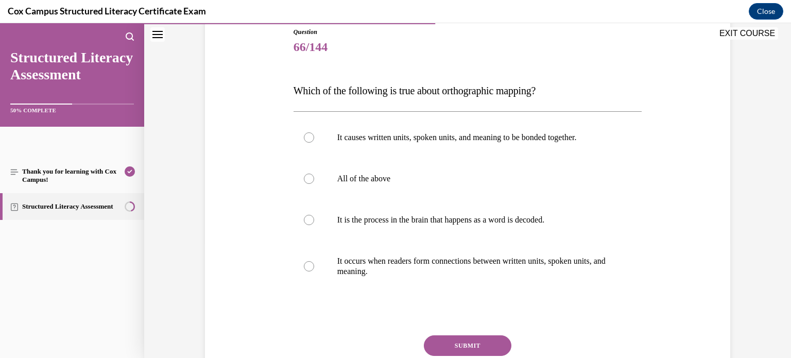
scroll to position [116, 0]
click at [334, 176] on label "All of the above" at bounding box center [468, 178] width 349 height 41
click at [314, 176] on input "All of the above" at bounding box center [309, 178] width 10 height 10
radio input "true"
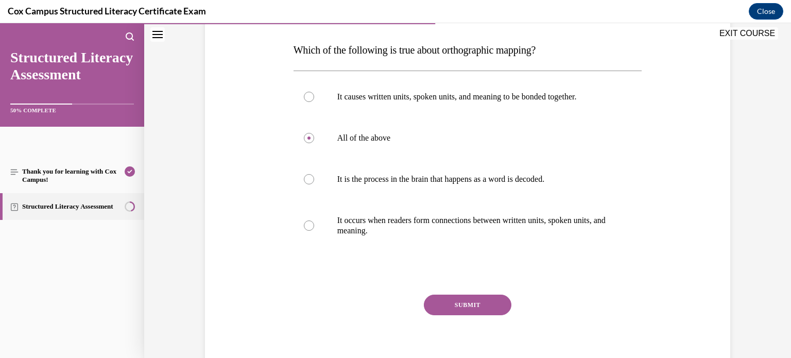
scroll to position [162, 0]
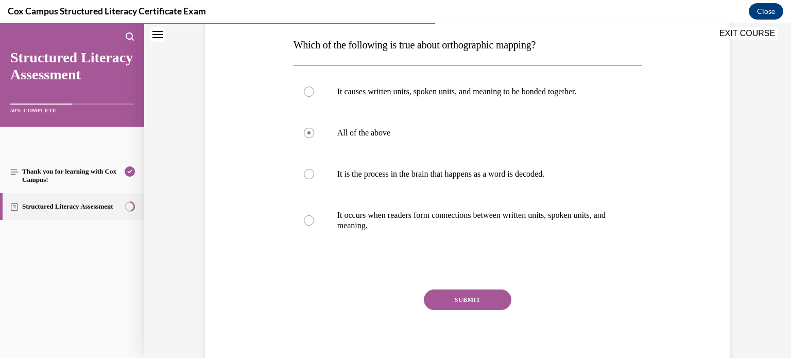
click at [459, 297] on button "SUBMIT" at bounding box center [468, 300] width 88 height 21
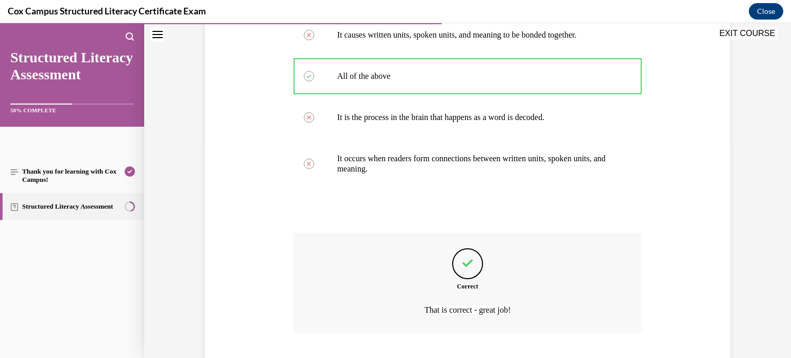
scroll to position [283, 0]
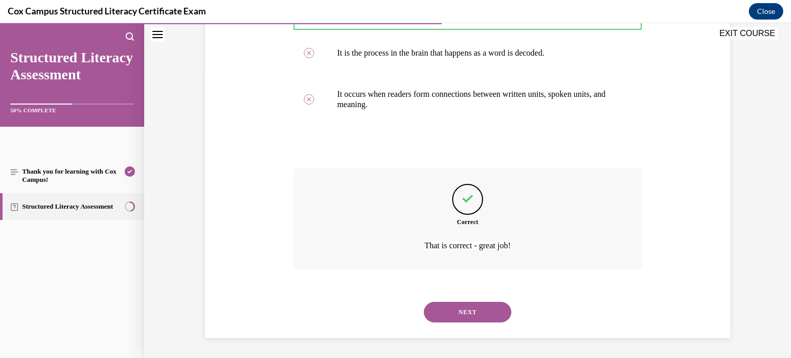
click at [468, 316] on button "NEXT" at bounding box center [468, 312] width 88 height 21
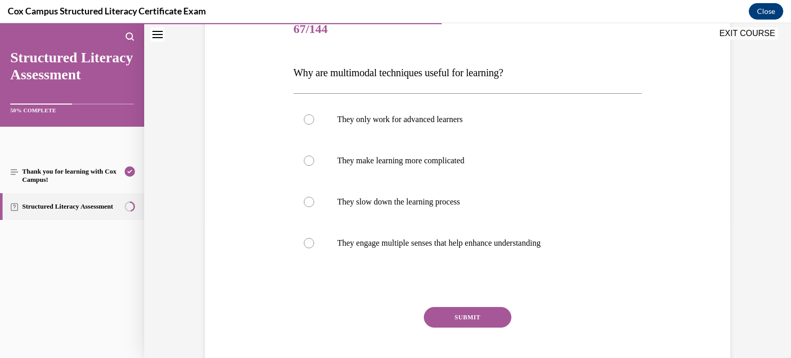
scroll to position [130, 0]
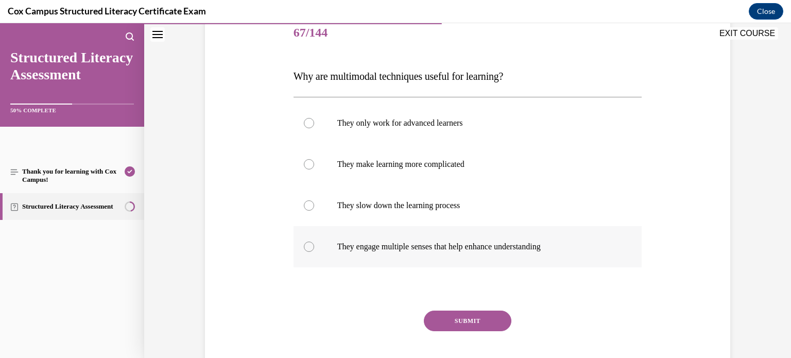
click at [344, 247] on p "They engage multiple senses that help enhance understanding" at bounding box center [476, 247] width 279 height 10
click at [314, 247] on input "They engage multiple senses that help enhance understanding" at bounding box center [309, 247] width 10 height 10
radio input "true"
click at [479, 324] on button "SUBMIT" at bounding box center [468, 321] width 88 height 21
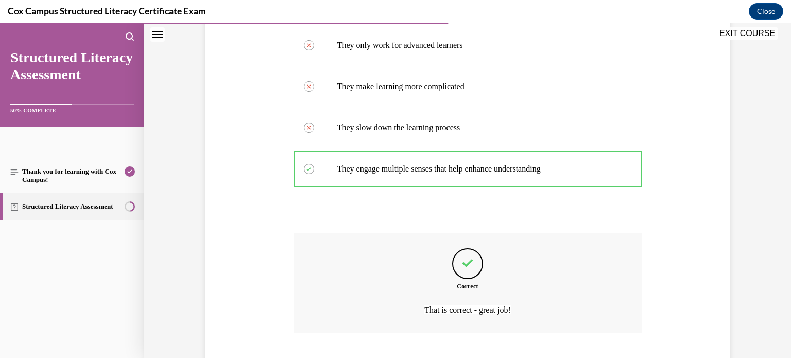
scroll to position [273, 0]
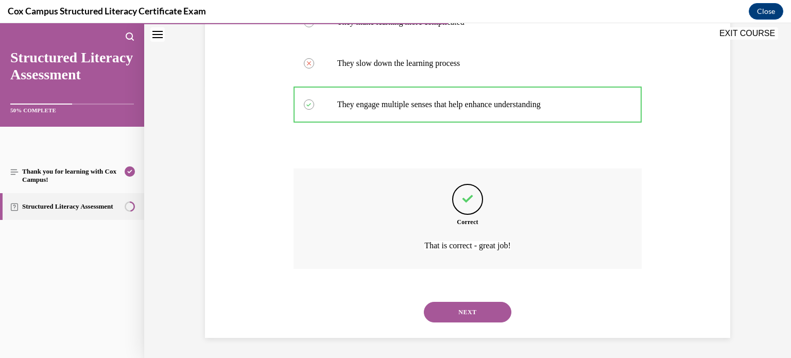
click at [475, 317] on button "NEXT" at bounding box center [468, 312] width 88 height 21
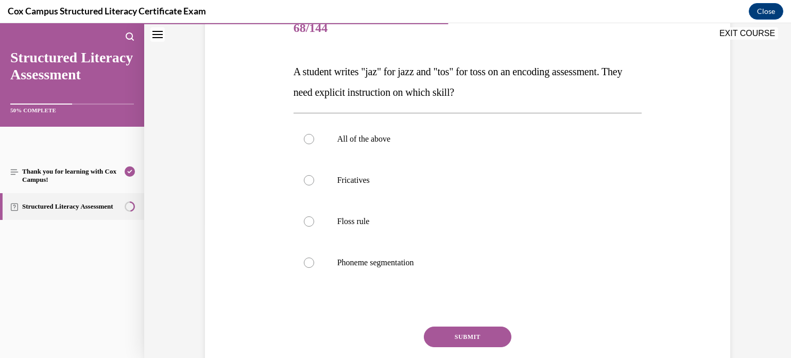
scroll to position [134, 0]
click at [369, 220] on p "Floss rule" at bounding box center [476, 222] width 279 height 10
click at [314, 220] on input "Floss rule" at bounding box center [309, 222] width 10 height 10
radio input "true"
click at [447, 336] on button "SUBMIT" at bounding box center [468, 338] width 88 height 21
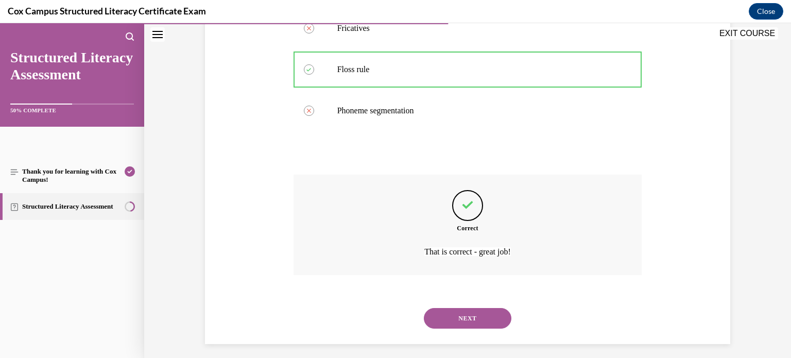
scroll to position [293, 0]
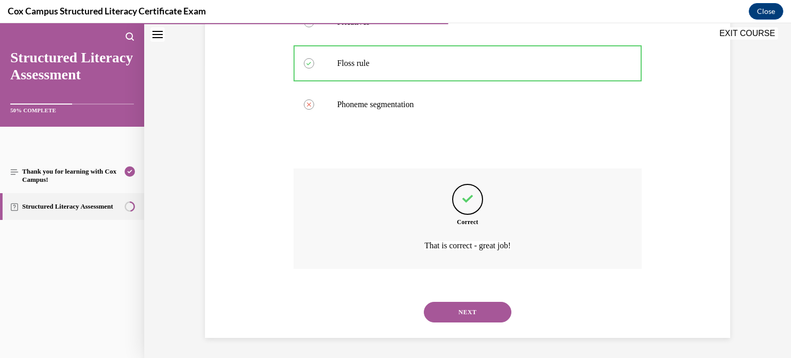
click at [499, 315] on button "NEXT" at bounding box center [468, 312] width 88 height 21
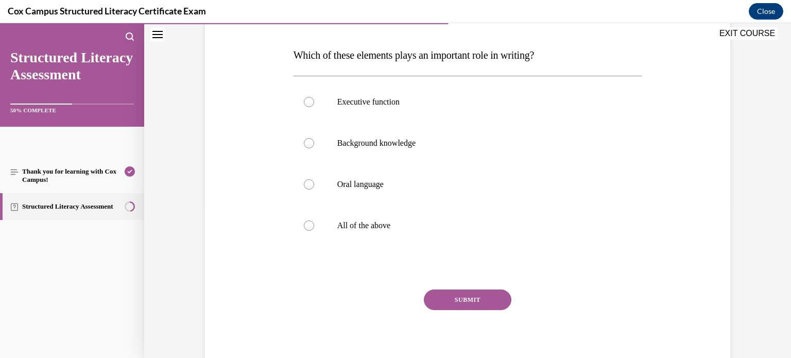
scroll to position [150, 0]
click at [379, 223] on p "All of the above" at bounding box center [476, 227] width 279 height 10
click at [314, 223] on input "All of the above" at bounding box center [309, 227] width 10 height 10
radio input "true"
click at [482, 300] on button "SUBMIT" at bounding box center [468, 301] width 88 height 21
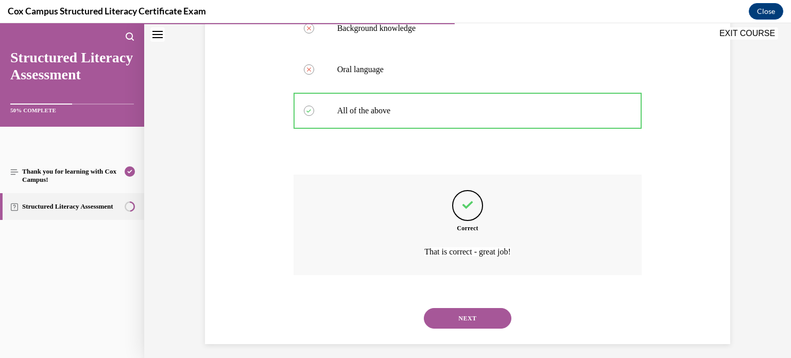
scroll to position [273, 0]
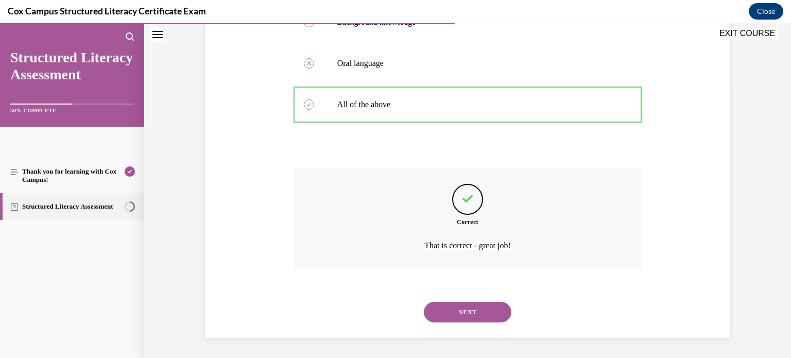
click at [482, 311] on button "NEXT" at bounding box center [468, 312] width 88 height 21
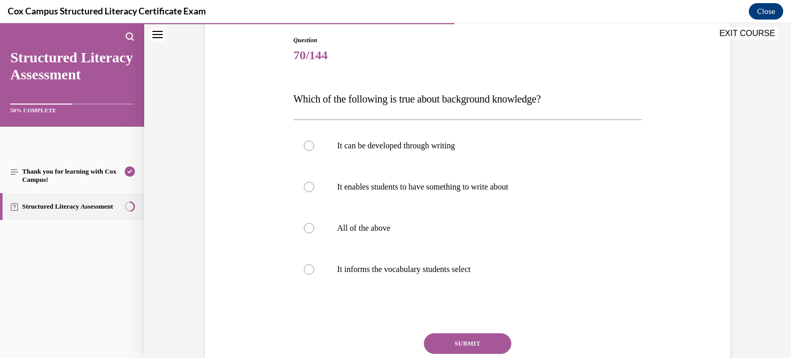
scroll to position [106, 0]
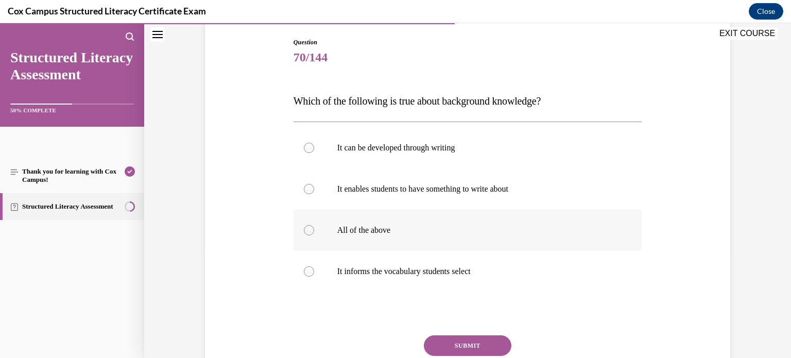
click at [414, 233] on p "All of the above" at bounding box center [476, 230] width 279 height 10
click at [314, 233] on input "All of the above" at bounding box center [309, 230] width 10 height 10
radio input "true"
click at [486, 346] on button "SUBMIT" at bounding box center [468, 345] width 88 height 21
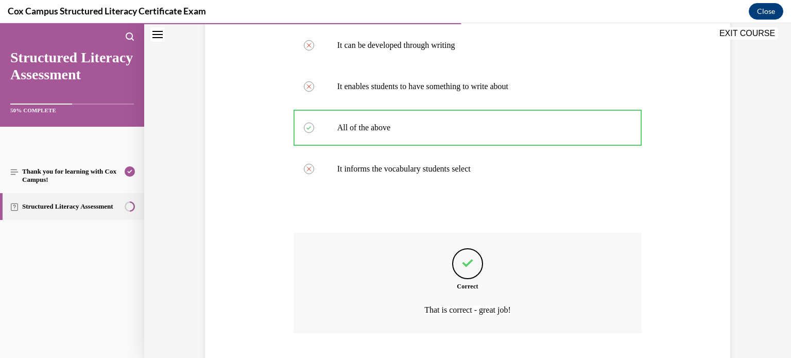
scroll to position [273, 0]
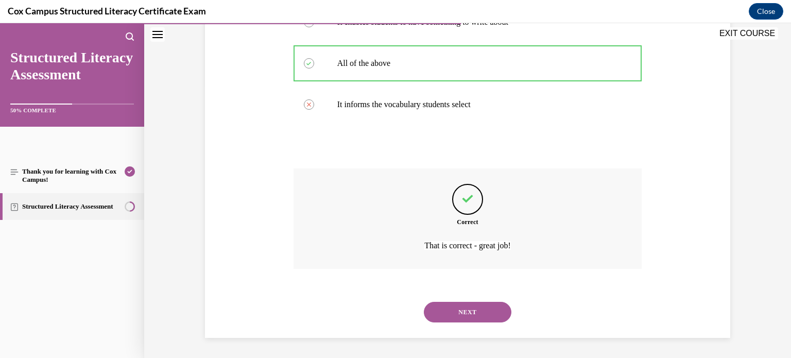
click at [473, 308] on button "NEXT" at bounding box center [468, 312] width 88 height 21
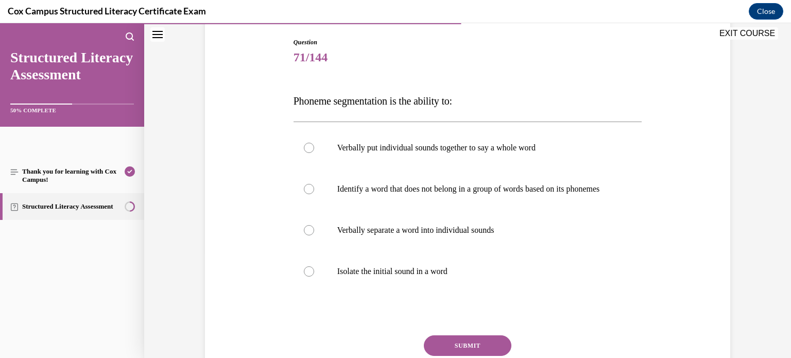
scroll to position [109, 0]
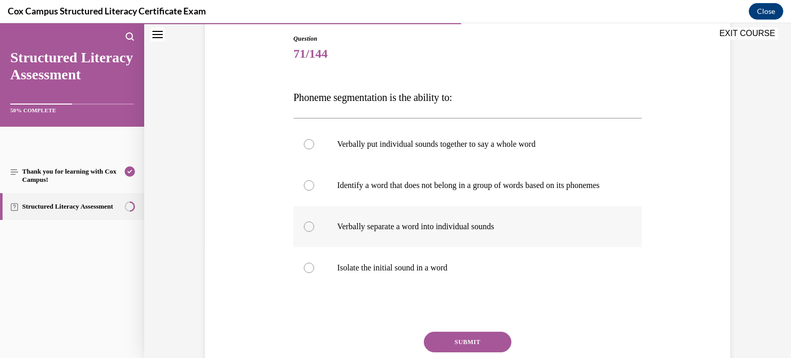
click at [374, 232] on p "Verbally separate a word into individual sounds" at bounding box center [476, 227] width 279 height 10
click at [314, 232] on input "Verbally separate a word into individual sounds" at bounding box center [309, 227] width 10 height 10
radio input "true"
click at [475, 351] on button "SUBMIT" at bounding box center [468, 342] width 88 height 21
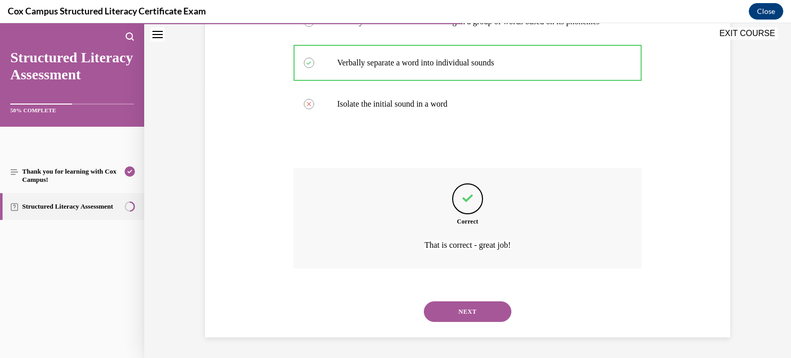
scroll to position [283, 0]
click at [473, 308] on button "NEXT" at bounding box center [468, 311] width 88 height 21
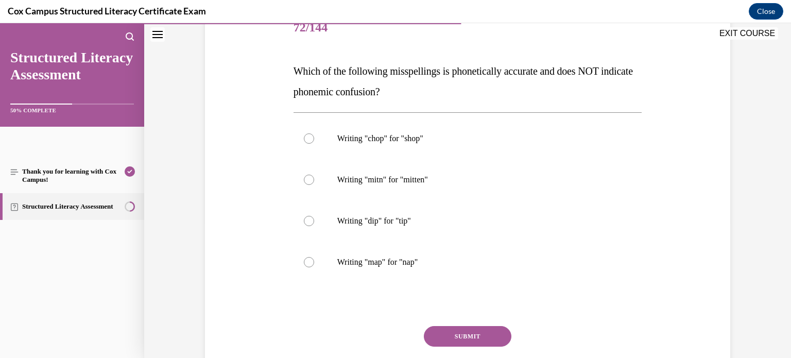
scroll to position [132, 0]
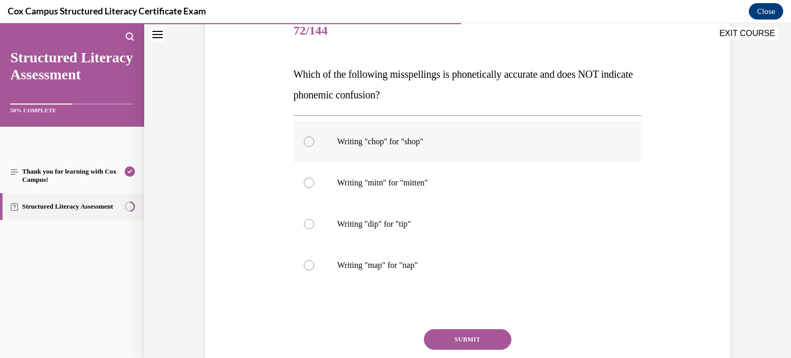
click at [405, 150] on label "Writing "chop" for "shop"" at bounding box center [468, 141] width 349 height 41
click at [314, 147] on input "Writing "chop" for "shop"" at bounding box center [309, 142] width 10 height 10
radio input "true"
click at [345, 184] on p "Writing "mitn" for "mitten"" at bounding box center [476, 183] width 279 height 10
click at [314, 184] on input "Writing "mitn" for "mitten"" at bounding box center [309, 183] width 10 height 10
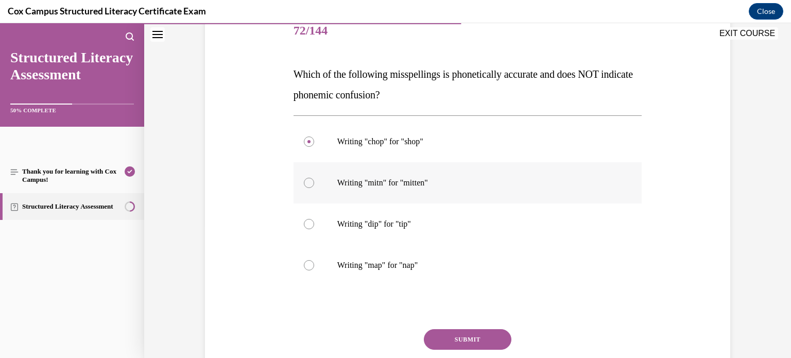
radio input "true"
click at [451, 334] on button "SUBMIT" at bounding box center [468, 339] width 88 height 21
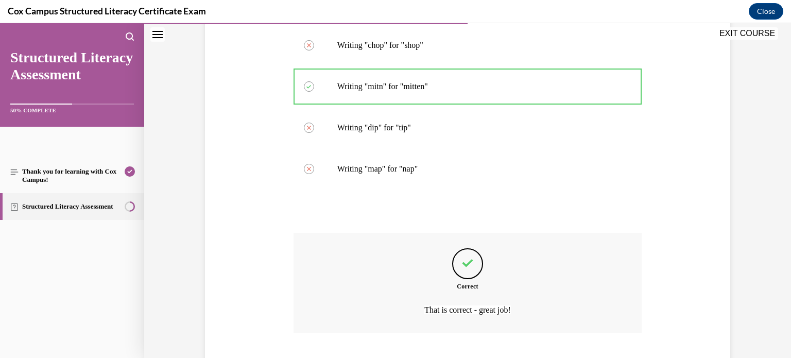
scroll to position [293, 0]
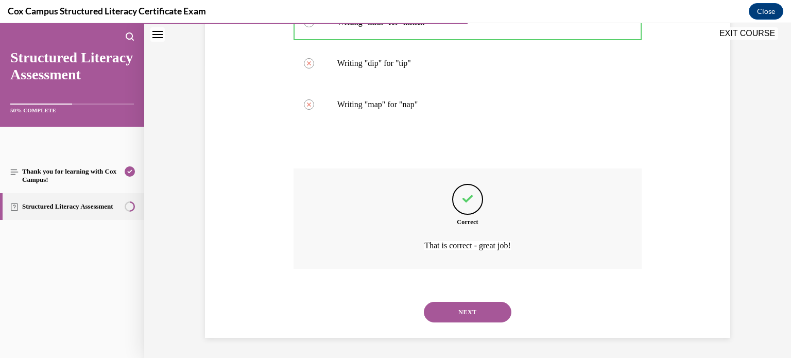
click at [458, 314] on button "NEXT" at bounding box center [468, 312] width 88 height 21
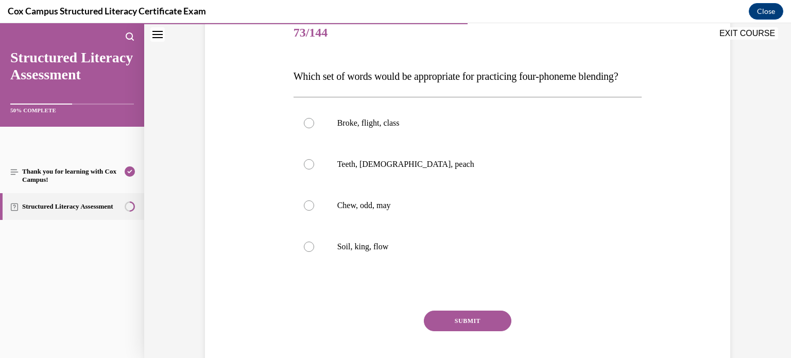
scroll to position [132, 0]
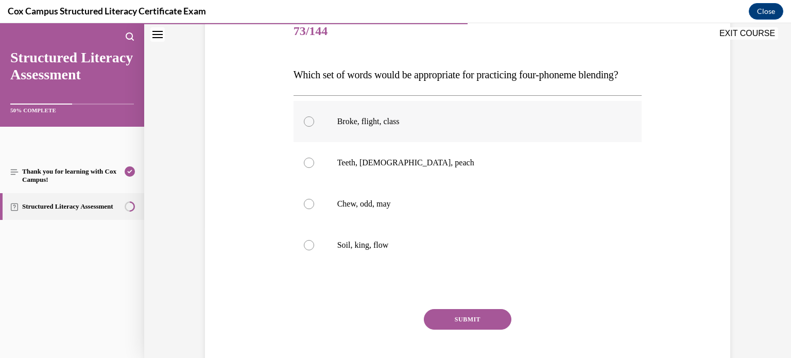
click at [308, 127] on div at bounding box center [309, 121] width 10 height 10
click at [308, 127] on input "Broke, flight, class" at bounding box center [309, 121] width 10 height 10
radio input "true"
click at [452, 330] on button "SUBMIT" at bounding box center [468, 319] width 88 height 21
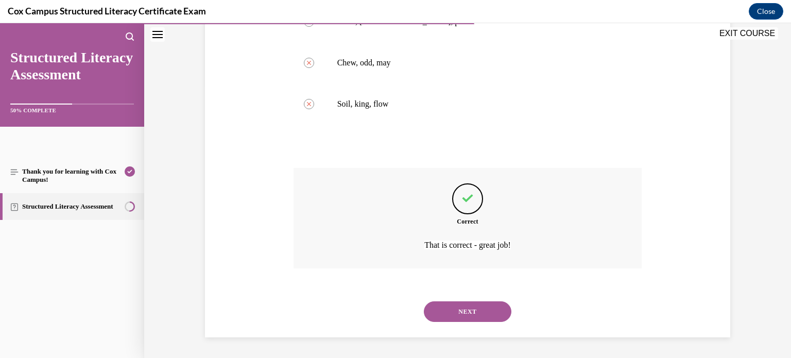
scroll to position [293, 0]
click at [455, 310] on button "NEXT" at bounding box center [468, 311] width 88 height 21
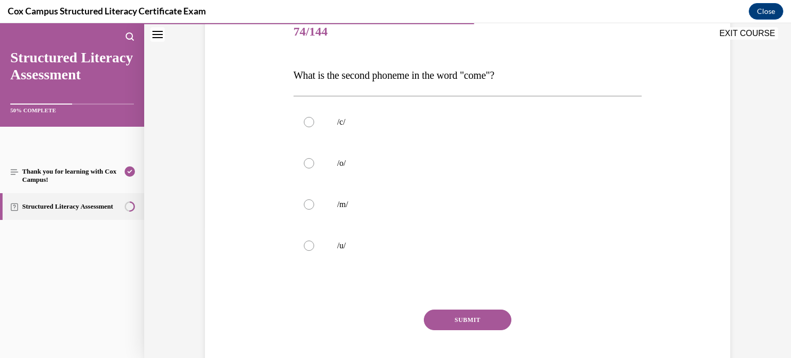
scroll to position [129, 0]
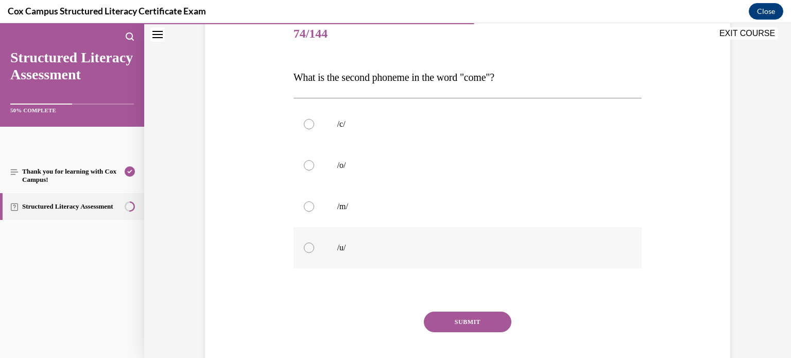
click at [361, 246] on p "/u/" at bounding box center [476, 248] width 279 height 10
click at [314, 246] on input "/u/" at bounding box center [309, 248] width 10 height 10
radio input "true"
click at [488, 325] on button "SUBMIT" at bounding box center [468, 322] width 88 height 21
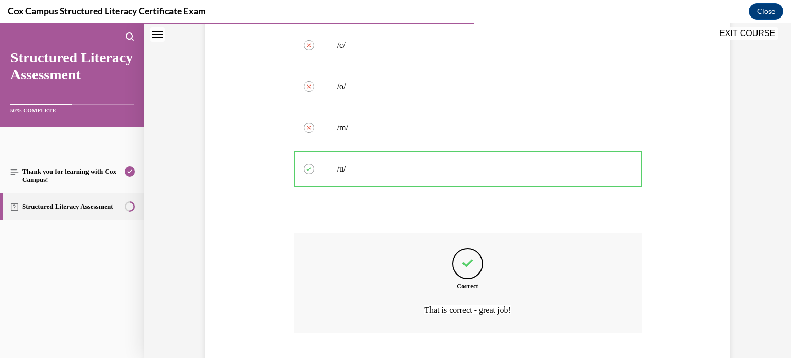
scroll to position [273, 0]
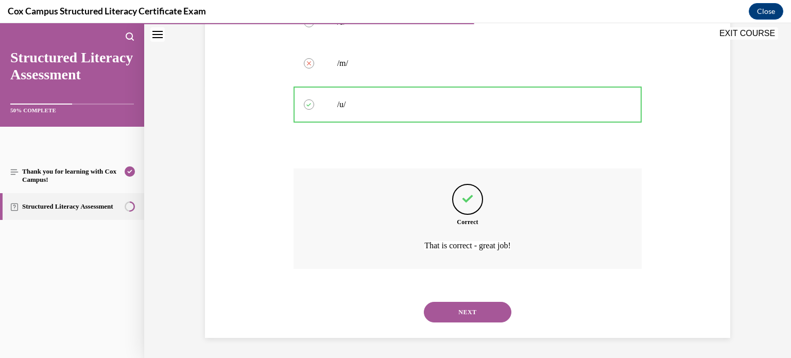
click at [484, 317] on button "NEXT" at bounding box center [468, 312] width 88 height 21
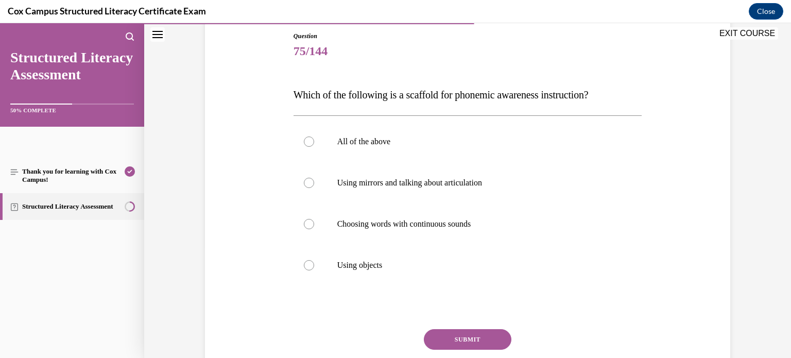
scroll to position [121, 0]
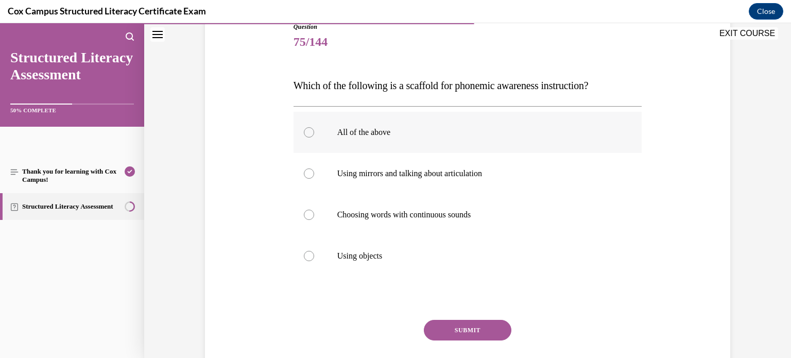
click at [361, 134] on p "All of the above" at bounding box center [476, 132] width 279 height 10
click at [314, 134] on input "All of the above" at bounding box center [309, 132] width 10 height 10
radio input "true"
click at [490, 326] on button "SUBMIT" at bounding box center [468, 330] width 88 height 21
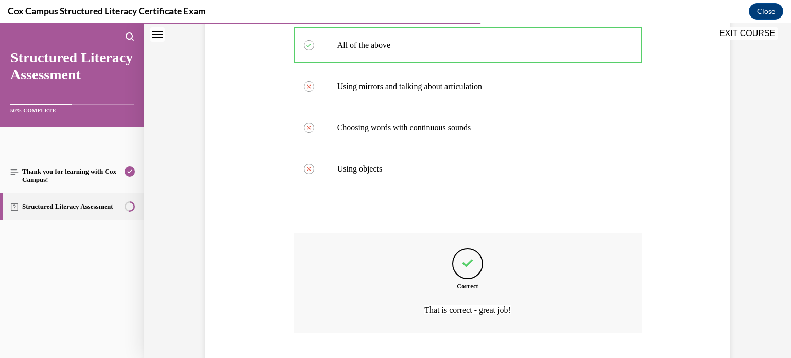
scroll to position [273, 0]
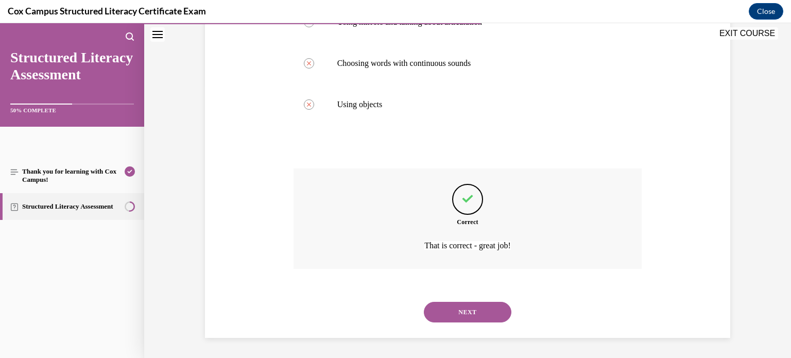
click at [483, 316] on button "NEXT" at bounding box center [468, 312] width 88 height 21
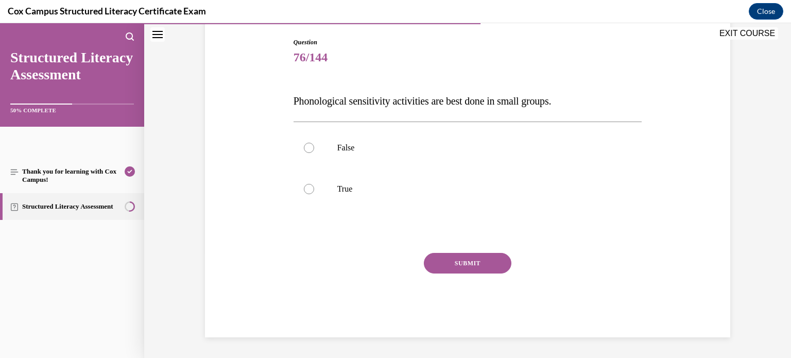
scroll to position [105, 0]
click at [343, 182] on label "True" at bounding box center [468, 189] width 349 height 41
click at [314, 184] on input "True" at bounding box center [309, 189] width 10 height 10
radio input "true"
click at [460, 267] on button "SUBMIT" at bounding box center [468, 263] width 88 height 21
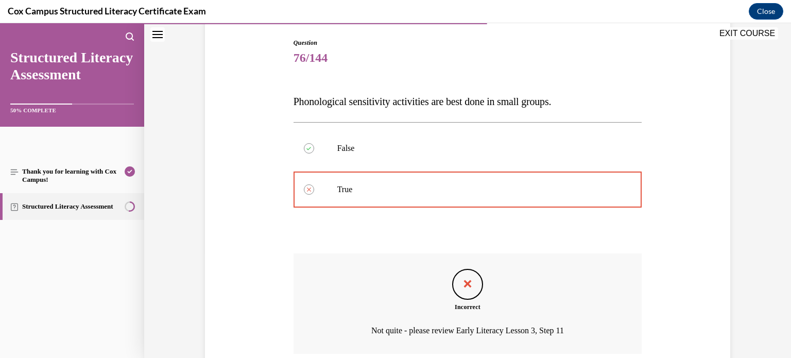
scroll to position [190, 0]
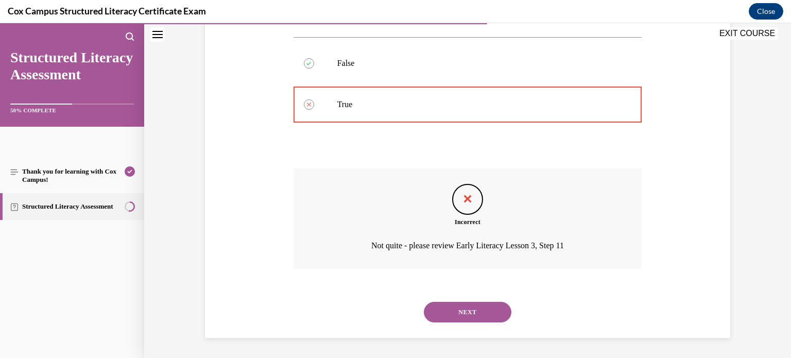
click at [497, 314] on button "NEXT" at bounding box center [468, 312] width 88 height 21
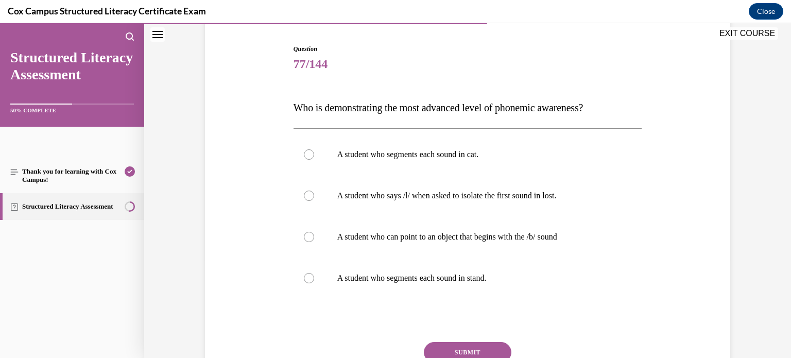
scroll to position [98, 0]
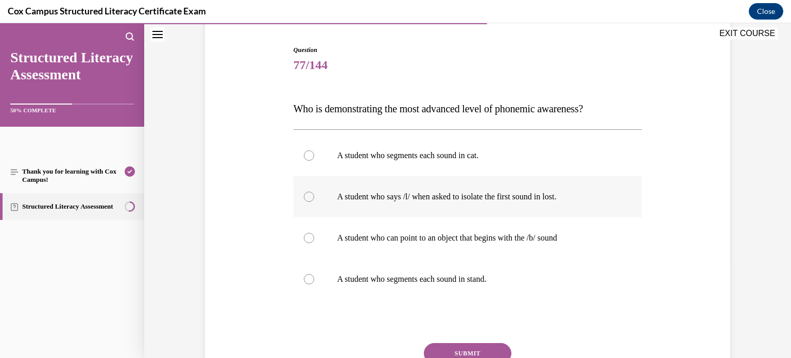
click at [385, 202] on label "A student who says /l/ when asked to isolate the first sound in lost." at bounding box center [468, 196] width 349 height 41
click at [314, 202] on input "A student who says /l/ when asked to isolate the first sound in lost." at bounding box center [309, 197] width 10 height 10
radio input "true"
click at [401, 274] on p "A student who segments each sound in stand." at bounding box center [476, 279] width 279 height 10
click at [314, 274] on input "A student who segments each sound in stand." at bounding box center [309, 279] width 10 height 10
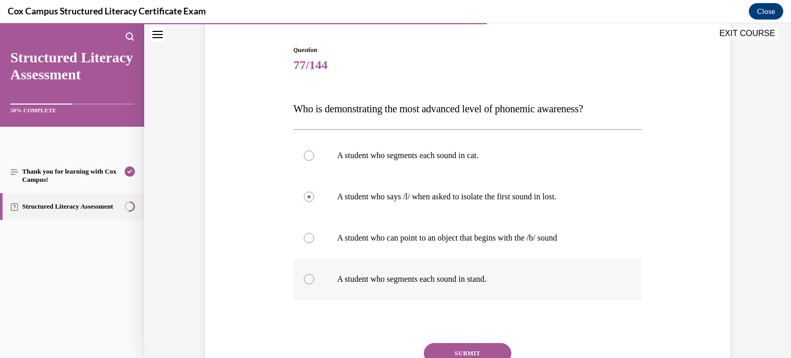
radio input "true"
click at [476, 349] on button "SUBMIT" at bounding box center [468, 353] width 88 height 21
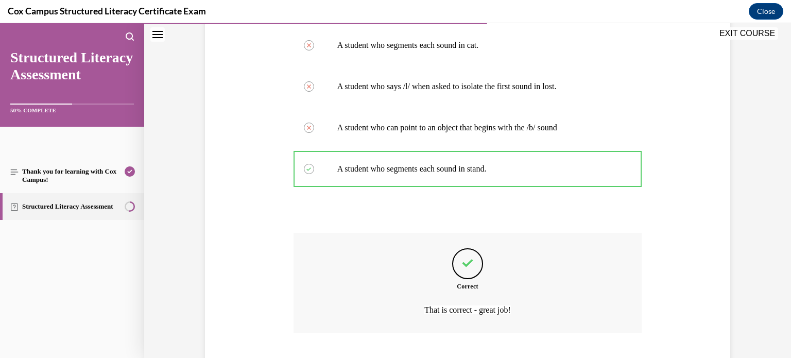
scroll to position [273, 0]
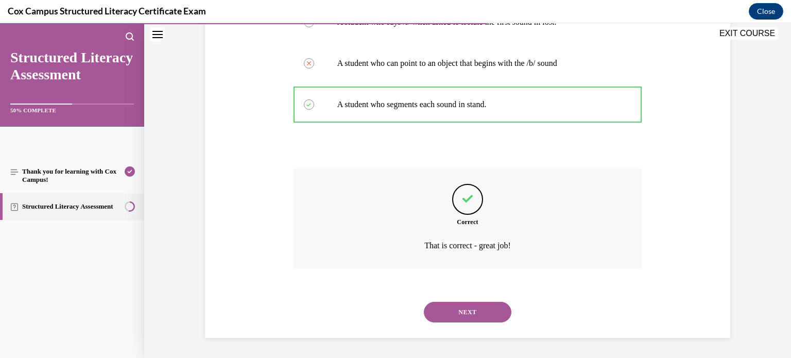
click at [485, 315] on button "NEXT" at bounding box center [468, 312] width 88 height 21
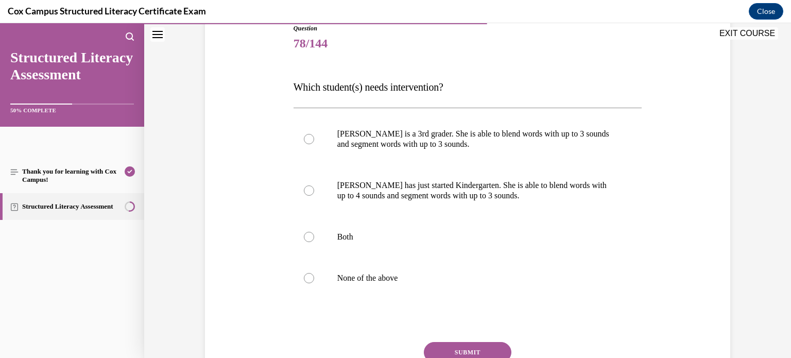
scroll to position [123, 0]
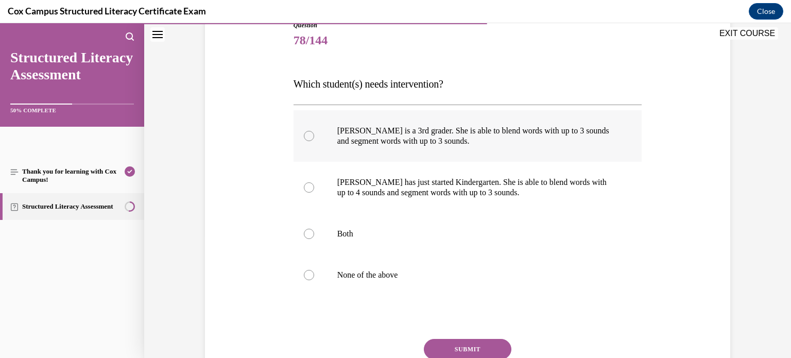
click at [378, 143] on p "Ella is a 3rd grader. She is able to blend words with up to 3 sounds and segmen…" at bounding box center [476, 136] width 279 height 21
click at [314, 141] on input "Ella is a 3rd grader. She is able to blend words with up to 3 sounds and segmen…" at bounding box center [309, 136] width 10 height 10
radio input "true"
click at [456, 345] on button "SUBMIT" at bounding box center [468, 349] width 88 height 21
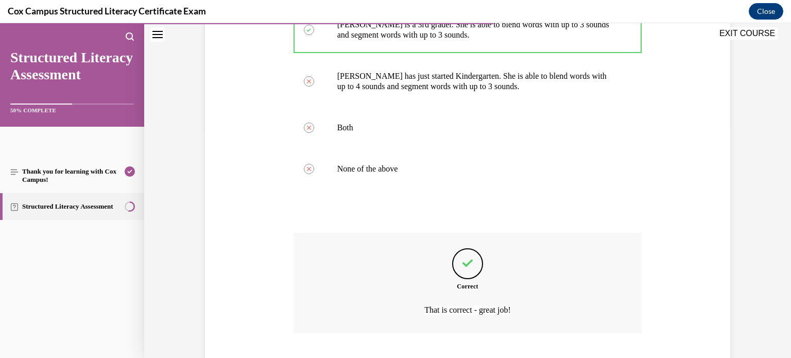
scroll to position [293, 0]
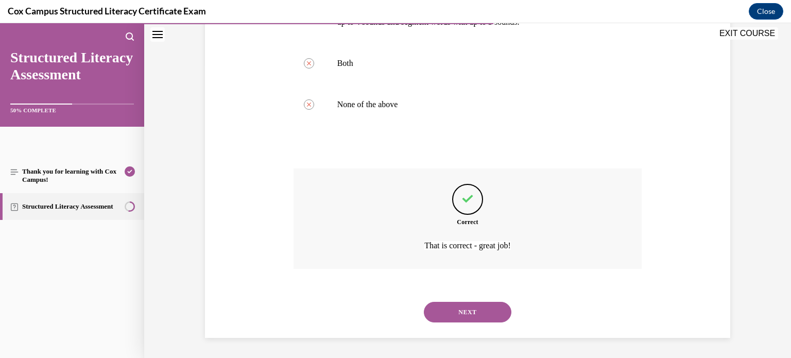
click at [465, 312] on button "NEXT" at bounding box center [468, 312] width 88 height 21
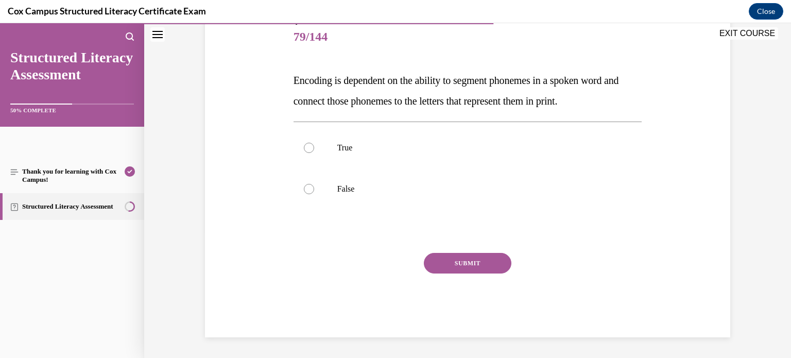
scroll to position [114, 0]
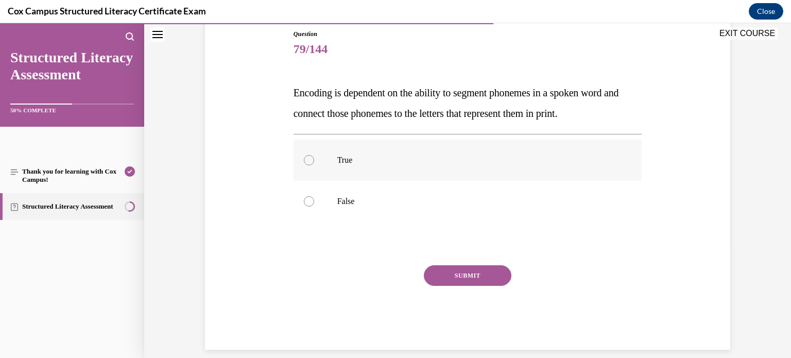
click at [344, 160] on p "True" at bounding box center [476, 160] width 279 height 10
click at [314, 160] on input "True" at bounding box center [309, 160] width 10 height 10
radio input "true"
click at [475, 278] on button "SUBMIT" at bounding box center [468, 275] width 88 height 21
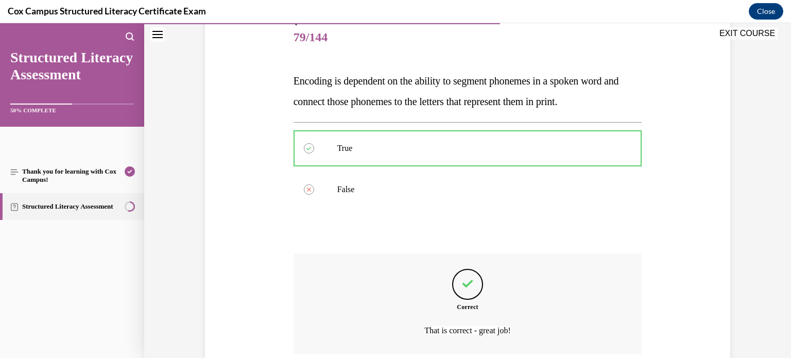
scroll to position [211, 0]
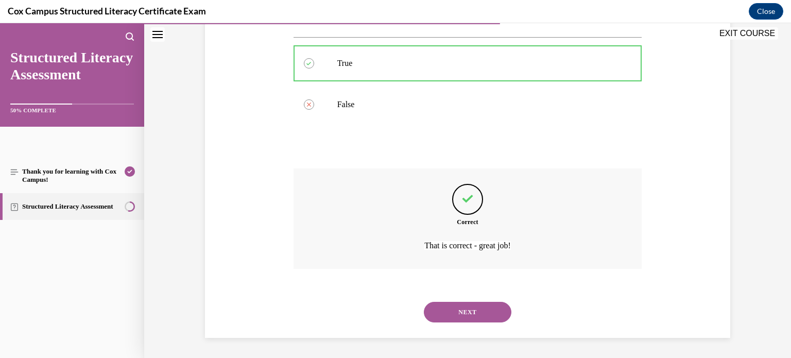
click at [478, 316] on button "NEXT" at bounding box center [468, 312] width 88 height 21
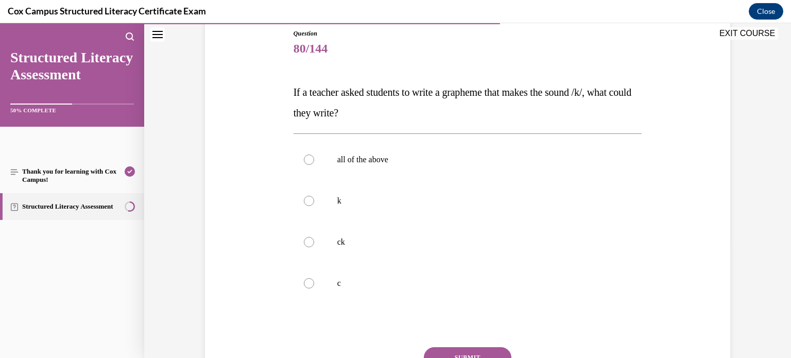
scroll to position [115, 0]
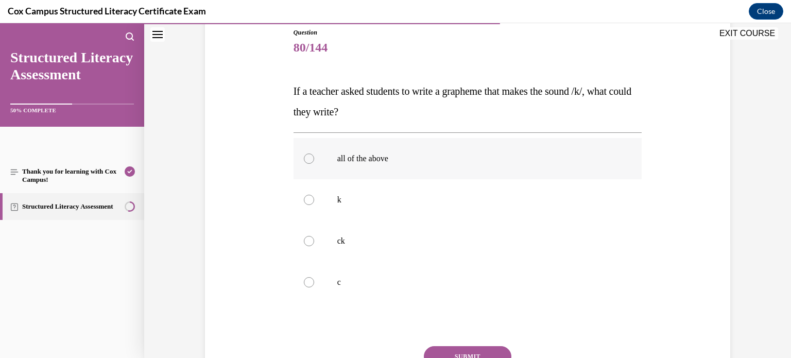
click at [359, 157] on p "all of the above" at bounding box center [476, 159] width 279 height 10
click at [314, 157] on input "all of the above" at bounding box center [309, 159] width 10 height 10
radio input "true"
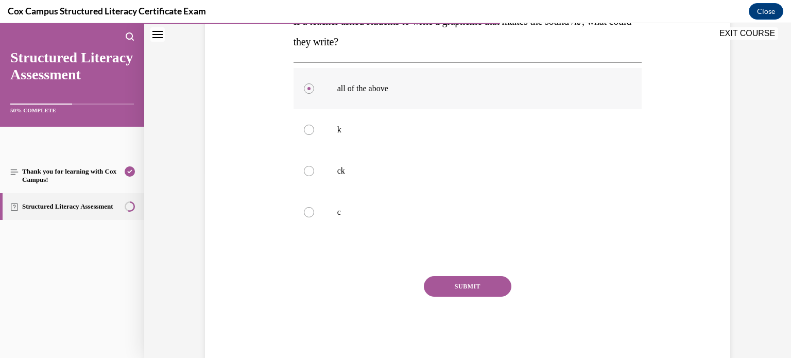
scroll to position [208, 0]
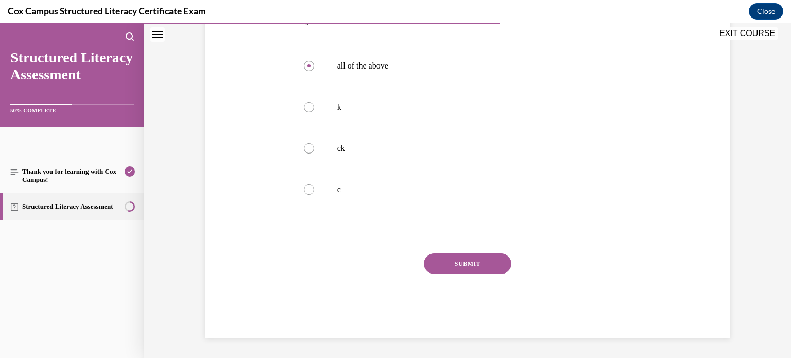
click at [449, 265] on button "SUBMIT" at bounding box center [468, 263] width 88 height 21
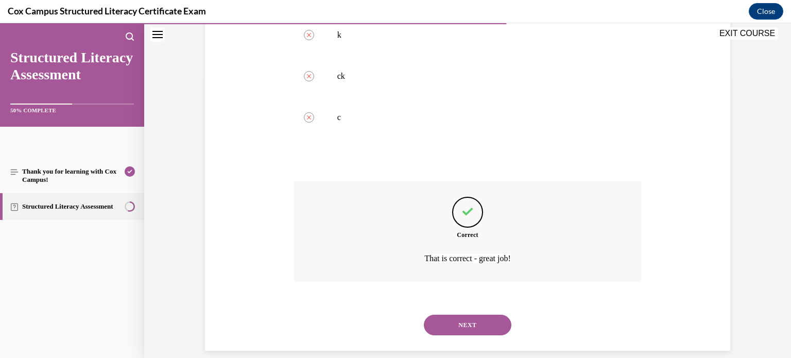
scroll to position [293, 0]
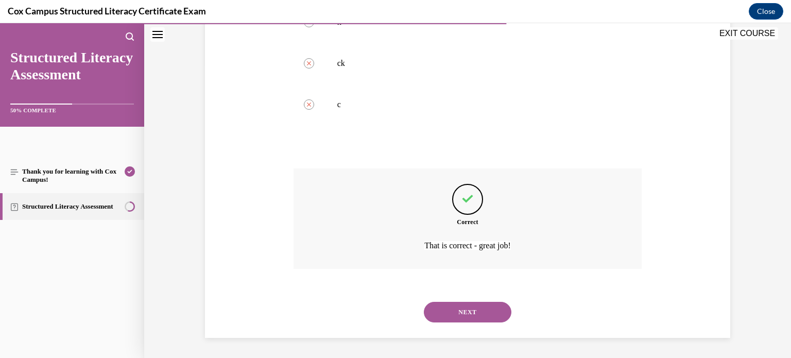
click at [473, 312] on button "NEXT" at bounding box center [468, 312] width 88 height 21
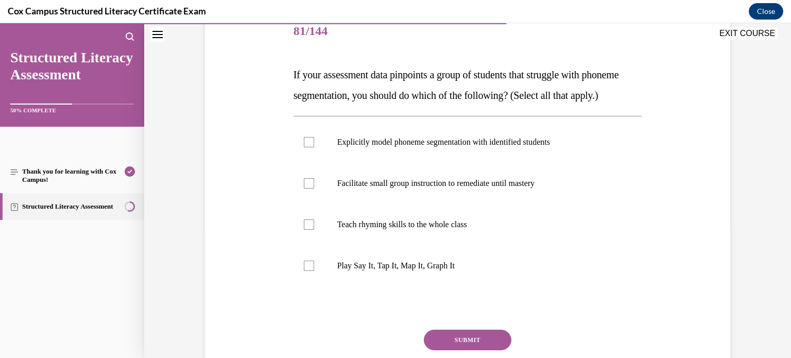
scroll to position [134, 0]
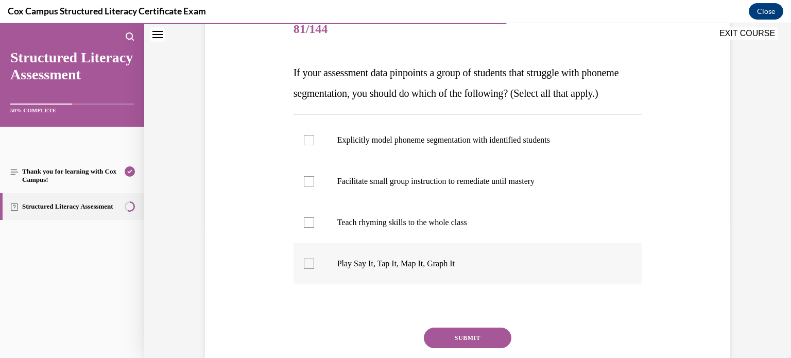
click at [390, 269] on p "Play Say It, Tap It, Map It, Graph It" at bounding box center [476, 264] width 279 height 10
click at [314, 269] on input "Play Say It, Tap It, Map It, Graph It" at bounding box center [309, 264] width 10 height 10
checkbox input "true"
click at [394, 202] on label "Facilitate small group instruction to remediate until mastery" at bounding box center [468, 181] width 349 height 41
click at [314, 187] on input "Facilitate small group instruction to remediate until mastery" at bounding box center [309, 181] width 10 height 10
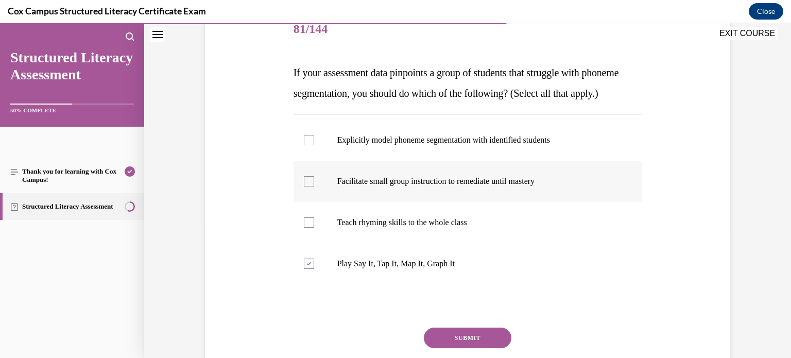
checkbox input "true"
click at [399, 145] on p "Explicitly model phoneme segmentation with identified students" at bounding box center [476, 140] width 279 height 10
click at [314, 145] on input "Explicitly model phoneme segmentation with identified students" at bounding box center [309, 140] width 10 height 10
checkbox input "true"
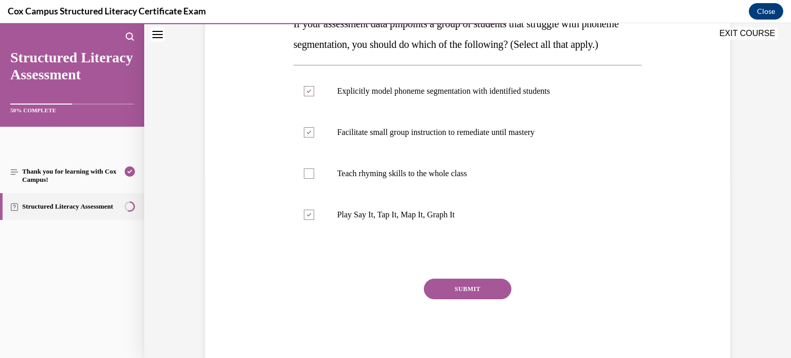
scroll to position [201, 0]
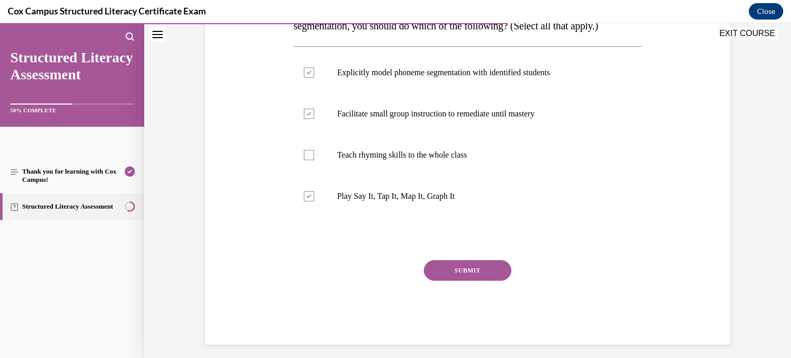
click at [498, 281] on button "SUBMIT" at bounding box center [468, 270] width 88 height 21
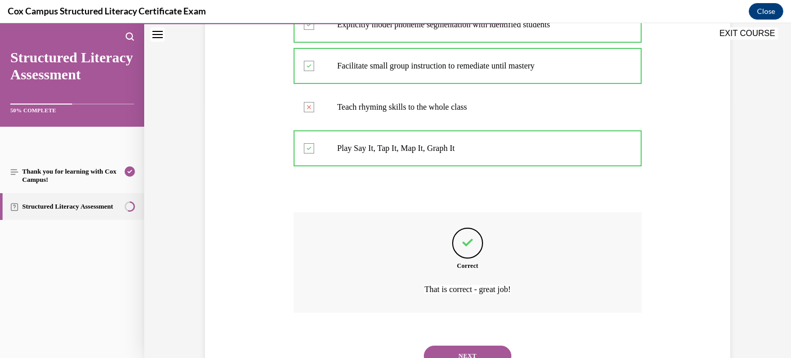
scroll to position [314, 0]
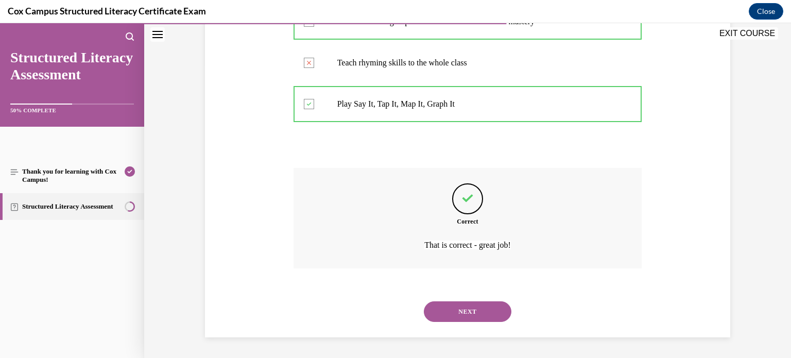
click at [479, 310] on button "NEXT" at bounding box center [468, 311] width 88 height 21
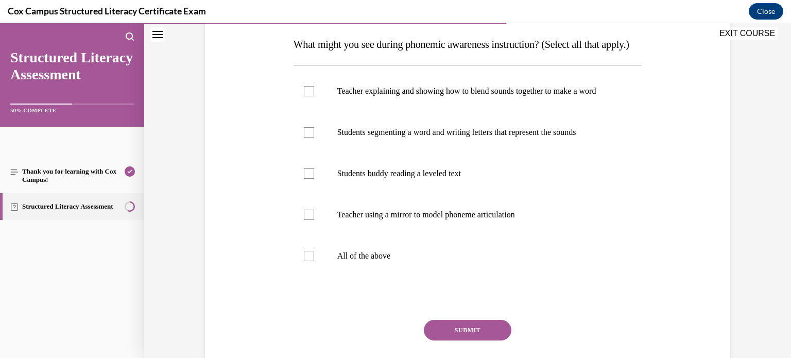
scroll to position [163, 0]
click at [383, 219] on p "Teacher using a mirror to model phoneme articulation" at bounding box center [476, 214] width 279 height 10
click at [314, 219] on input "Teacher using a mirror to model phoneme articulation" at bounding box center [309, 214] width 10 height 10
checkbox input "true"
click at [405, 96] on p "Teacher explaining and showing how to blend sounds together to make a word" at bounding box center [476, 91] width 279 height 10
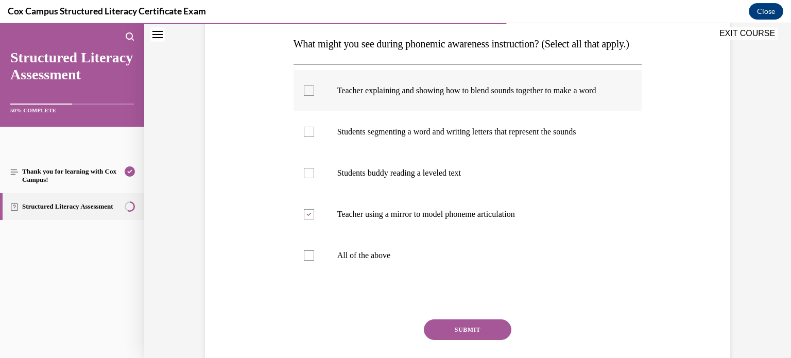
click at [314, 96] on input "Teacher explaining and showing how to blend sounds together to make a word" at bounding box center [309, 91] width 10 height 10
checkbox input "true"
click at [349, 178] on p "Students buddy reading a leveled text" at bounding box center [476, 173] width 279 height 10
click at [314, 178] on input "Students buddy reading a leveled text" at bounding box center [309, 173] width 10 height 10
click at [317, 194] on label "Students buddy reading a leveled text" at bounding box center [468, 173] width 349 height 41
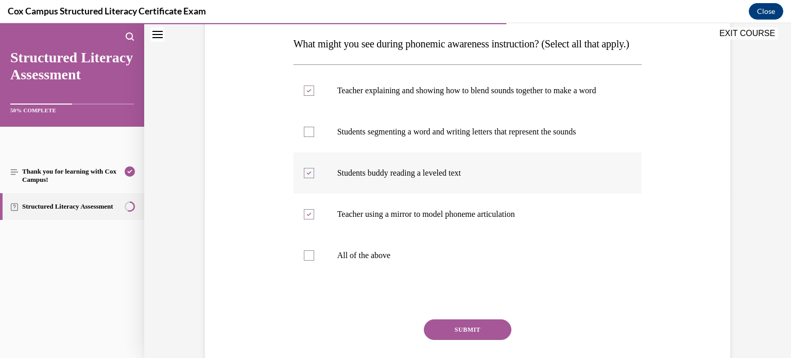
click at [314, 178] on input "Students buddy reading a leveled text" at bounding box center [309, 173] width 10 height 10
checkbox input "false"
click at [338, 137] on p "Students segmenting a word and writing letters that represent the sounds" at bounding box center [476, 132] width 279 height 10
click at [314, 137] on input "Students segmenting a word and writing letters that represent the sounds" at bounding box center [309, 132] width 10 height 10
checkbox input "true"
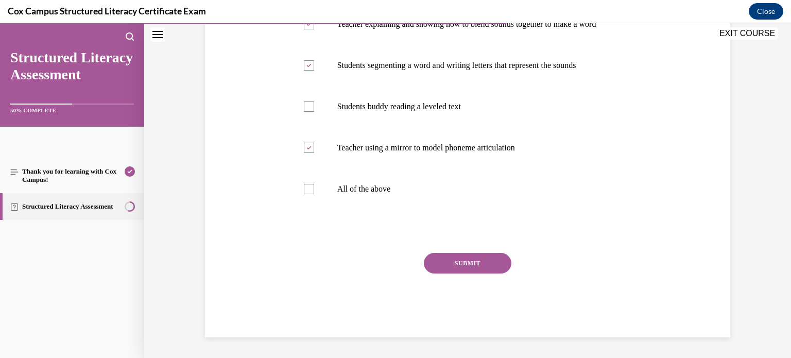
scroll to position [260, 0]
click at [499, 269] on button "SUBMIT" at bounding box center [468, 263] width 88 height 21
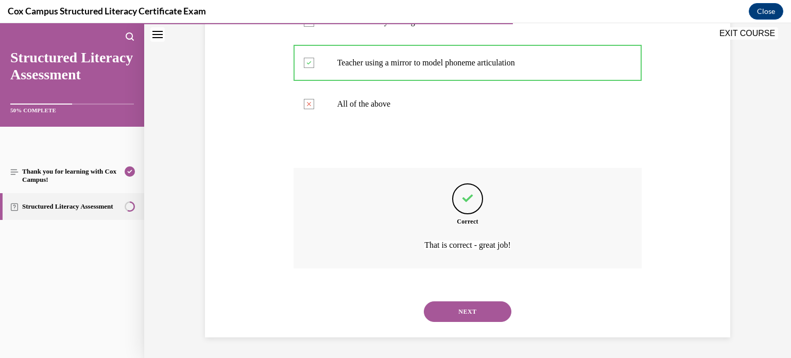
scroll to position [345, 0]
click at [464, 313] on button "NEXT" at bounding box center [468, 311] width 88 height 21
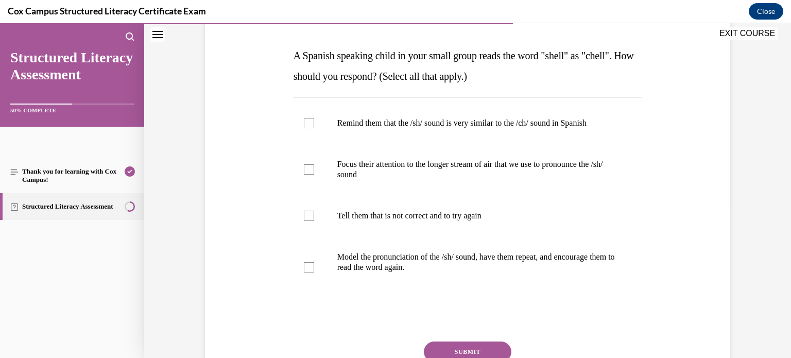
scroll to position [150, 0]
click at [361, 260] on p "Model the pronunciation of the /sh/ sound, have them repeat, and encourage them…" at bounding box center [476, 262] width 279 height 21
click at [314, 263] on input "Model the pronunciation of the /sh/ sound, have them repeat, and encourage them…" at bounding box center [309, 268] width 10 height 10
checkbox input "true"
click at [411, 173] on p "Focus their attention to the longer stream of air that we use to pronounce the …" at bounding box center [476, 170] width 279 height 21
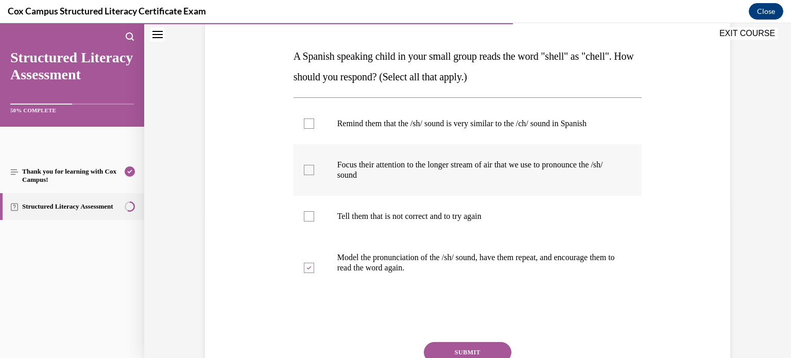
click at [314, 173] on input "Focus their attention to the longer stream of air that we use to pronounce the …" at bounding box center [309, 170] width 10 height 10
checkbox input "true"
click at [308, 129] on label "Remind them that the /sh/ sound is very similar to the /ch/ sound in Spanish" at bounding box center [468, 123] width 349 height 41
click at [308, 129] on input "Remind them that the /sh/ sound is very similar to the /ch/ sound in Spanish" at bounding box center [309, 123] width 10 height 10
checkbox input "true"
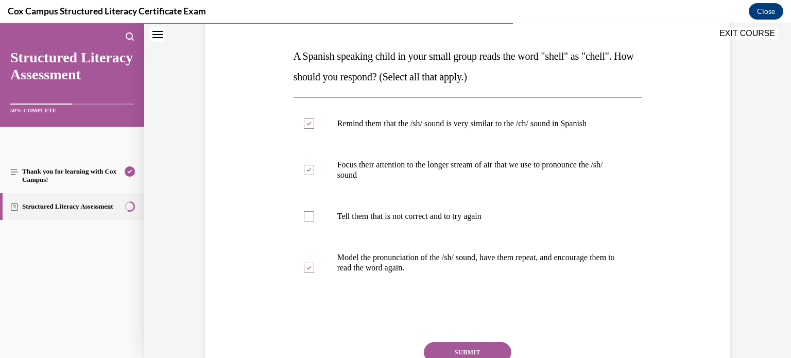
click at [445, 351] on button "SUBMIT" at bounding box center [468, 352] width 88 height 21
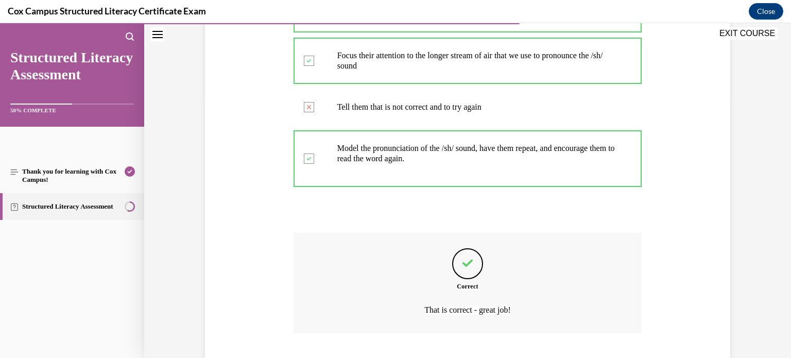
scroll to position [324, 0]
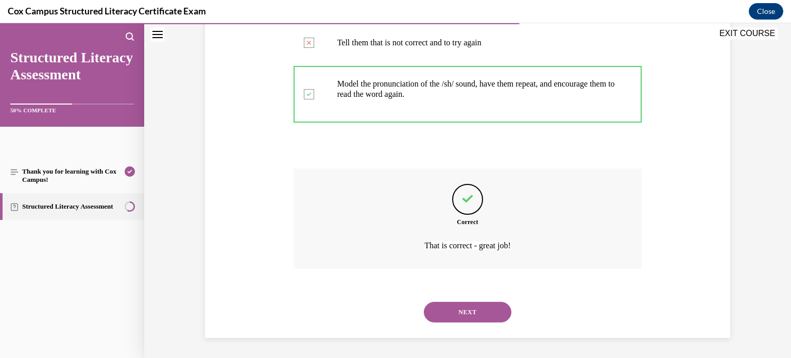
click at [476, 309] on button "NEXT" at bounding box center [468, 312] width 88 height 21
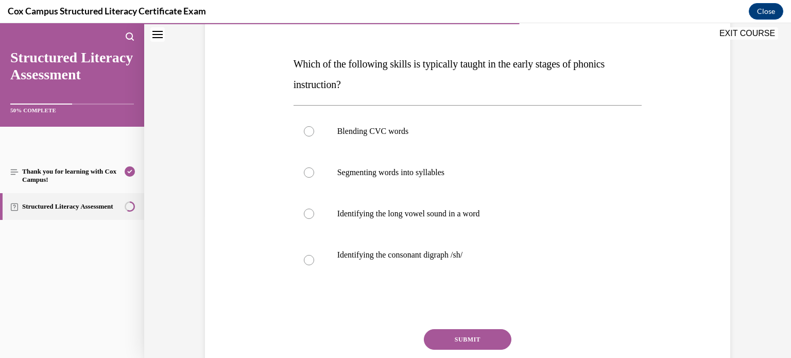
scroll to position [142, 0]
click at [418, 139] on label "Blending CVC words" at bounding box center [468, 131] width 349 height 41
click at [314, 137] on input "Blending CVC words" at bounding box center [309, 132] width 10 height 10
radio input "true"
click at [483, 337] on button "SUBMIT" at bounding box center [468, 340] width 88 height 21
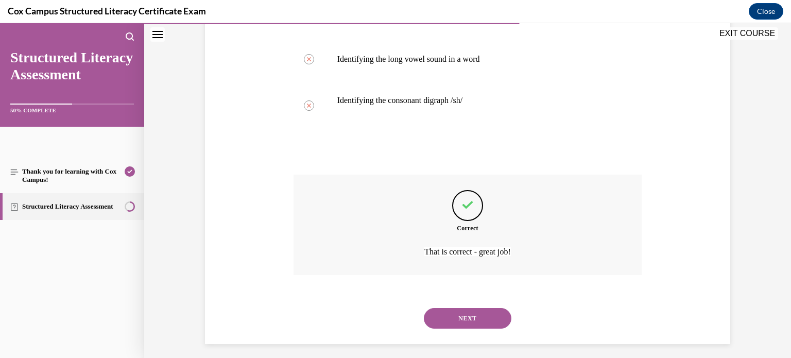
scroll to position [303, 0]
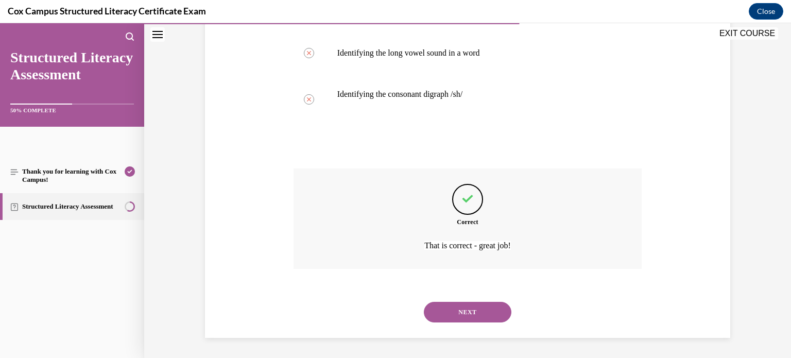
click at [475, 317] on button "NEXT" at bounding box center [468, 312] width 88 height 21
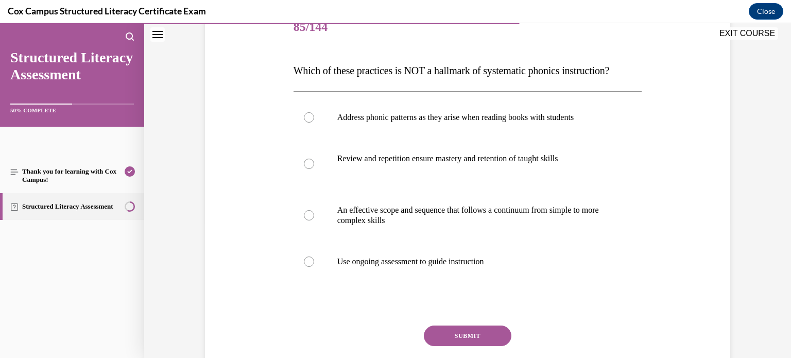
scroll to position [134, 0]
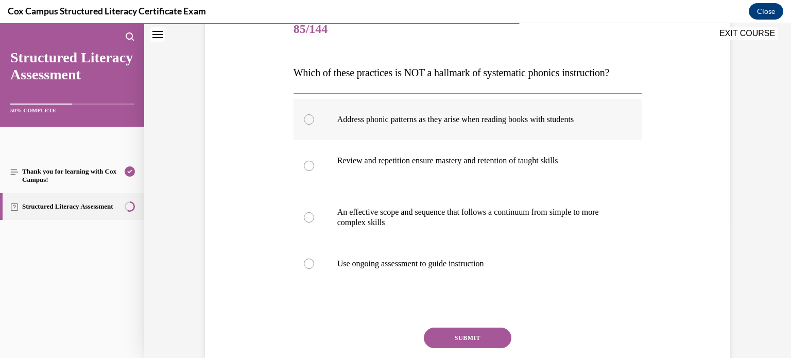
click at [312, 125] on div at bounding box center [309, 119] width 10 height 10
click at [312, 125] on input "Address phonic patterns as they arise when reading books with students" at bounding box center [309, 119] width 10 height 10
radio input "true"
click at [463, 348] on button "SUBMIT" at bounding box center [468, 338] width 88 height 21
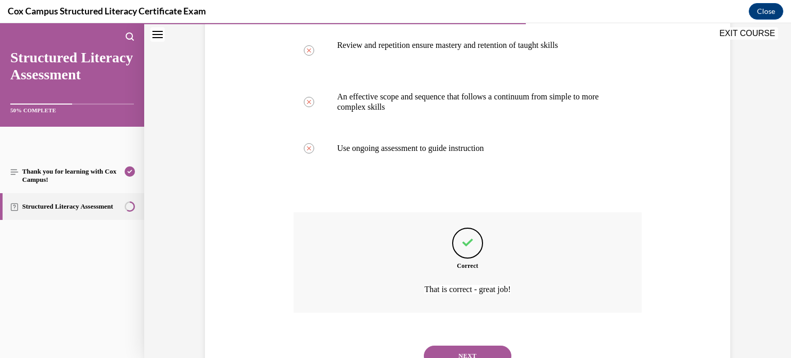
scroll to position [314, 0]
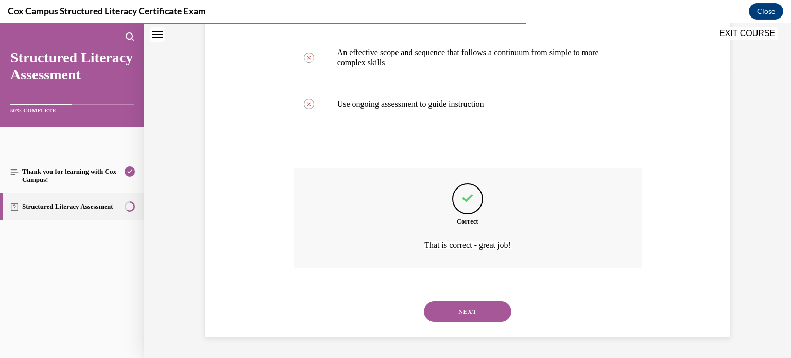
click at [486, 316] on button "NEXT" at bounding box center [468, 311] width 88 height 21
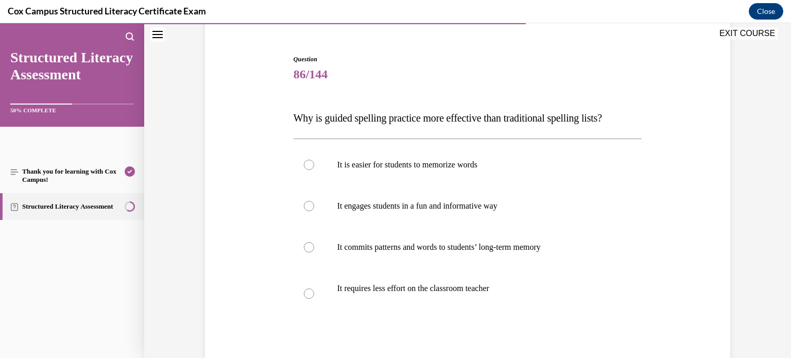
scroll to position [90, 0]
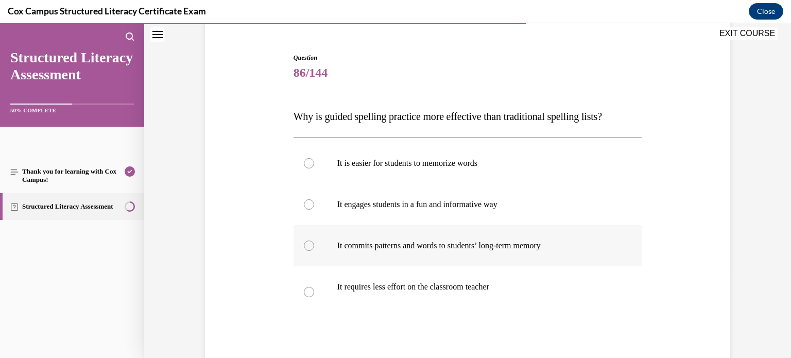
click at [363, 247] on p "It commits patterns and words to students’ long-term memory" at bounding box center [476, 246] width 279 height 10
click at [314, 247] on input "It commits patterns and words to students’ long-term memory" at bounding box center [309, 246] width 10 height 10
radio input "true"
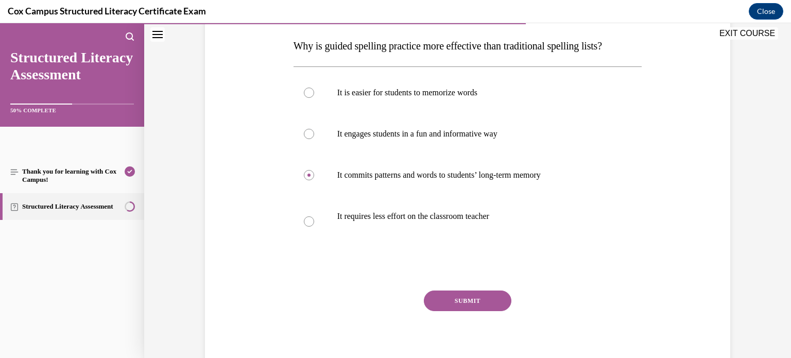
scroll to position [175, 0]
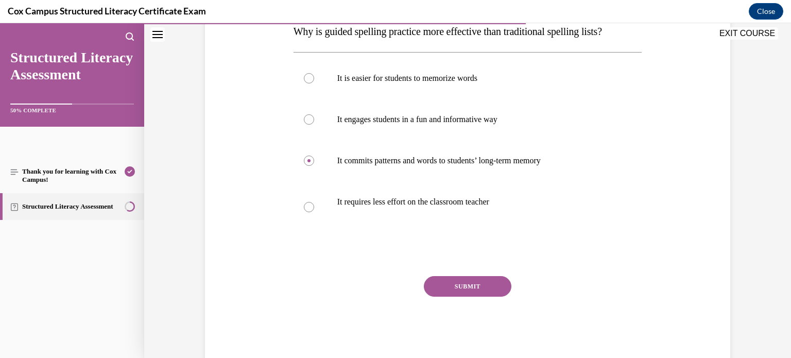
click at [451, 284] on button "SUBMIT" at bounding box center [468, 286] width 88 height 21
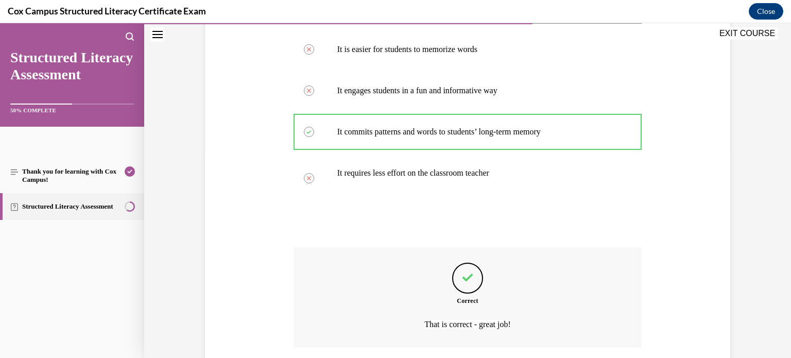
scroll to position [283, 0]
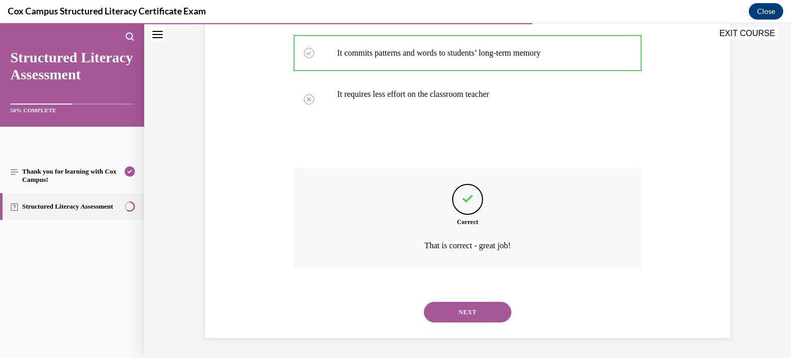
click at [453, 309] on button "NEXT" at bounding box center [468, 312] width 88 height 21
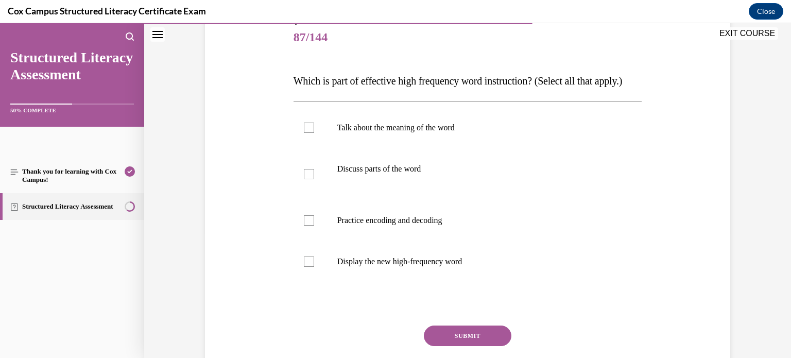
scroll to position [126, 0]
click at [370, 133] on p "Talk about the meaning of the word" at bounding box center [476, 128] width 279 height 10
click at [314, 133] on input "Talk about the meaning of the word" at bounding box center [309, 128] width 10 height 10
checkbox input "true"
click at [370, 174] on p "Discuss parts of the word" at bounding box center [476, 169] width 279 height 10
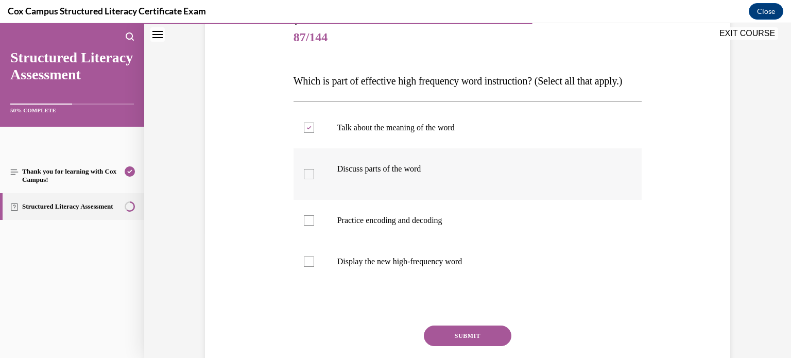
click at [314, 179] on input "Discuss parts of the word" at bounding box center [309, 174] width 10 height 10
checkbox input "true"
click at [384, 133] on p "Talk about the meaning of the word" at bounding box center [476, 128] width 279 height 10
click at [314, 133] on input "Talk about the meaning of the word" at bounding box center [309, 128] width 10 height 10
checkbox input "false"
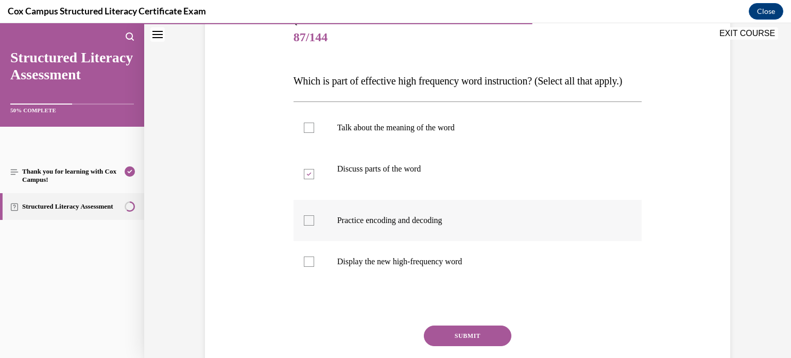
click at [384, 226] on p "Practice encoding and decoding" at bounding box center [476, 220] width 279 height 10
click at [314, 226] on input "Practice encoding and decoding" at bounding box center [309, 220] width 10 height 10
checkbox input "true"
click at [387, 267] on p "Display the new high-frequency word" at bounding box center [476, 262] width 279 height 10
click at [314, 267] on input "Display the new high-frequency word" at bounding box center [309, 262] width 10 height 10
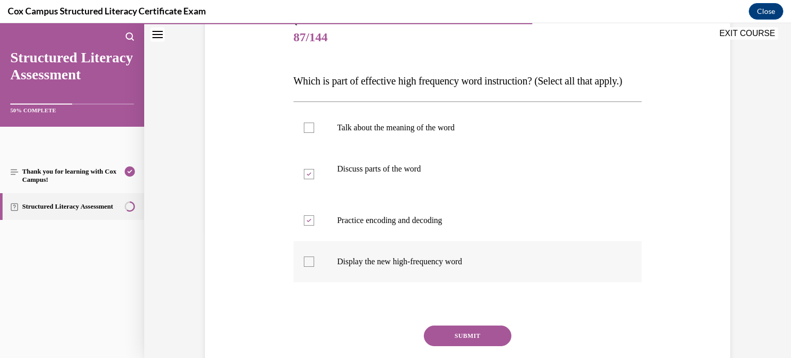
checkbox input "true"
click at [330, 148] on label "Talk about the meaning of the word" at bounding box center [468, 127] width 349 height 41
click at [314, 133] on input "Talk about the meaning of the word" at bounding box center [309, 128] width 10 height 10
checkbox input "true"
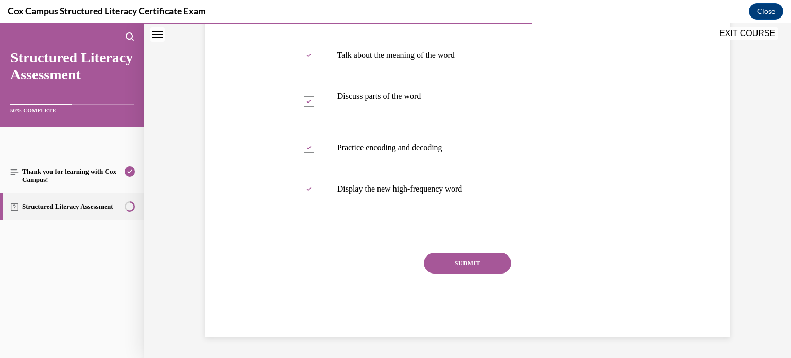
click at [470, 266] on button "SUBMIT" at bounding box center [468, 263] width 88 height 21
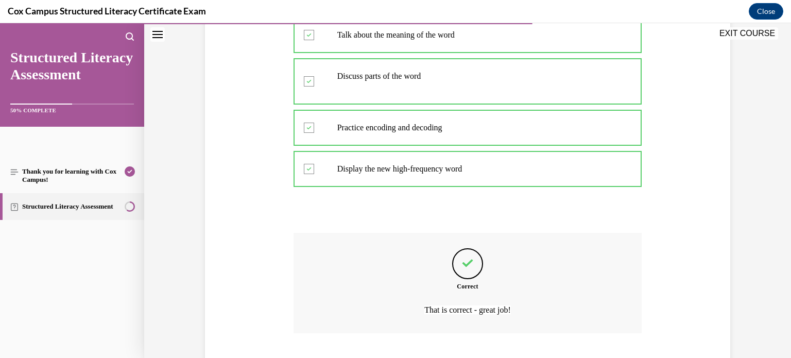
scroll to position [303, 0]
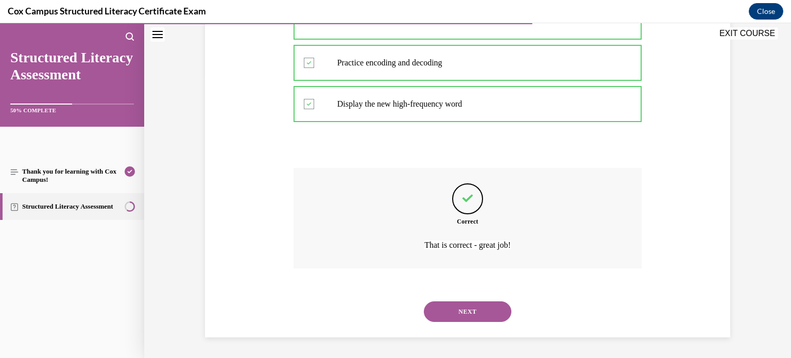
click at [474, 307] on button "NEXT" at bounding box center [468, 311] width 88 height 21
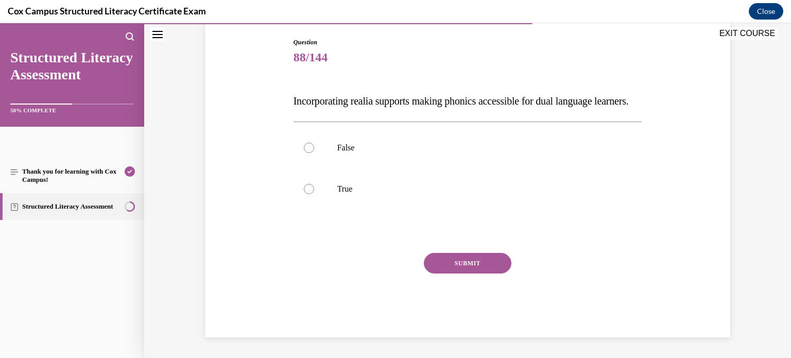
scroll to position [114, 0]
click at [370, 95] on span "Incorporating realia supports making phonics accessible for dual language learn…" at bounding box center [461, 100] width 335 height 11
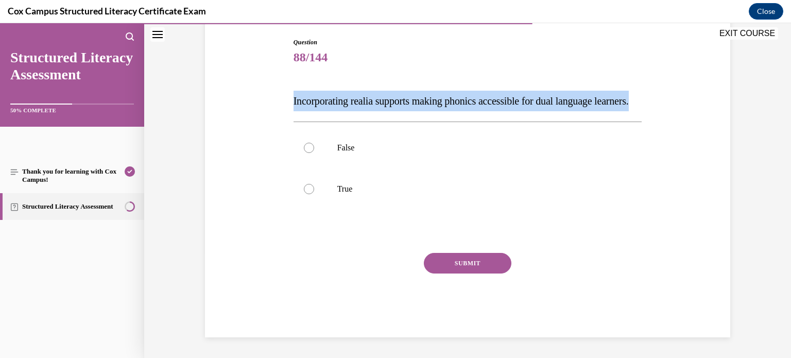
click at [370, 95] on span "Incorporating realia supports making phonics accessible for dual language learn…" at bounding box center [461, 100] width 335 height 11
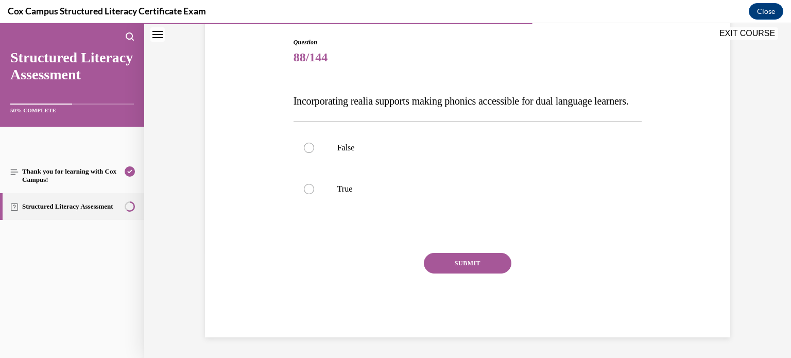
click at [370, 95] on span "Incorporating realia supports making phonics accessible for dual language learn…" at bounding box center [461, 100] width 335 height 11
click at [350, 190] on label "True" at bounding box center [468, 188] width 349 height 41
click at [314, 190] on input "True" at bounding box center [309, 189] width 10 height 10
radio input "true"
click at [471, 274] on button "SUBMIT" at bounding box center [468, 263] width 88 height 21
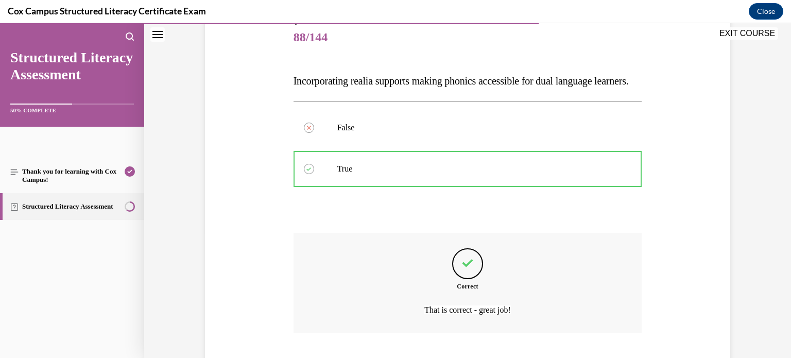
scroll to position [211, 0]
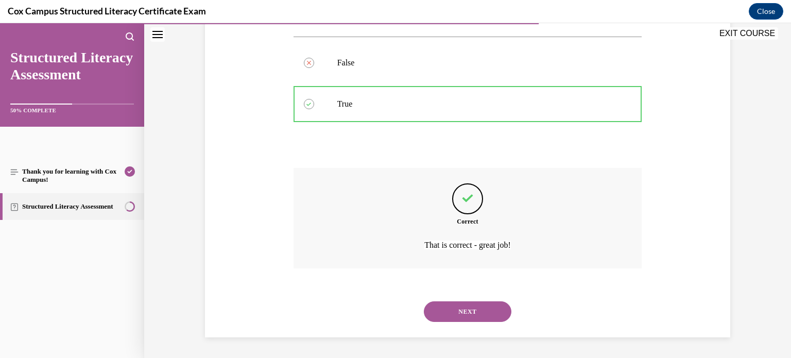
click at [464, 315] on button "NEXT" at bounding box center [468, 311] width 88 height 21
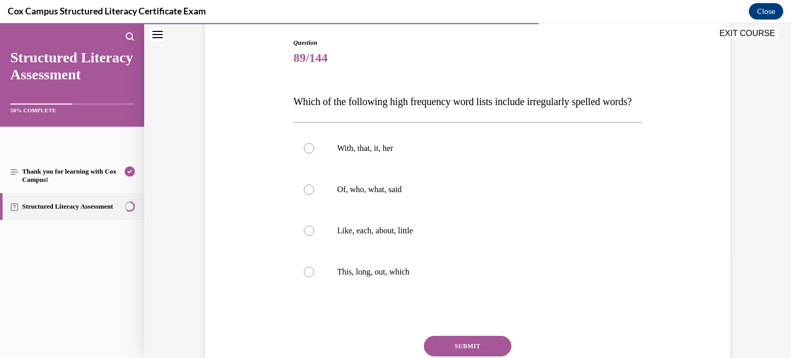
scroll to position [109, 0]
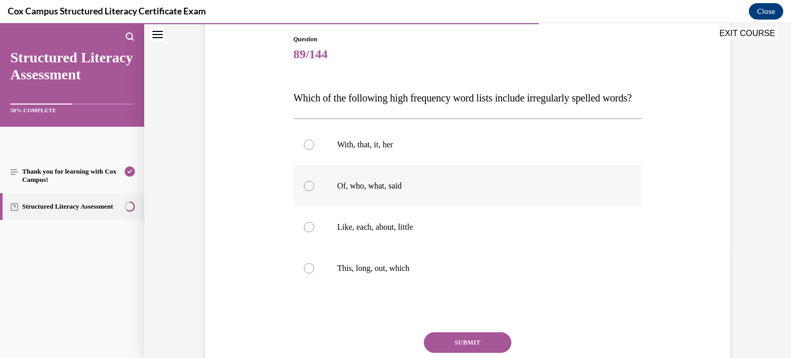
click at [325, 207] on label "Of, who, what, said" at bounding box center [468, 185] width 349 height 41
click at [314, 191] on input "Of, who, what, said" at bounding box center [309, 186] width 10 height 10
radio input "true"
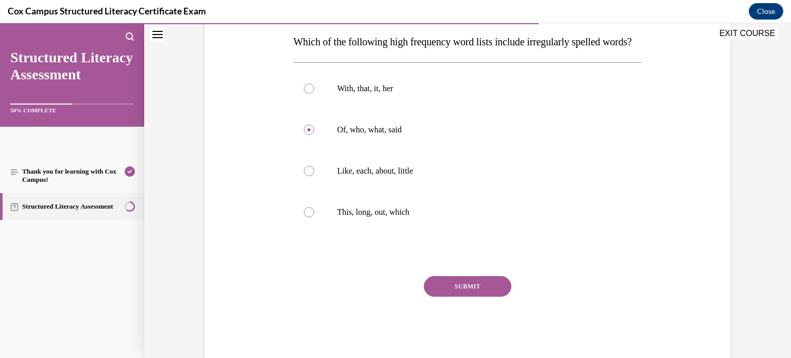
scroll to position [167, 0]
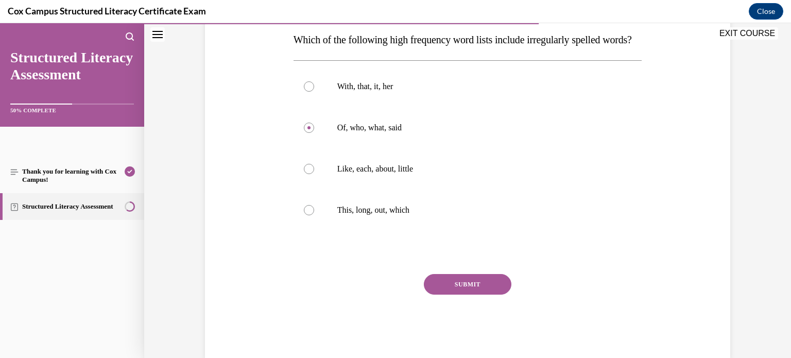
click at [478, 295] on button "SUBMIT" at bounding box center [468, 284] width 88 height 21
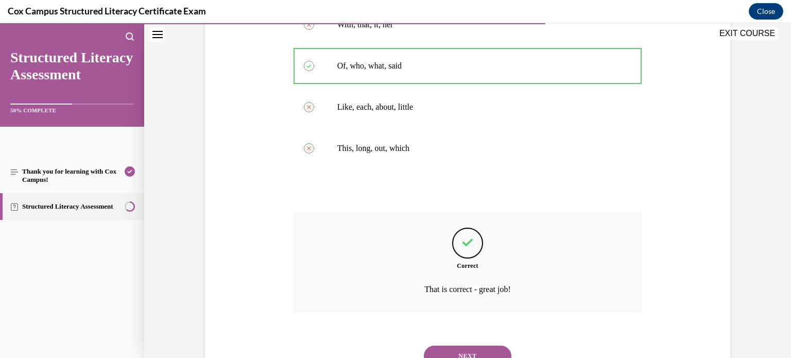
scroll to position [293, 0]
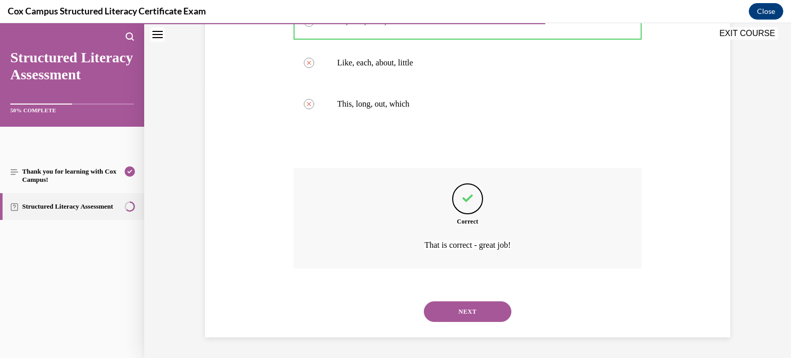
click at [472, 315] on button "NEXT" at bounding box center [468, 311] width 88 height 21
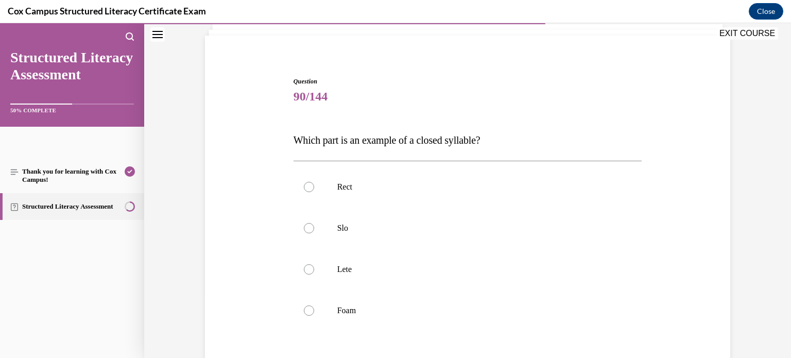
scroll to position [69, 0]
click at [359, 181] on p "Rect" at bounding box center [476, 184] width 279 height 10
click at [314, 181] on input "Rect" at bounding box center [309, 184] width 10 height 10
radio input "true"
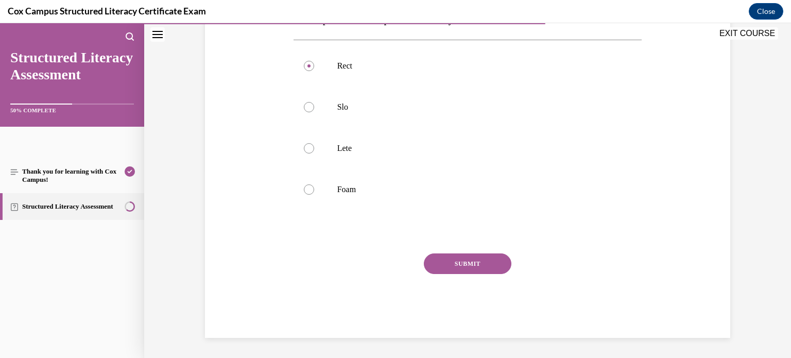
click at [469, 266] on button "SUBMIT" at bounding box center [468, 263] width 88 height 21
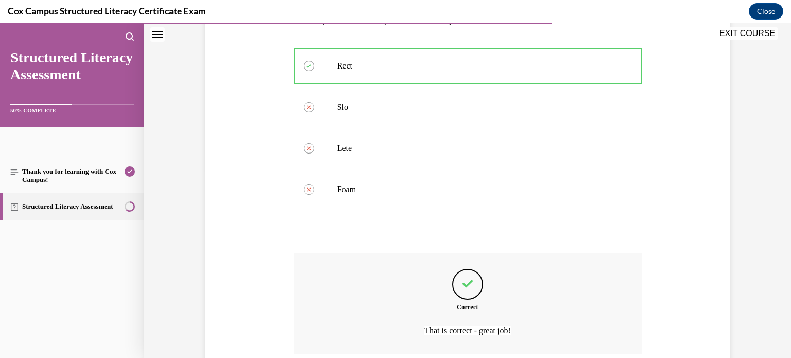
scroll to position [273, 0]
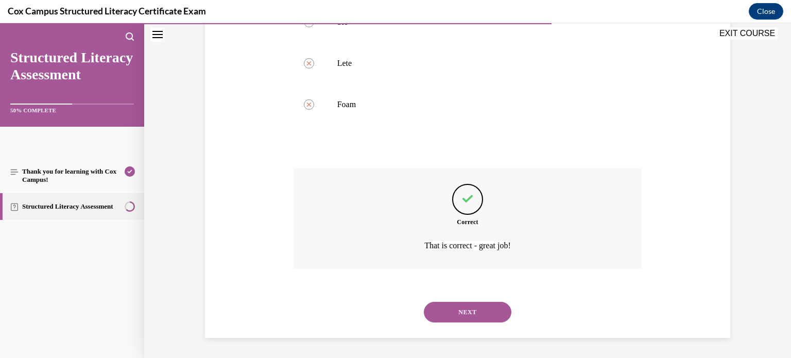
click at [474, 309] on button "NEXT" at bounding box center [468, 312] width 88 height 21
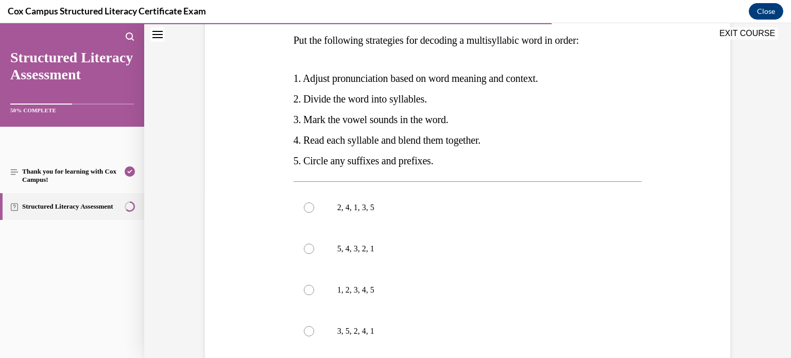
scroll to position [164, 0]
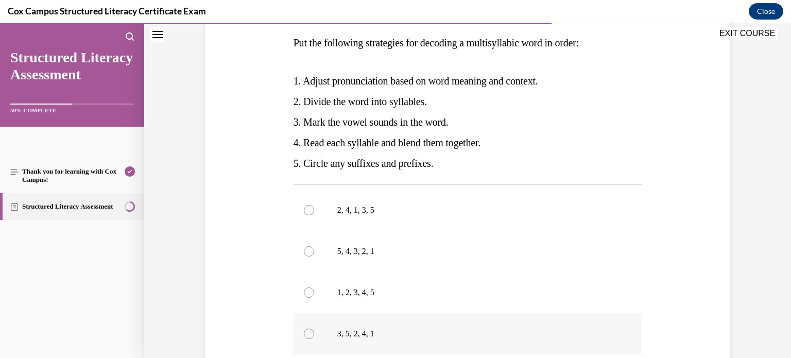
click at [312, 333] on div at bounding box center [309, 334] width 10 height 10
click at [312, 333] on input "3, 5, 2, 4, 1" at bounding box center [309, 334] width 10 height 10
radio input "true"
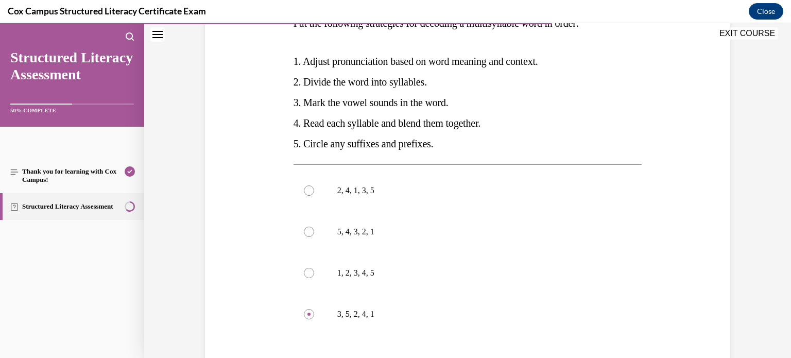
scroll to position [184, 0]
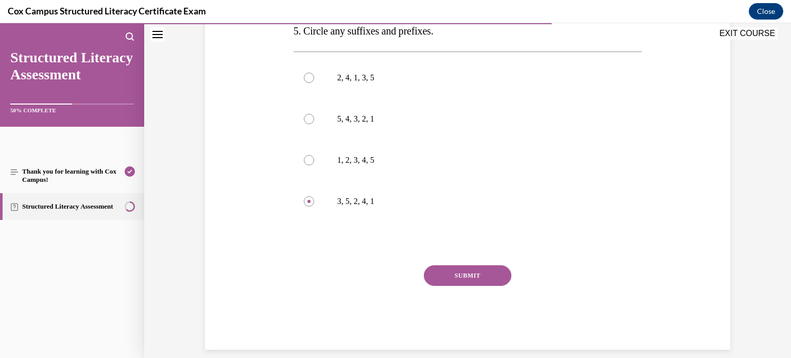
click at [465, 272] on button "SUBMIT" at bounding box center [468, 275] width 88 height 21
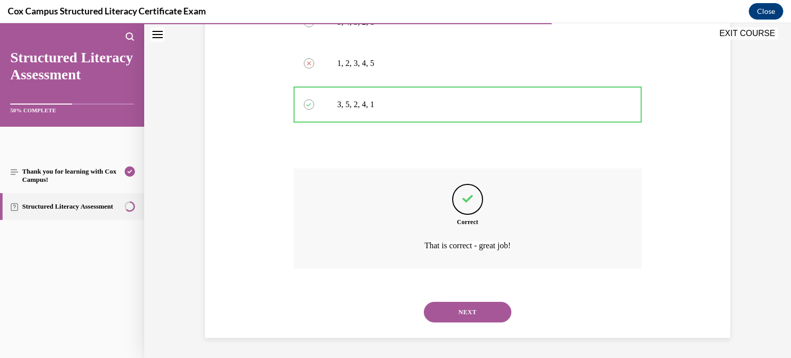
scroll to position [394, 0]
click at [468, 307] on button "NEXT" at bounding box center [468, 311] width 88 height 21
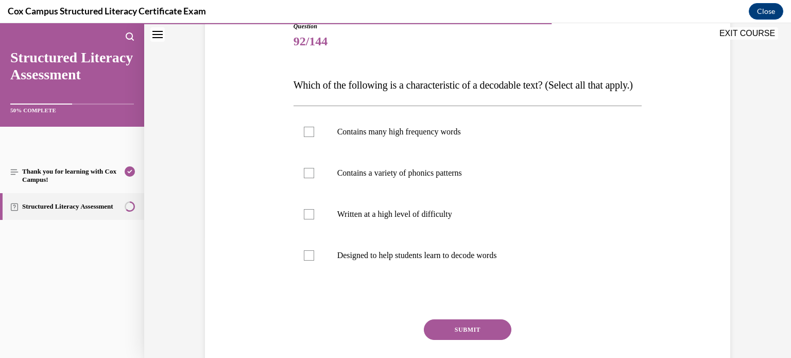
scroll to position [121, 0]
click at [371, 262] on p "Designed to help students learn to decode words" at bounding box center [476, 256] width 279 height 10
click at [314, 262] on input "Designed to help students learn to decode words" at bounding box center [309, 256] width 10 height 10
checkbox input "true"
click at [402, 179] on p "Contains a variety of phonics patterns" at bounding box center [476, 174] width 279 height 10
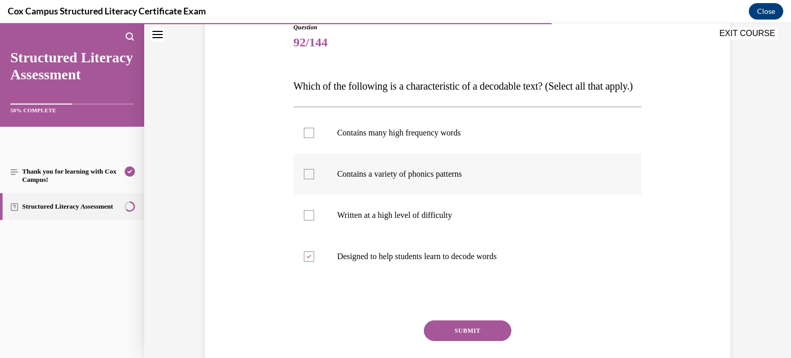
click at [314, 179] on input "Contains a variety of phonics patterns" at bounding box center [309, 174] width 10 height 10
checkbox input "true"
click at [394, 138] on p "Contains many high frequency words" at bounding box center [476, 133] width 279 height 10
click at [314, 138] on input "Contains many high frequency words" at bounding box center [309, 133] width 10 height 10
checkbox input "true"
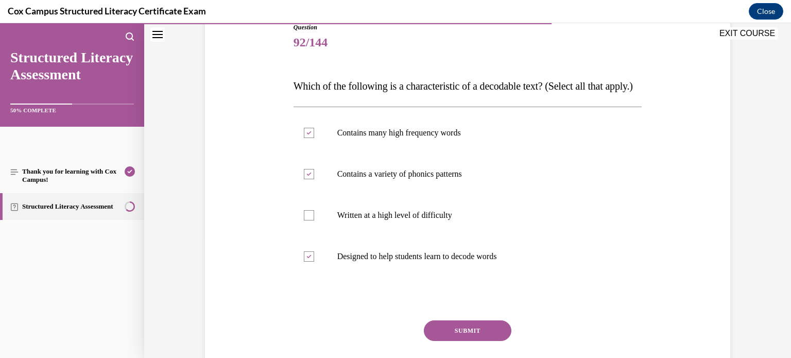
click at [445, 341] on button "SUBMIT" at bounding box center [468, 330] width 88 height 21
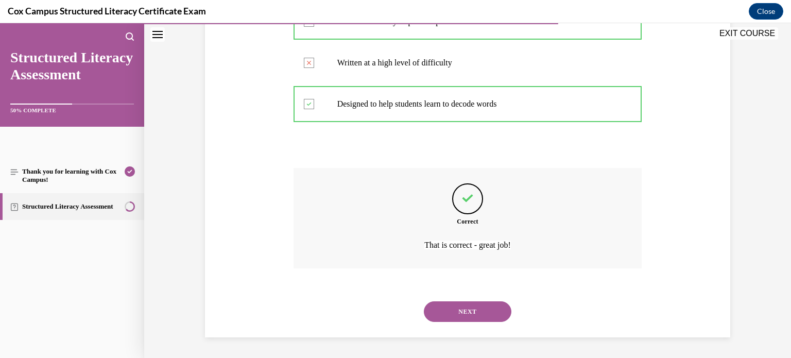
scroll to position [293, 0]
click at [445, 314] on button "NEXT" at bounding box center [468, 311] width 88 height 21
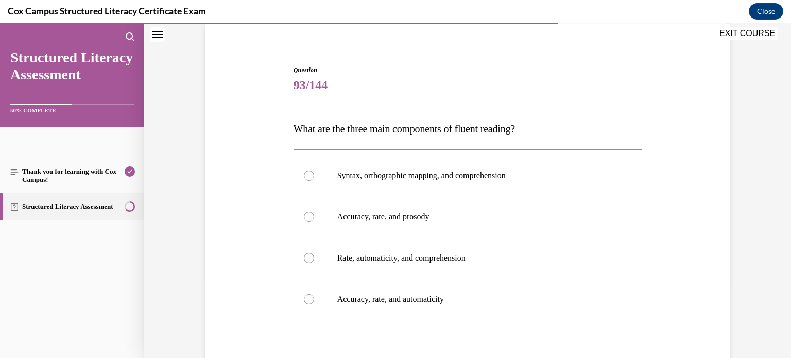
scroll to position [126, 0]
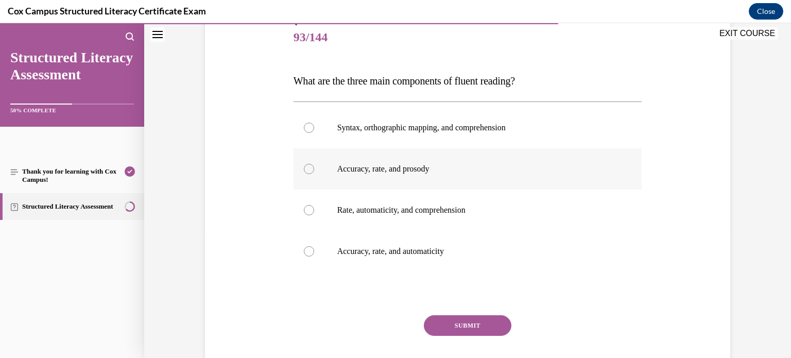
click at [365, 171] on p "Accuracy, rate, and prosody" at bounding box center [476, 169] width 279 height 10
click at [314, 171] on input "Accuracy, rate, and prosody" at bounding box center [309, 169] width 10 height 10
radio input "true"
click at [481, 322] on button "SUBMIT" at bounding box center [468, 325] width 88 height 21
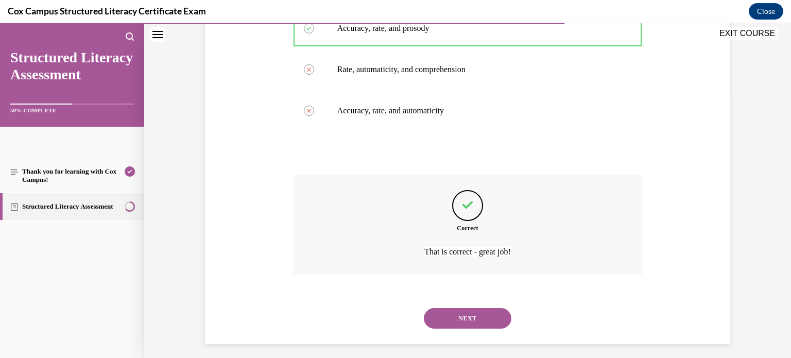
scroll to position [273, 0]
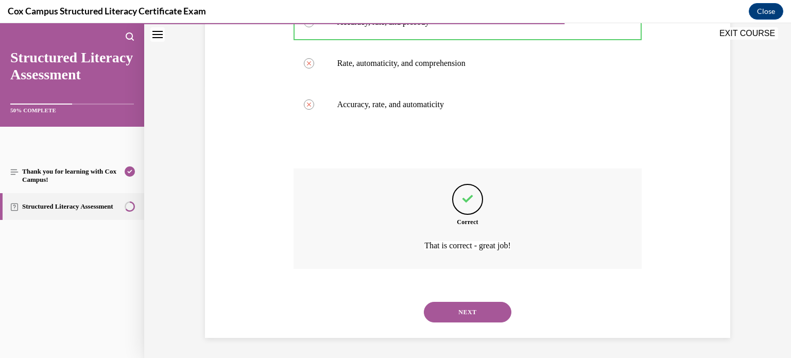
click at [479, 316] on button "NEXT" at bounding box center [468, 312] width 88 height 21
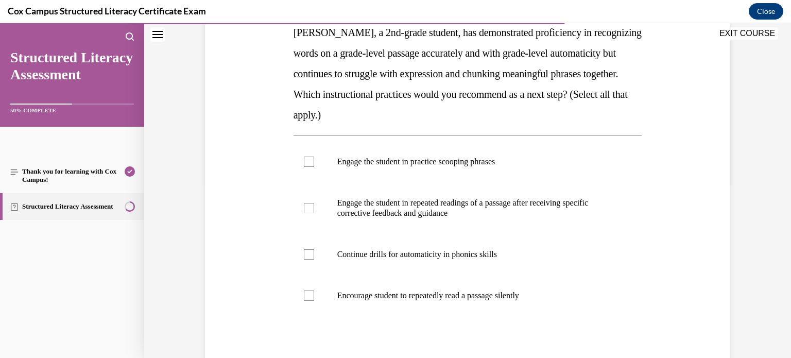
scroll to position [181, 0]
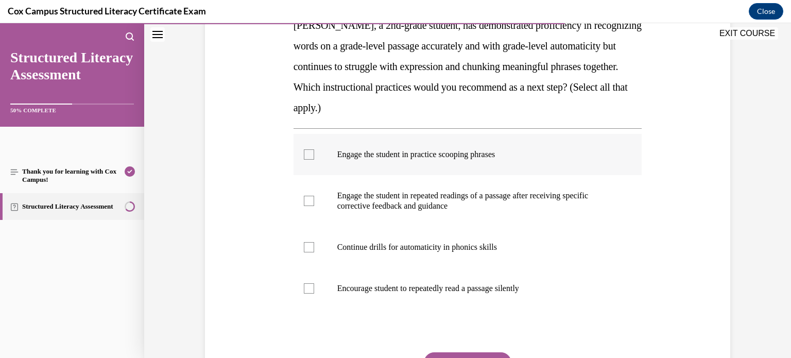
click at [380, 155] on p "Engage the student in practice scooping phrases" at bounding box center [476, 154] width 279 height 10
click at [314, 155] on input "Engage the student in practice scooping phrases" at bounding box center [309, 154] width 10 height 10
checkbox input "true"
click at [407, 191] on p "Engage the student in repeated readings of a passage after receiving specific c…" at bounding box center [476, 201] width 279 height 21
click at [314, 196] on input "Engage the student in repeated readings of a passage after receiving specific c…" at bounding box center [309, 201] width 10 height 10
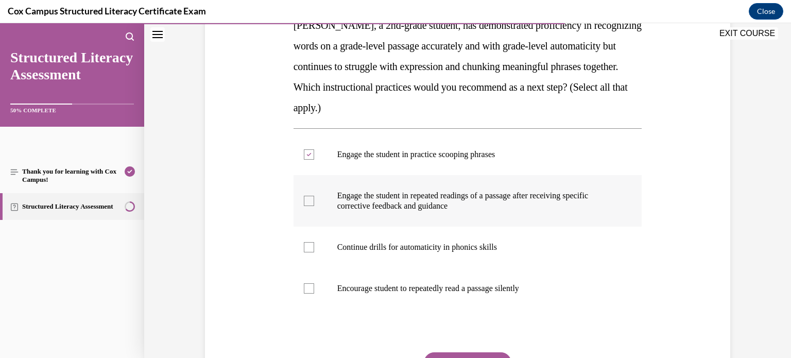
checkbox input "true"
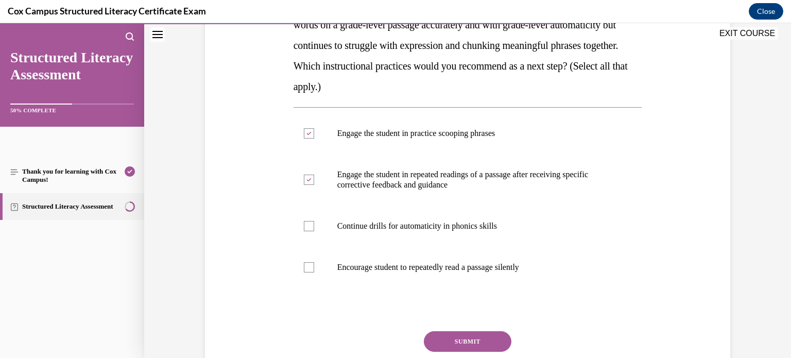
scroll to position [202, 0]
click at [452, 341] on button "SUBMIT" at bounding box center [468, 342] width 88 height 21
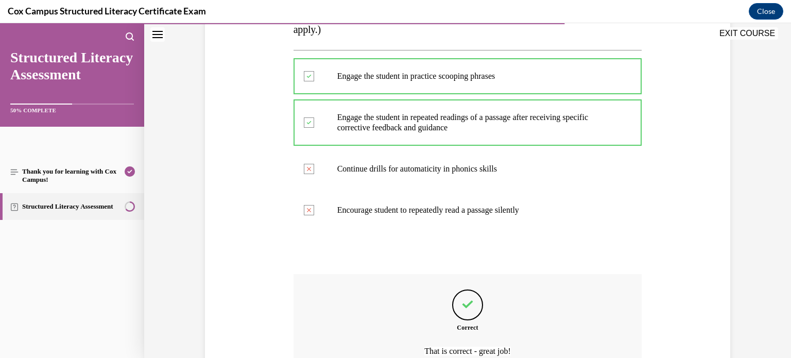
scroll to position [365, 0]
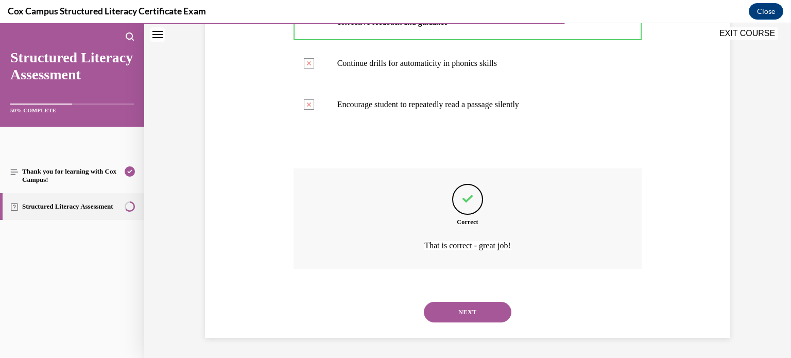
click at [446, 306] on button "NEXT" at bounding box center [468, 312] width 88 height 21
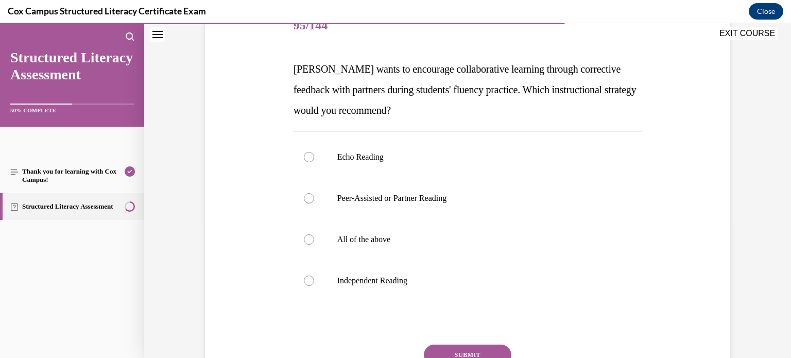
scroll to position [141, 0]
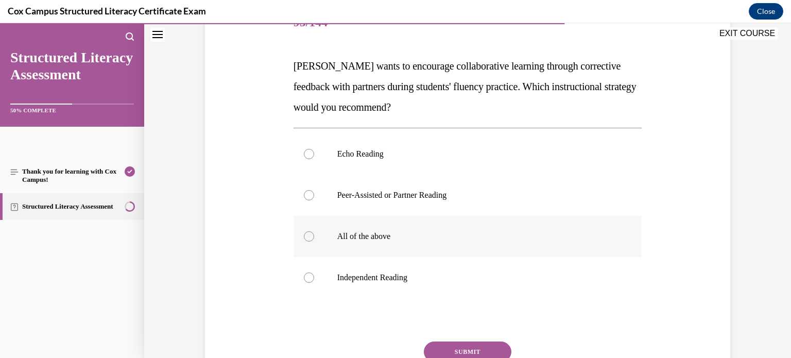
click at [370, 230] on label "All of the above" at bounding box center [468, 236] width 349 height 41
click at [314, 231] on input "All of the above" at bounding box center [309, 236] width 10 height 10
radio input "true"
click at [371, 191] on p "Peer-Assisted or Partner Reading" at bounding box center [476, 195] width 279 height 10
click at [314, 191] on input "Peer-Assisted or Partner Reading" at bounding box center [309, 195] width 10 height 10
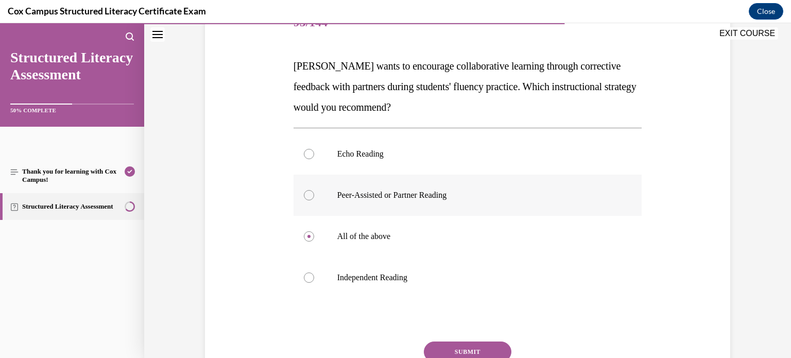
radio input "true"
click at [479, 355] on button "SUBMIT" at bounding box center [468, 352] width 88 height 21
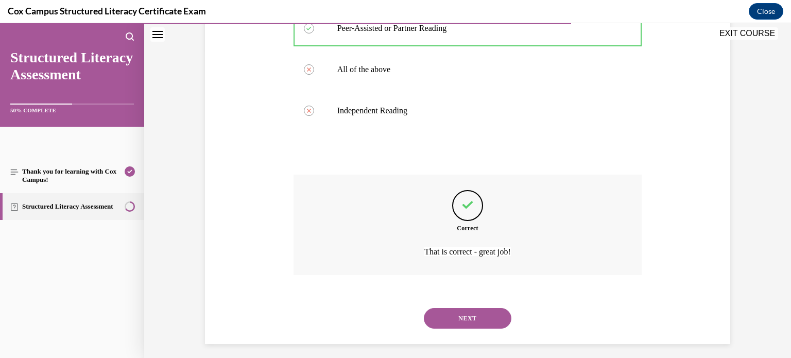
scroll to position [314, 0]
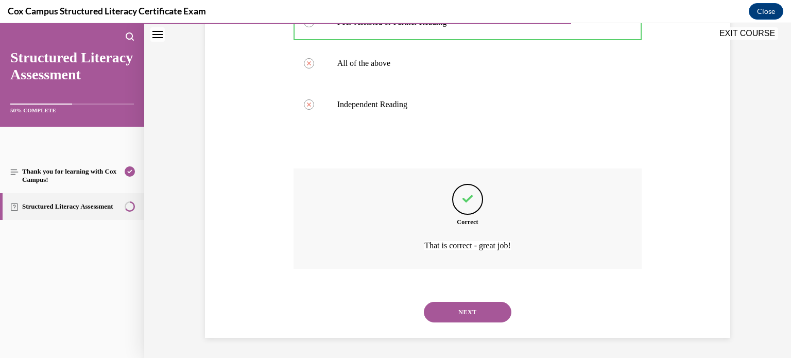
click at [476, 313] on button "NEXT" at bounding box center [468, 312] width 88 height 21
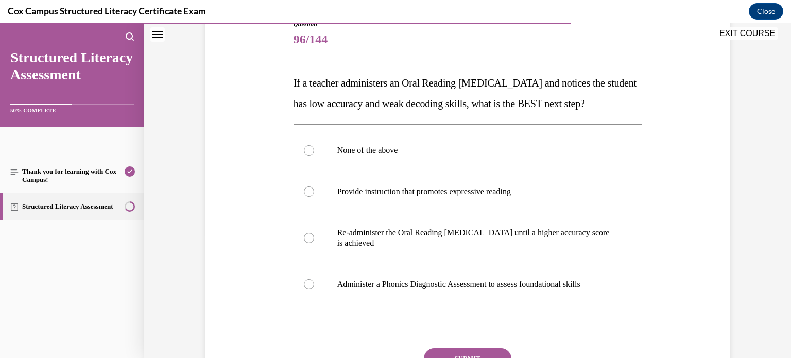
scroll to position [126, 0]
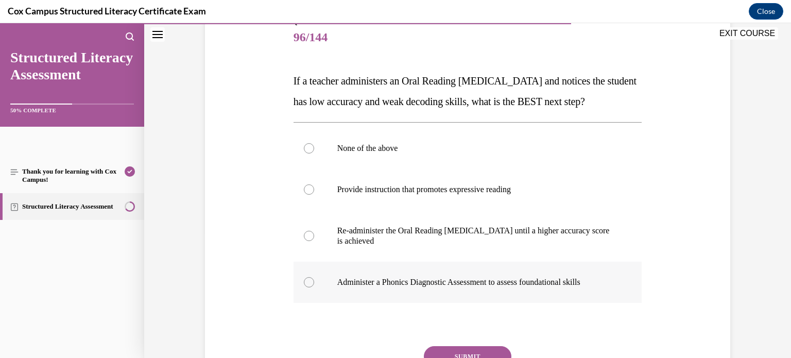
click at [398, 287] on p "Administer a Phonics Diagnostic Assessment to assess foundational skills" at bounding box center [476, 282] width 279 height 10
click at [314, 287] on input "Administer a Phonics Diagnostic Assessment to assess foundational skills" at bounding box center [309, 282] width 10 height 10
radio input "true"
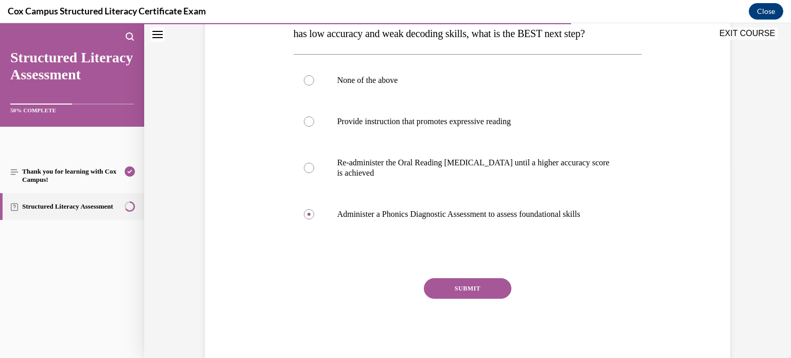
scroll to position [195, 0]
click at [472, 297] on button "SUBMIT" at bounding box center [468, 287] width 88 height 21
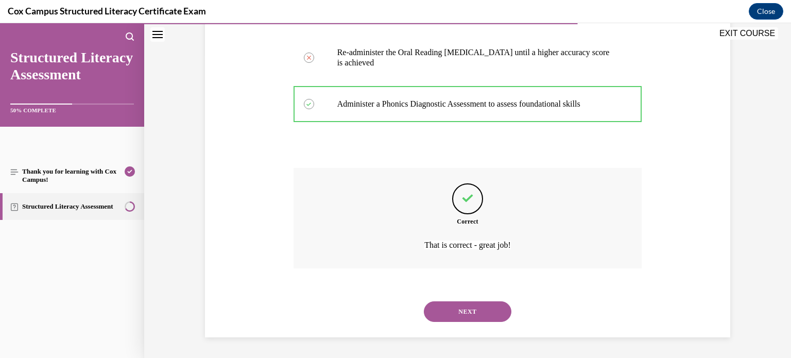
scroll to position [324, 0]
click at [460, 311] on button "NEXT" at bounding box center [468, 311] width 88 height 21
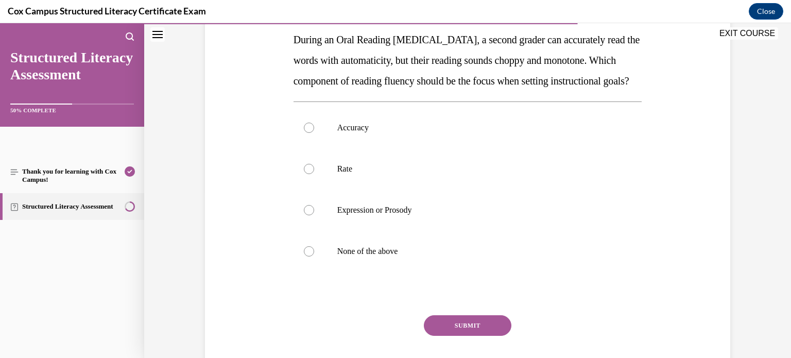
scroll to position [165, 0]
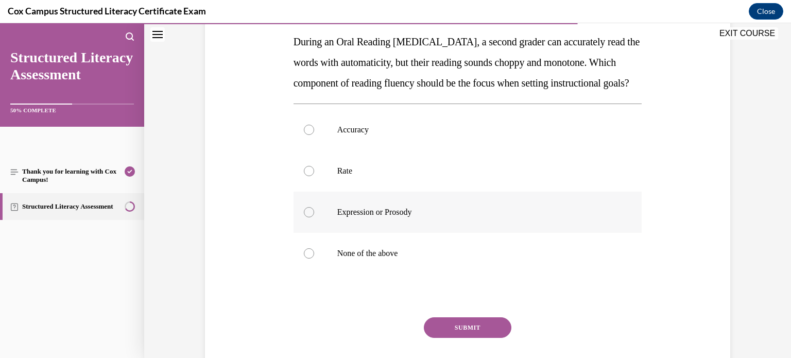
click at [348, 217] on p "Expression or Prosody" at bounding box center [476, 212] width 279 height 10
click at [314, 217] on input "Expression or Prosody" at bounding box center [309, 212] width 10 height 10
radio input "true"
click at [443, 338] on button "SUBMIT" at bounding box center [468, 327] width 88 height 21
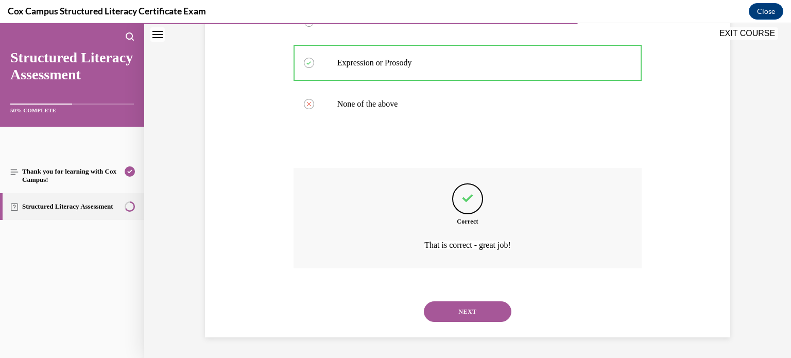
scroll to position [334, 0]
click at [483, 314] on button "NEXT" at bounding box center [468, 311] width 88 height 21
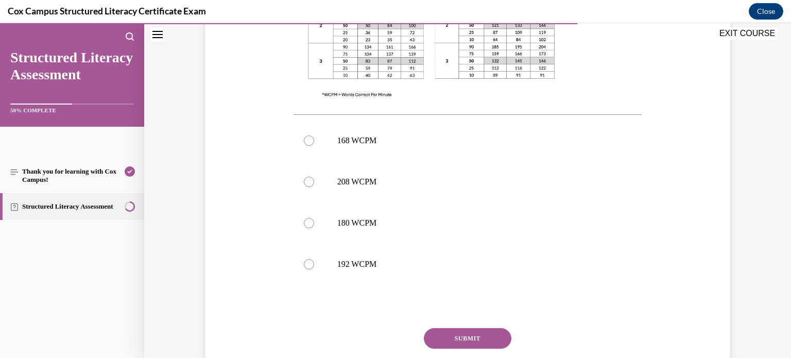
scroll to position [398, 0]
click at [381, 140] on p "168 WCPM" at bounding box center [476, 141] width 279 height 10
click at [314, 140] on input "168 WCPM" at bounding box center [309, 141] width 10 height 10
radio input "true"
click at [458, 337] on button "SUBMIT" at bounding box center [468, 339] width 88 height 21
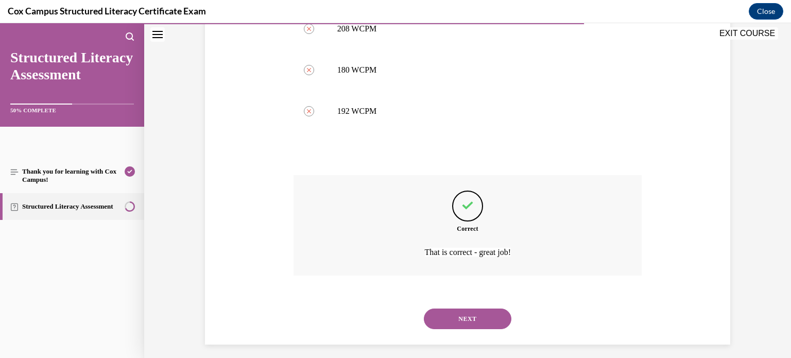
scroll to position [558, 0]
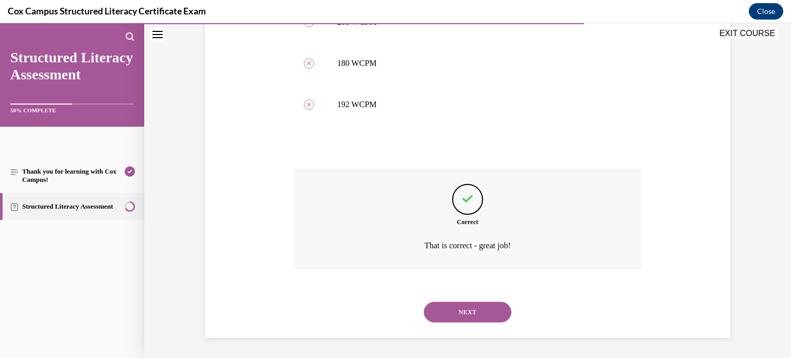
click at [463, 314] on button "NEXT" at bounding box center [468, 312] width 88 height 21
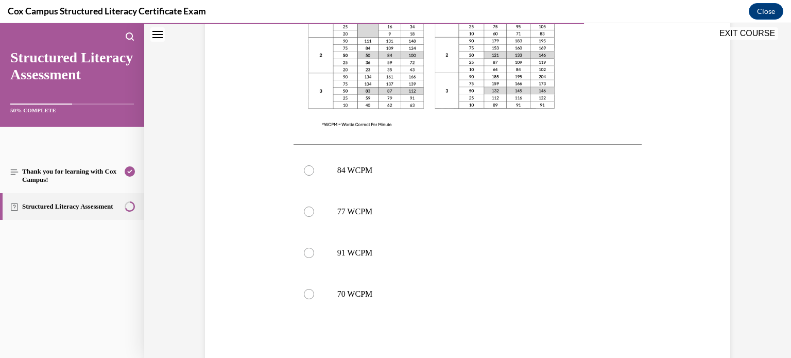
scroll to position [347, 0]
click at [333, 211] on label "77 WCPM" at bounding box center [468, 213] width 349 height 41
click at [314, 211] on input "77 WCPM" at bounding box center [309, 213] width 10 height 10
radio input "true"
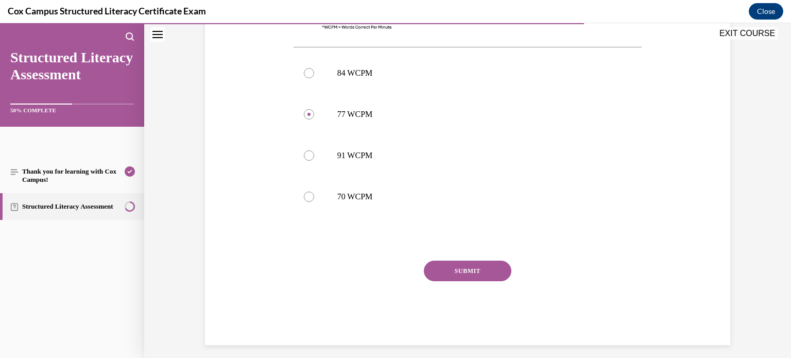
scroll to position [453, 0]
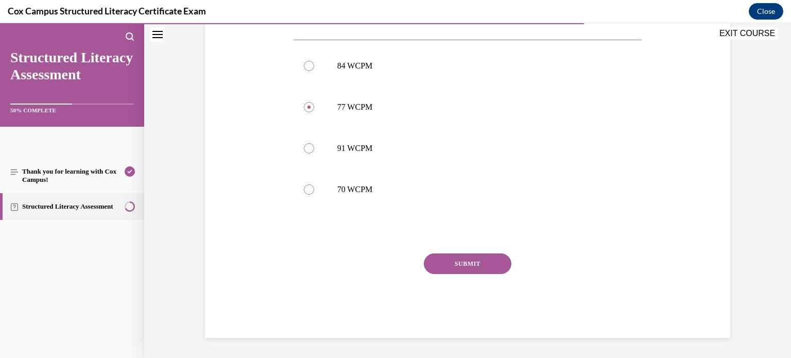
click at [465, 262] on button "SUBMIT" at bounding box center [468, 263] width 88 height 21
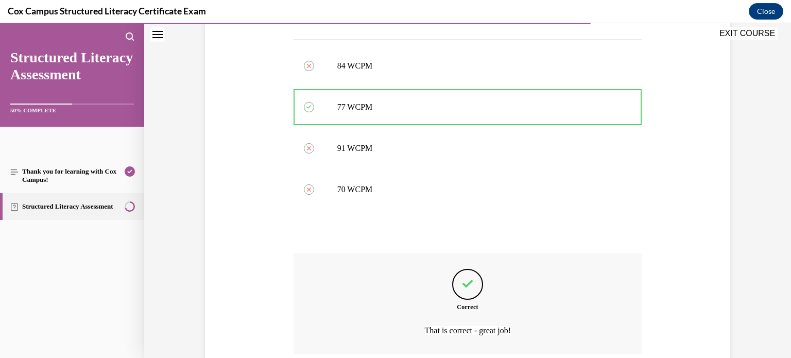
scroll to position [538, 0]
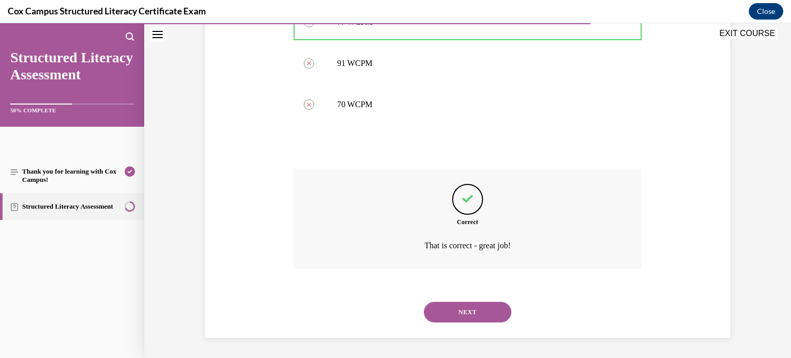
click at [478, 316] on button "NEXT" at bounding box center [468, 312] width 88 height 21
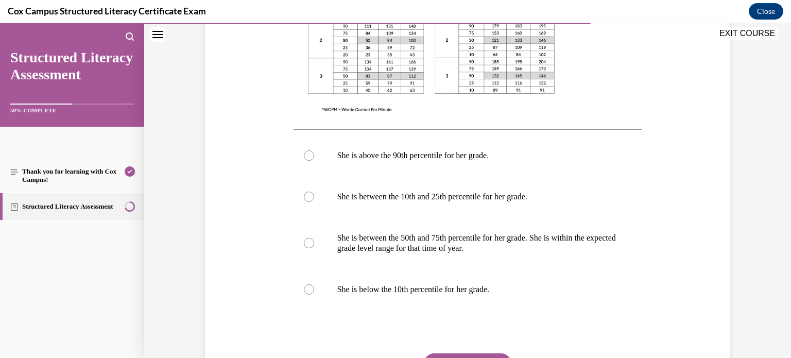
scroll to position [403, 0]
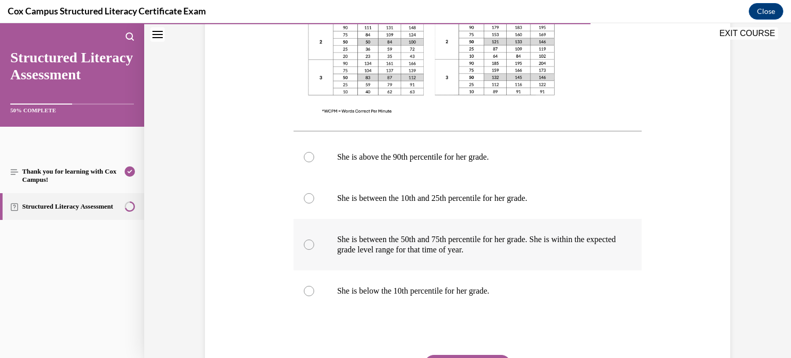
click at [347, 249] on p "She is between the 50th and 75th percentile for her grade. She is within the ex…" at bounding box center [476, 244] width 279 height 21
click at [314, 249] on input "She is between the 50th and 75th percentile for her grade. She is within the ex…" at bounding box center [309, 245] width 10 height 10
radio input "true"
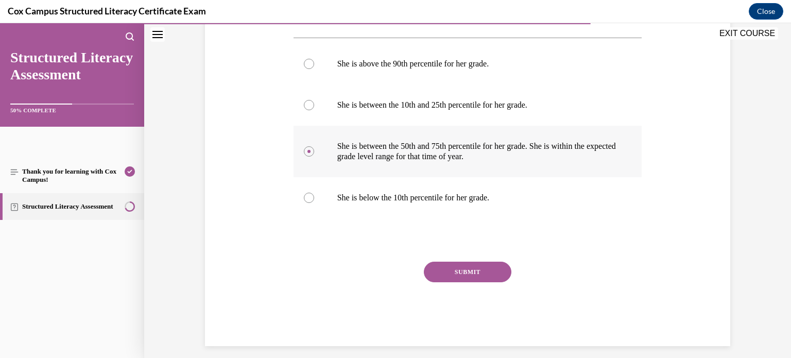
scroll to position [504, 0]
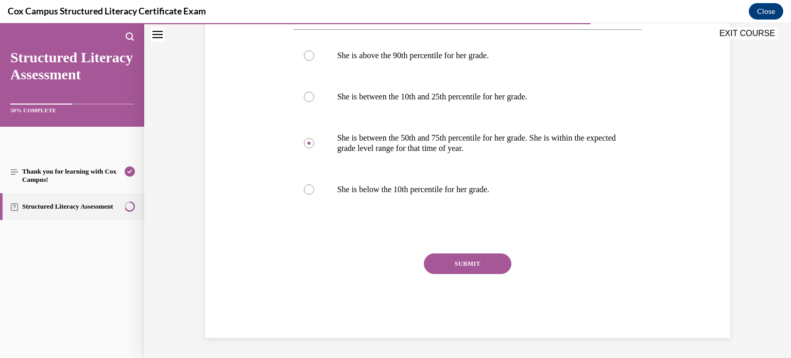
click at [456, 262] on button "SUBMIT" at bounding box center [468, 263] width 88 height 21
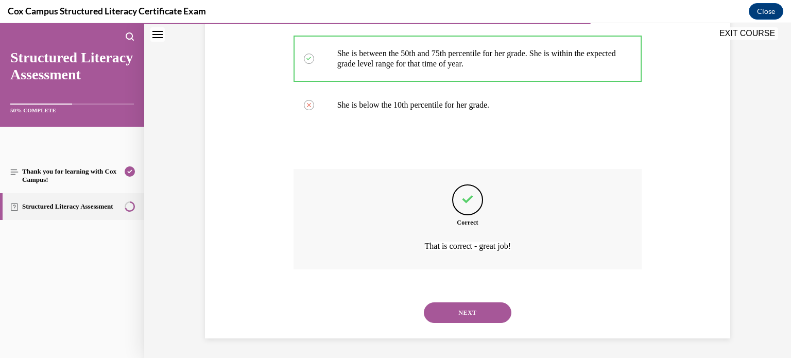
scroll to position [589, 0]
click at [471, 313] on button "NEXT" at bounding box center [468, 312] width 88 height 21
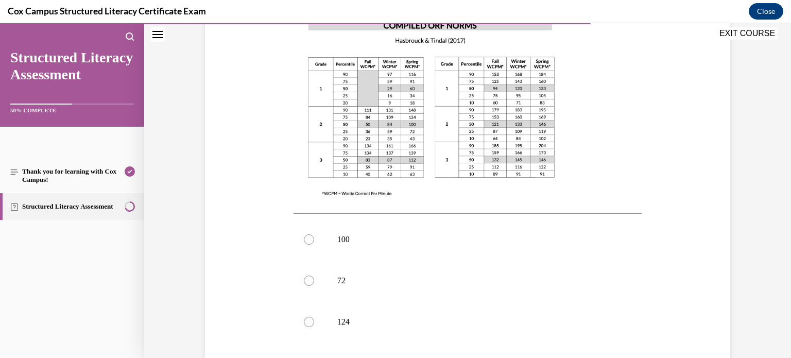
scroll to position [309, 0]
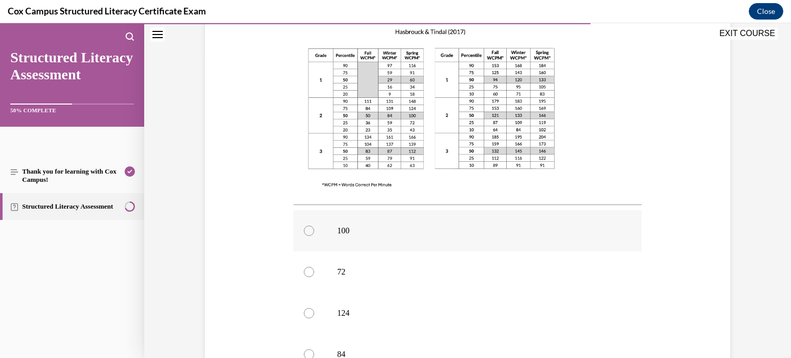
click at [345, 226] on p "100" at bounding box center [476, 231] width 279 height 10
click at [314, 226] on input "100" at bounding box center [309, 231] width 10 height 10
radio input "true"
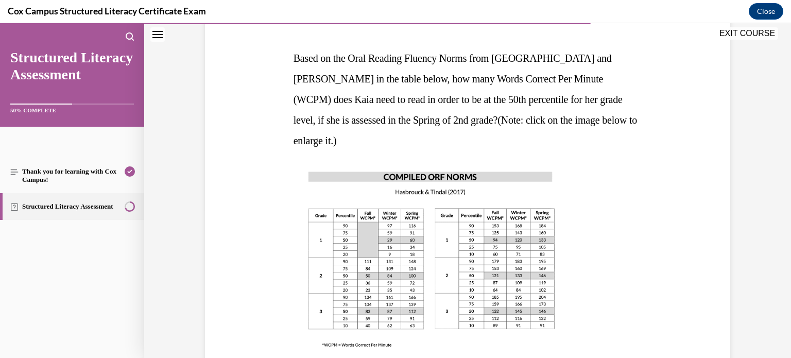
scroll to position [149, 0]
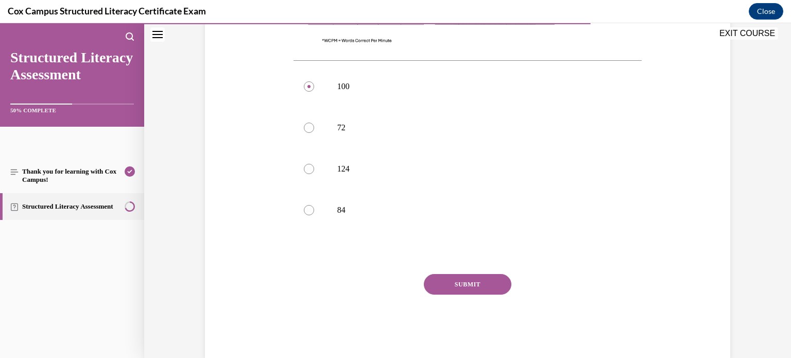
click at [463, 274] on button "SUBMIT" at bounding box center [468, 284] width 88 height 21
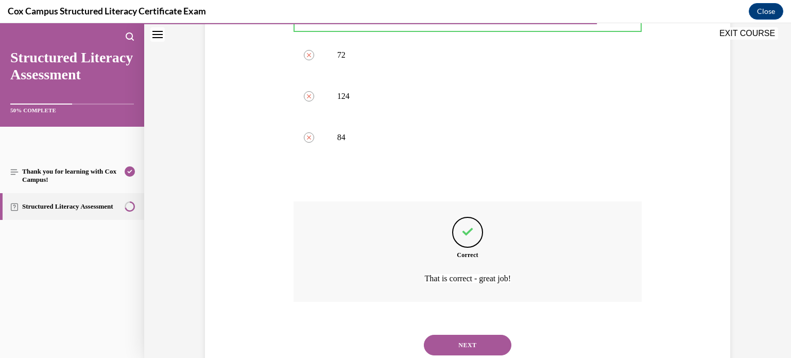
scroll to position [538, 0]
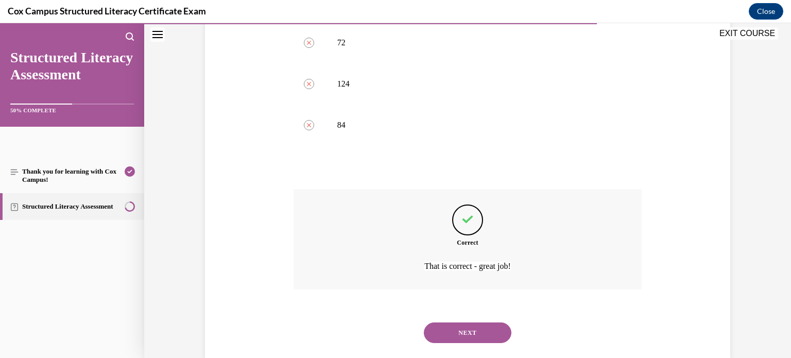
click at [467, 323] on button "NEXT" at bounding box center [468, 333] width 88 height 21
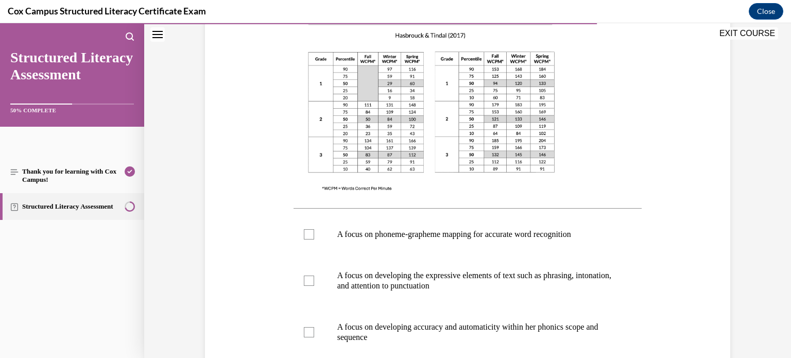
scroll to position [282, 0]
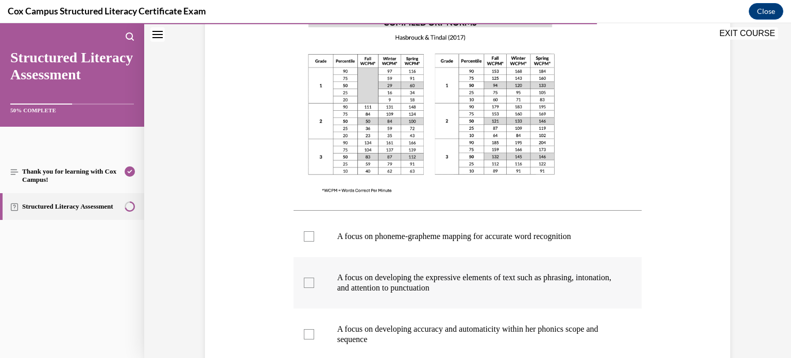
click at [385, 287] on p "A focus on developing the expressive elements of text such as phrasing, intonat…" at bounding box center [476, 283] width 279 height 21
click at [314, 287] on input "A focus on developing the expressive elements of text such as phrasing, intonat…" at bounding box center [309, 283] width 10 height 10
checkbox input "true"
click at [382, 330] on p "A focus on developing accuracy and automaticity within her phonics scope and se…" at bounding box center [476, 334] width 279 height 21
click at [314, 330] on input "A focus on developing accuracy and automaticity within her phonics scope and se…" at bounding box center [309, 334] width 10 height 10
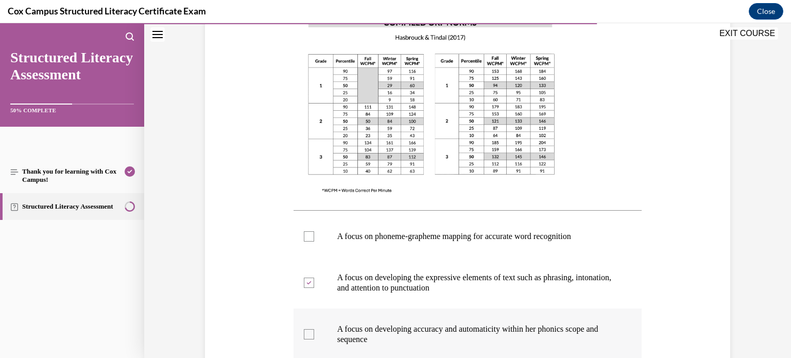
checkbox input "true"
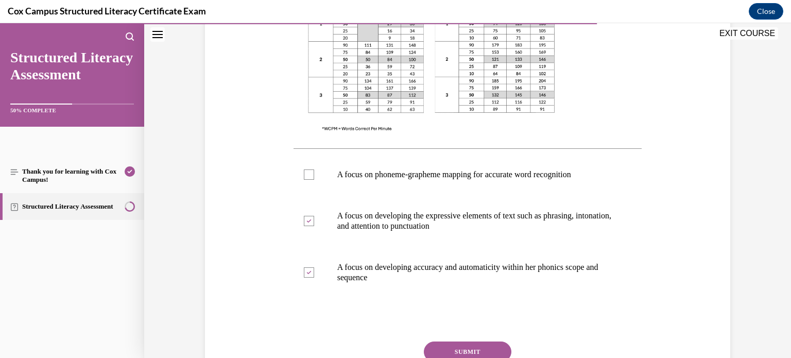
scroll to position [432, 0]
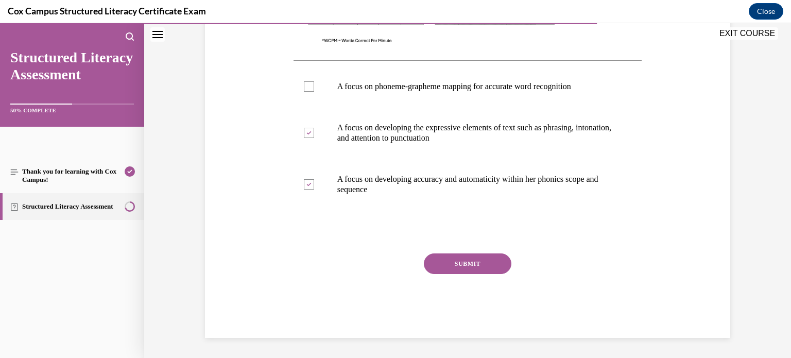
click at [457, 262] on button "SUBMIT" at bounding box center [468, 263] width 88 height 21
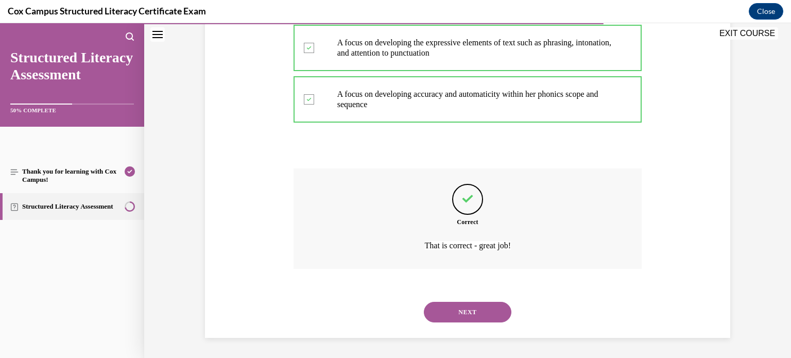
scroll to position [517, 0]
click at [445, 309] on button "NEXT" at bounding box center [468, 312] width 88 height 21
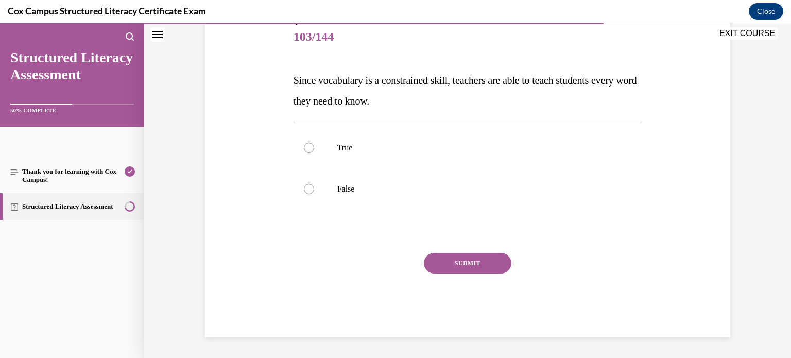
scroll to position [114, 0]
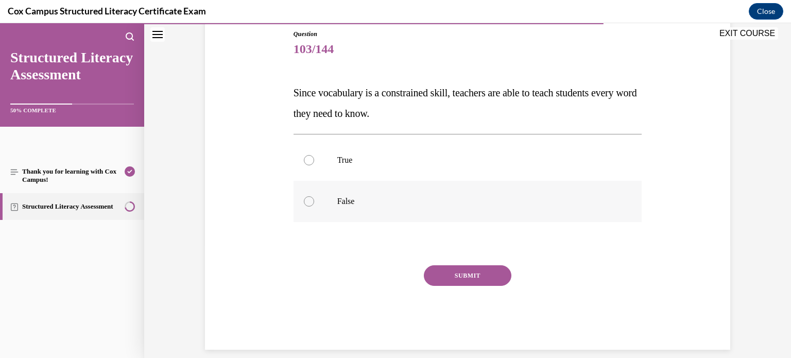
click at [364, 203] on p "False" at bounding box center [476, 201] width 279 height 10
click at [314, 203] on input "False" at bounding box center [309, 201] width 10 height 10
radio input "true"
click at [452, 274] on button "SUBMIT" at bounding box center [468, 275] width 88 height 21
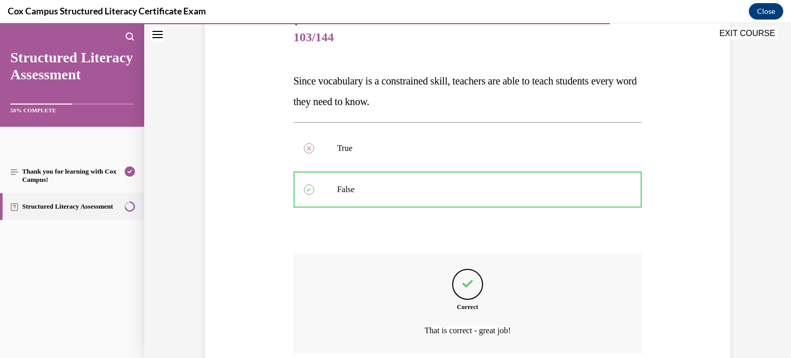
scroll to position [211, 0]
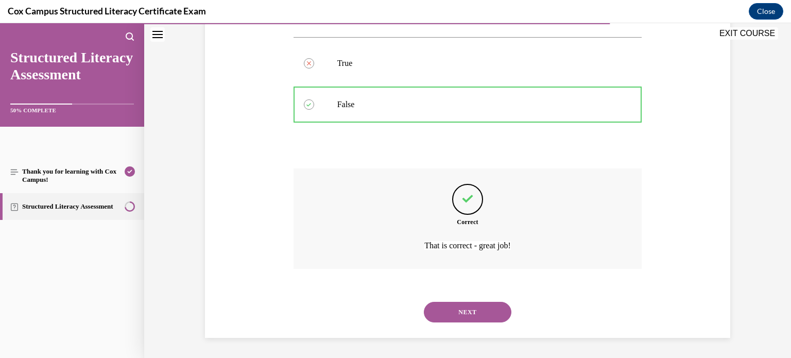
click at [443, 311] on button "NEXT" at bounding box center [468, 312] width 88 height 21
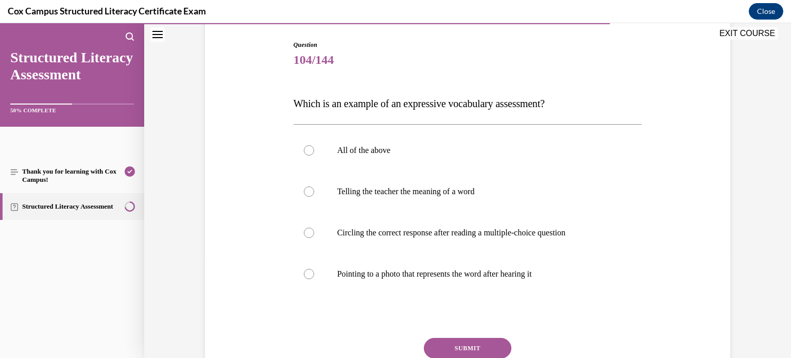
scroll to position [103, 0]
click at [370, 154] on p "All of the above" at bounding box center [476, 151] width 279 height 10
click at [314, 154] on input "All of the above" at bounding box center [309, 151] width 10 height 10
radio input "true"
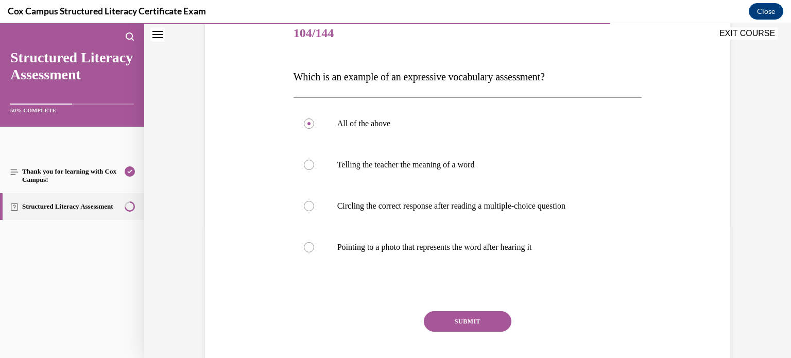
scroll to position [129, 0]
click at [377, 163] on p "Telling the teacher the meaning of a word" at bounding box center [476, 166] width 279 height 10
click at [314, 163] on input "Telling the teacher the meaning of a word" at bounding box center [309, 166] width 10 height 10
radio input "true"
click at [460, 320] on button "SUBMIT" at bounding box center [468, 322] width 88 height 21
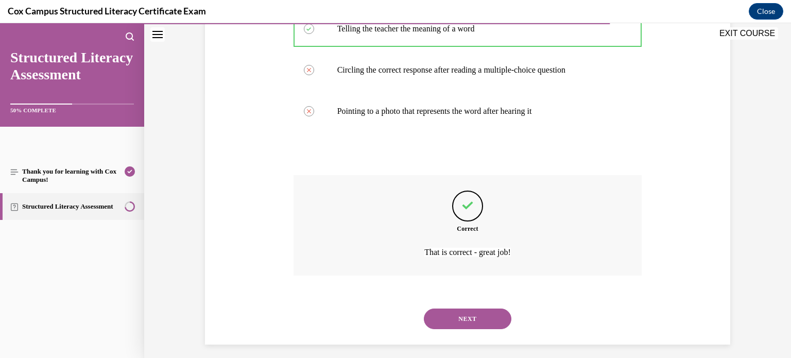
scroll to position [273, 0]
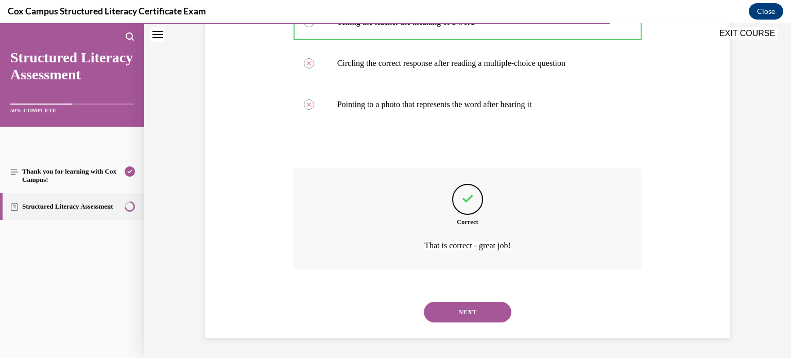
click at [460, 320] on button "NEXT" at bounding box center [468, 312] width 88 height 21
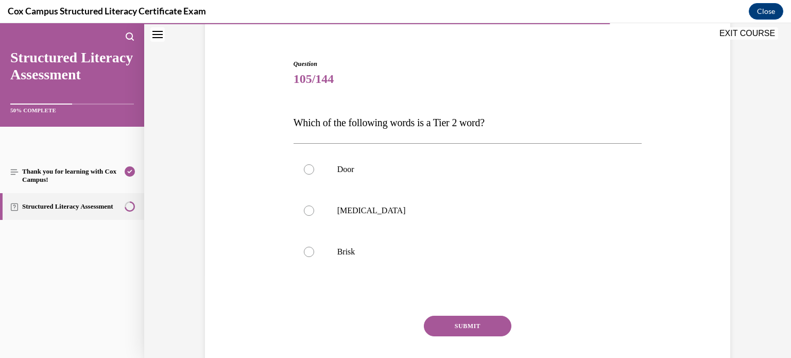
scroll to position [83, 0]
click at [358, 253] on p "Brisk" at bounding box center [476, 252] width 279 height 10
click at [314, 253] on input "Brisk" at bounding box center [309, 252] width 10 height 10
radio input "true"
click at [472, 326] on button "SUBMIT" at bounding box center [468, 326] width 88 height 21
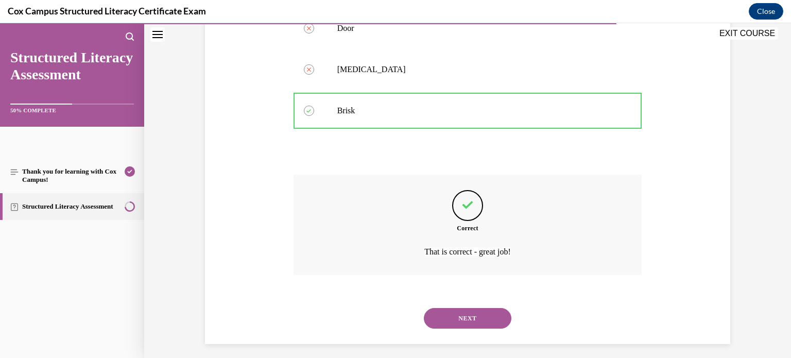
scroll to position [231, 0]
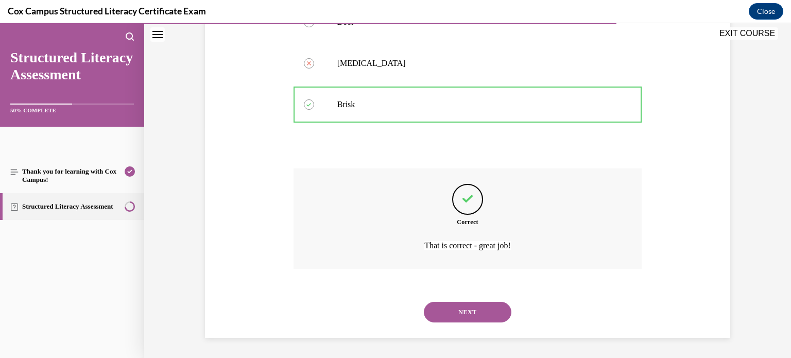
click at [467, 313] on button "NEXT" at bounding box center [468, 312] width 88 height 21
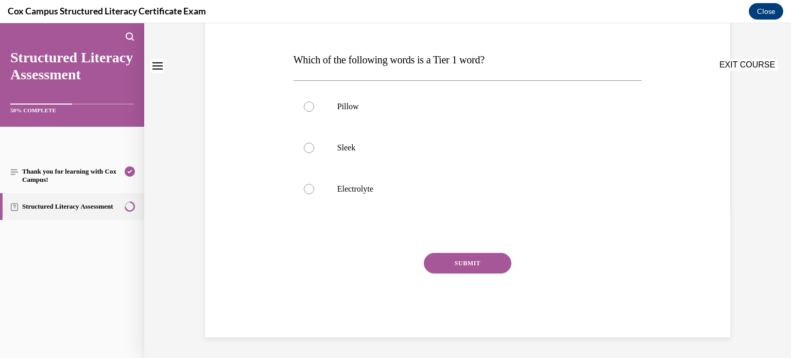
scroll to position [0, 0]
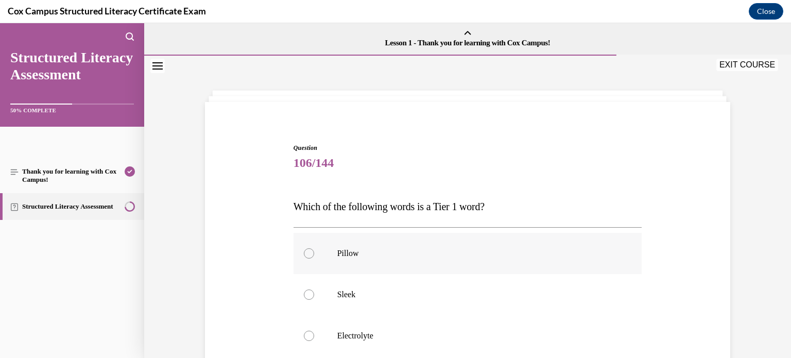
click at [345, 257] on p "Pillow" at bounding box center [476, 253] width 279 height 10
click at [314, 257] on input "Pillow" at bounding box center [309, 253] width 10 height 10
radio input "true"
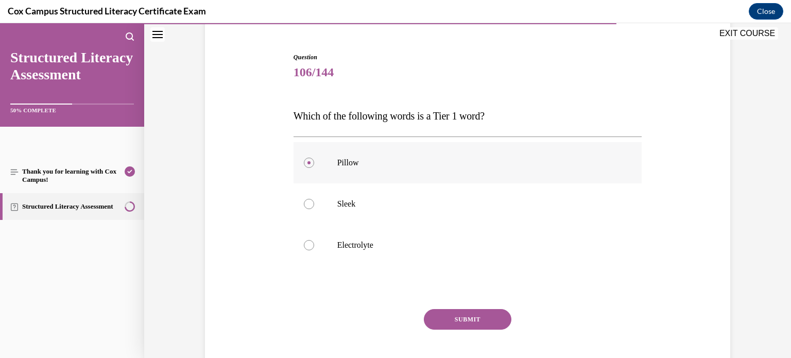
scroll to position [94, 0]
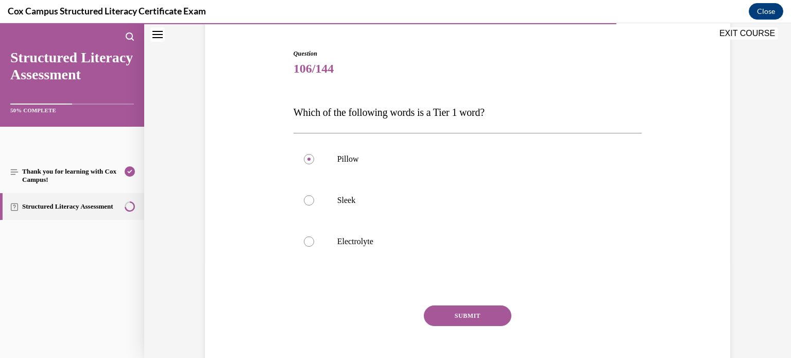
click at [465, 316] on button "SUBMIT" at bounding box center [468, 316] width 88 height 21
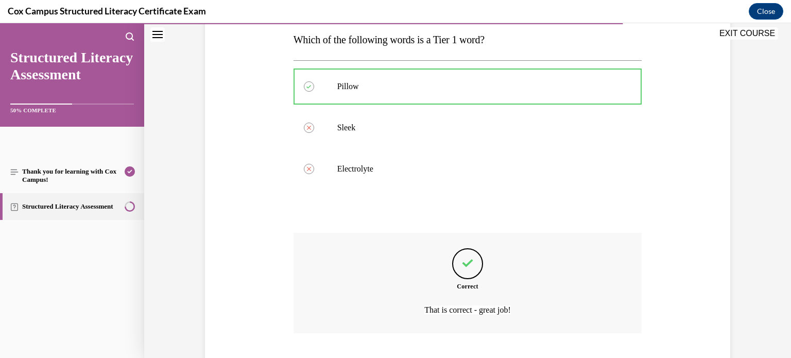
scroll to position [231, 0]
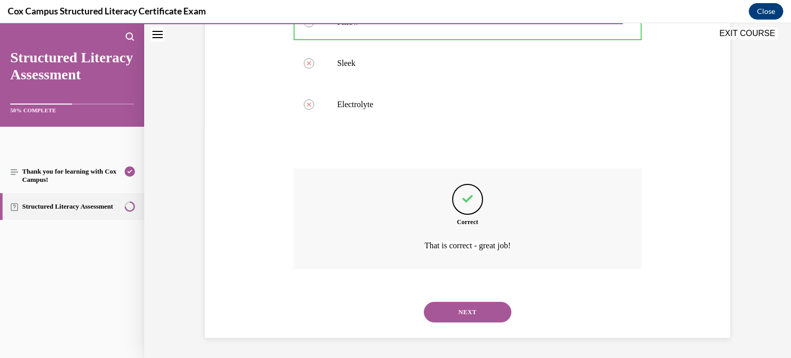
click at [465, 316] on button "NEXT" at bounding box center [468, 312] width 88 height 21
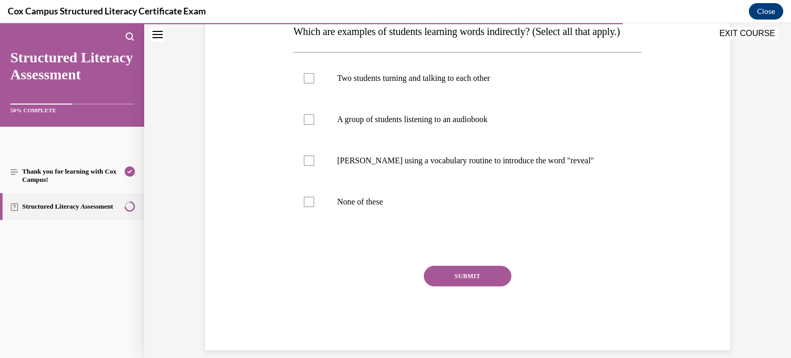
scroll to position [184, 0]
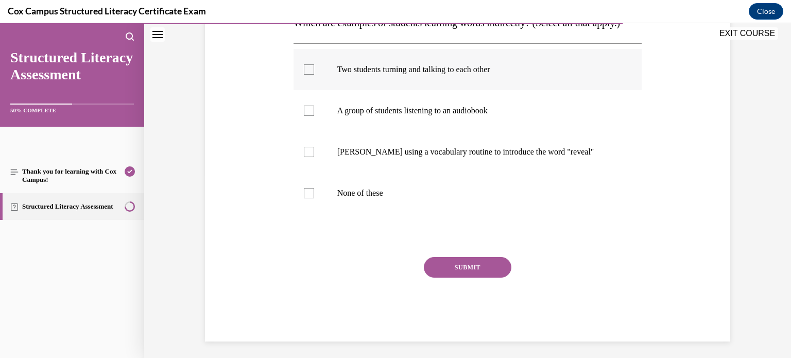
click at [382, 90] on label "Two students turning and talking to each other" at bounding box center [468, 69] width 349 height 41
click at [314, 75] on input "Two students turning and talking to each other" at bounding box center [309, 69] width 10 height 10
checkbox input "true"
click at [381, 116] on p "A group of students listening to an audiobook" at bounding box center [476, 111] width 279 height 10
click at [314, 116] on input "A group of students listening to an audiobook" at bounding box center [309, 111] width 10 height 10
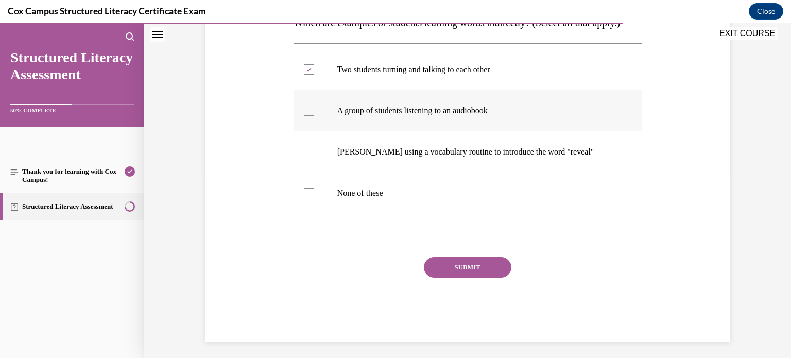
checkbox input "true"
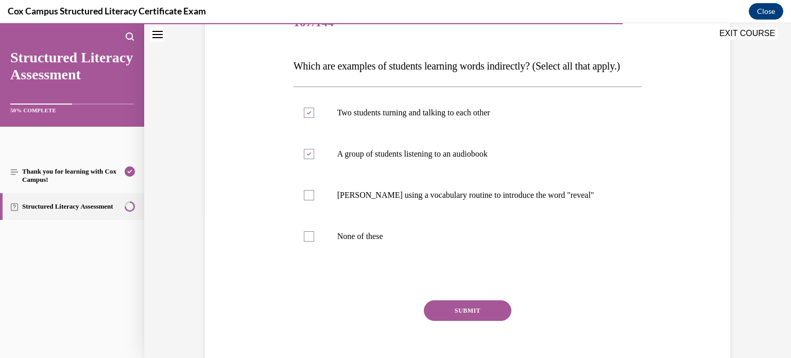
scroll to position [142, 0]
click at [466, 319] on button "SUBMIT" at bounding box center [468, 309] width 88 height 21
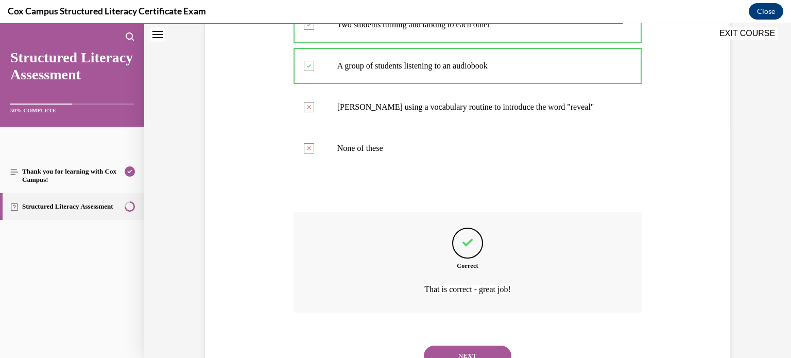
scroll to position [293, 0]
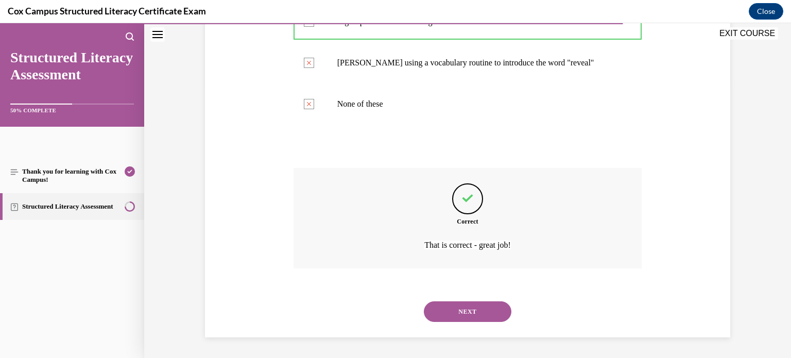
click at [448, 313] on button "NEXT" at bounding box center [468, 311] width 88 height 21
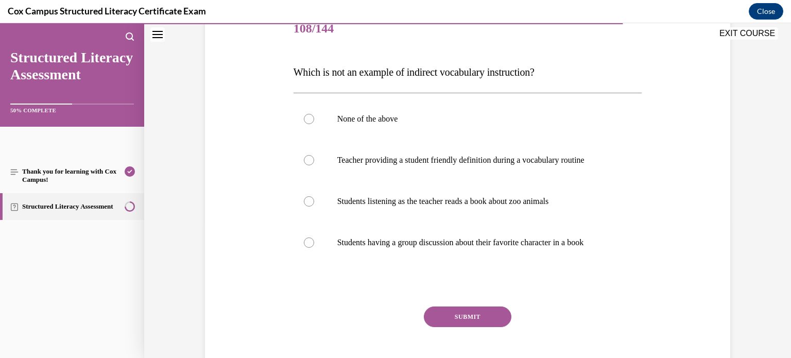
scroll to position [136, 0]
click at [386, 169] on label "Teacher providing a student friendly definition during a vocabulary routine" at bounding box center [468, 159] width 349 height 41
click at [314, 164] on input "Teacher providing a student friendly definition during a vocabulary routine" at bounding box center [309, 159] width 10 height 10
radio input "true"
click at [449, 313] on button "SUBMIT" at bounding box center [468, 316] width 88 height 21
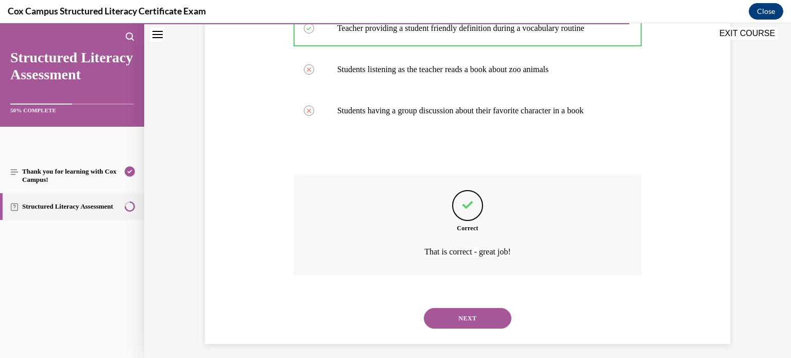
scroll to position [273, 0]
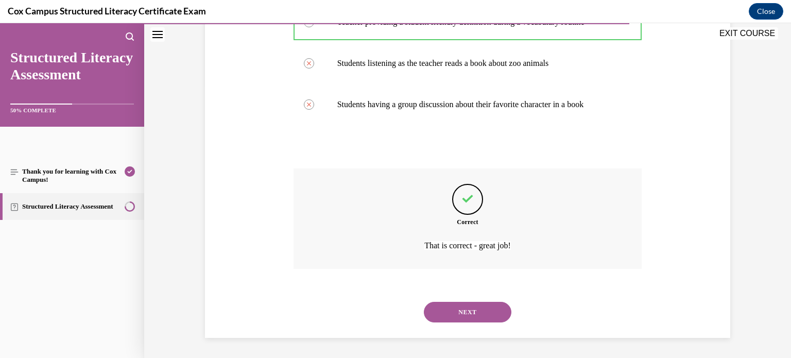
click at [464, 314] on button "NEXT" at bounding box center [468, 312] width 88 height 21
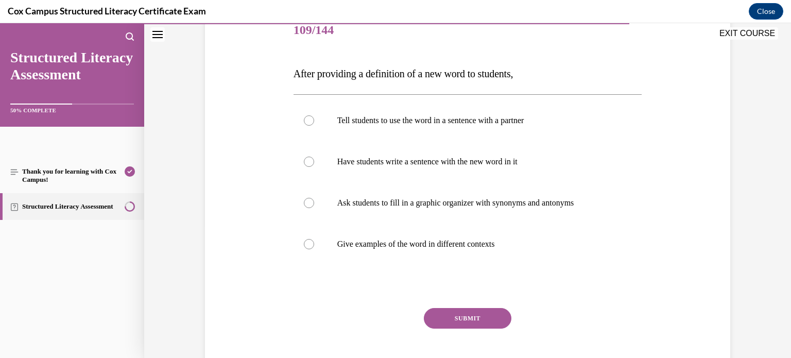
scroll to position [134, 0]
click at [370, 242] on p "Give examples of the word in different contexts" at bounding box center [476, 243] width 279 height 10
click at [314, 242] on input "Give examples of the word in different contexts" at bounding box center [309, 243] width 10 height 10
radio input "true"
click at [436, 317] on button "SUBMIT" at bounding box center [468, 317] width 88 height 21
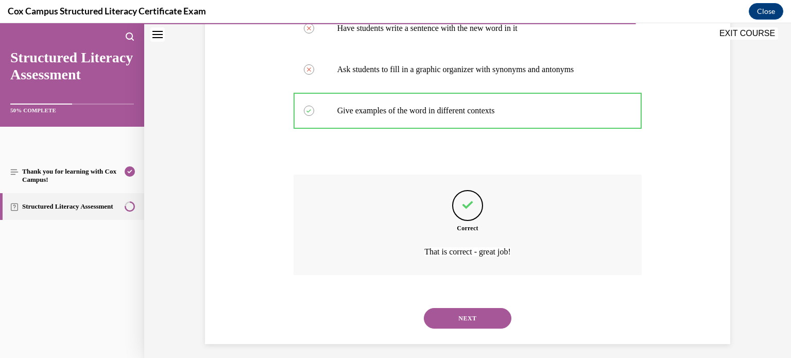
scroll to position [273, 0]
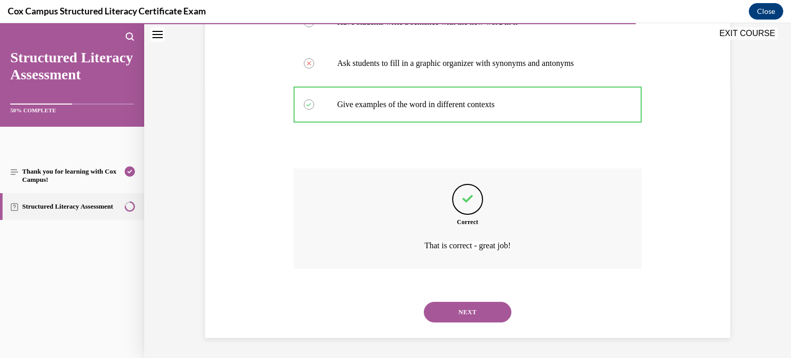
click at [436, 317] on button "NEXT" at bounding box center [468, 312] width 88 height 21
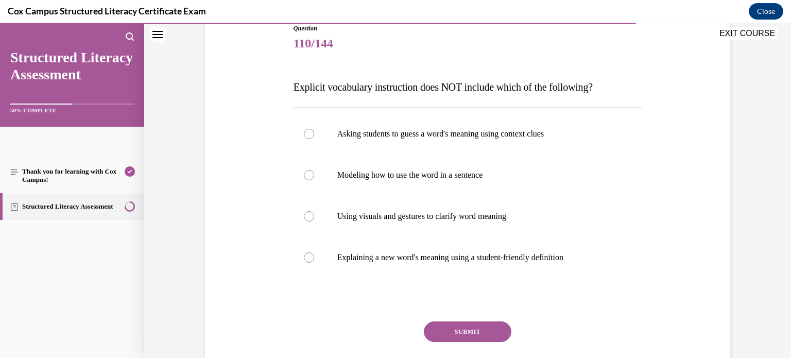
scroll to position [120, 0]
click at [429, 138] on p "Asking students to guess a word's meaning using context clues" at bounding box center [476, 134] width 279 height 10
click at [314, 138] on input "Asking students to guess a word's meaning using context clues" at bounding box center [309, 134] width 10 height 10
radio input "true"
click at [458, 333] on button "SUBMIT" at bounding box center [468, 331] width 88 height 21
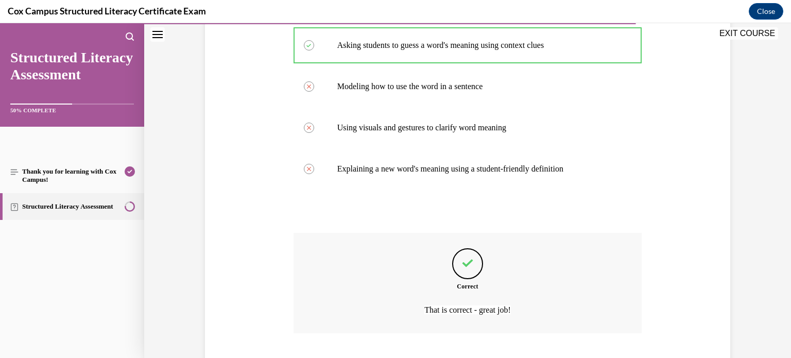
scroll to position [273, 0]
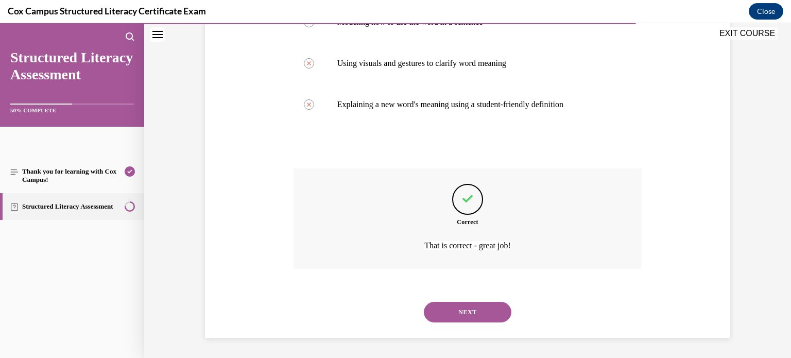
click at [462, 313] on button "NEXT" at bounding box center [468, 312] width 88 height 21
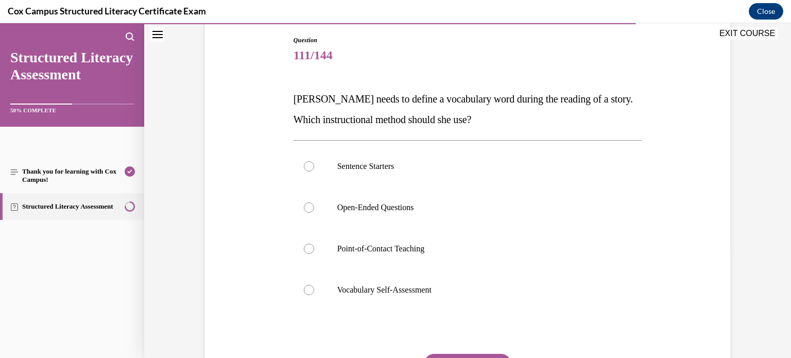
scroll to position [108, 0]
click at [369, 251] on p "Point-of-Contact Teaching" at bounding box center [476, 248] width 279 height 10
click at [314, 251] on input "Point-of-Contact Teaching" at bounding box center [309, 248] width 10 height 10
radio input "true"
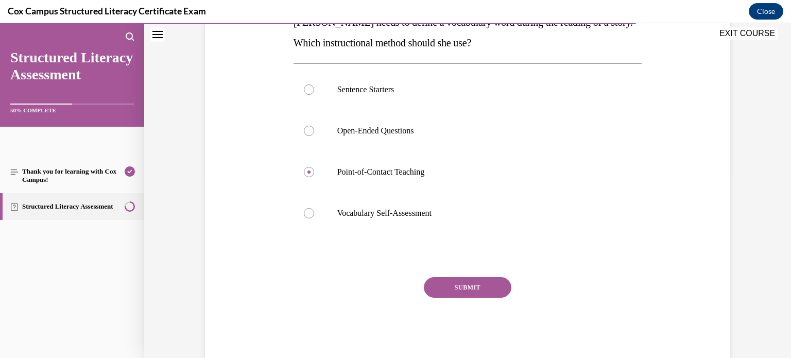
click at [451, 291] on button "SUBMIT" at bounding box center [468, 287] width 88 height 21
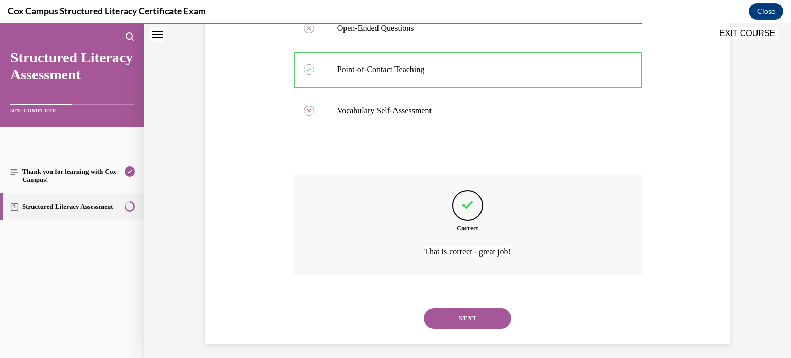
scroll to position [293, 0]
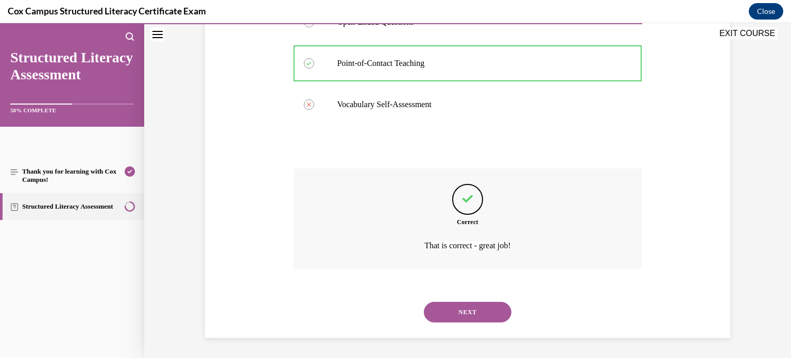
click at [446, 312] on button "NEXT" at bounding box center [468, 312] width 88 height 21
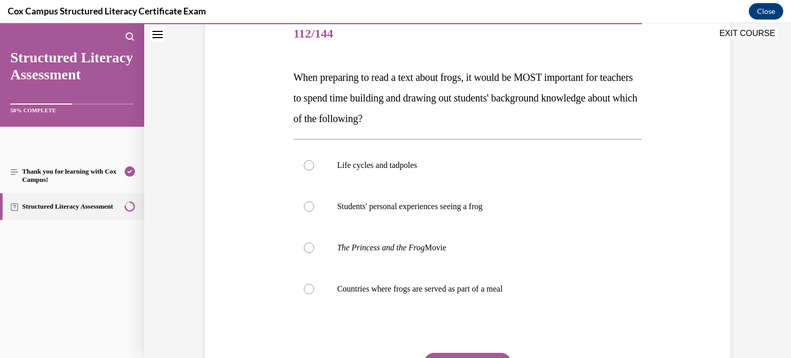
scroll to position [127, 0]
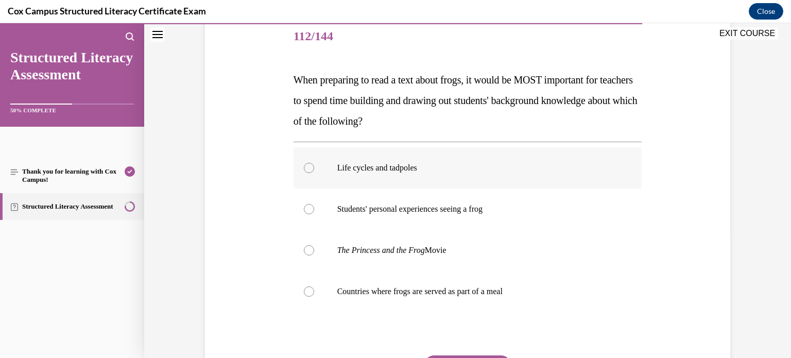
click at [427, 168] on p "Life cycles and tadpoles" at bounding box center [476, 168] width 279 height 10
click at [314, 168] on input "Life cycles and tadpoles" at bounding box center [309, 168] width 10 height 10
radio input "true"
click at [395, 210] on p "Students' personal experiences seeing a frog" at bounding box center [476, 209] width 279 height 10
click at [314, 210] on input "Students' personal experiences seeing a frog" at bounding box center [309, 209] width 10 height 10
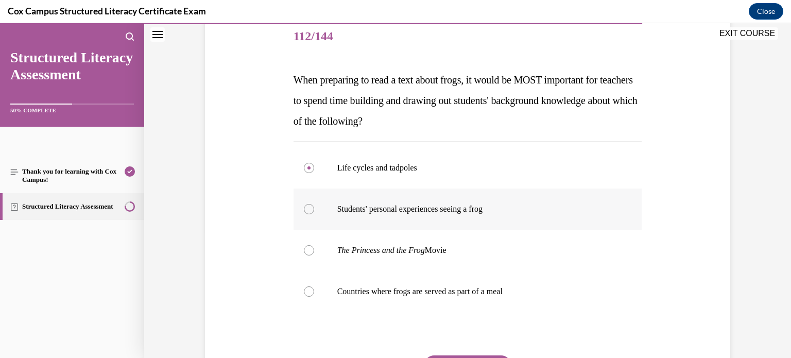
radio input "true"
click at [411, 174] on label "Life cycles and tadpoles" at bounding box center [468, 167] width 349 height 41
click at [314, 173] on input "Life cycles and tadpoles" at bounding box center [309, 168] width 10 height 10
radio input "true"
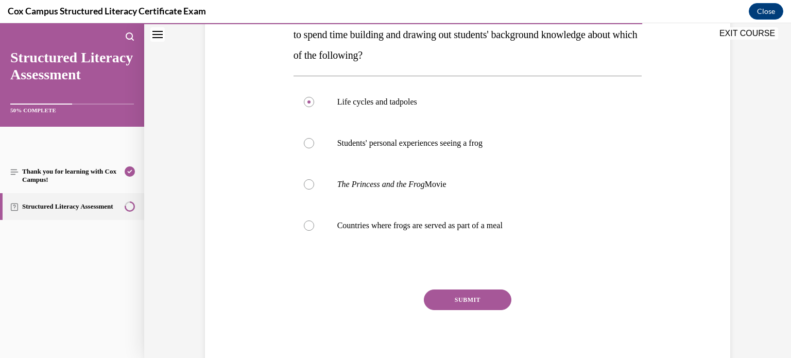
click at [485, 303] on button "SUBMIT" at bounding box center [468, 300] width 88 height 21
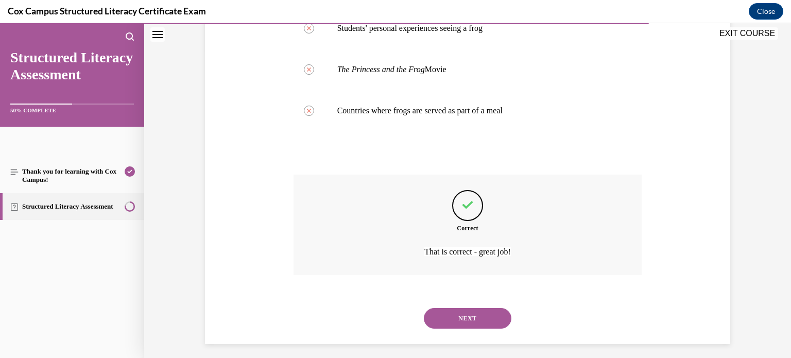
scroll to position [314, 0]
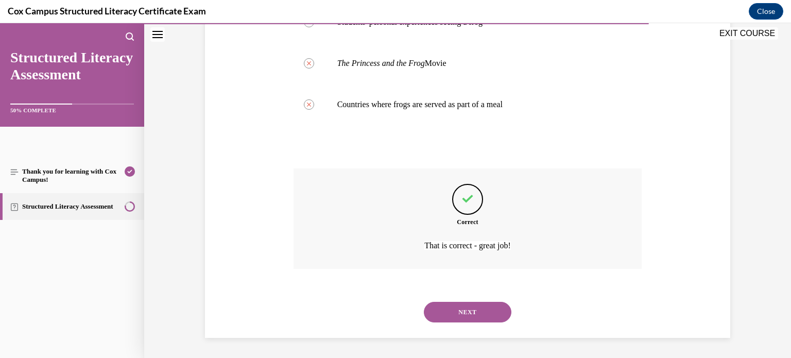
click at [485, 311] on button "NEXT" at bounding box center [468, 312] width 88 height 21
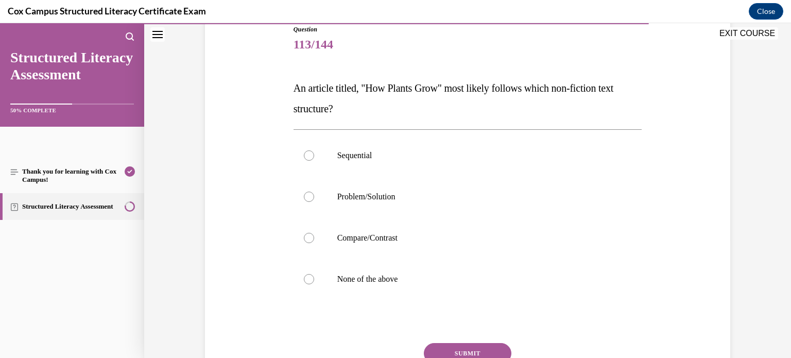
scroll to position [131, 0]
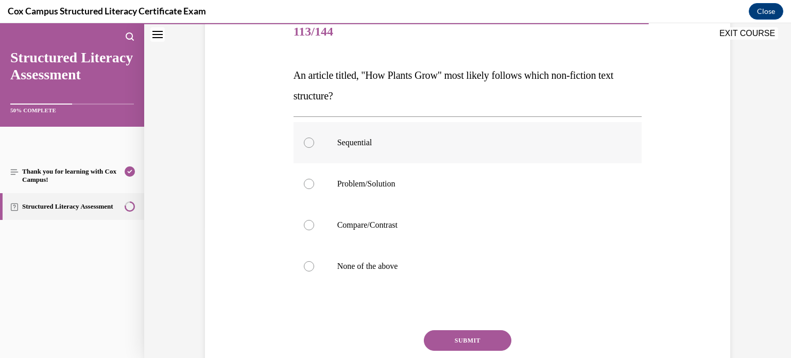
click at [376, 142] on p "Sequential" at bounding box center [476, 143] width 279 height 10
click at [314, 142] on input "Sequential" at bounding box center [309, 143] width 10 height 10
radio input "true"
click at [460, 344] on button "SUBMIT" at bounding box center [468, 340] width 88 height 21
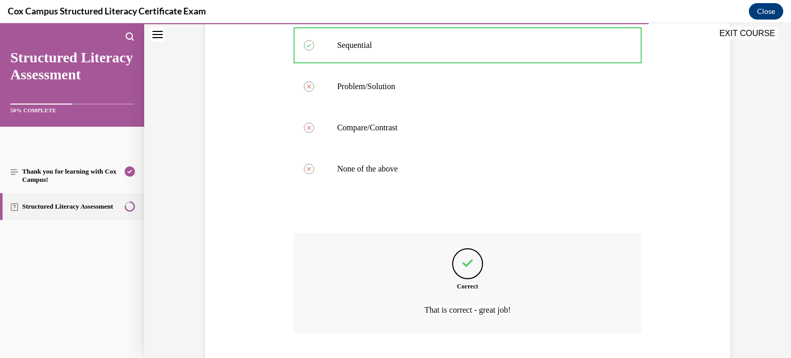
scroll to position [293, 0]
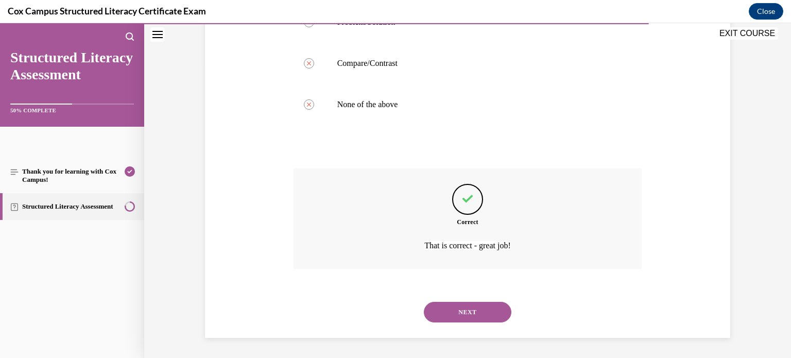
click at [483, 311] on button "NEXT" at bounding box center [468, 312] width 88 height 21
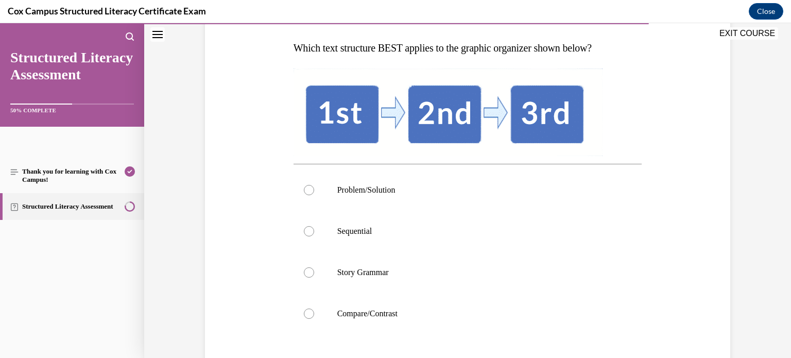
scroll to position [155, 0]
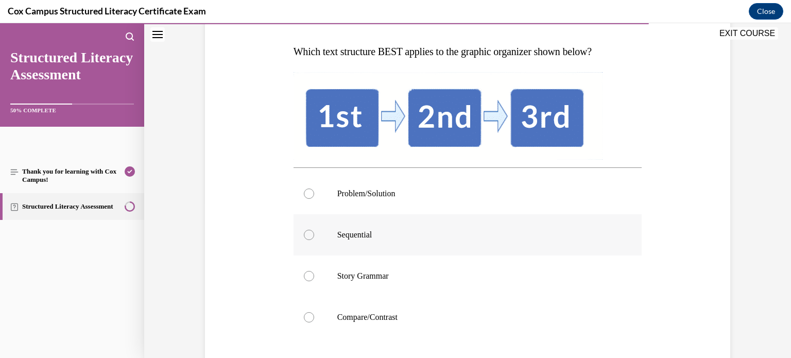
click at [566, 228] on label "Sequential" at bounding box center [468, 234] width 349 height 41
click at [314, 230] on input "Sequential" at bounding box center [309, 235] width 10 height 10
radio input "true"
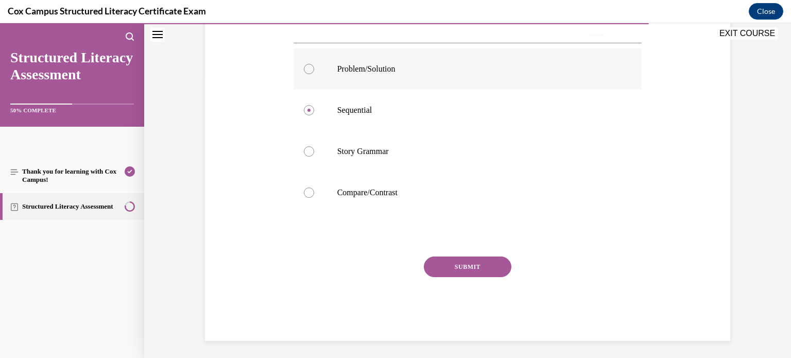
scroll to position [283, 0]
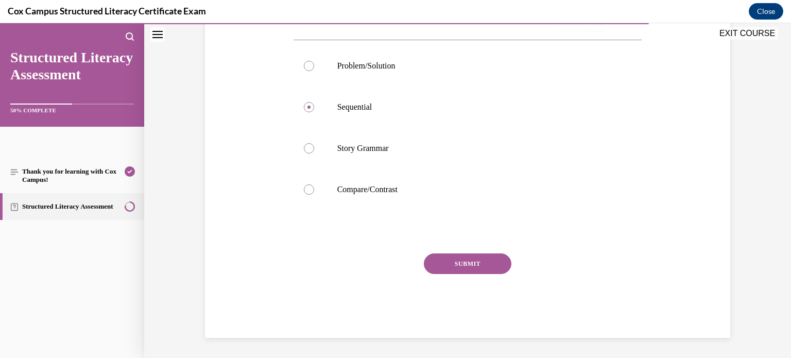
click at [481, 266] on button "SUBMIT" at bounding box center [468, 263] width 88 height 21
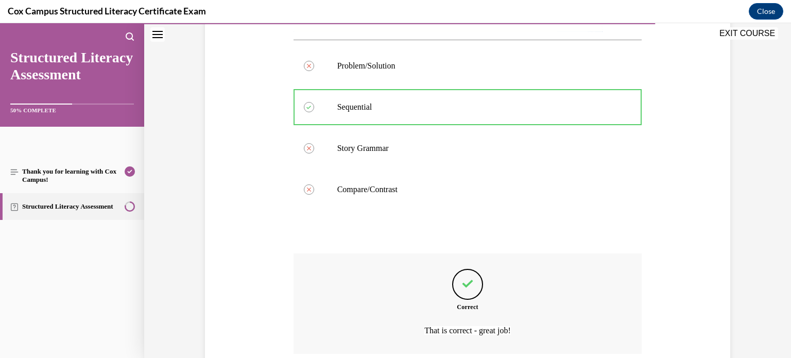
scroll to position [368, 0]
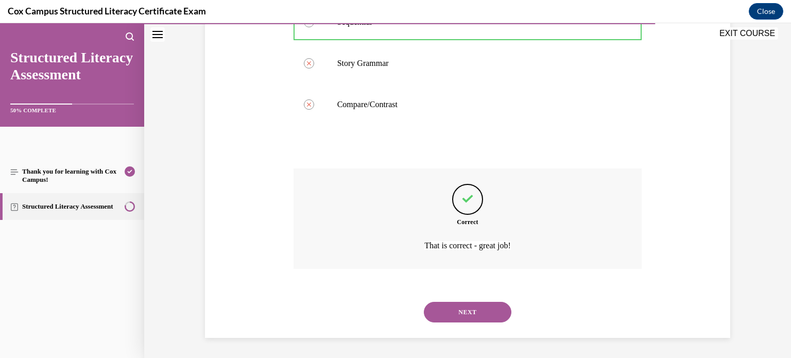
click at [481, 313] on button "NEXT" at bounding box center [468, 312] width 88 height 21
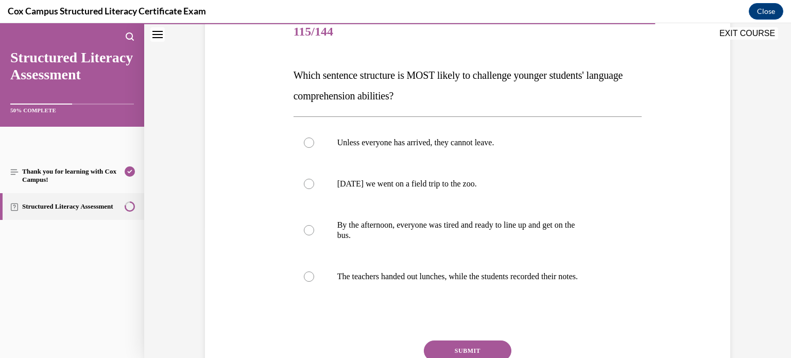
scroll to position [137, 0]
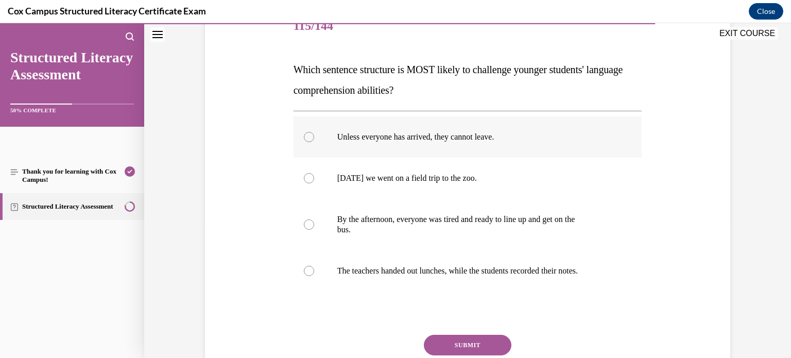
click at [585, 140] on p "Unless everyone has arrived, they cannot leave." at bounding box center [476, 137] width 279 height 10
click at [314, 140] on input "Unless everyone has arrived, they cannot leave." at bounding box center [309, 137] width 10 height 10
radio input "true"
click at [484, 342] on button "SUBMIT" at bounding box center [468, 345] width 88 height 21
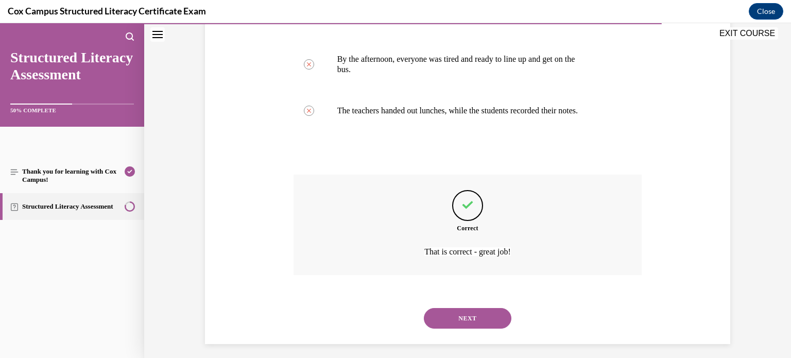
scroll to position [303, 0]
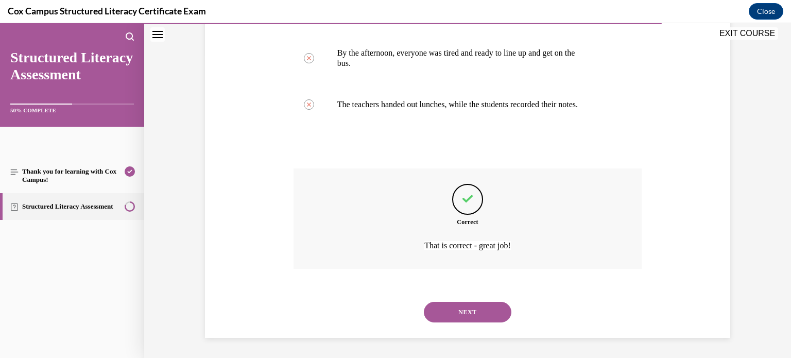
click at [478, 314] on button "NEXT" at bounding box center [468, 312] width 88 height 21
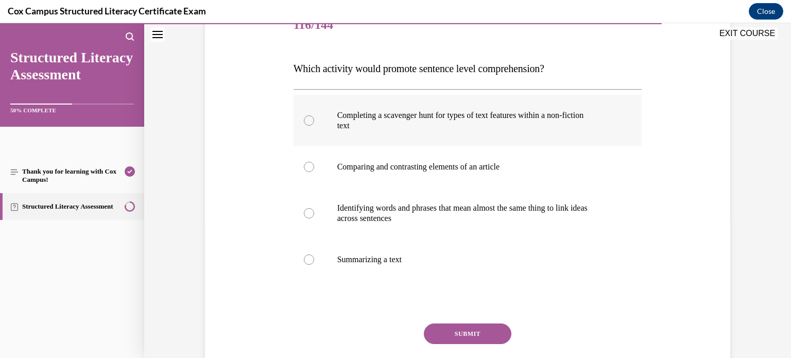
scroll to position [137, 0]
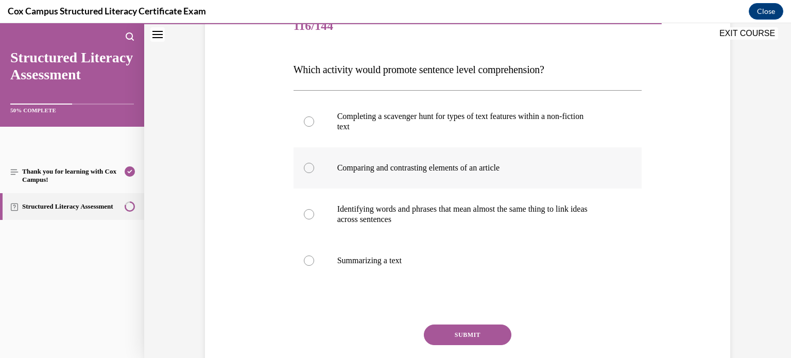
click at [364, 167] on p "Comparing and contrasting elements of an article" at bounding box center [476, 168] width 279 height 10
click at [314, 167] on input "Comparing and contrasting elements of an article" at bounding box center [309, 168] width 10 height 10
radio input "true"
click at [255, 187] on div "Question 116/144 Which activity would promote sentence level comprehension? Com…" at bounding box center [467, 192] width 531 height 434
click at [366, 215] on p "across sentences" at bounding box center [476, 219] width 279 height 10
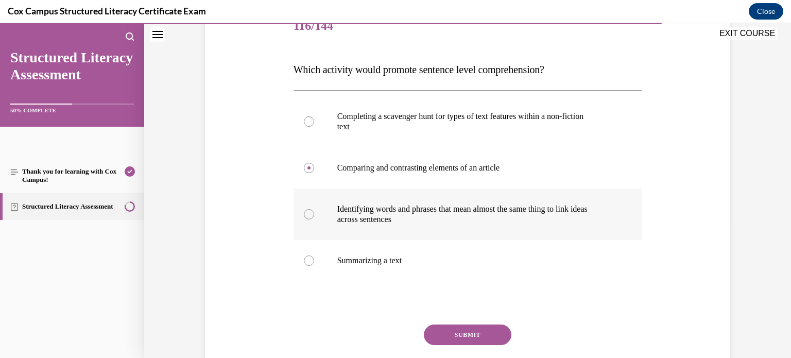
click at [314, 215] on input "Identifying words and phrases that mean almost the same thing to link ideas acr…" at bounding box center [309, 214] width 10 height 10
radio input "true"
click at [448, 333] on button "SUBMIT" at bounding box center [468, 335] width 88 height 21
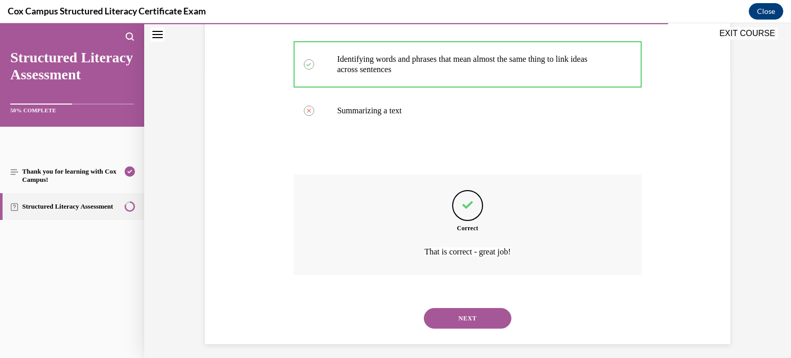
scroll to position [293, 0]
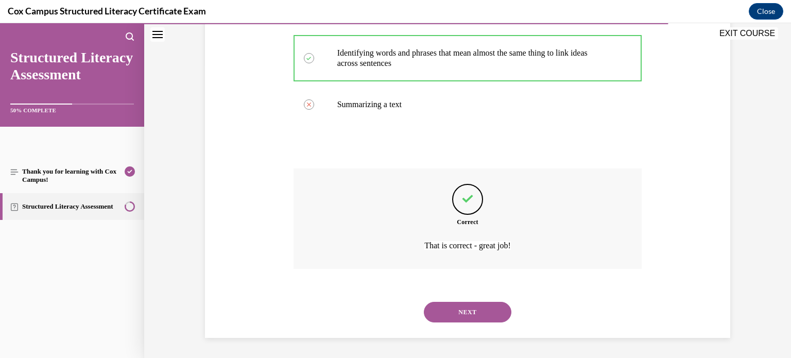
click at [471, 311] on button "NEXT" at bounding box center [468, 312] width 88 height 21
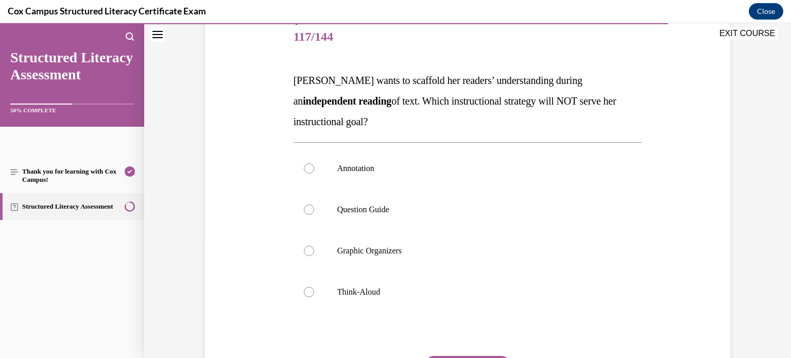
scroll to position [126, 0]
click at [371, 295] on p "Think-Aloud" at bounding box center [476, 292] width 279 height 10
click at [314, 295] on input "Think-Aloud" at bounding box center [309, 292] width 10 height 10
radio input "true"
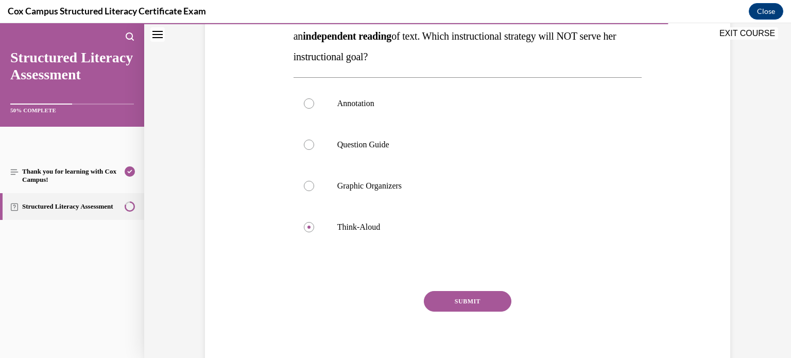
scroll to position [190, 0]
click at [482, 300] on button "SUBMIT" at bounding box center [468, 303] width 88 height 21
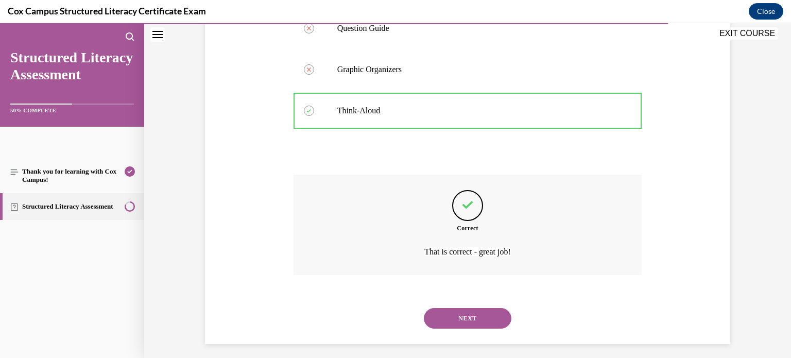
scroll to position [314, 0]
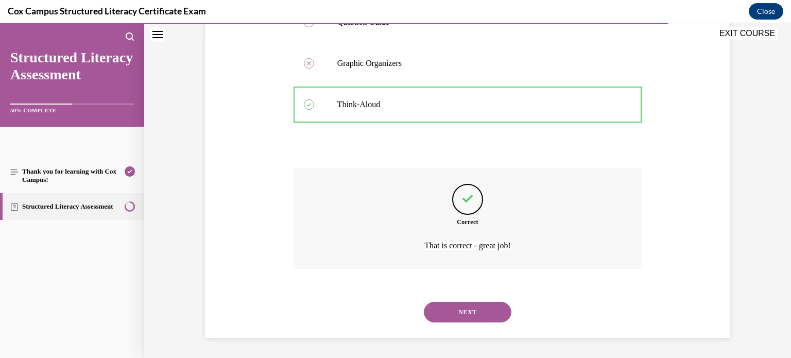
click at [481, 311] on button "NEXT" at bounding box center [468, 312] width 88 height 21
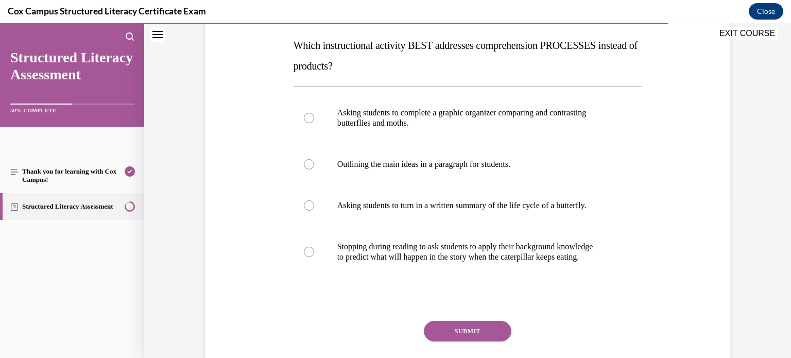
scroll to position [161, 0]
click at [427, 163] on p "Outlining the main ideas in a paragraph for students." at bounding box center [476, 165] width 279 height 10
click at [314, 163] on input "Outlining the main ideas in a paragraph for students." at bounding box center [309, 165] width 10 height 10
radio input "true"
click at [371, 248] on p "Stopping during reading to ask students to apply their background knowledge" at bounding box center [476, 247] width 279 height 10
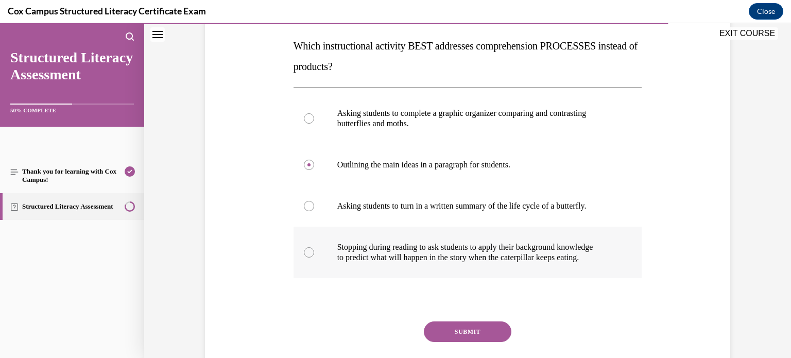
click at [314, 248] on input "Stopping during reading to ask students to apply their background knowledge to …" at bounding box center [309, 252] width 10 height 10
radio input "true"
click at [448, 331] on button "SUBMIT" at bounding box center [468, 331] width 88 height 21
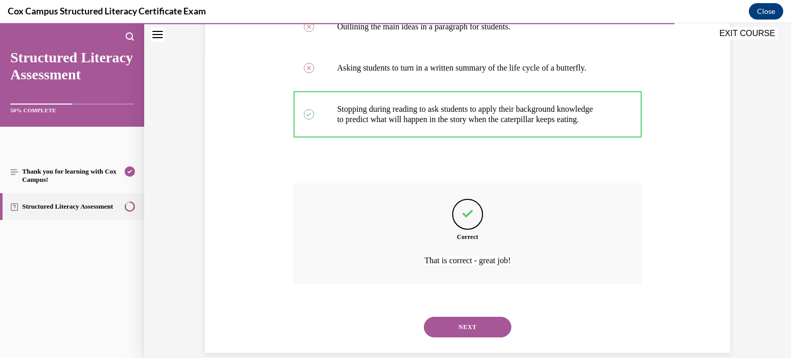
scroll to position [314, 0]
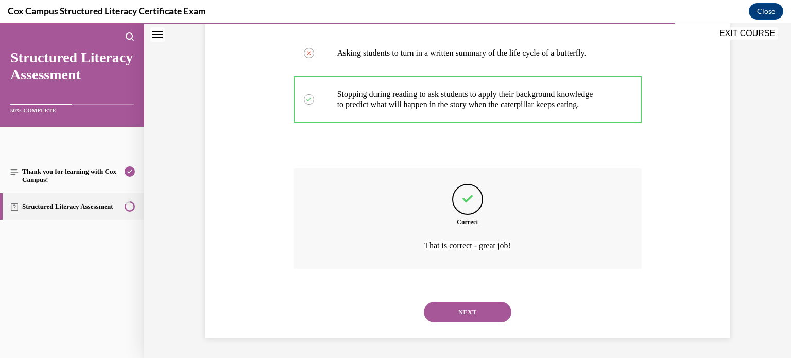
click at [441, 306] on button "NEXT" at bounding box center [468, 312] width 88 height 21
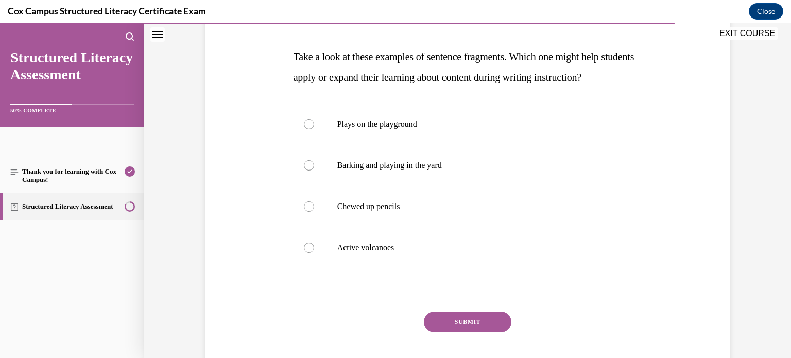
scroll to position [147, 0]
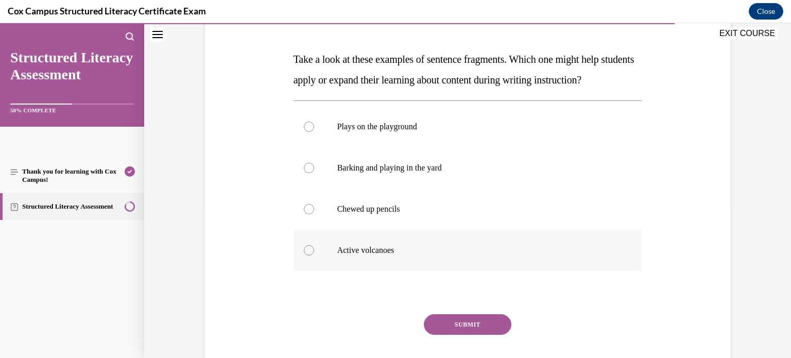
click at [398, 256] on p "Active volcanoes" at bounding box center [476, 250] width 279 height 10
click at [314, 256] on input "Active volcanoes" at bounding box center [309, 250] width 10 height 10
radio input "true"
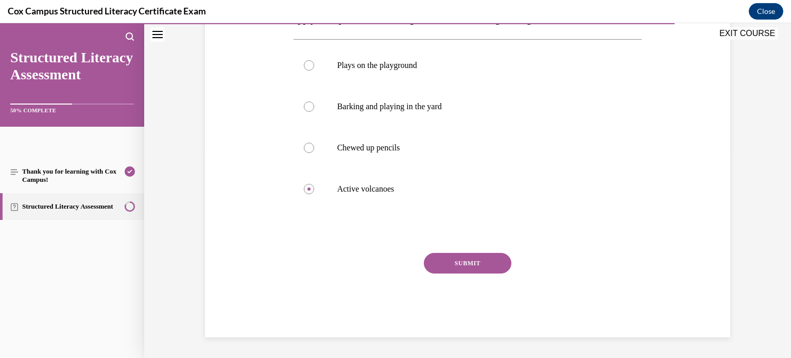
scroll to position [210, 0]
click at [487, 274] on button "SUBMIT" at bounding box center [468, 263] width 88 height 21
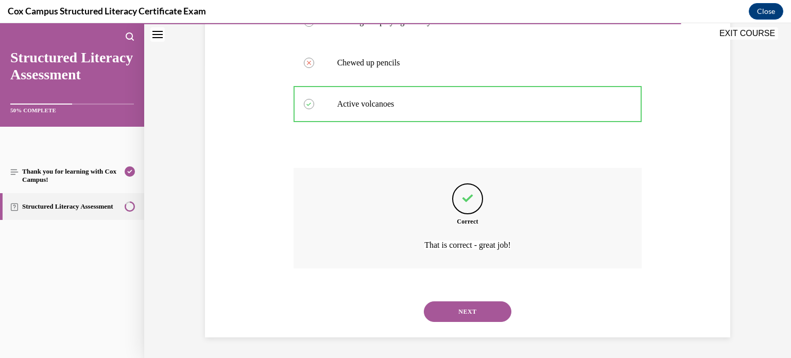
scroll to position [314, 0]
click at [497, 313] on button "NEXT" at bounding box center [468, 311] width 88 height 21
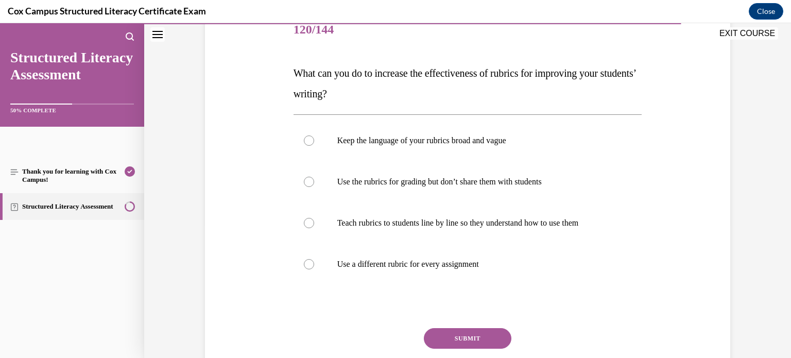
scroll to position [134, 0]
click at [583, 224] on p "Teach rubrics to students line by line so they understand how to use them" at bounding box center [476, 222] width 279 height 10
click at [314, 224] on input "Teach rubrics to students line by line so they understand how to use them" at bounding box center [309, 222] width 10 height 10
radio input "true"
click at [491, 336] on button "SUBMIT" at bounding box center [468, 337] width 88 height 21
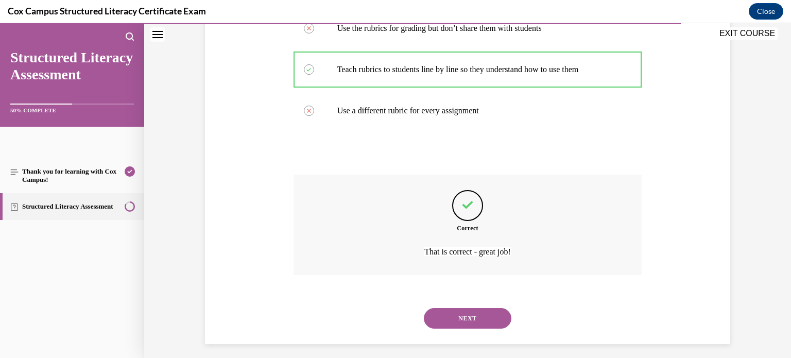
scroll to position [293, 0]
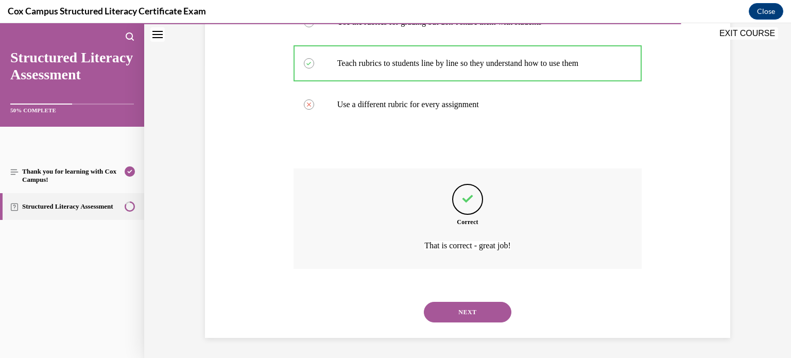
click at [495, 314] on button "NEXT" at bounding box center [468, 312] width 88 height 21
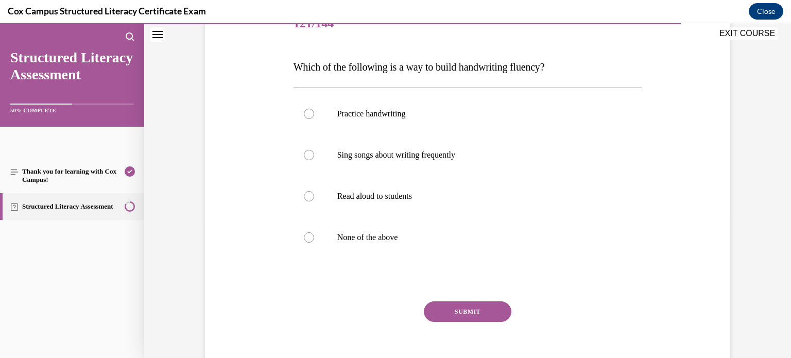
scroll to position [138, 0]
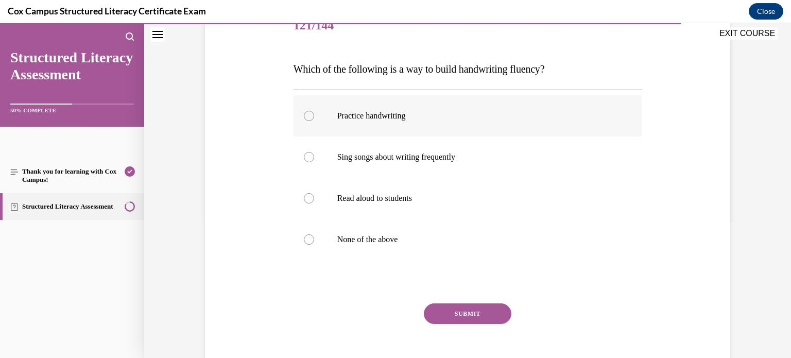
click at [430, 118] on p "Practice handwriting" at bounding box center [476, 116] width 279 height 10
click at [314, 118] on input "Practice handwriting" at bounding box center [309, 116] width 10 height 10
radio input "true"
click at [373, 241] on p "None of the above" at bounding box center [476, 239] width 279 height 10
click at [314, 241] on input "None of the above" at bounding box center [309, 239] width 10 height 10
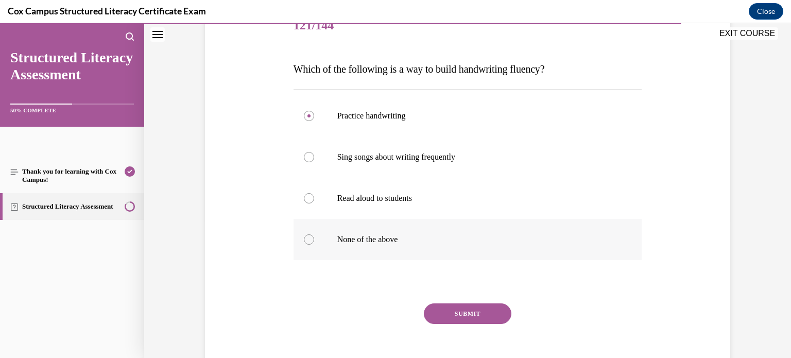
radio input "true"
click at [476, 313] on button "SUBMIT" at bounding box center [468, 313] width 88 height 21
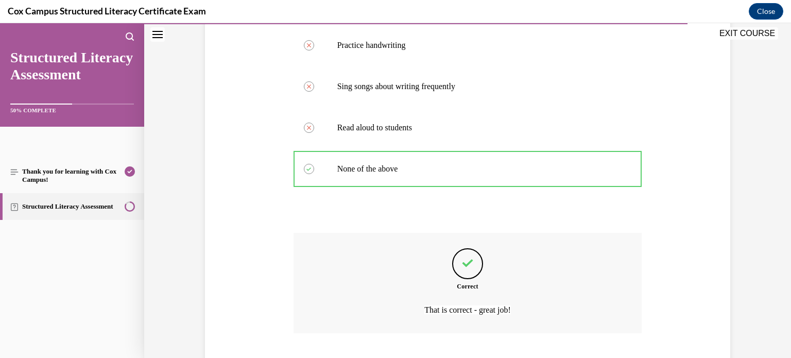
scroll to position [273, 0]
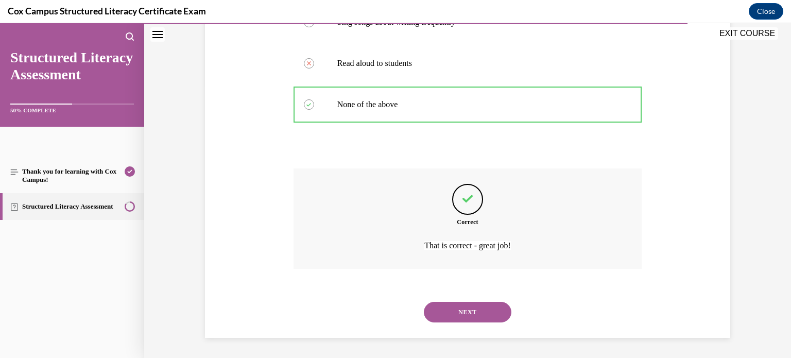
click at [476, 313] on button "NEXT" at bounding box center [468, 312] width 88 height 21
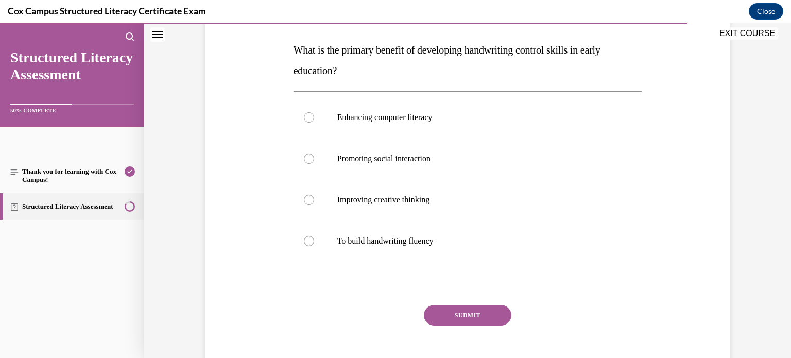
scroll to position [156, 0]
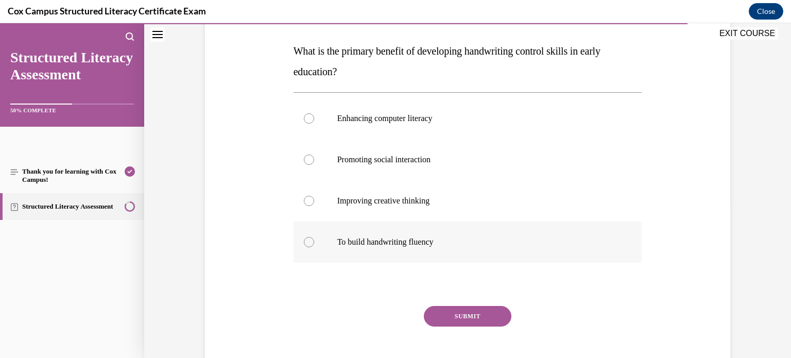
click at [465, 239] on p "To build handwriting fluency" at bounding box center [476, 242] width 279 height 10
click at [314, 239] on input "To build handwriting fluency" at bounding box center [309, 242] width 10 height 10
radio input "true"
click at [480, 316] on button "SUBMIT" at bounding box center [468, 316] width 88 height 21
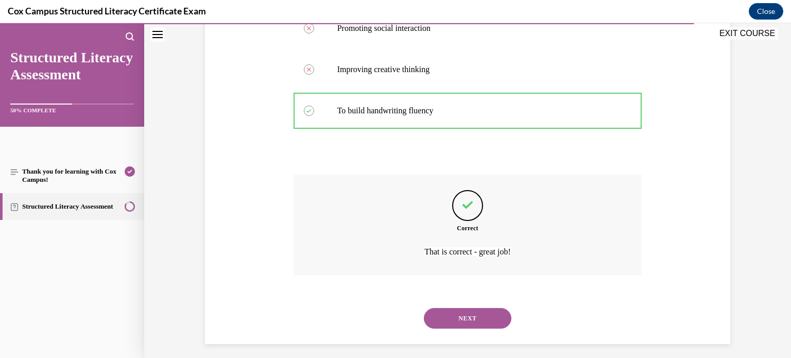
scroll to position [293, 0]
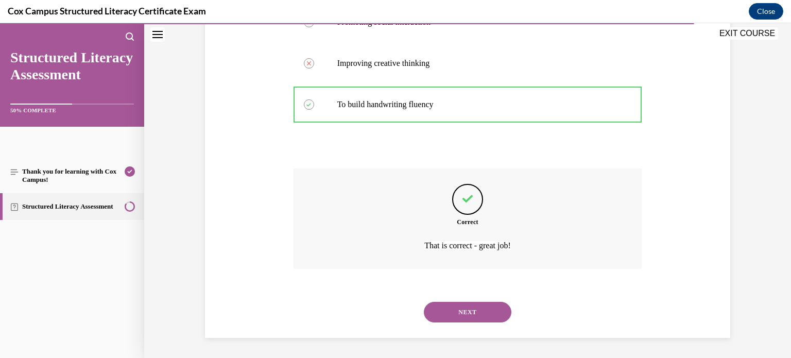
click at [492, 306] on button "NEXT" at bounding box center [468, 312] width 88 height 21
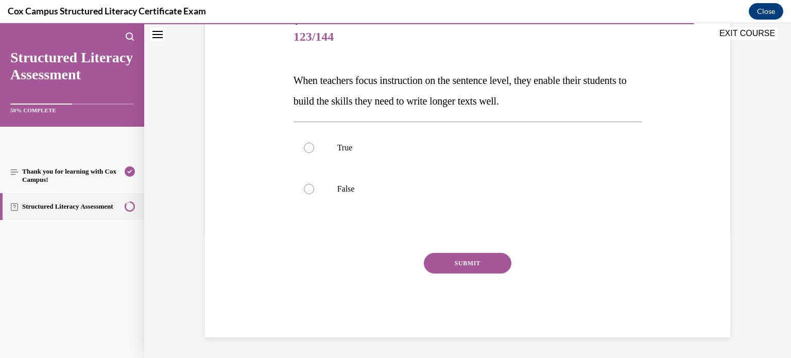
scroll to position [114, 0]
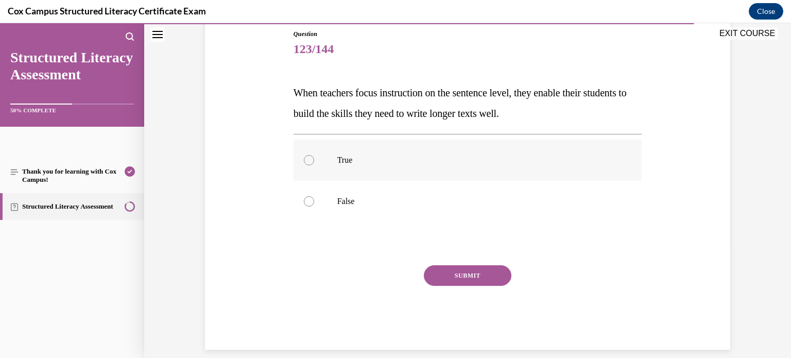
click at [413, 164] on p "True" at bounding box center [476, 160] width 279 height 10
click at [314, 164] on input "True" at bounding box center [309, 160] width 10 height 10
radio input "true"
click at [466, 276] on button "SUBMIT" at bounding box center [468, 275] width 88 height 21
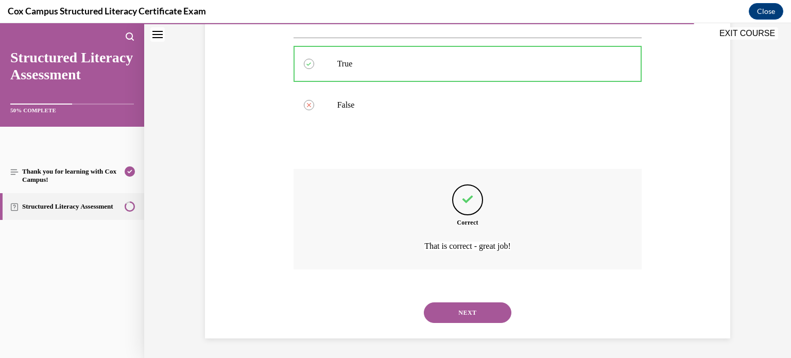
scroll to position [211, 0]
click at [489, 317] on button "NEXT" at bounding box center [468, 312] width 88 height 21
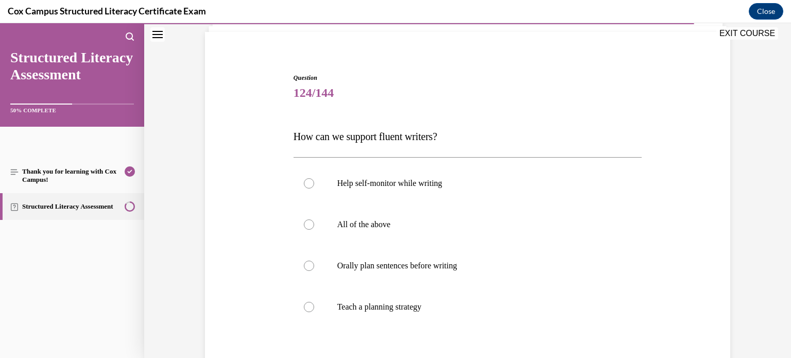
scroll to position [72, 0]
click at [490, 227] on p "All of the above" at bounding box center [476, 223] width 279 height 10
click at [314, 227] on input "All of the above" at bounding box center [309, 223] width 10 height 10
radio input "true"
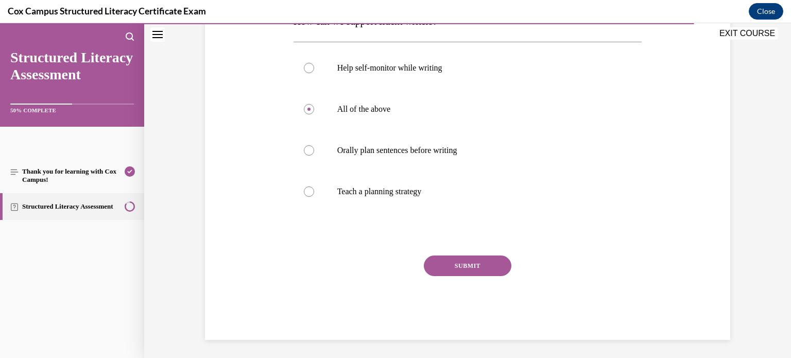
scroll to position [188, 0]
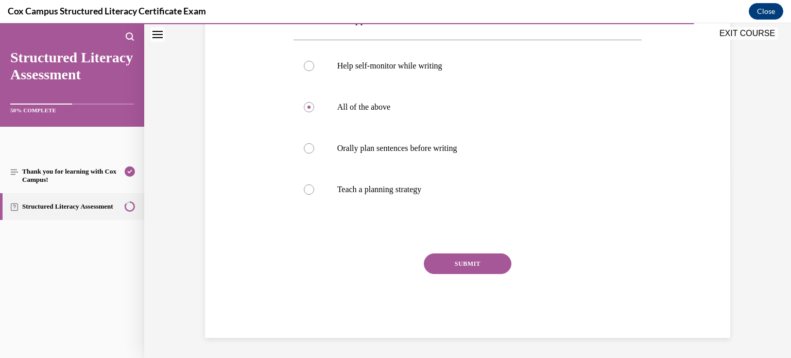
click at [486, 262] on button "SUBMIT" at bounding box center [468, 263] width 88 height 21
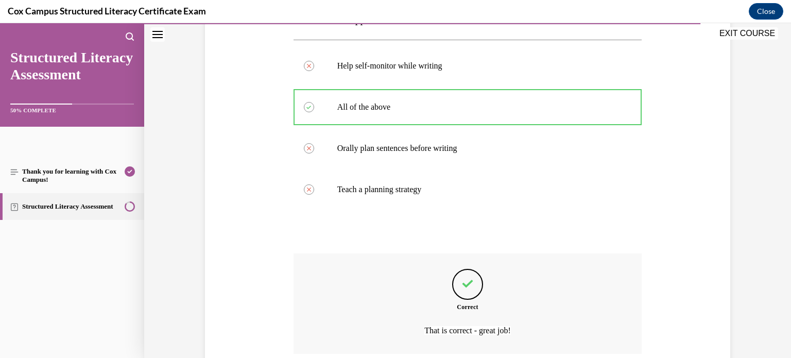
scroll to position [273, 0]
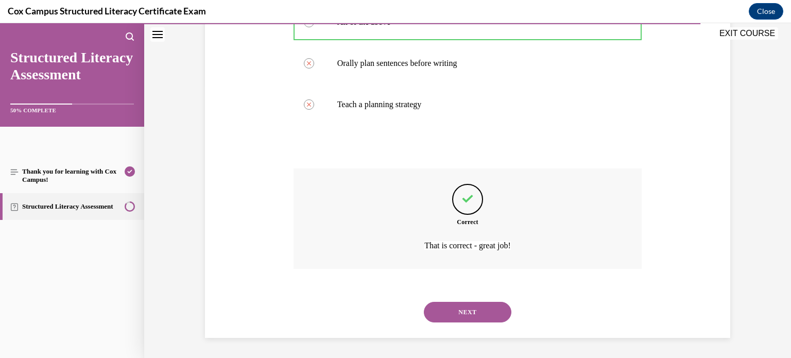
click at [472, 307] on button "NEXT" at bounding box center [468, 312] width 88 height 21
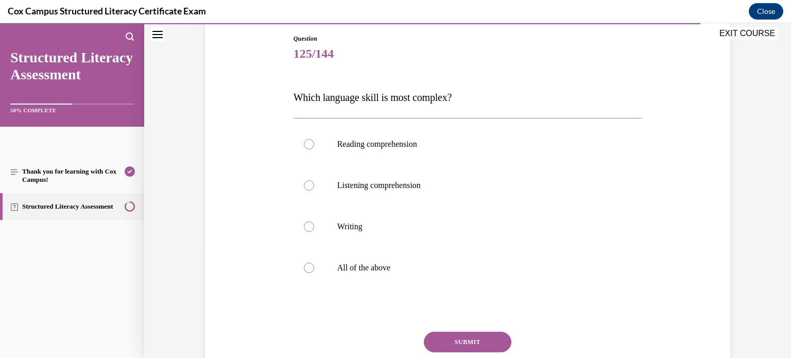
scroll to position [110, 0]
click at [415, 181] on p "Listening comprehension" at bounding box center [476, 185] width 279 height 10
click at [314, 181] on input "Listening comprehension" at bounding box center [309, 185] width 10 height 10
radio input "true"
click at [371, 223] on p "Writing" at bounding box center [476, 226] width 279 height 10
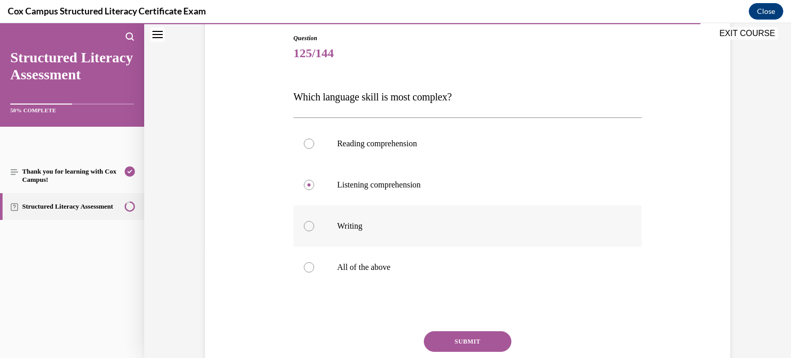
click at [314, 223] on input "Writing" at bounding box center [309, 226] width 10 height 10
radio input "true"
click at [466, 344] on button "SUBMIT" at bounding box center [468, 341] width 88 height 21
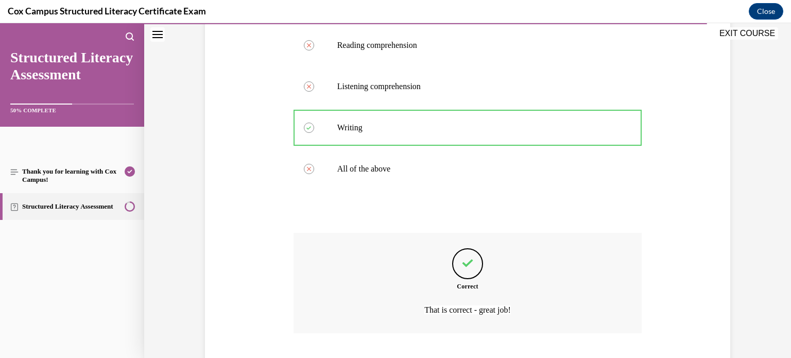
scroll to position [273, 0]
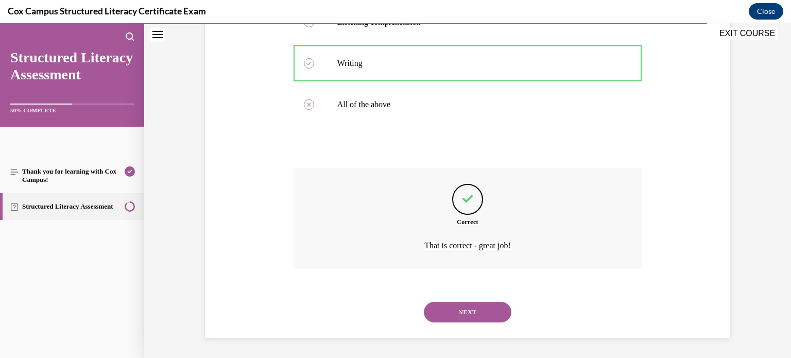
click at [460, 312] on button "NEXT" at bounding box center [468, 312] width 88 height 21
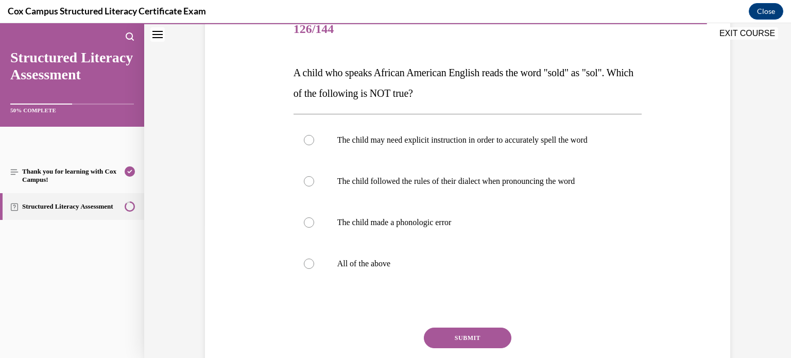
scroll to position [135, 0]
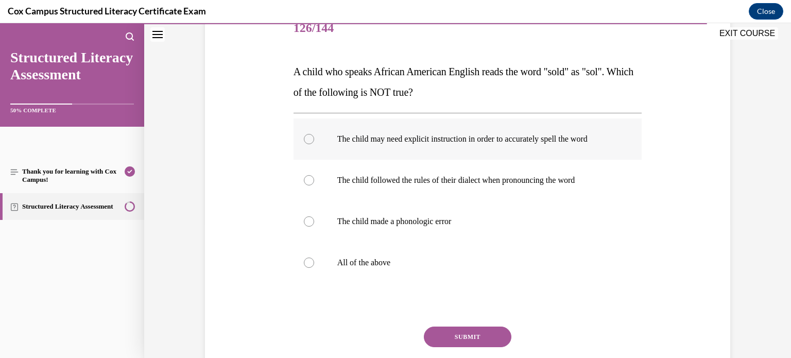
click at [487, 145] on label "The child may need explicit instruction in order to accurately spell the word" at bounding box center [468, 138] width 349 height 41
click at [314, 144] on input "The child may need explicit instruction in order to accurately spell the word" at bounding box center [309, 139] width 10 height 10
radio input "true"
click at [373, 217] on p "The child made a phonologic error" at bounding box center [476, 221] width 279 height 10
click at [314, 217] on input "The child made a phonologic error" at bounding box center [309, 221] width 10 height 10
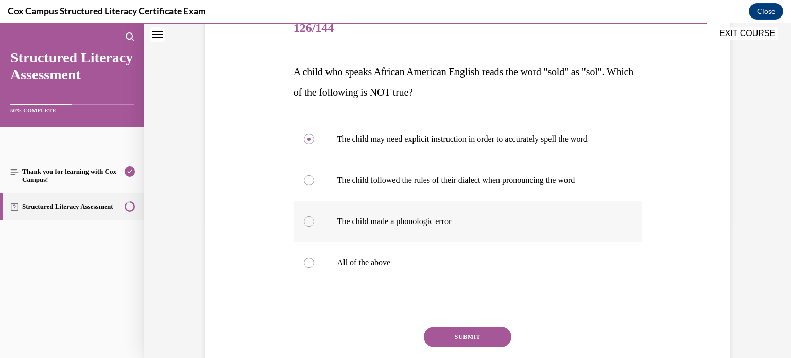
radio input "true"
click at [411, 146] on label "The child may need explicit instruction in order to accurately spell the word" at bounding box center [468, 138] width 349 height 41
click at [314, 144] on input "The child may need explicit instruction in order to accurately spell the word" at bounding box center [309, 139] width 10 height 10
radio input "true"
click at [445, 228] on label "The child made a phonologic error" at bounding box center [468, 221] width 349 height 41
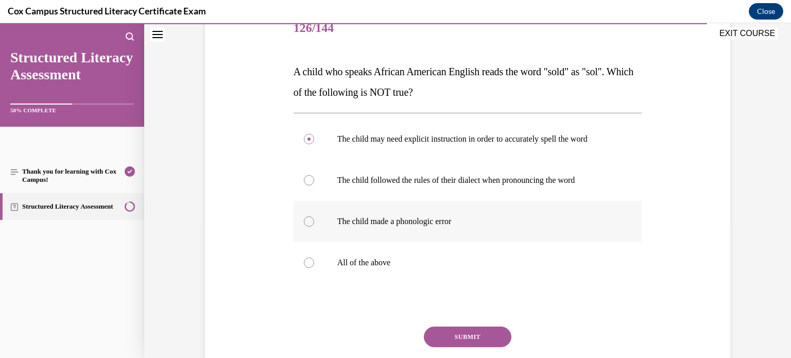
click at [314, 227] on input "The child made a phonologic error" at bounding box center [309, 221] width 10 height 10
radio input "true"
click at [475, 336] on button "SUBMIT" at bounding box center [468, 337] width 88 height 21
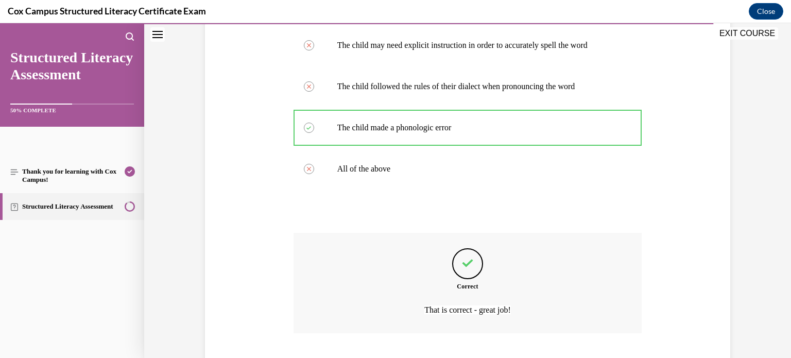
scroll to position [293, 0]
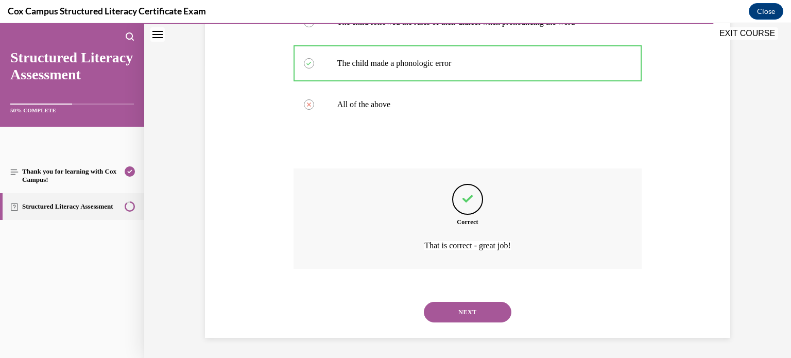
click at [480, 302] on button "NEXT" at bounding box center [468, 312] width 88 height 21
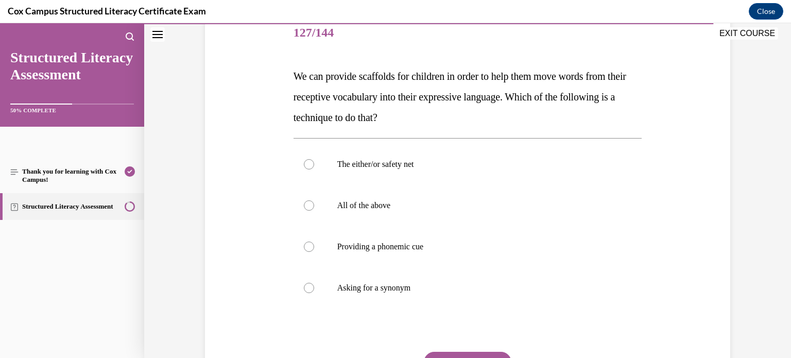
scroll to position [141, 0]
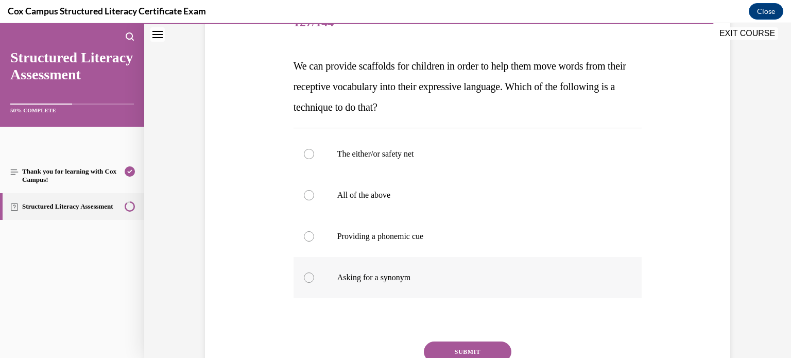
click at [392, 276] on p "Asking for a synonym" at bounding box center [476, 278] width 279 height 10
click at [314, 276] on input "Asking for a synonym" at bounding box center [309, 278] width 10 height 10
radio input "true"
click at [496, 348] on button "SUBMIT" at bounding box center [468, 352] width 88 height 21
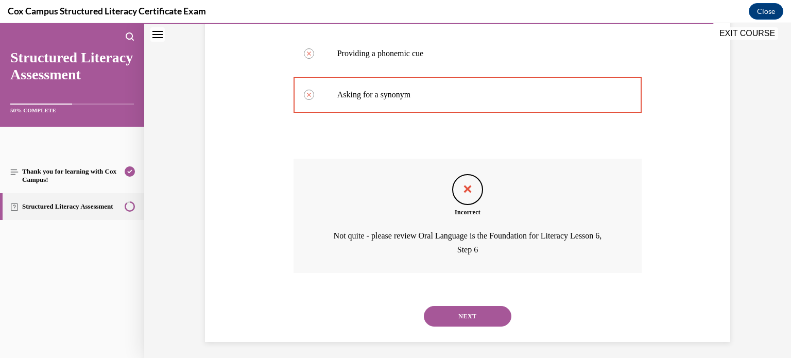
scroll to position [328, 0]
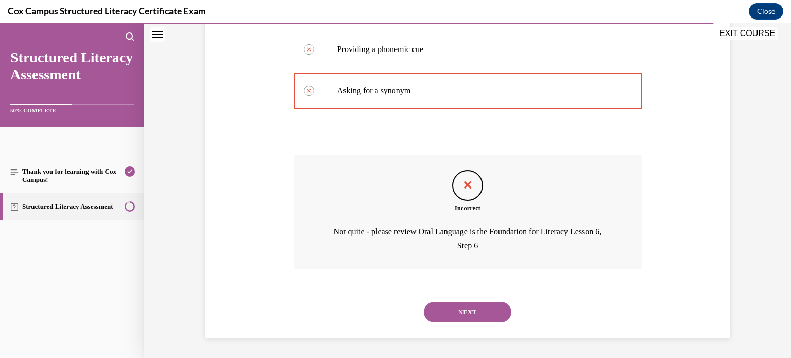
click at [489, 316] on button "NEXT" at bounding box center [468, 312] width 88 height 21
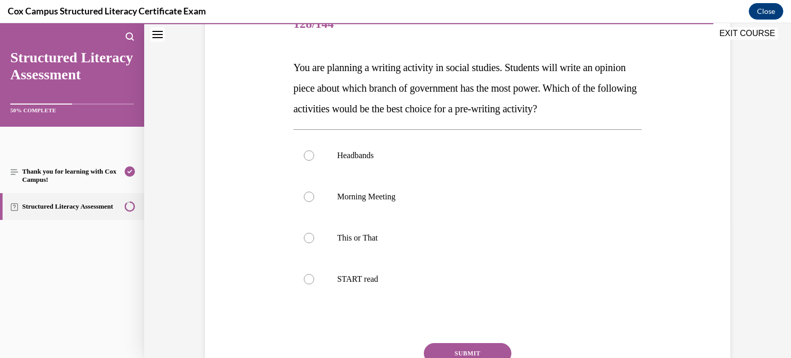
scroll to position [142, 0]
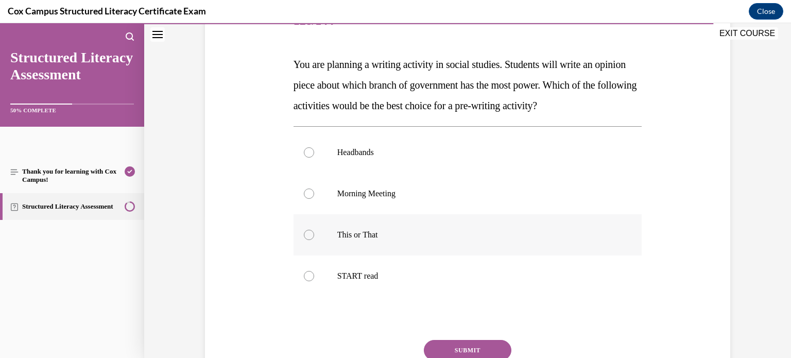
click at [416, 233] on p "This or That" at bounding box center [476, 235] width 279 height 10
click at [314, 233] on input "This or That" at bounding box center [309, 235] width 10 height 10
radio input "true"
click at [483, 349] on button "SUBMIT" at bounding box center [468, 350] width 88 height 21
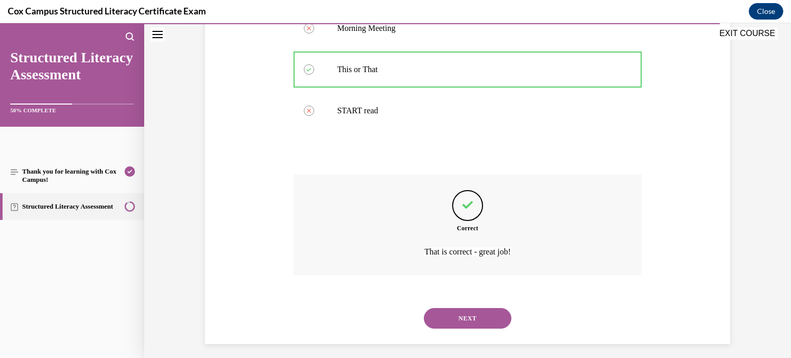
scroll to position [314, 0]
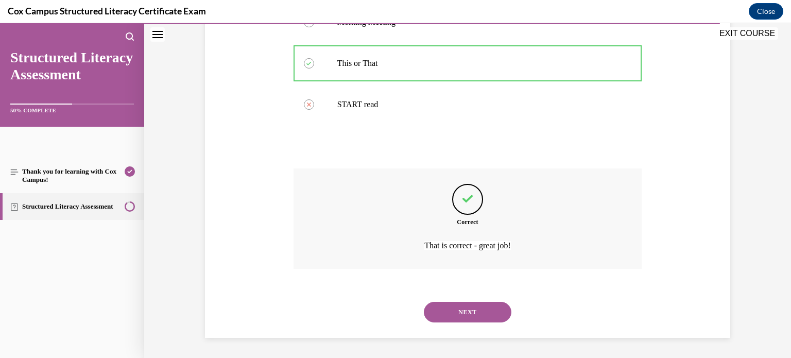
click at [469, 318] on button "NEXT" at bounding box center [468, 312] width 88 height 21
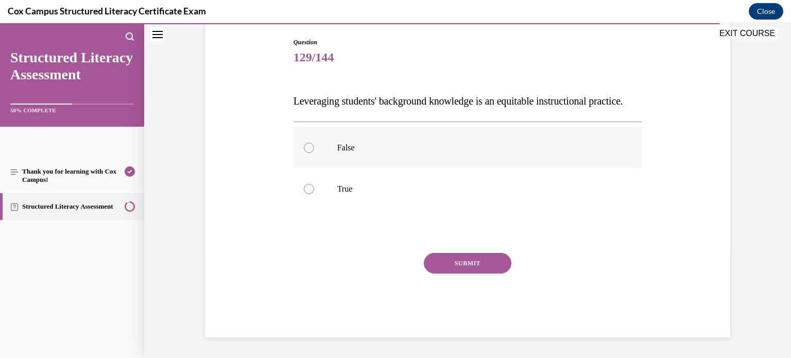
click at [558, 153] on p "False" at bounding box center [476, 148] width 279 height 10
click at [314, 153] on input "False" at bounding box center [309, 148] width 10 height 10
radio input "true"
click at [490, 274] on button "SUBMIT" at bounding box center [468, 263] width 88 height 21
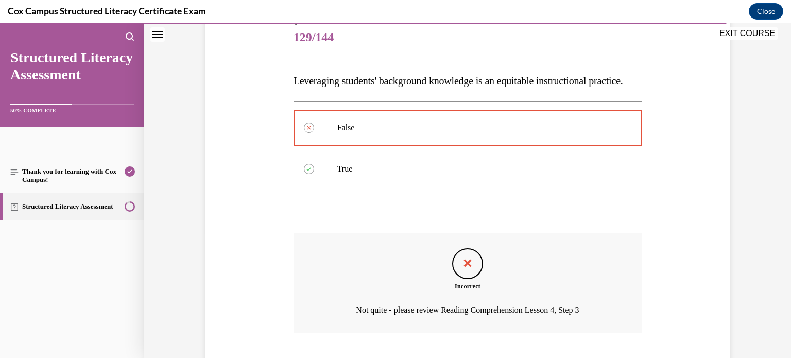
scroll to position [211, 0]
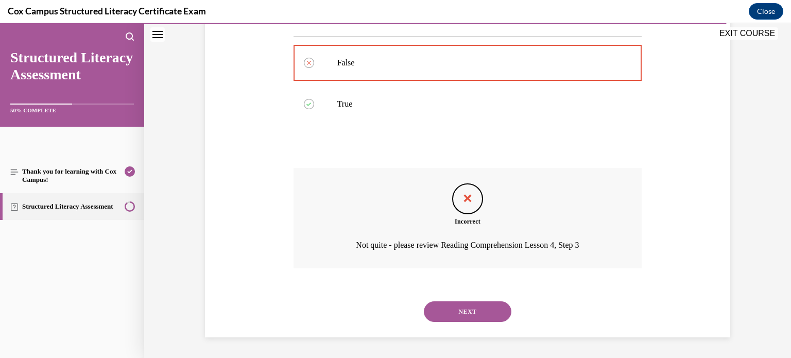
click at [467, 315] on button "NEXT" at bounding box center [468, 311] width 88 height 21
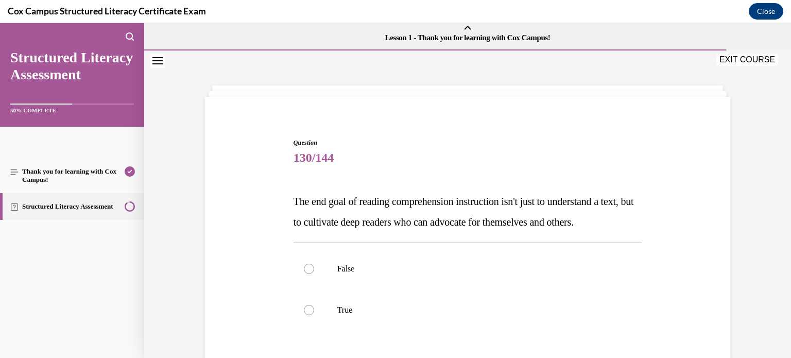
scroll to position [4, 0]
click at [157, 60] on icon "Close navigation menu" at bounding box center [158, 61] width 10 height 7
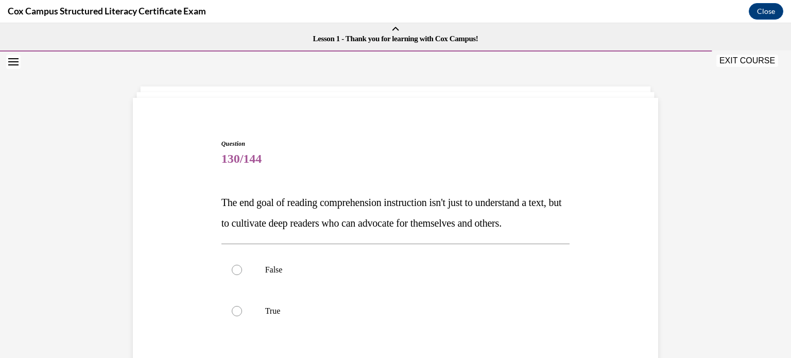
click at [13, 66] on button "Open navigation menu" at bounding box center [13, 62] width 14 height 14
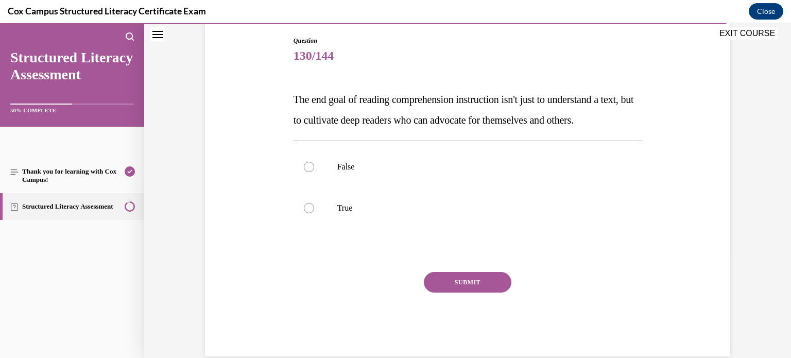
scroll to position [111, 0]
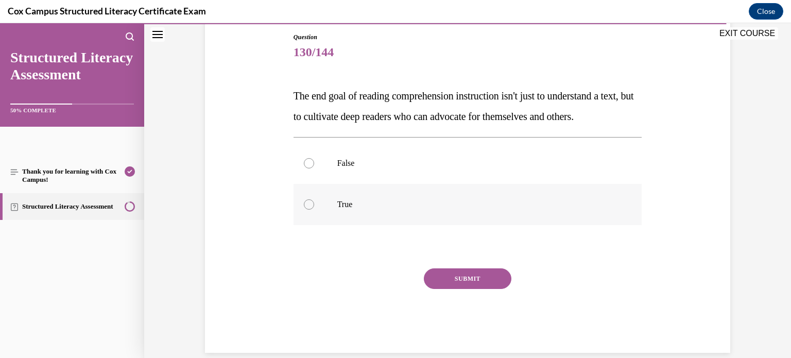
click at [401, 210] on p "True" at bounding box center [476, 204] width 279 height 10
click at [314, 210] on input "True" at bounding box center [309, 204] width 10 height 10
radio input "true"
click at [467, 289] on button "SUBMIT" at bounding box center [468, 278] width 88 height 21
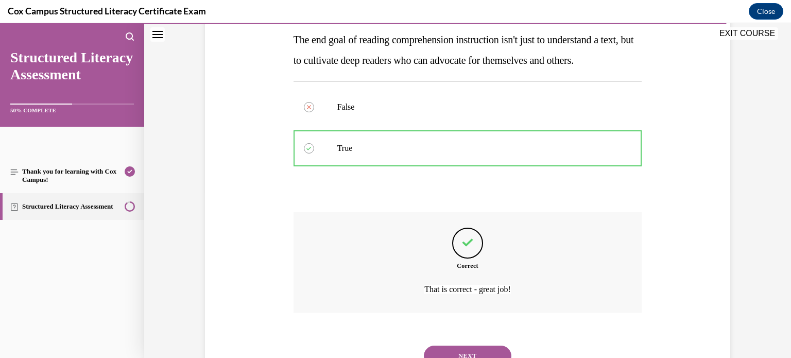
scroll to position [231, 0]
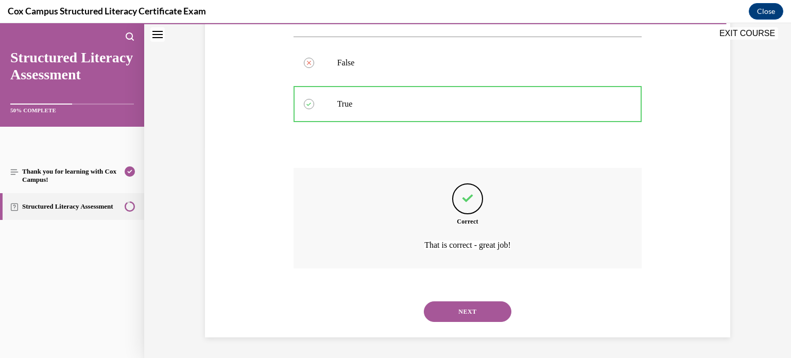
click at [483, 313] on button "NEXT" at bounding box center [468, 311] width 88 height 21
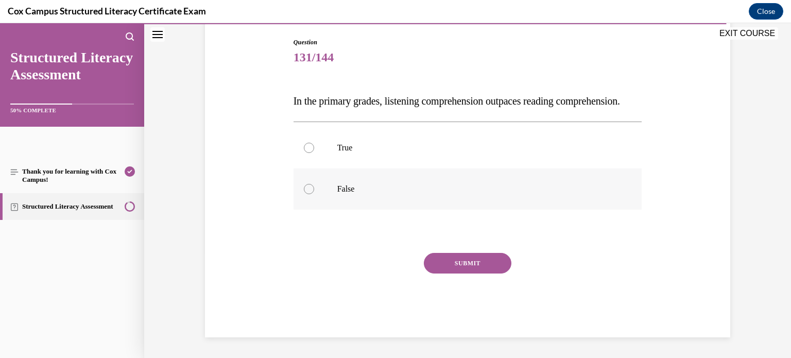
click at [351, 193] on label "False" at bounding box center [468, 188] width 349 height 41
click at [314, 193] on input "False" at bounding box center [309, 189] width 10 height 10
radio input "true"
click at [358, 153] on p "True" at bounding box center [476, 148] width 279 height 10
click at [314, 153] on input "True" at bounding box center [309, 148] width 10 height 10
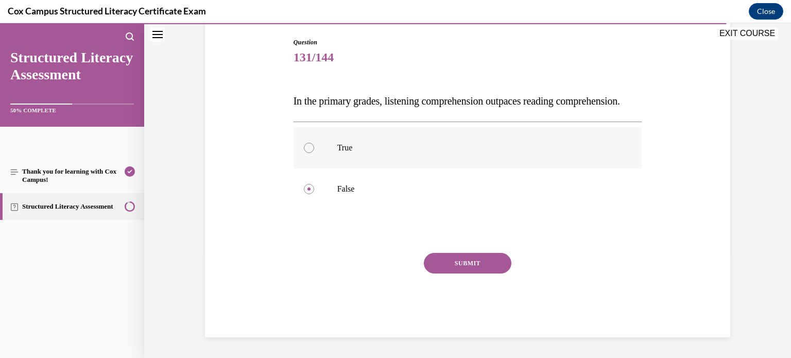
radio input "true"
click at [456, 274] on button "SUBMIT" at bounding box center [468, 263] width 88 height 21
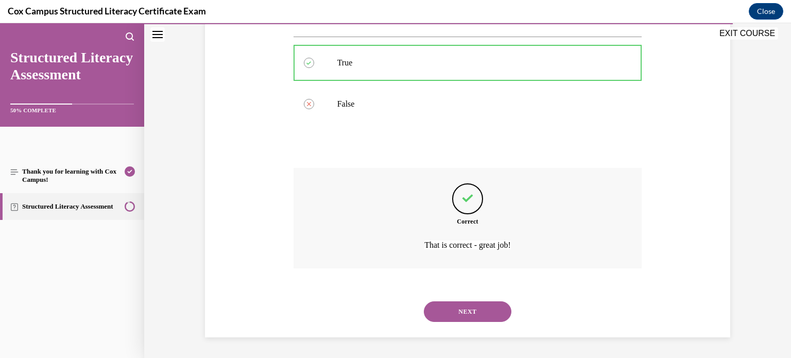
scroll to position [211, 0]
click at [483, 314] on button "NEXT" at bounding box center [468, 311] width 88 height 21
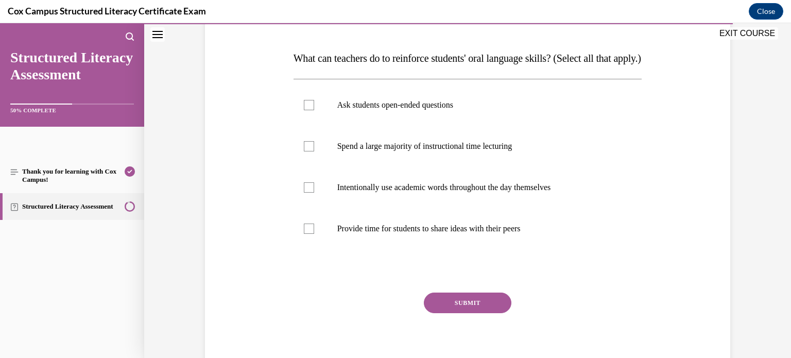
scroll to position [145, 0]
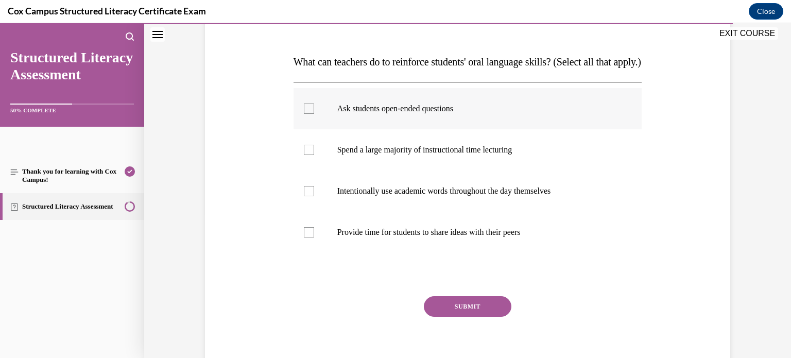
click at [388, 114] on p "Ask students open-ended questions" at bounding box center [476, 109] width 279 height 10
click at [314, 114] on input "Ask students open-ended questions" at bounding box center [309, 109] width 10 height 10
checkbox input "true"
click at [397, 238] on p "Provide time for students to share ideas with their peers" at bounding box center [476, 232] width 279 height 10
click at [314, 238] on input "Provide time for students to share ideas with their peers" at bounding box center [309, 232] width 10 height 10
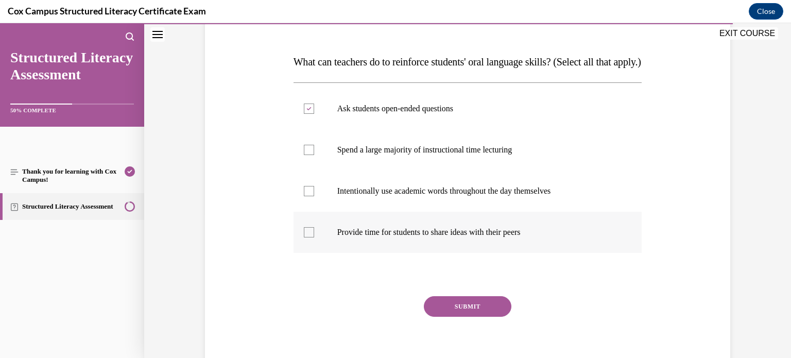
checkbox input "true"
click at [369, 196] on p "Intentionally use academic words throughout the day themselves" at bounding box center [476, 191] width 279 height 10
click at [314, 196] on input "Intentionally use academic words throughout the day themselves" at bounding box center [309, 191] width 10 height 10
checkbox input "true"
click at [495, 317] on button "SUBMIT" at bounding box center [468, 306] width 88 height 21
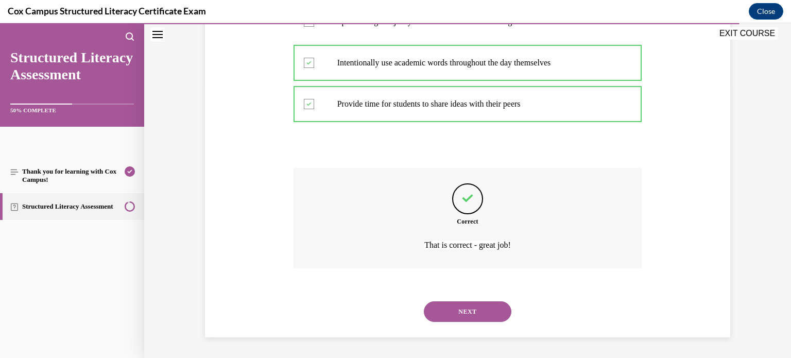
scroll to position [293, 0]
click at [490, 310] on button "NEXT" at bounding box center [468, 311] width 88 height 21
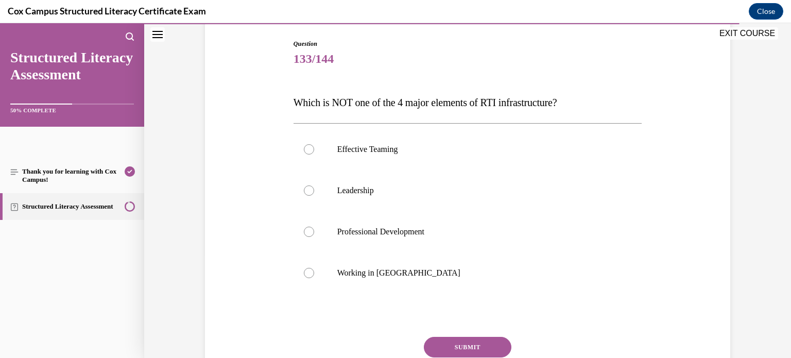
scroll to position [109, 0]
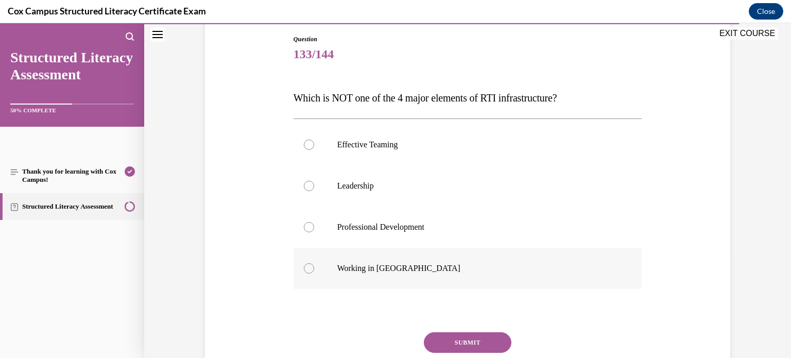
click at [434, 269] on p "Working in Silos" at bounding box center [476, 268] width 279 height 10
click at [314, 269] on input "Working in Silos" at bounding box center [309, 268] width 10 height 10
radio input "true"
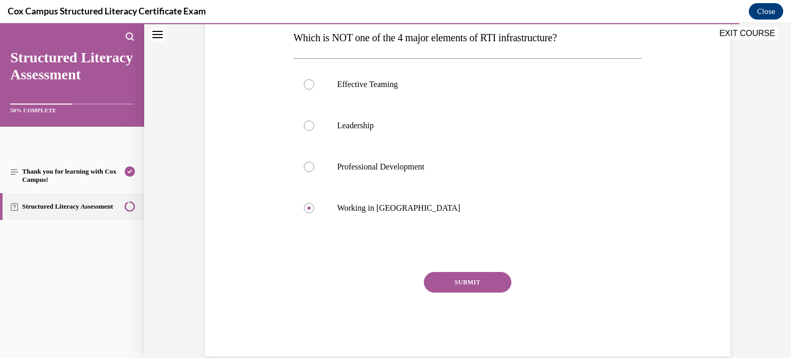
scroll to position [181, 0]
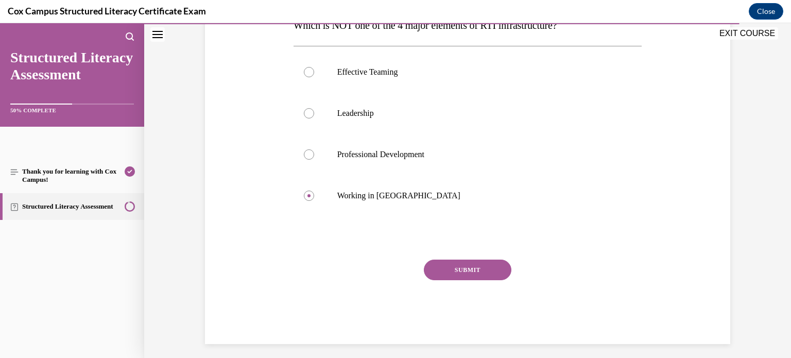
click at [494, 274] on button "SUBMIT" at bounding box center [468, 270] width 88 height 21
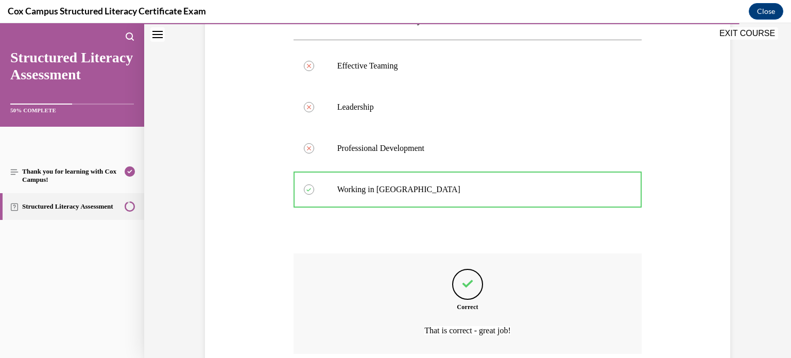
scroll to position [273, 0]
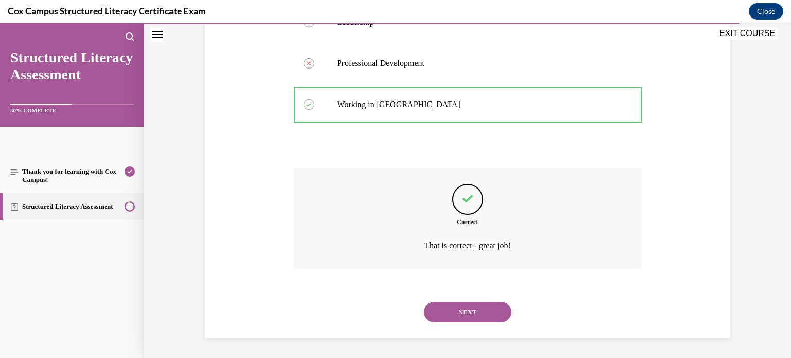
click at [478, 309] on button "NEXT" at bounding box center [468, 312] width 88 height 21
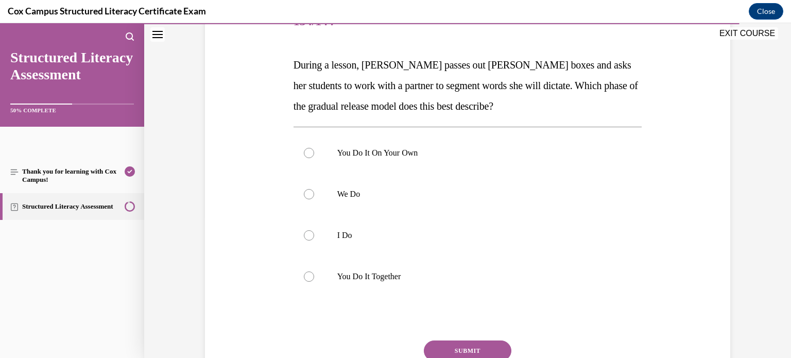
scroll to position [140, 0]
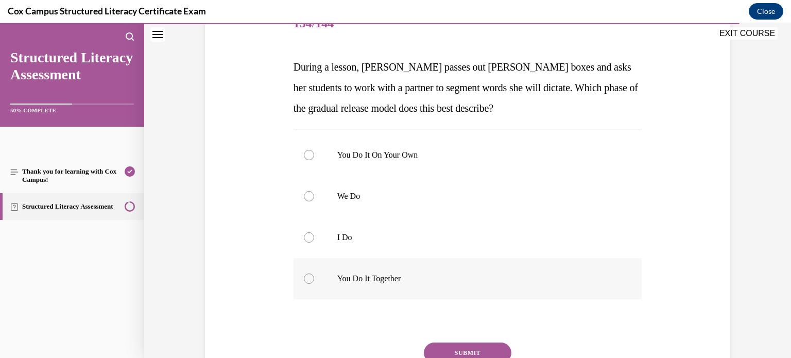
click at [367, 274] on p "You Do It Together" at bounding box center [476, 279] width 279 height 10
click at [314, 274] on input "You Do It Together" at bounding box center [309, 279] width 10 height 10
radio input "true"
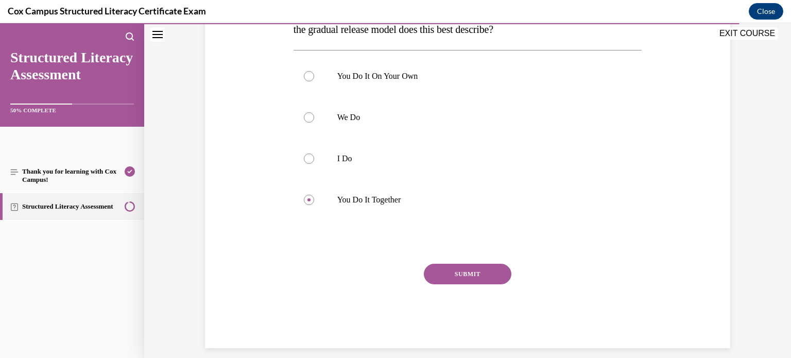
scroll to position [226, 0]
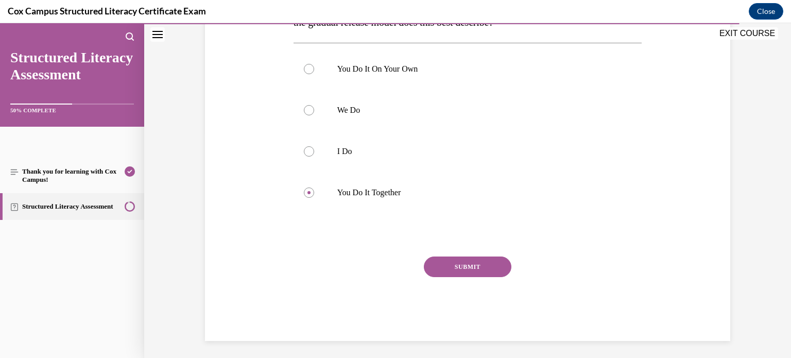
click at [479, 267] on button "SUBMIT" at bounding box center [468, 267] width 88 height 21
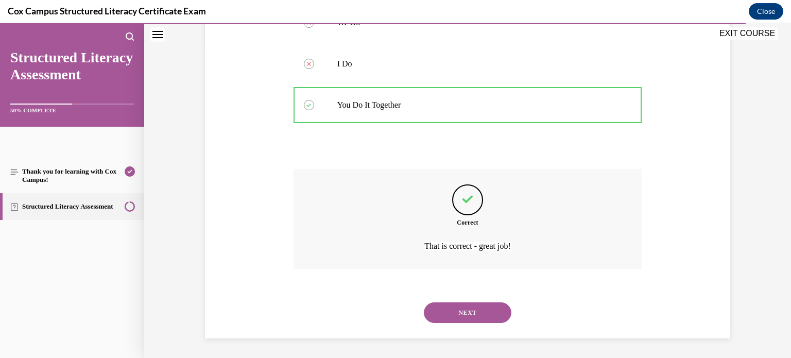
scroll to position [314, 0]
click at [467, 310] on button "NEXT" at bounding box center [468, 312] width 88 height 21
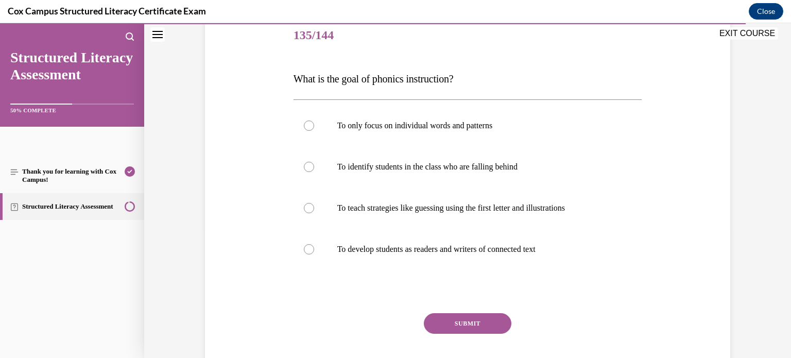
scroll to position [128, 0]
click at [352, 237] on label "To develop students as readers and writers of connected text" at bounding box center [468, 249] width 349 height 41
click at [314, 244] on input "To develop students as readers and writers of connected text" at bounding box center [309, 249] width 10 height 10
radio input "true"
click at [497, 326] on button "SUBMIT" at bounding box center [468, 323] width 88 height 21
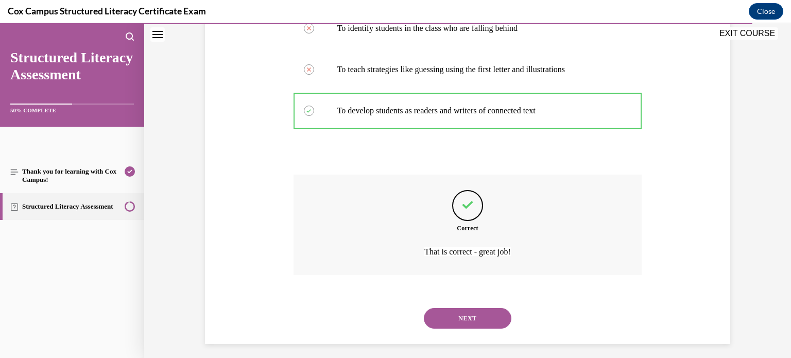
scroll to position [273, 0]
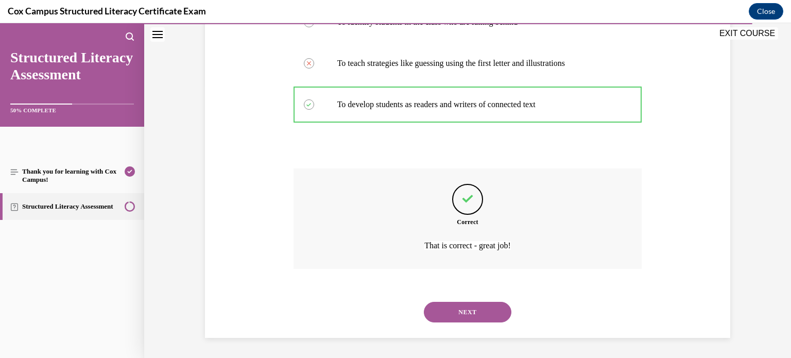
click at [487, 317] on button "NEXT" at bounding box center [468, 312] width 88 height 21
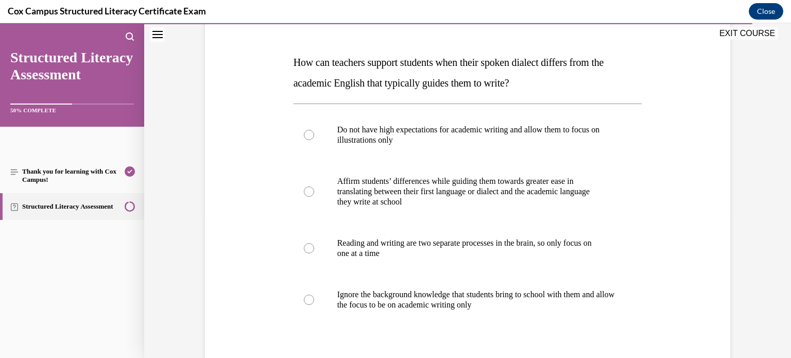
scroll to position [139, 0]
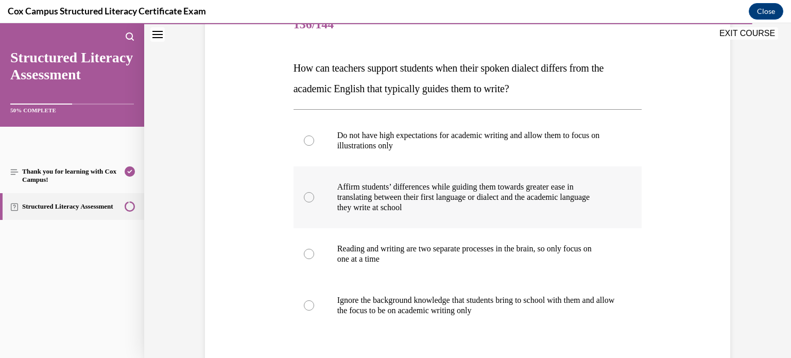
click at [413, 208] on p "they write at school" at bounding box center [476, 207] width 279 height 10
click at [314, 202] on input "Affirm students’ differences while guiding them towards greater ease in transla…" at bounding box center [309, 197] width 10 height 10
radio input "true"
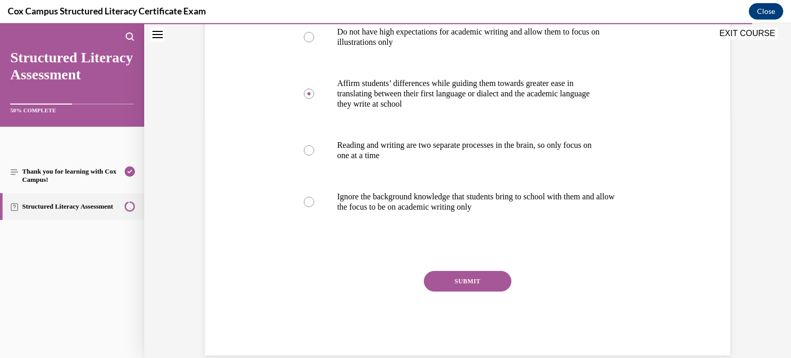
scroll to position [260, 0]
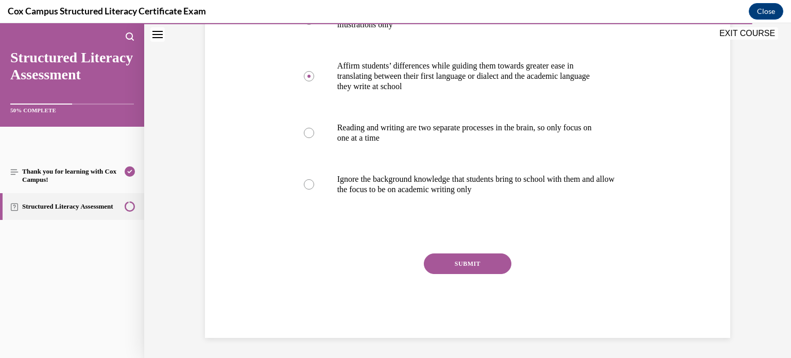
click at [446, 259] on button "SUBMIT" at bounding box center [468, 263] width 88 height 21
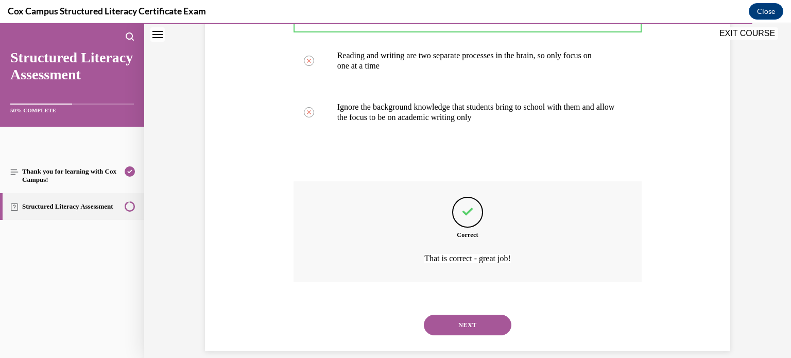
scroll to position [345, 0]
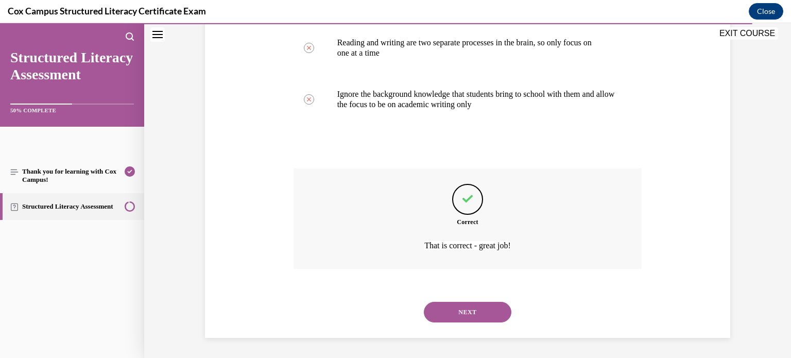
click at [475, 314] on button "NEXT" at bounding box center [468, 312] width 88 height 21
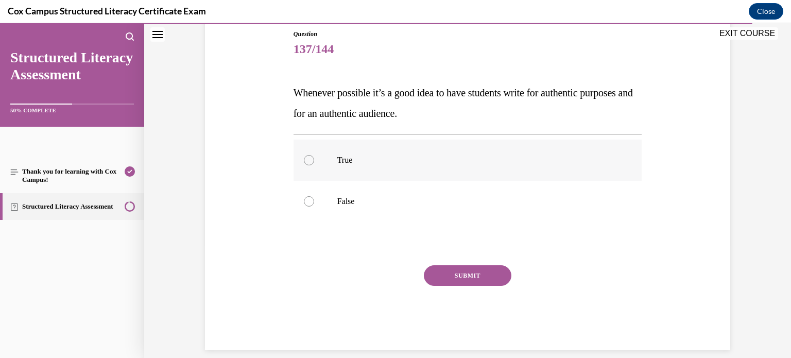
click at [346, 158] on p "True" at bounding box center [476, 160] width 279 height 10
click at [314, 158] on input "True" at bounding box center [309, 160] width 10 height 10
radio input "true"
click at [465, 275] on button "SUBMIT" at bounding box center [468, 275] width 88 height 21
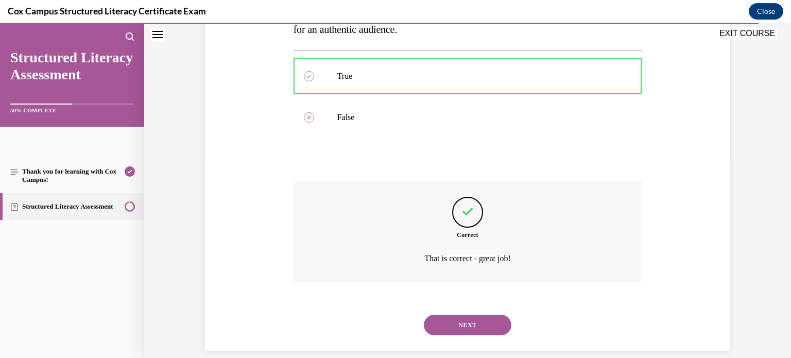
scroll to position [211, 0]
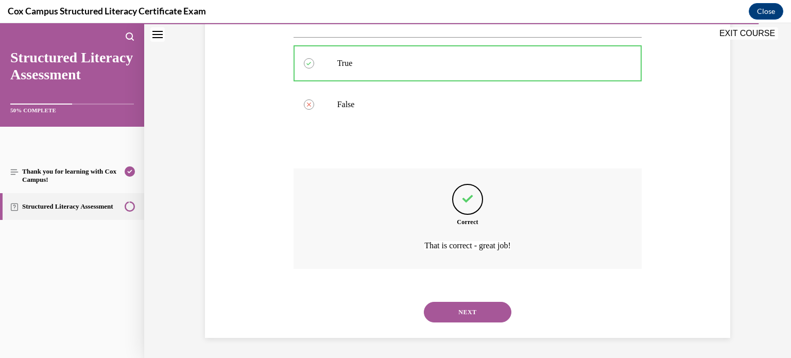
click at [446, 309] on button "NEXT" at bounding box center [468, 312] width 88 height 21
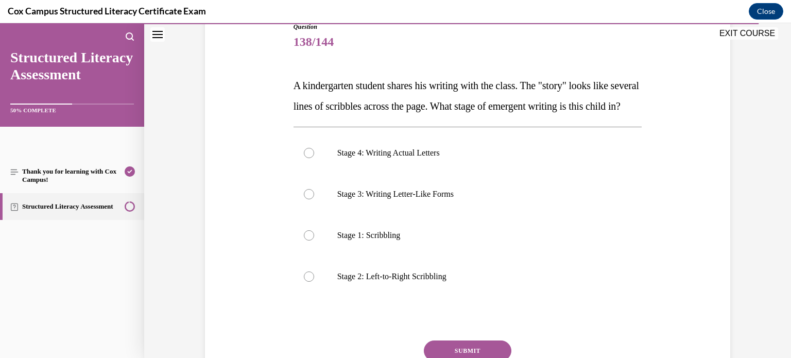
scroll to position [117, 0]
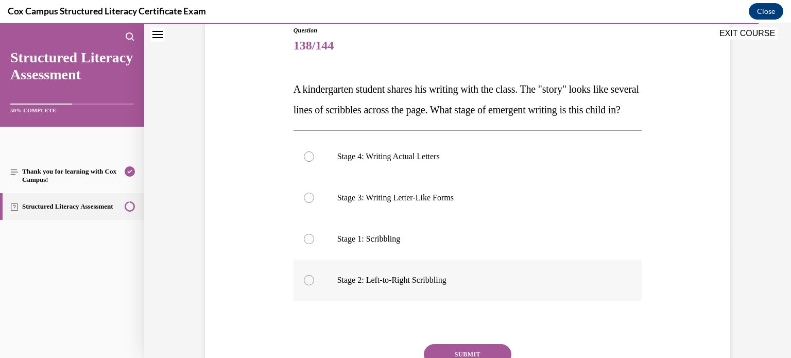
click at [394, 285] on p "Stage 2: Left-to-Right Scribbling" at bounding box center [476, 280] width 279 height 10
click at [314, 285] on input "Stage 2: Left-to-Right Scribbling" at bounding box center [309, 280] width 10 height 10
radio input "true"
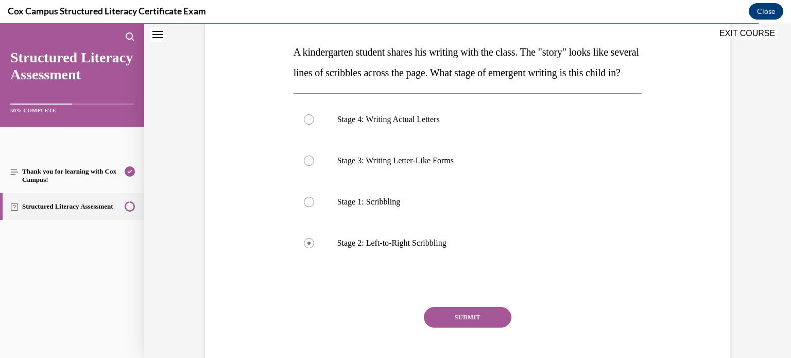
scroll to position [150, 0]
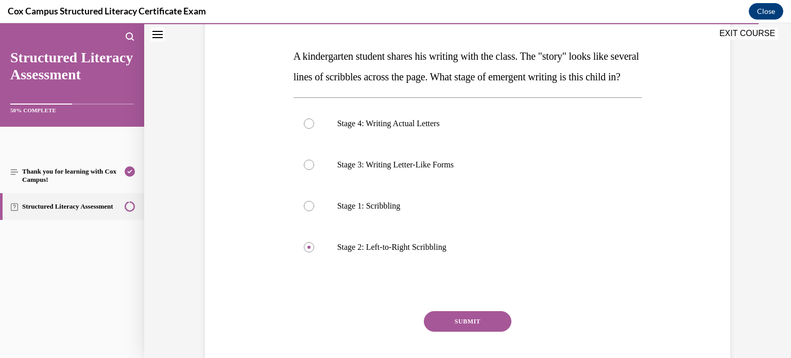
click at [316, 87] on p "A kindergarten student shares his writing with the class. The "story" looks lik…" at bounding box center [468, 66] width 349 height 41
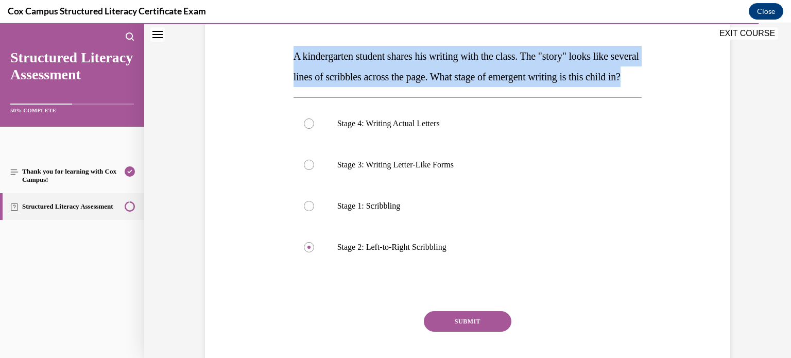
copy span "A kindergarten student shares his writing with the class. The "story" looks lik…"
click at [455, 332] on button "SUBMIT" at bounding box center [468, 321] width 88 height 21
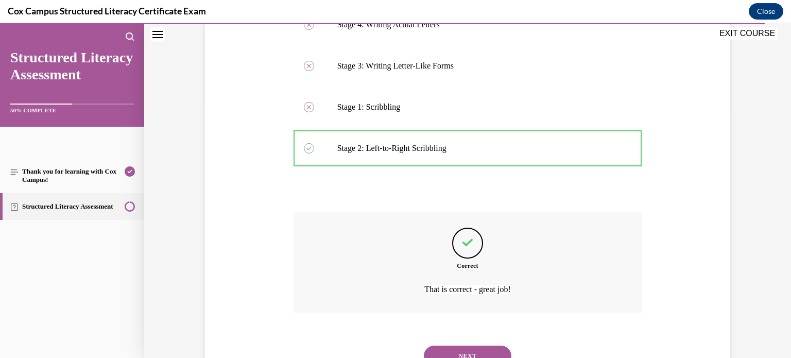
scroll to position [314, 0]
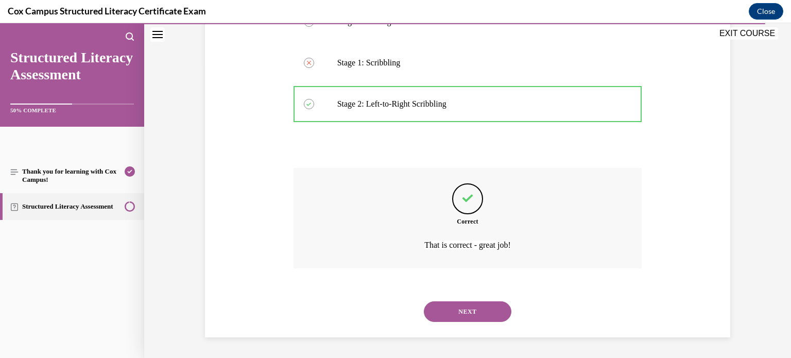
click at [483, 313] on button "NEXT" at bounding box center [468, 311] width 88 height 21
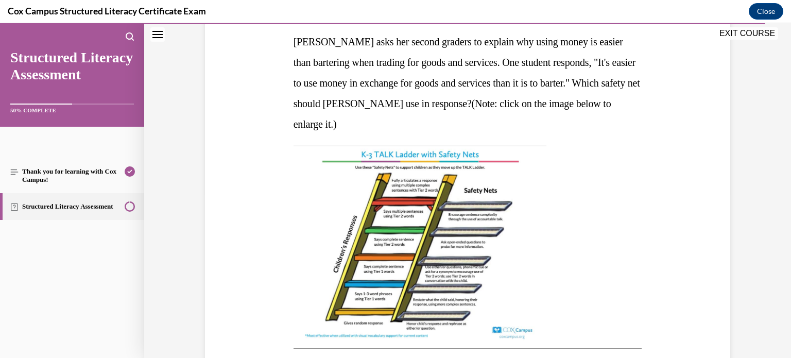
scroll to position [166, 0]
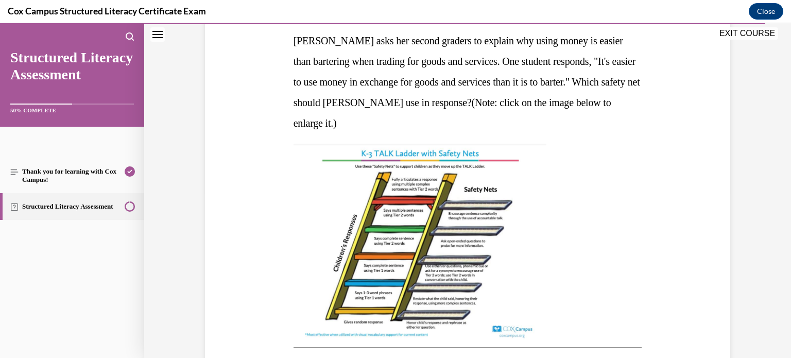
click at [489, 234] on img at bounding box center [420, 242] width 253 height 196
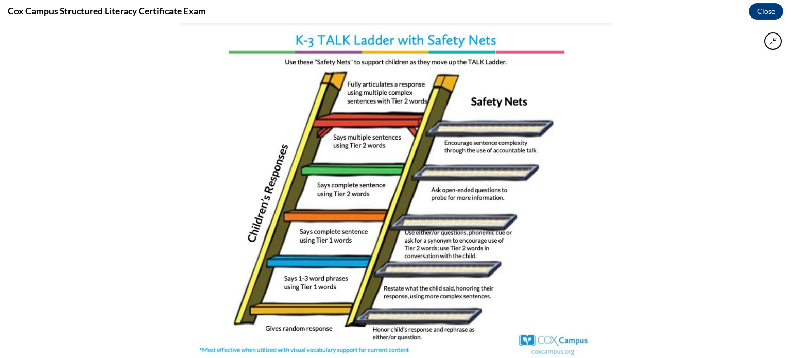
click at [544, 178] on img at bounding box center [395, 190] width 432 height 335
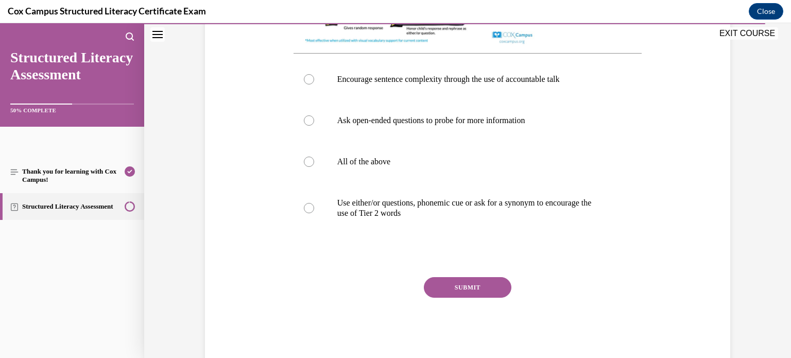
scroll to position [464, 0]
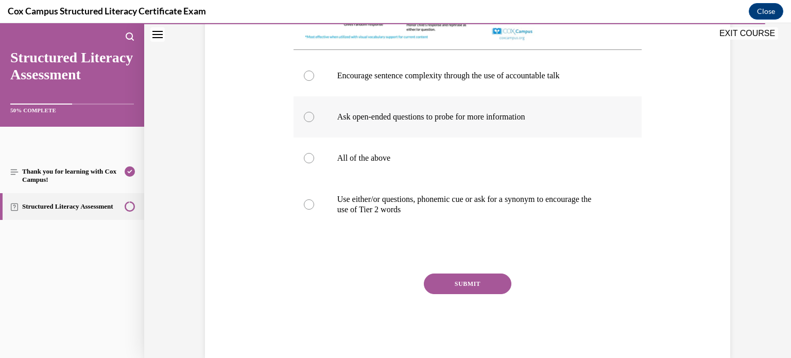
click at [413, 116] on p "Ask open-ended questions to probe for more information" at bounding box center [476, 117] width 279 height 10
click at [314, 116] on input "Ask open-ended questions to probe for more information" at bounding box center [309, 117] width 10 height 10
radio input "true"
click at [463, 294] on button "SUBMIT" at bounding box center [468, 284] width 88 height 21
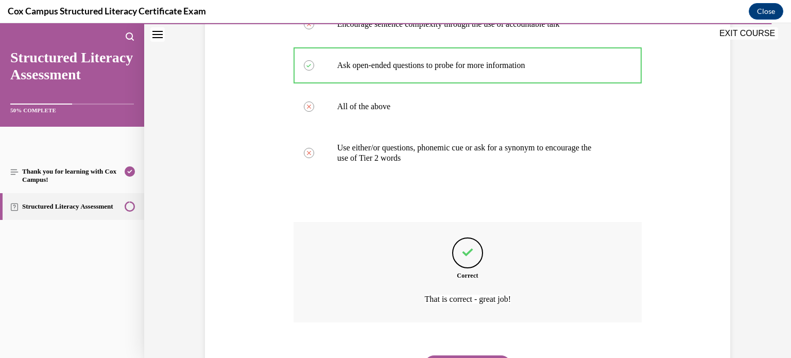
scroll to position [579, 0]
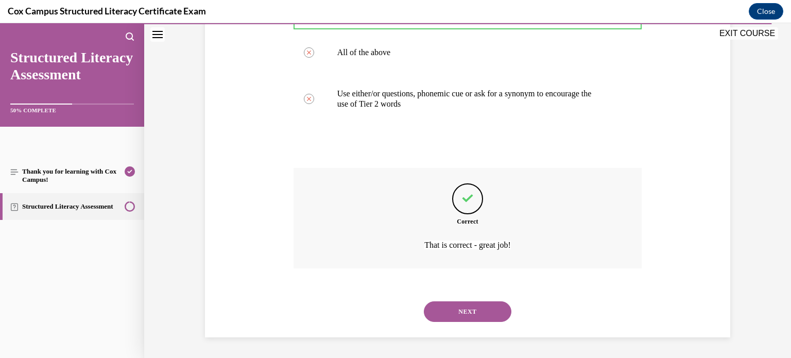
click at [480, 318] on button "NEXT" at bounding box center [468, 311] width 88 height 21
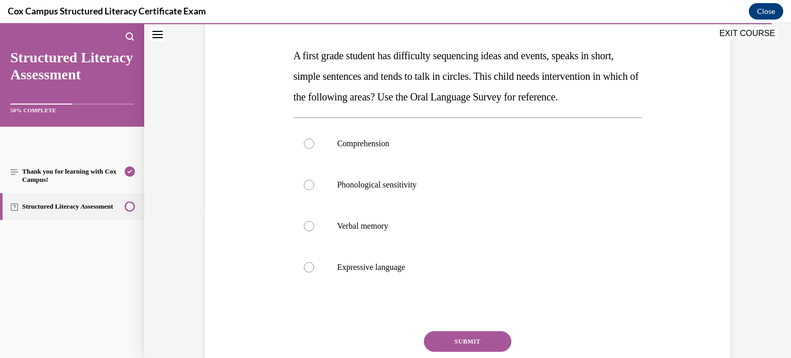
scroll to position [147, 0]
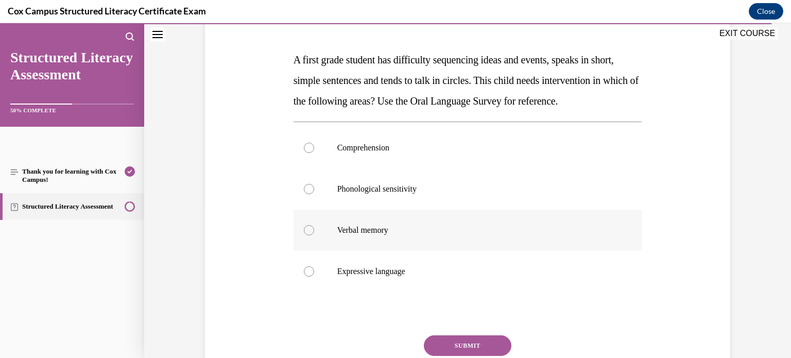
click at [403, 235] on p "Verbal memory" at bounding box center [476, 230] width 279 height 10
click at [314, 235] on input "Verbal memory" at bounding box center [309, 230] width 10 height 10
radio input "true"
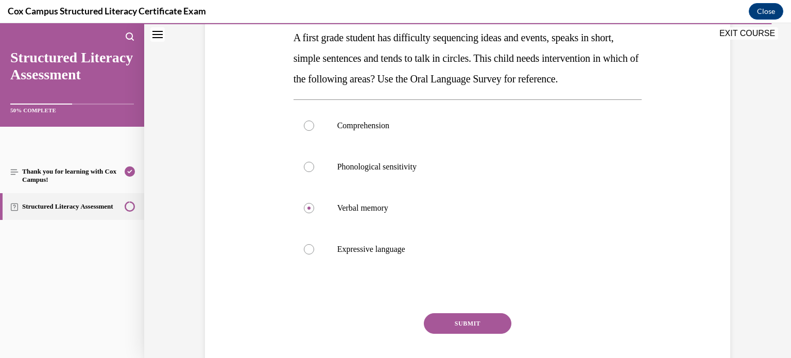
scroll to position [170, 0]
click at [369, 254] on p "Expressive language" at bounding box center [476, 249] width 279 height 10
click at [314, 254] on input "Expressive language" at bounding box center [309, 249] width 10 height 10
radio input "true"
click at [458, 333] on button "SUBMIT" at bounding box center [468, 323] width 88 height 21
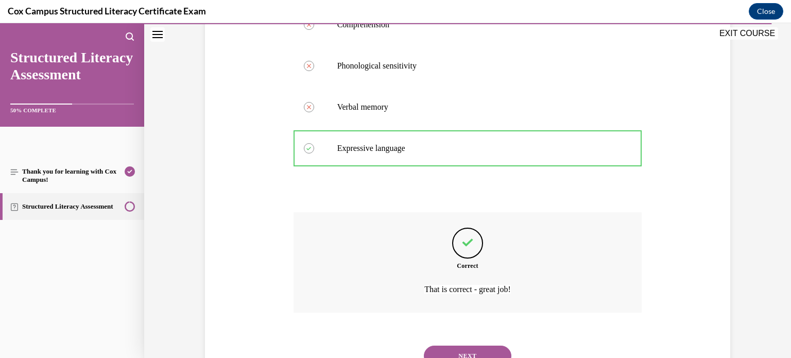
scroll to position [334, 0]
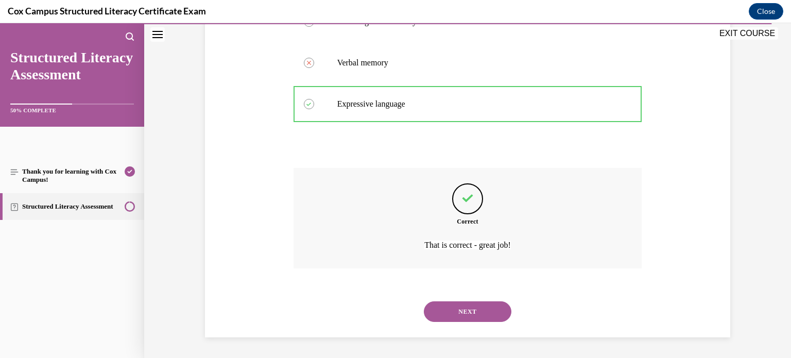
click at [472, 311] on button "NEXT" at bounding box center [468, 311] width 88 height 21
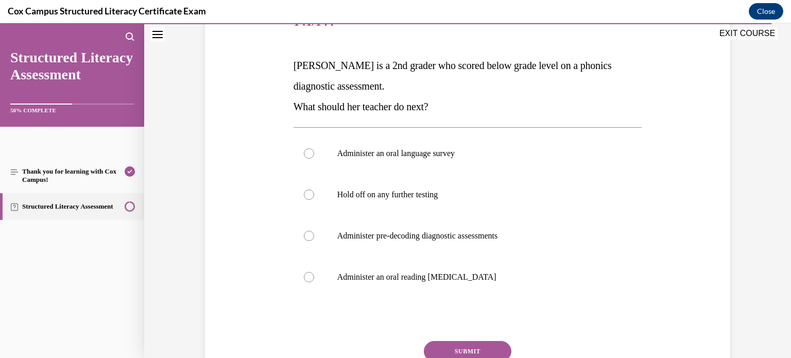
scroll to position [137, 0]
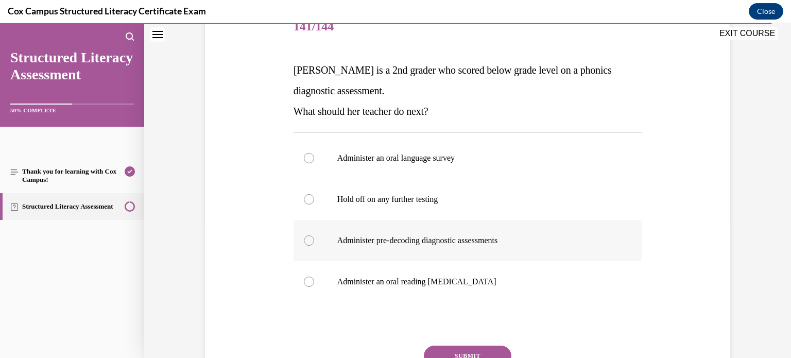
click at [431, 241] on p "Administer pre-decoding diagnostic assessments" at bounding box center [476, 240] width 279 height 10
click at [314, 241] on input "Administer pre-decoding diagnostic assessments" at bounding box center [309, 240] width 10 height 10
radio input "true"
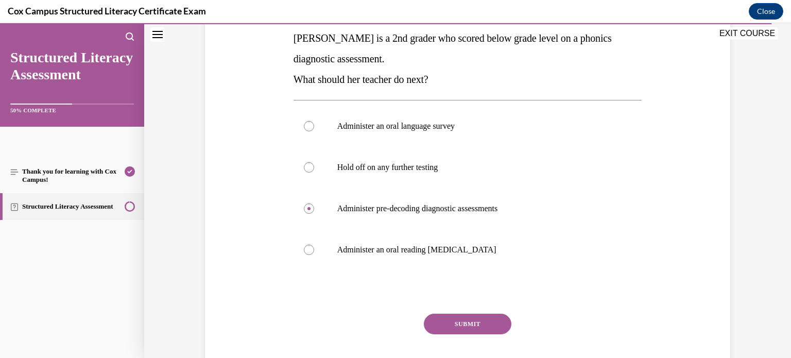
scroll to position [170, 0]
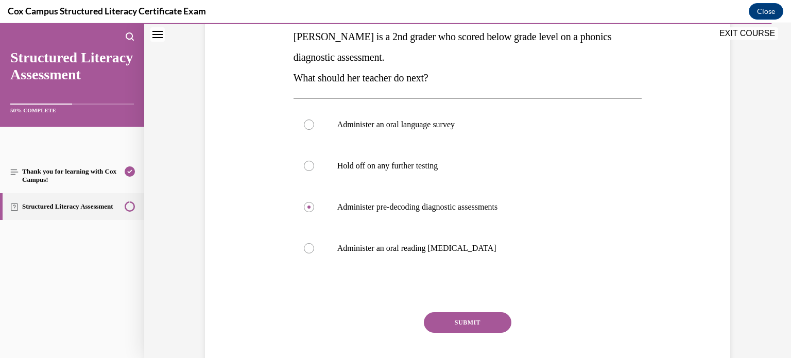
click at [493, 325] on button "SUBMIT" at bounding box center [468, 322] width 88 height 21
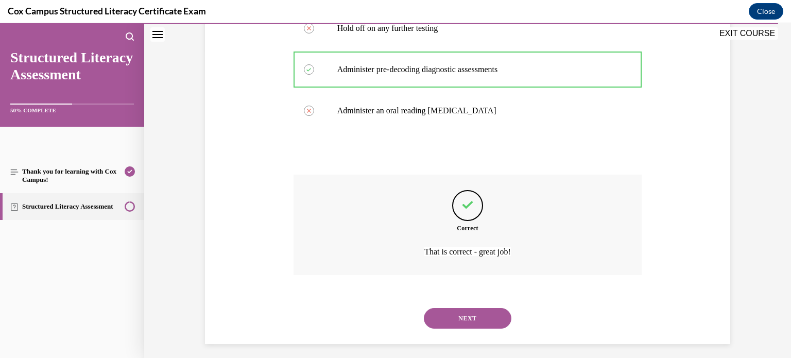
scroll to position [314, 0]
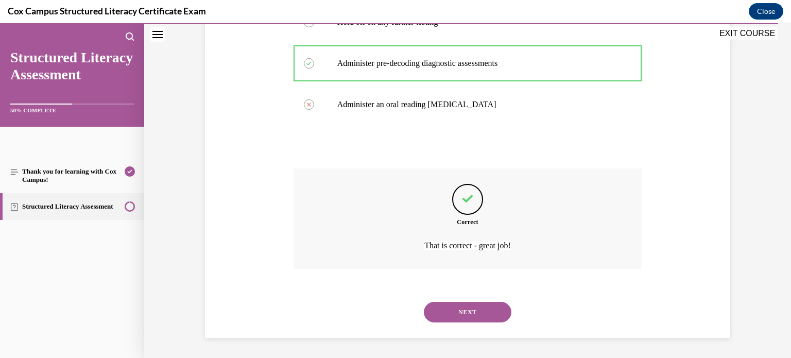
click at [488, 318] on button "NEXT" at bounding box center [468, 312] width 88 height 21
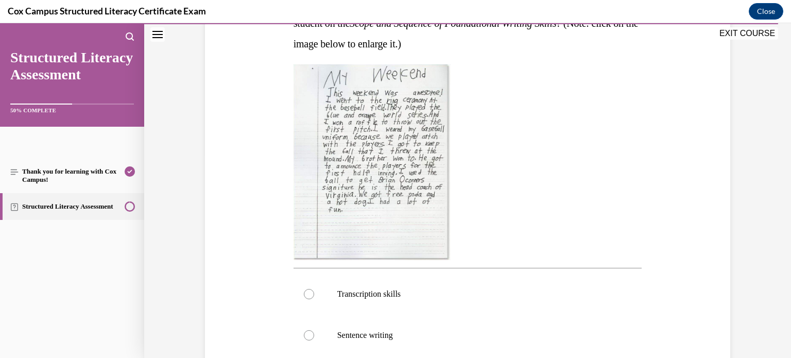
scroll to position [205, 0]
click at [423, 232] on img at bounding box center [372, 162] width 157 height 196
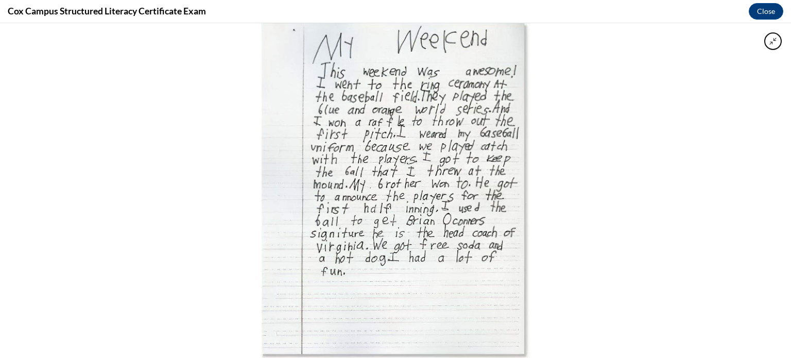
click at [431, 273] on img at bounding box center [395, 190] width 268 height 335
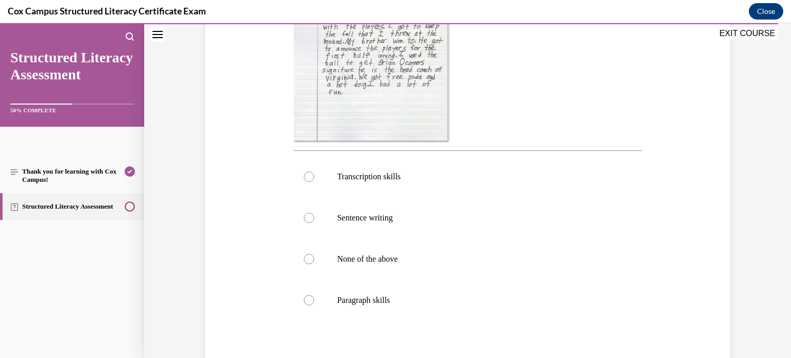
scroll to position [319, 0]
click at [397, 178] on p "Transcription skills" at bounding box center [476, 179] width 279 height 10
click at [314, 178] on input "Transcription skills" at bounding box center [309, 179] width 10 height 10
radio input "true"
click at [365, 304] on p "Paragraph skills" at bounding box center [476, 302] width 279 height 10
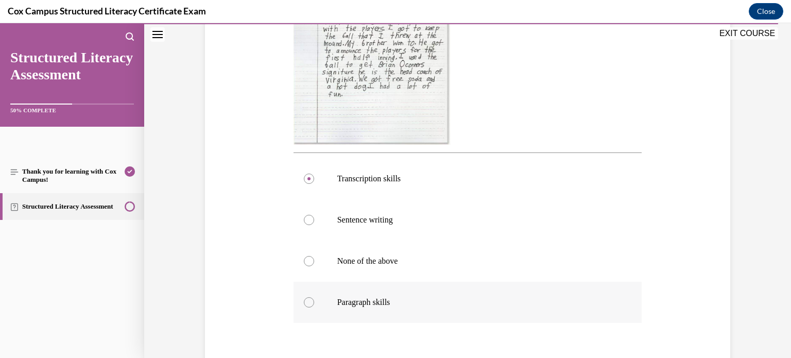
click at [314, 304] on input "Paragraph skills" at bounding box center [309, 302] width 10 height 10
radio input "true"
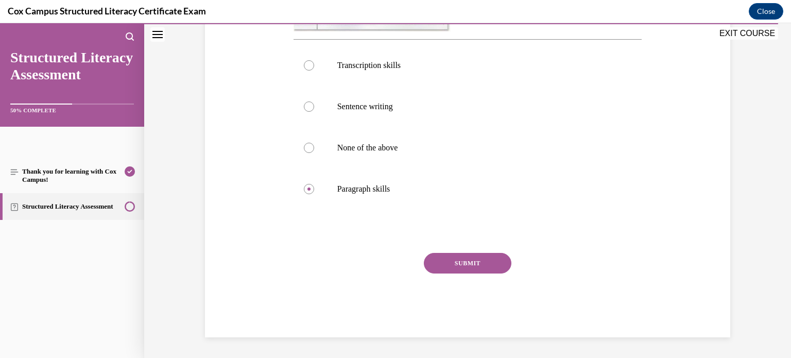
click at [464, 255] on button "SUBMIT" at bounding box center [468, 263] width 88 height 21
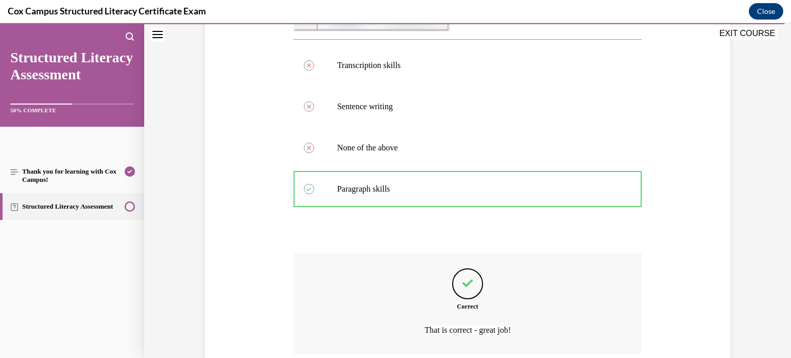
scroll to position [517, 0]
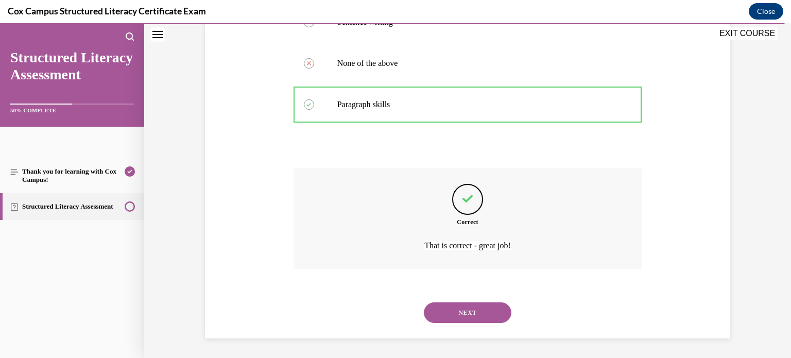
click at [473, 308] on button "NEXT" at bounding box center [468, 312] width 88 height 21
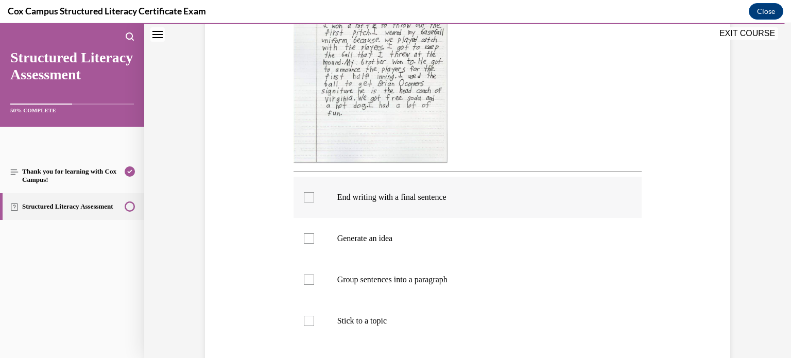
scroll to position [282, 0]
click at [435, 192] on p "End writing with a final sentence" at bounding box center [476, 195] width 279 height 10
click at [314, 192] on input "End writing with a final sentence" at bounding box center [309, 195] width 10 height 10
checkbox input "true"
click at [420, 231] on p "Generate an idea" at bounding box center [476, 236] width 279 height 10
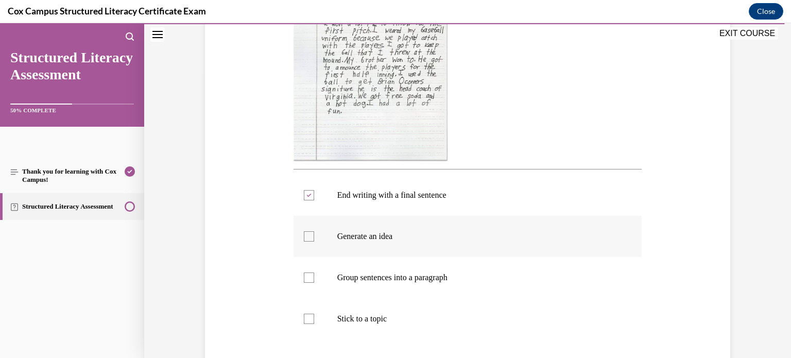
click at [314, 231] on input "Generate an idea" at bounding box center [309, 236] width 10 height 10
checkbox input "true"
click at [415, 279] on p "Group sentences into a paragraph" at bounding box center [476, 278] width 279 height 10
click at [314, 279] on input "Group sentences into a paragraph" at bounding box center [309, 278] width 10 height 10
checkbox input "true"
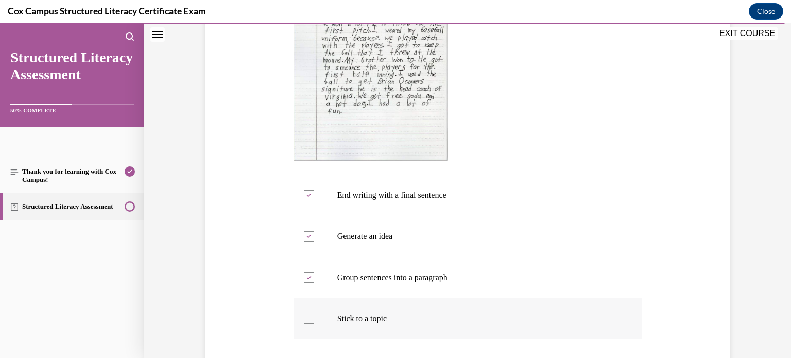
click at [390, 315] on p "Stick to a topic" at bounding box center [476, 319] width 279 height 10
click at [314, 315] on input "Stick to a topic" at bounding box center [309, 319] width 10 height 10
checkbox input "true"
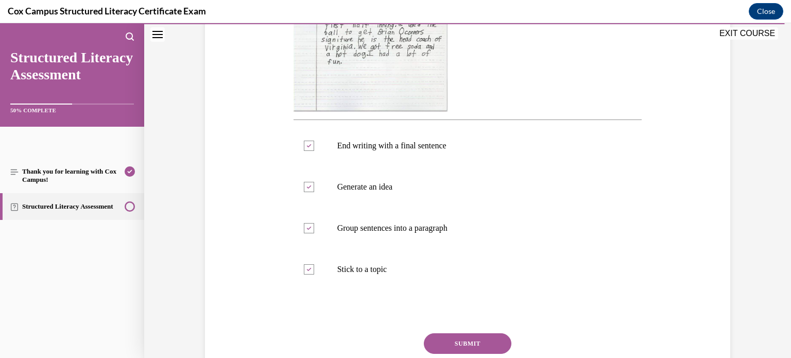
scroll to position [333, 0]
click at [475, 344] on button "SUBMIT" at bounding box center [468, 342] width 88 height 21
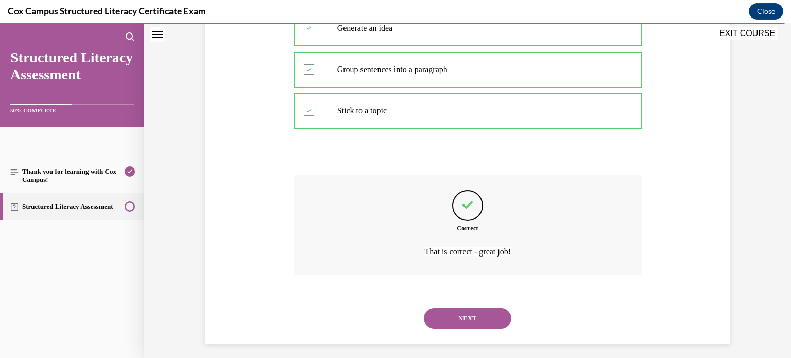
scroll to position [497, 0]
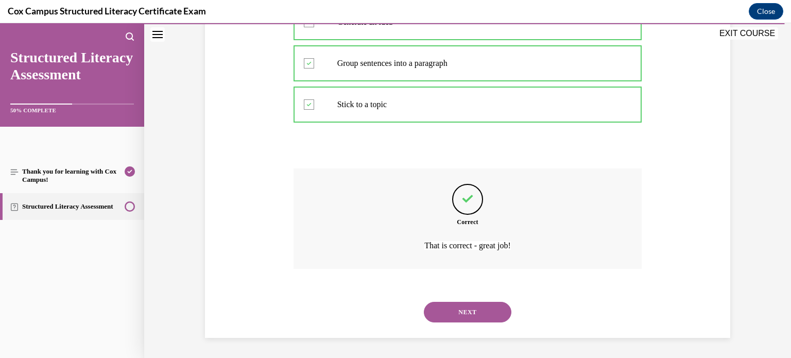
click at [483, 313] on button "NEXT" at bounding box center [468, 312] width 88 height 21
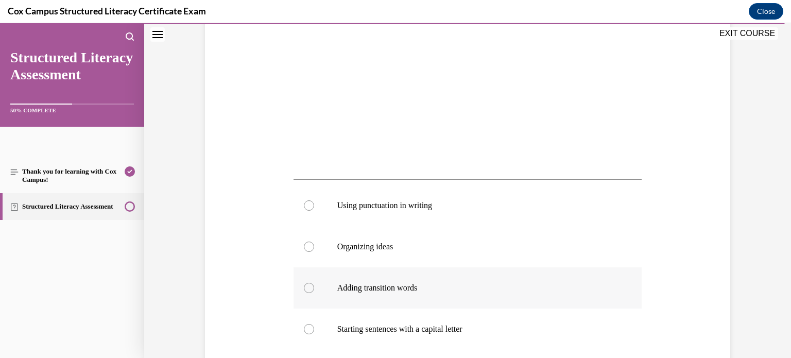
scroll to position [271, 0]
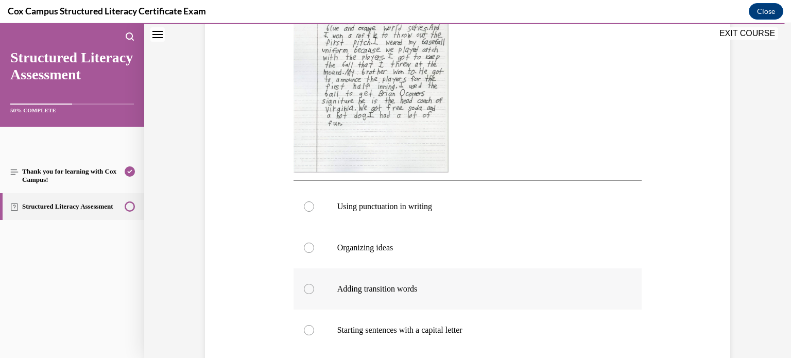
click at [444, 287] on p "Adding transition words" at bounding box center [476, 289] width 279 height 10
click at [314, 287] on input "Adding transition words" at bounding box center [309, 289] width 10 height 10
radio input "true"
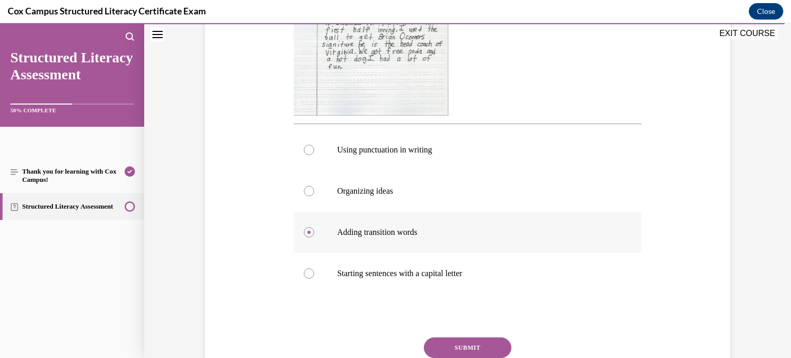
scroll to position [356, 0]
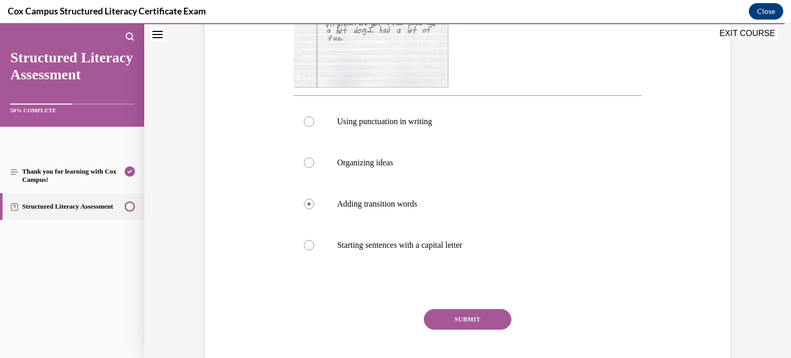
click at [464, 316] on button "SUBMIT" at bounding box center [468, 319] width 88 height 21
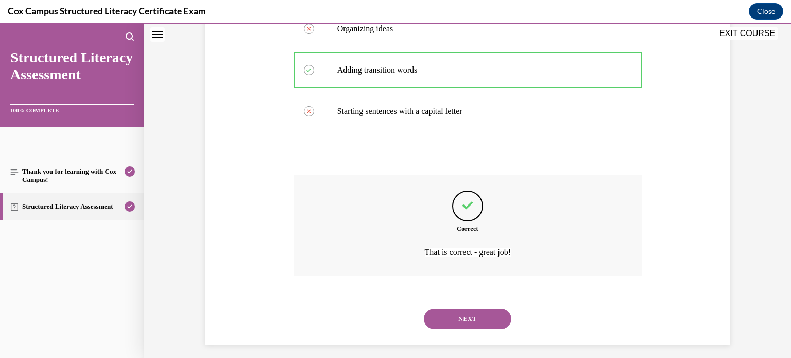
scroll to position [497, 0]
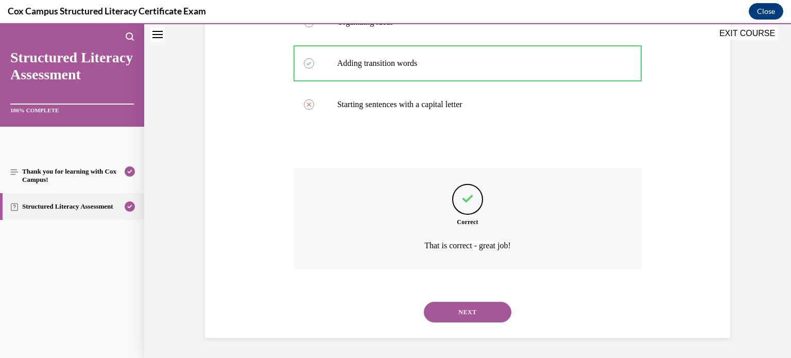
click at [478, 311] on button "NEXT" at bounding box center [468, 312] width 88 height 21
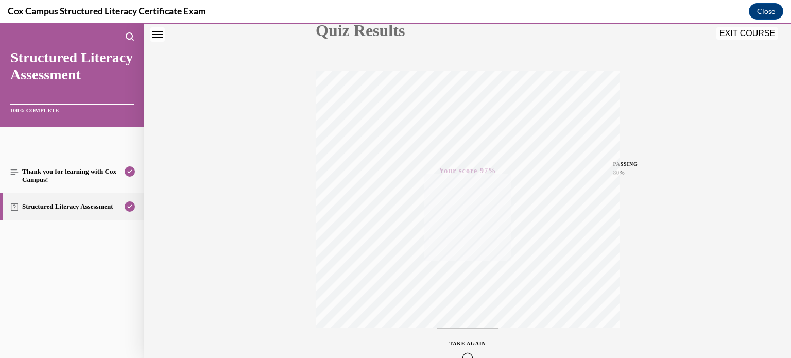
scroll to position [193, 0]
click at [752, 33] on button "EXIT COURSE" at bounding box center [748, 33] width 62 height 12
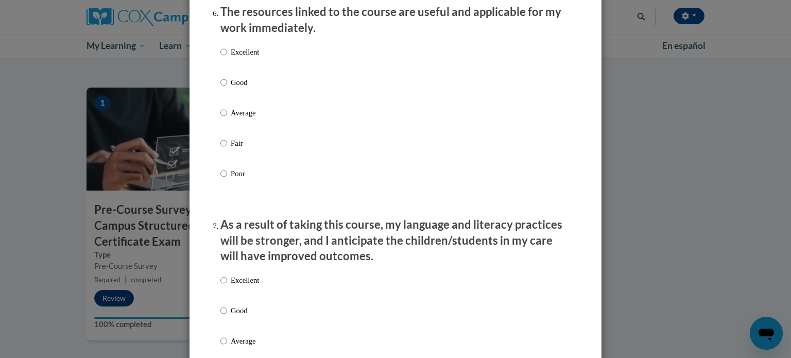
scroll to position [1787, 0]
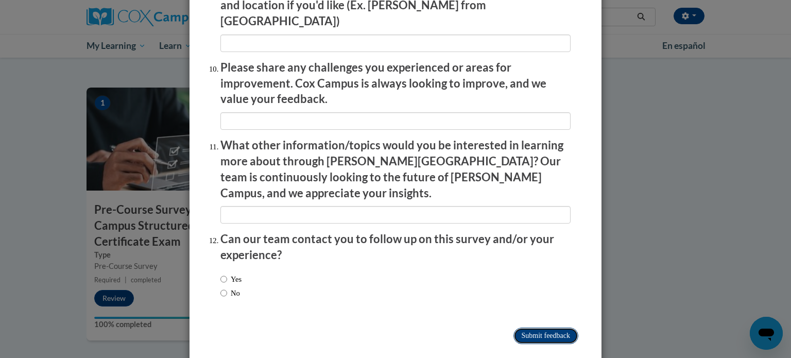
click at [538, 328] on input "Submit feedback" at bounding box center [546, 336] width 65 height 16
